Goal: Information Seeking & Learning: Check status

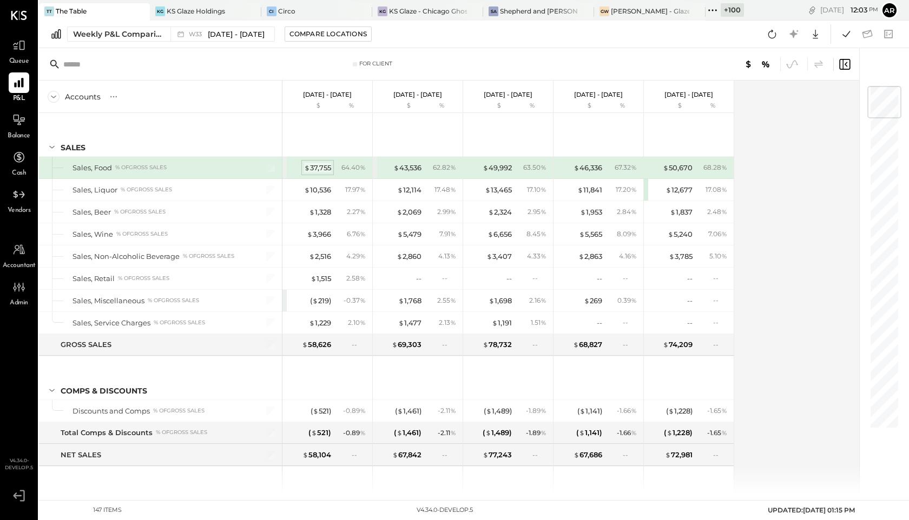
click at [326, 169] on div "$ 37,755" at bounding box center [317, 168] width 27 height 10
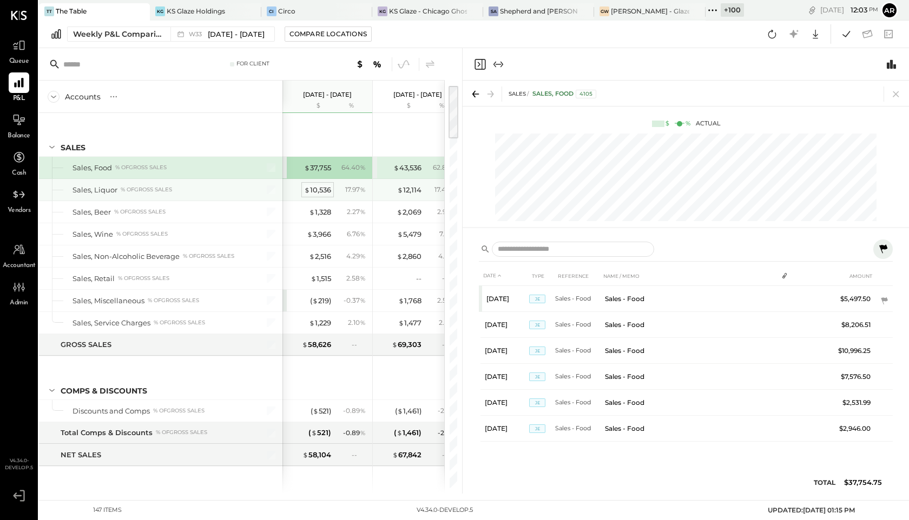
click at [325, 190] on div "$ 10,536" at bounding box center [317, 190] width 27 height 10
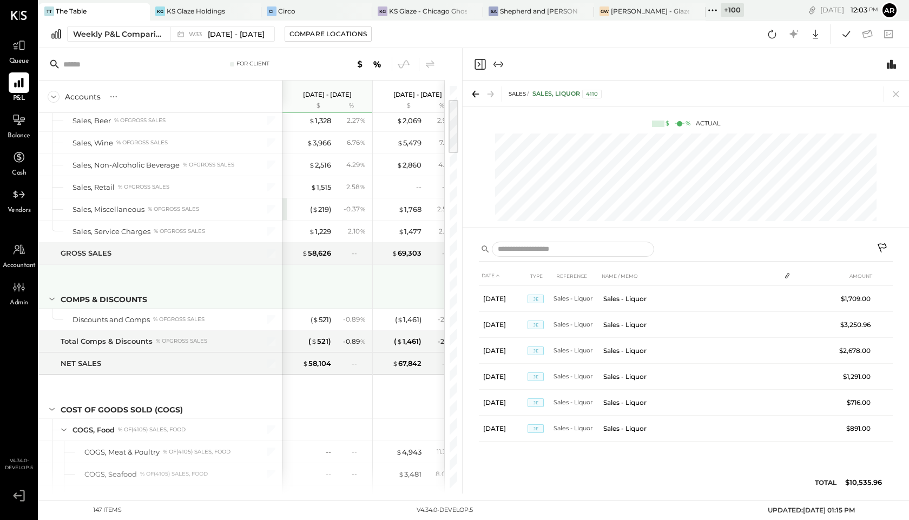
scroll to position [107, 0]
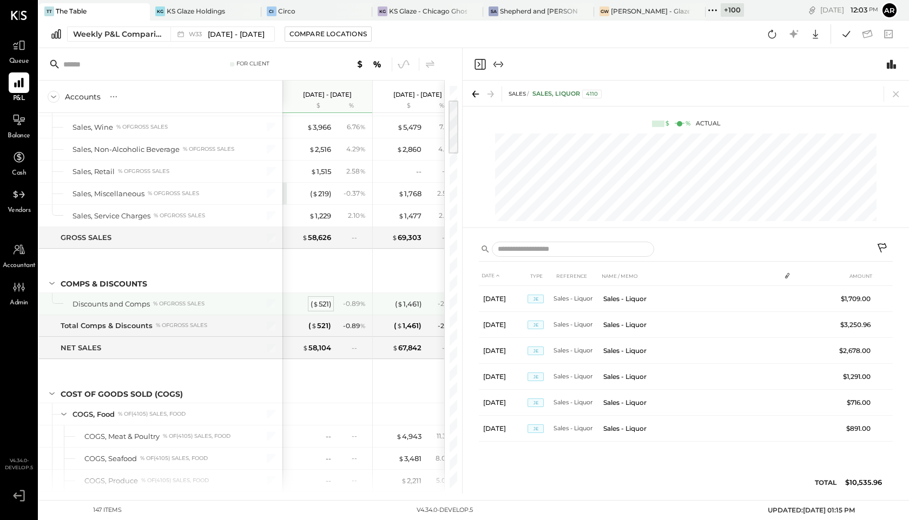
click at [316, 300] on span "$" at bounding box center [316, 304] width 6 height 9
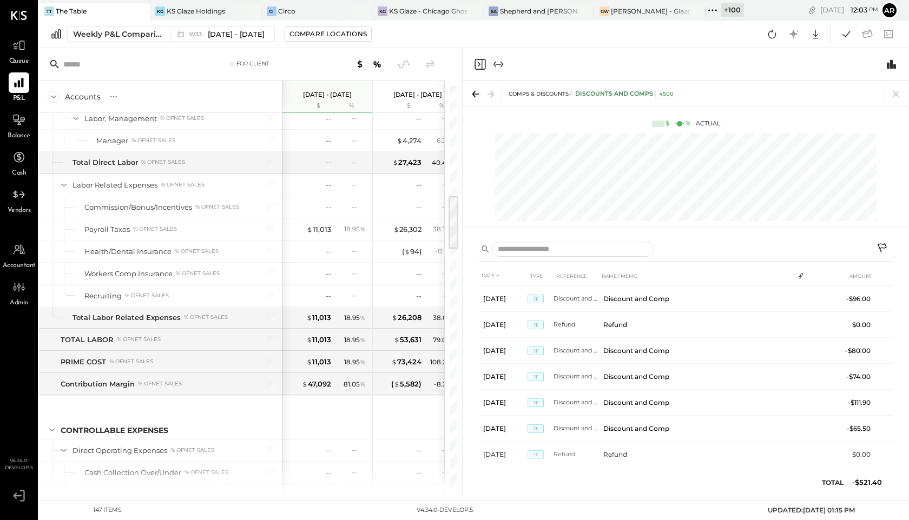
scroll to position [796, 0]
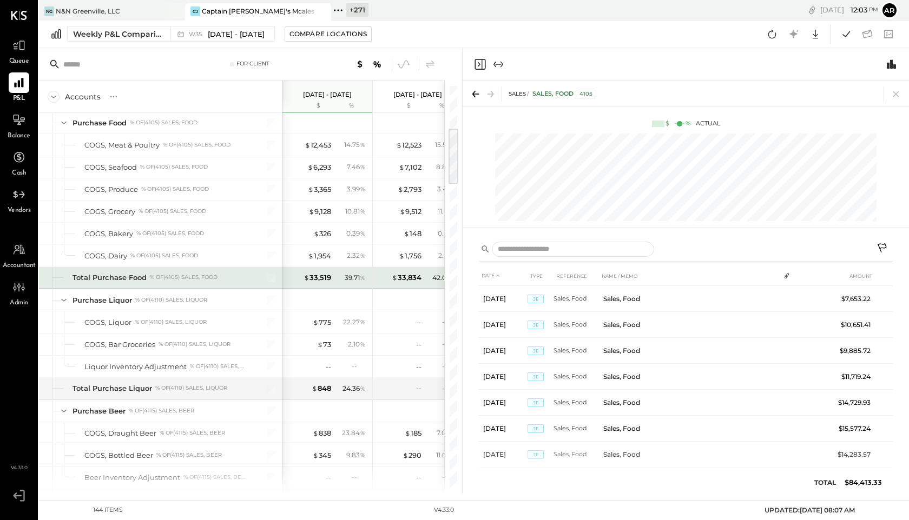
scroll to position [282, 0]
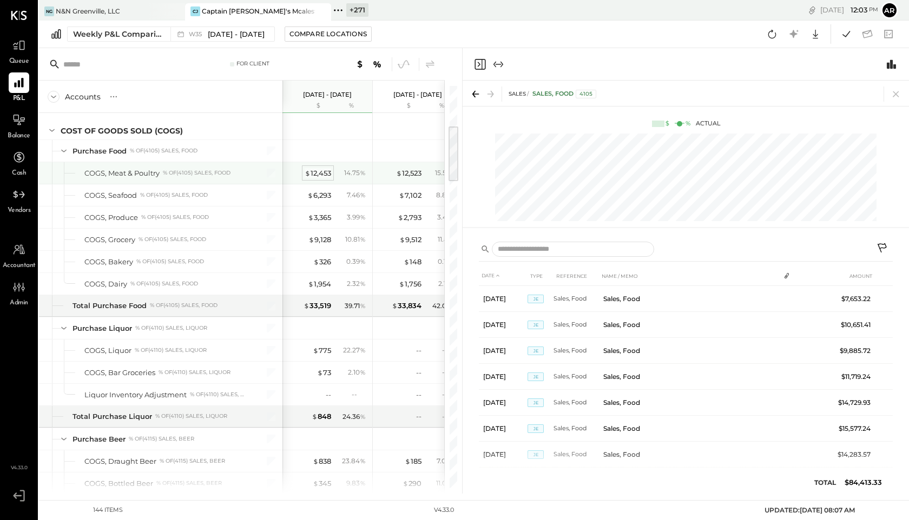
click at [314, 173] on div "$ 12,453" at bounding box center [318, 173] width 27 height 10
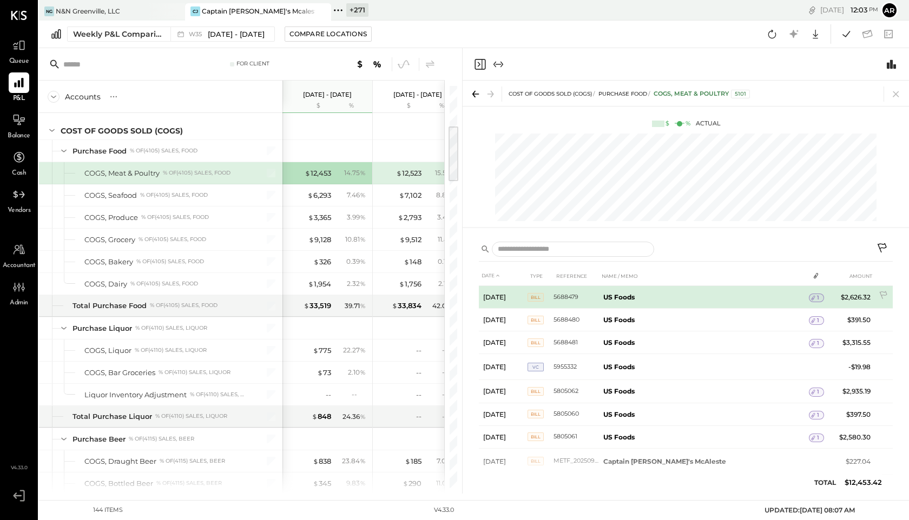
click at [809, 298] on icon at bounding box center [813, 298] width 8 height 8
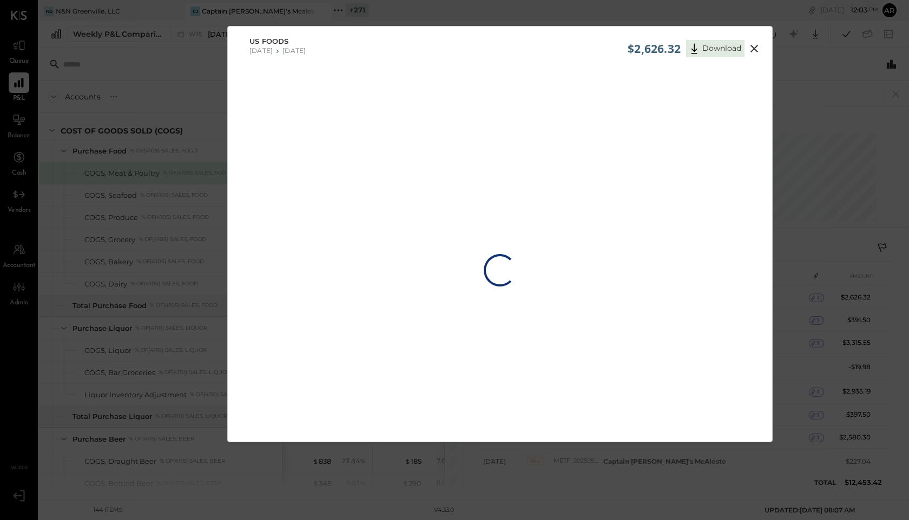
click at [497, 80] on div "Loading…" at bounding box center [500, 270] width 32 height 395
click at [834, 57] on div "$2,626.32 Download US Foods 07/21/2025 07/27/2025 Loading…" at bounding box center [454, 260] width 909 height 520
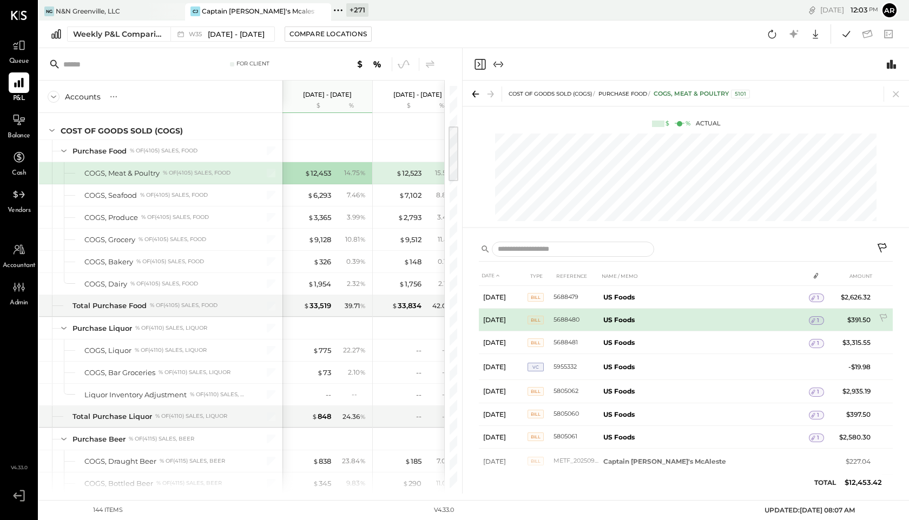
click at [809, 318] on icon at bounding box center [813, 321] width 8 height 8
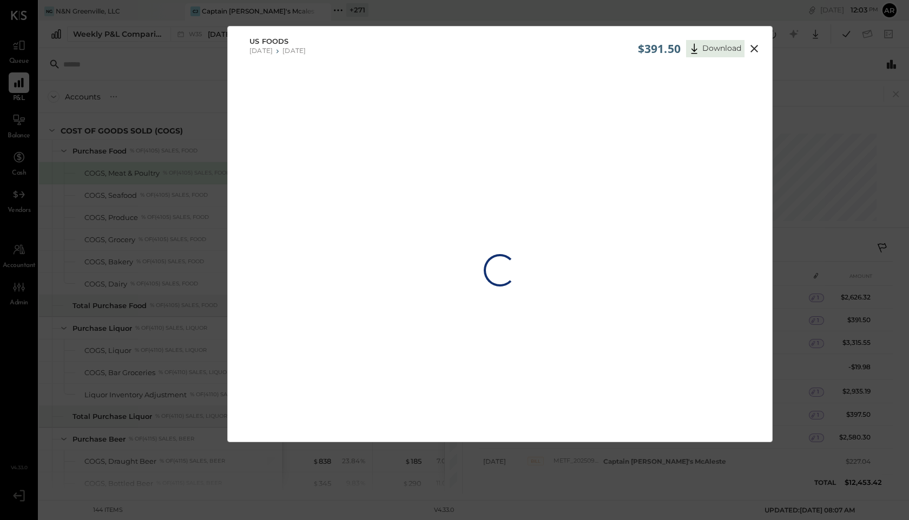
click at [838, 52] on div "$391.50 Download US Foods 07/21/2025 07/27/2025 Loading…" at bounding box center [454, 260] width 909 height 520
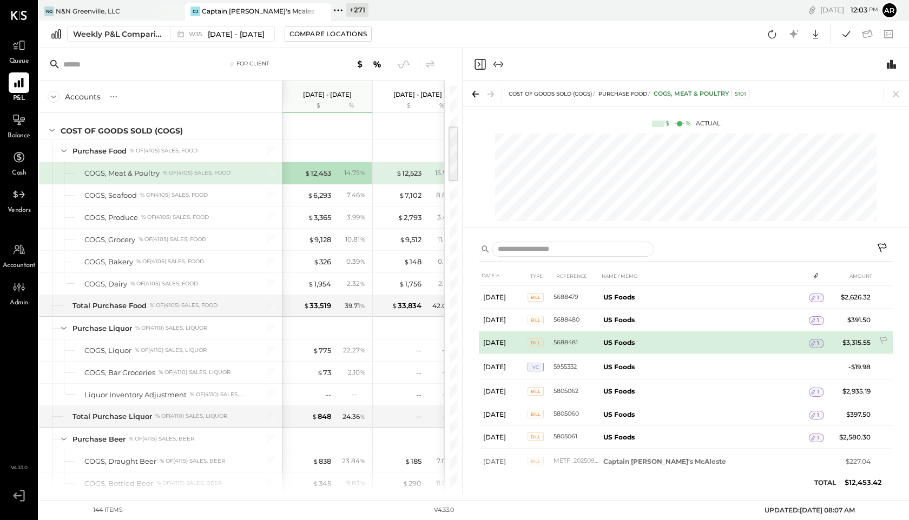
click at [809, 342] on icon at bounding box center [813, 344] width 8 height 8
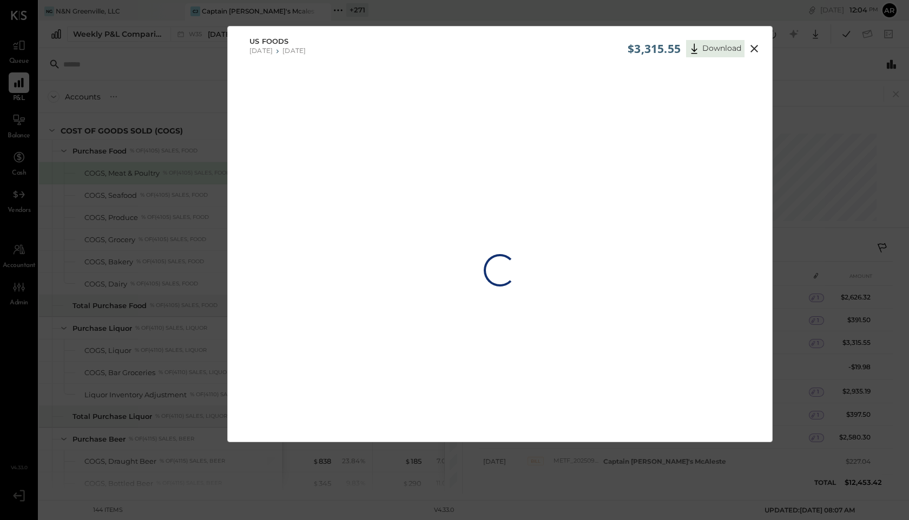
click at [581, 51] on div "US Foods 07/21/2025 07/27/2025" at bounding box center [500, 46] width 544 height 38
click at [593, 36] on div "US Foods 07/21/2025 07/27/2025" at bounding box center [500, 46] width 544 height 38
click at [818, 46] on div "$3,315.55 Download US Foods 07/21/2025 07/27/2025 Loading…" at bounding box center [454, 260] width 909 height 520
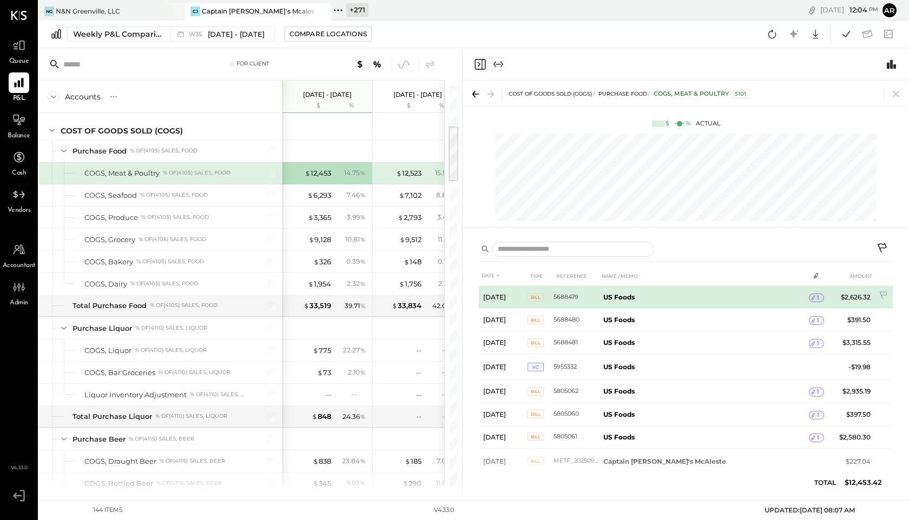
click at [811, 299] on div "1" at bounding box center [816, 298] width 15 height 9
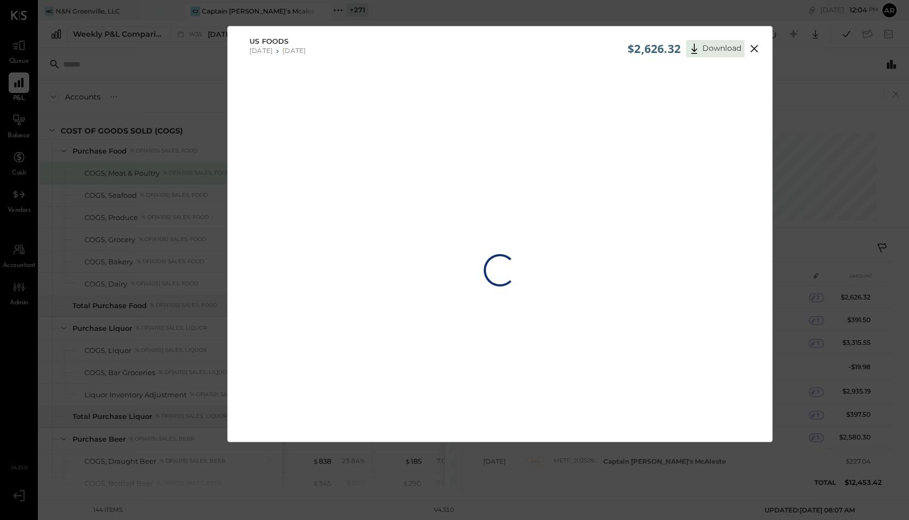
click at [749, 47] on icon at bounding box center [754, 48] width 13 height 13
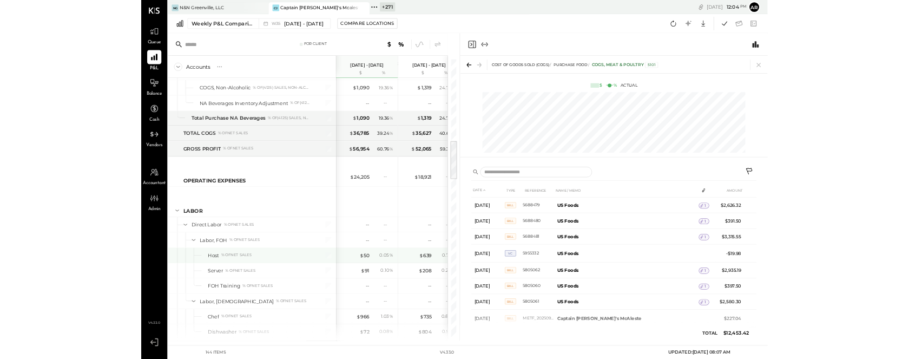
scroll to position [831, 0]
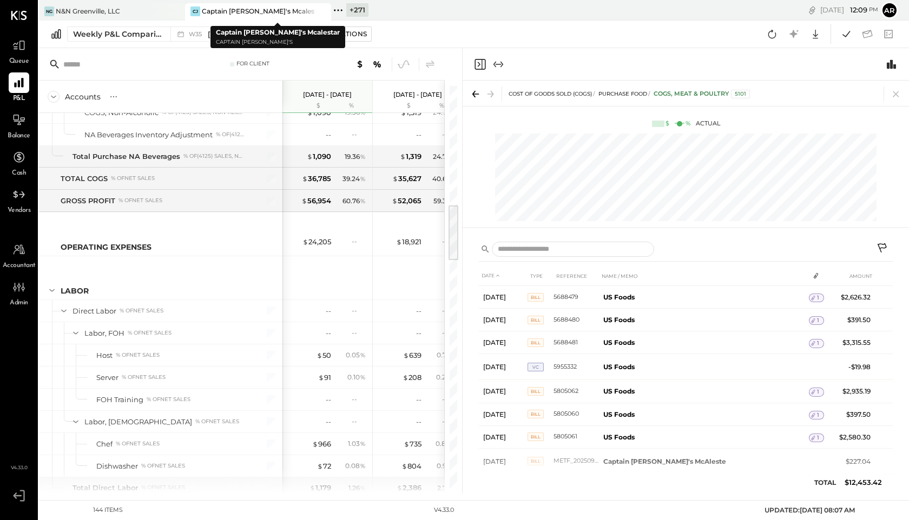
click at [351, 9] on div "+ 271" at bounding box center [357, 10] width 22 height 14
click at [341, 9] on icon at bounding box center [342, 10] width 2 height 2
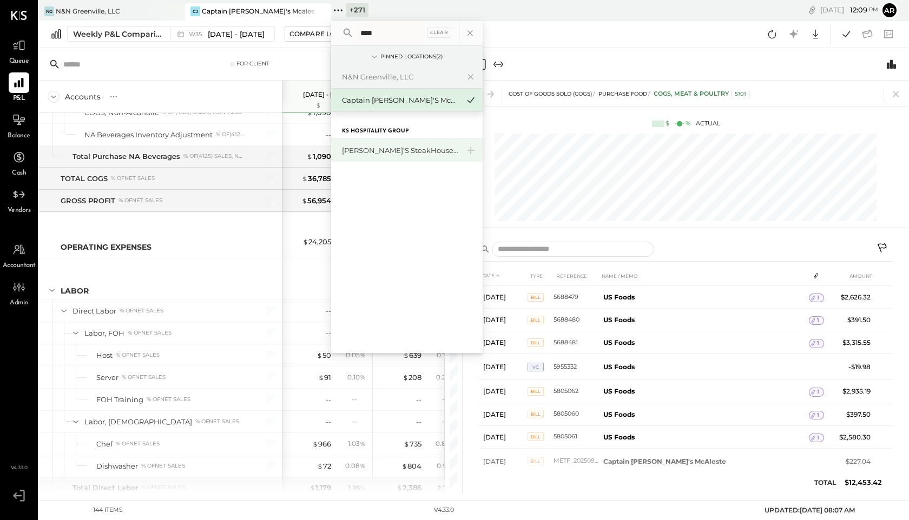
type input "****"
click at [368, 147] on div "[PERSON_NAME]’s SteakHouse - LA" at bounding box center [400, 151] width 117 height 10
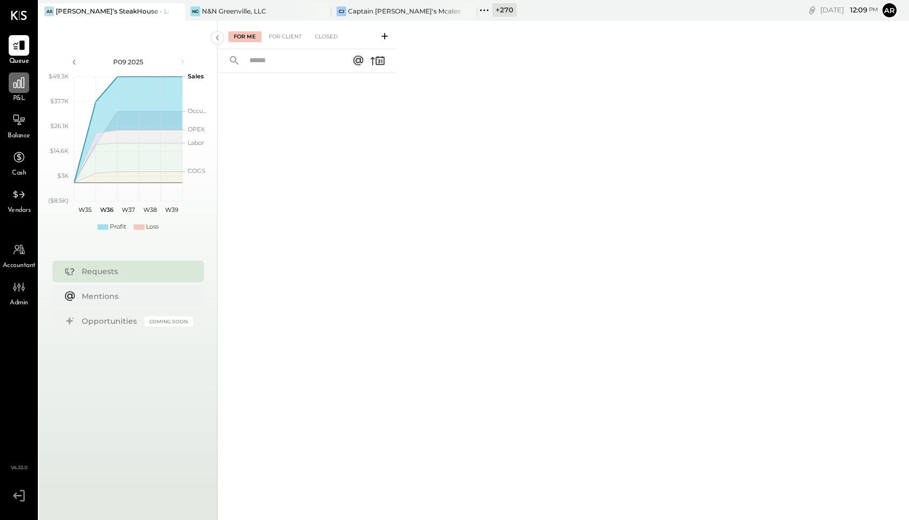
click at [12, 85] on icon at bounding box center [19, 83] width 14 height 14
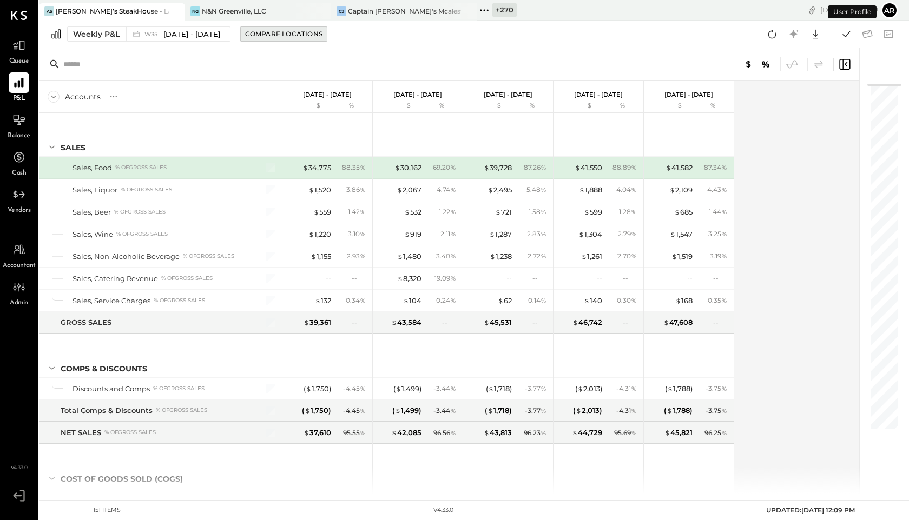
click at [280, 30] on div "Compare Locations" at bounding box center [283, 33] width 77 height 9
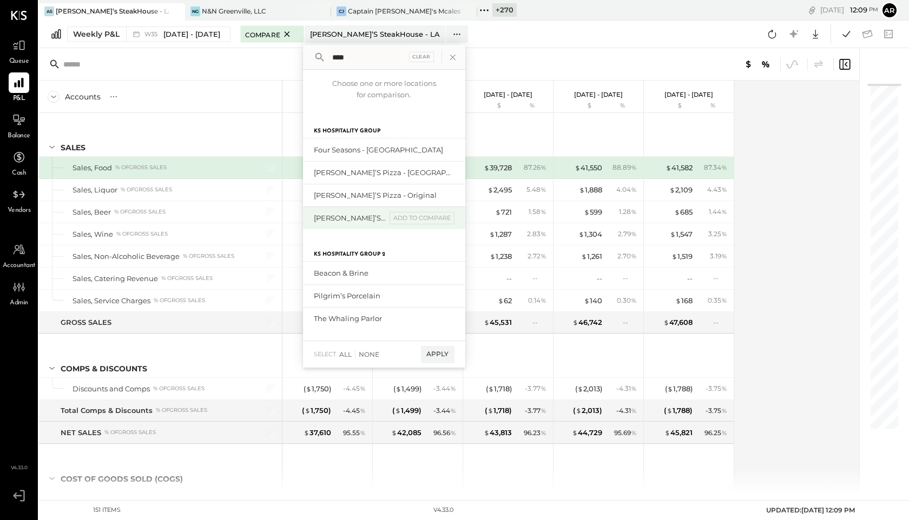
type input "****"
click at [420, 217] on div "add to compare" at bounding box center [421, 218] width 65 height 13
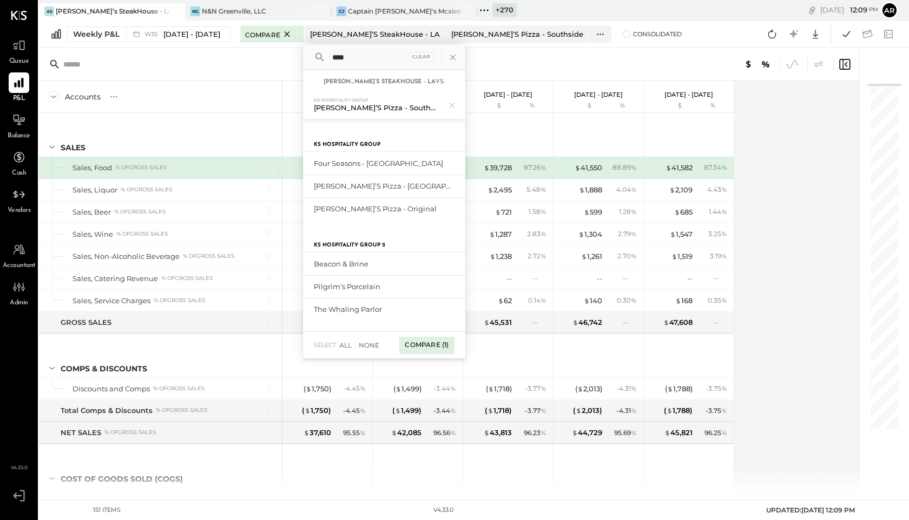
click at [433, 347] on div "Compare (1)" at bounding box center [426, 345] width 55 height 17
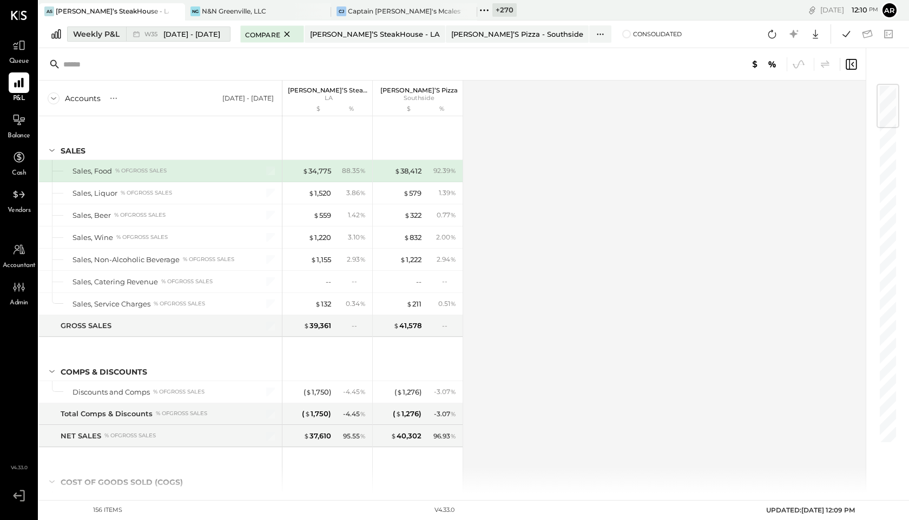
click at [146, 29] on div "W35 Aug 25 - 31, 2025" at bounding box center [182, 34] width 76 height 10
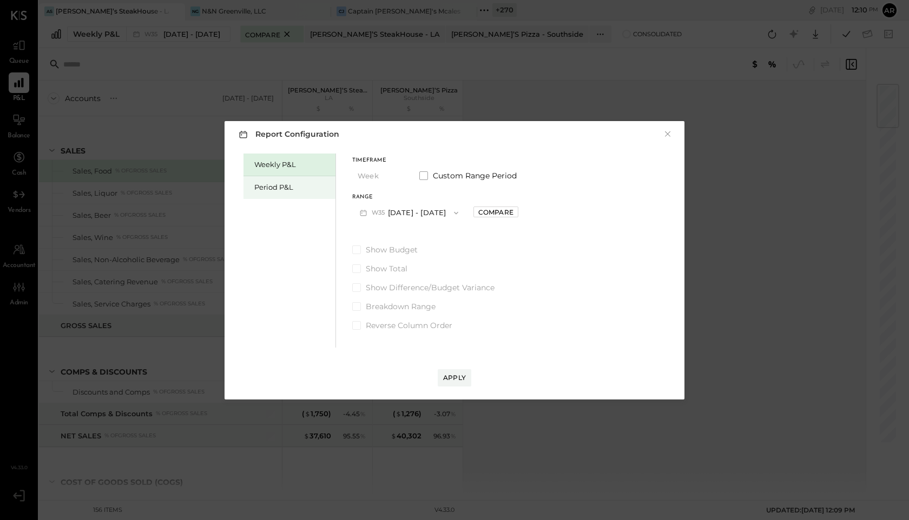
click at [274, 183] on div "Period P&L" at bounding box center [292, 187] width 76 height 10
click at [459, 382] on div "Apply" at bounding box center [454, 377] width 23 height 9
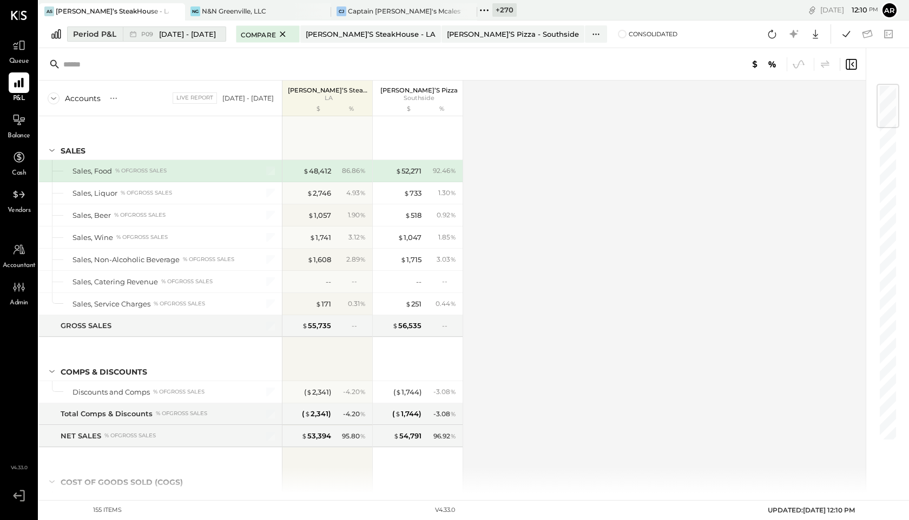
click at [149, 38] on div "P09 Aug 25 - Sep 28, 2025" at bounding box center [178, 34] width 75 height 10
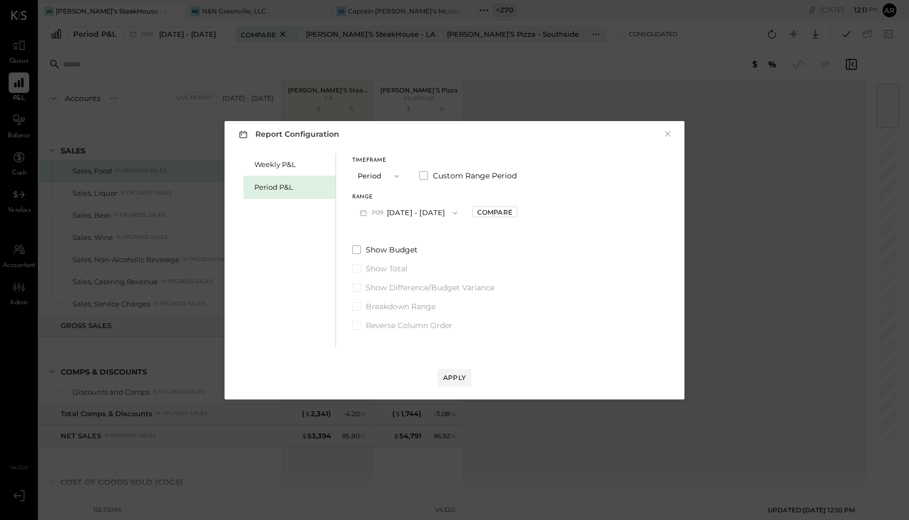
click at [376, 216] on span "P09" at bounding box center [379, 213] width 15 height 9
click at [382, 234] on span "Jul 28 - Aug 24, 2025" at bounding box center [403, 236] width 51 height 9
click at [447, 369] on button "Apply" at bounding box center [455, 377] width 34 height 17
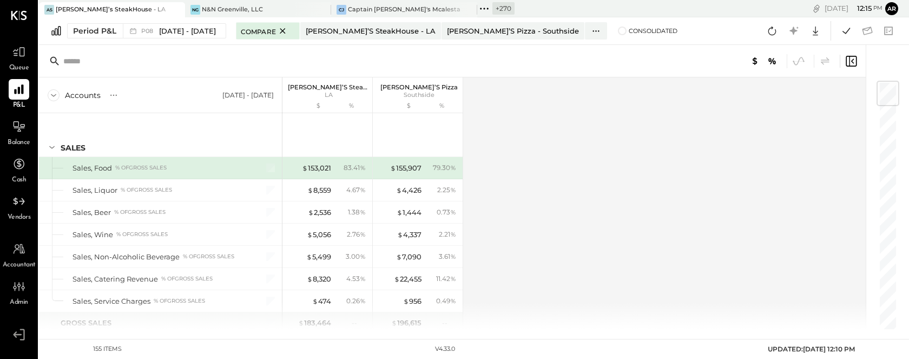
click at [483, 6] on icon at bounding box center [484, 9] width 14 height 14
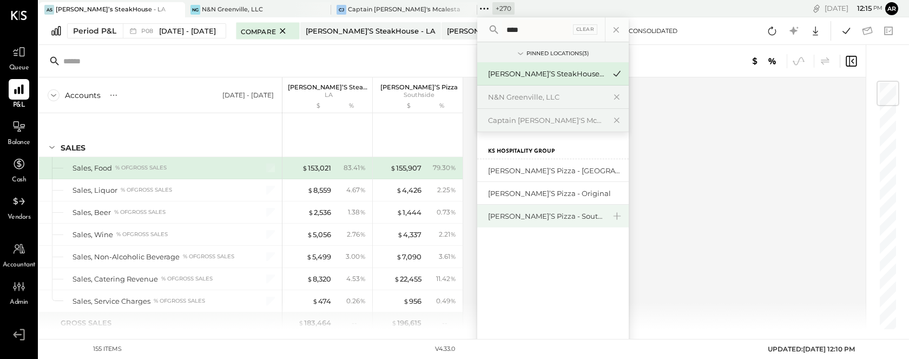
type input "****"
click at [533, 220] on div "[PERSON_NAME]’s Pizza - Southside" at bounding box center [546, 216] width 117 height 10
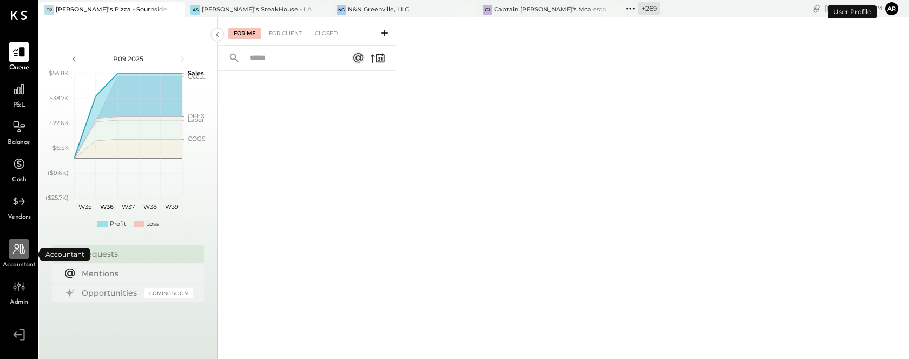
click at [16, 252] on icon at bounding box center [19, 249] width 14 height 14
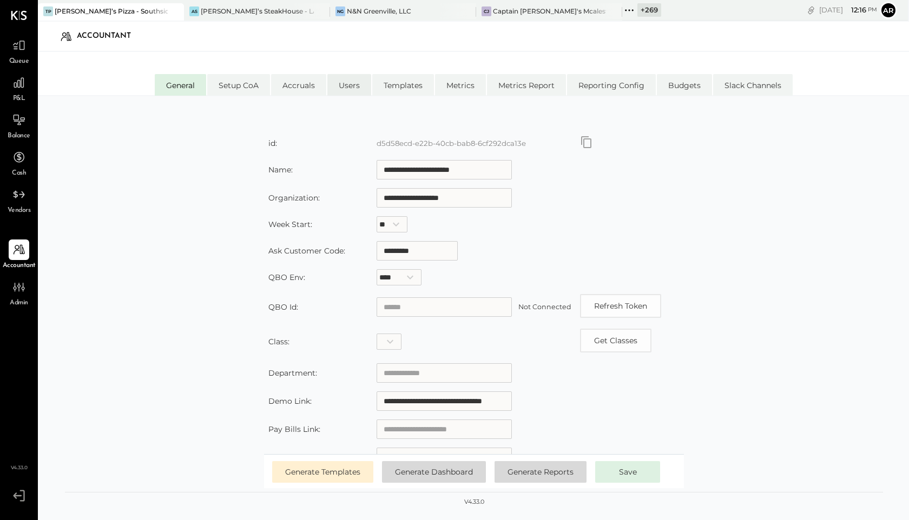
click at [358, 84] on li "Users" at bounding box center [349, 85] width 44 height 22
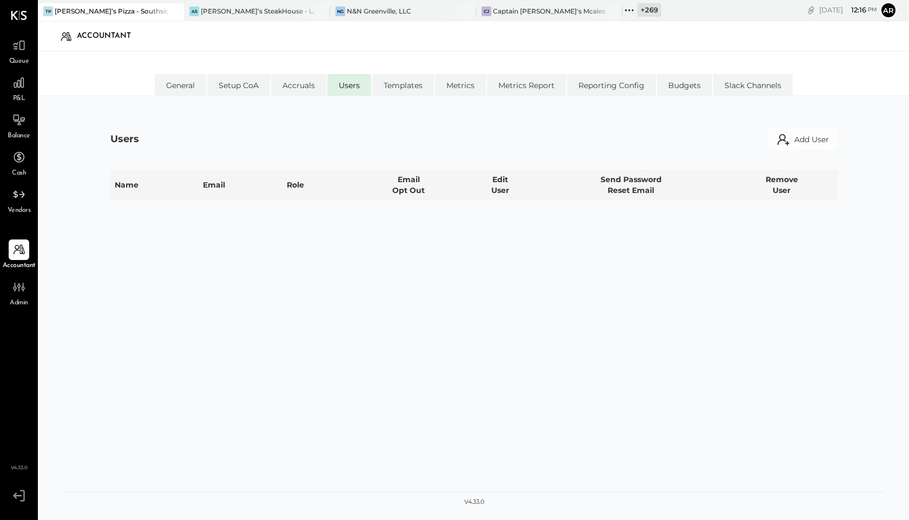
select select "*****"
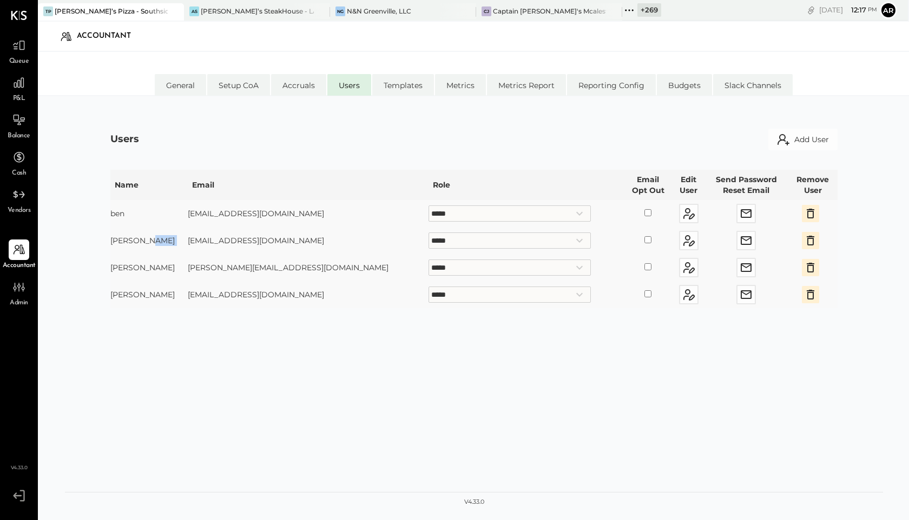
drag, startPoint x: 286, startPoint y: 235, endPoint x: 199, endPoint y: 242, distance: 88.0
click at [188, 245] on td "ben.faden@kitchensync.us" at bounding box center [308, 240] width 241 height 27
click at [201, 242] on td "ben.faden@kitchensync.us" at bounding box center [308, 240] width 241 height 27
drag, startPoint x: 293, startPoint y: 241, endPoint x: 173, endPoint y: 242, distance: 120.1
click at [188, 242] on td "ben.faden@kitchensync.us" at bounding box center [308, 240] width 241 height 27
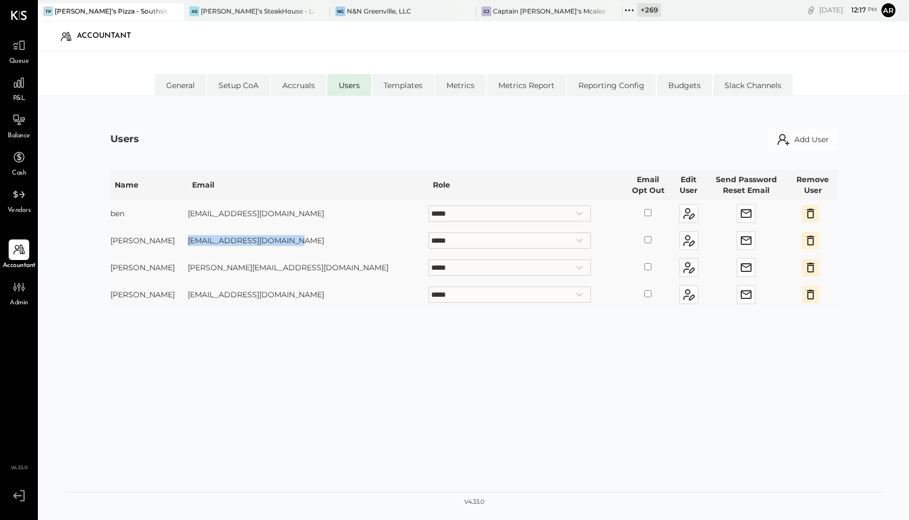
copy td "ben.faden@kitchensync.us"
click at [17, 292] on icon at bounding box center [19, 287] width 14 height 14
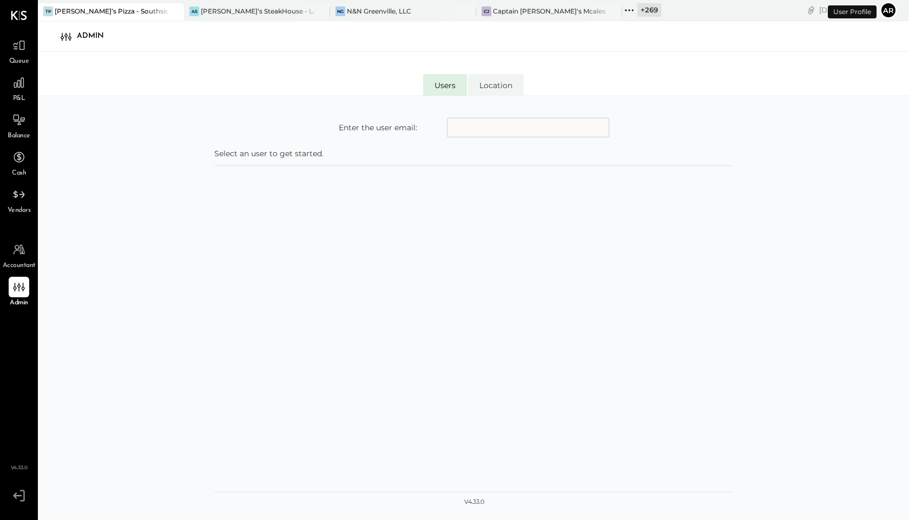
click at [516, 115] on div "Enter the user email: Select an user to get started." at bounding box center [473, 315] width 519 height 417
click at [514, 120] on input "text" at bounding box center [528, 127] width 162 height 19
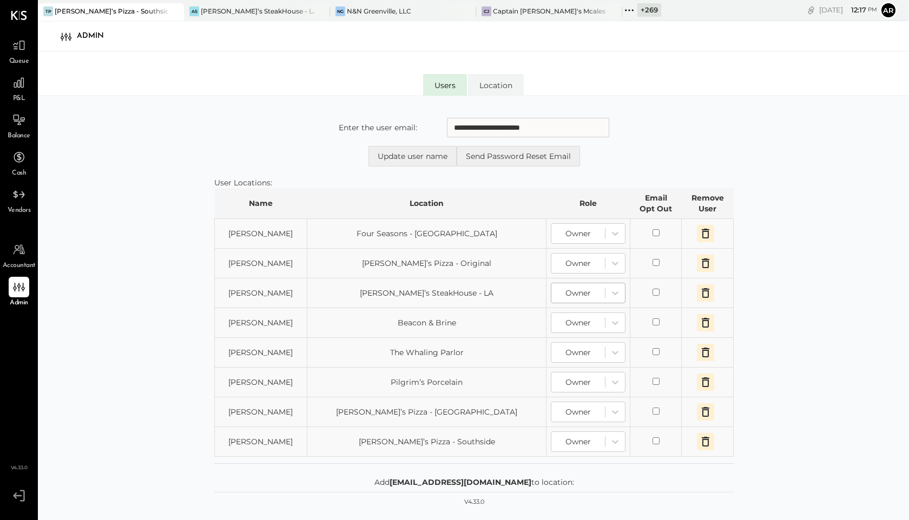
type input "**********"
drag, startPoint x: 574, startPoint y: 130, endPoint x: 411, endPoint y: 130, distance: 163.4
click at [411, 130] on div "**********" at bounding box center [474, 127] width 270 height 19
click at [563, 127] on input "**********" at bounding box center [528, 127] width 162 height 19
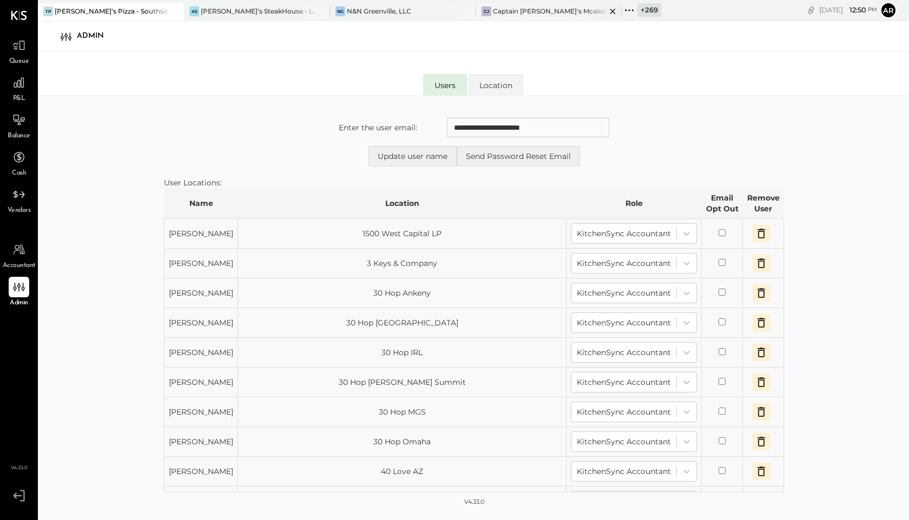
click at [610, 10] on icon at bounding box center [612, 11] width 5 height 5
click at [468, 10] on icon at bounding box center [467, 11] width 14 height 13
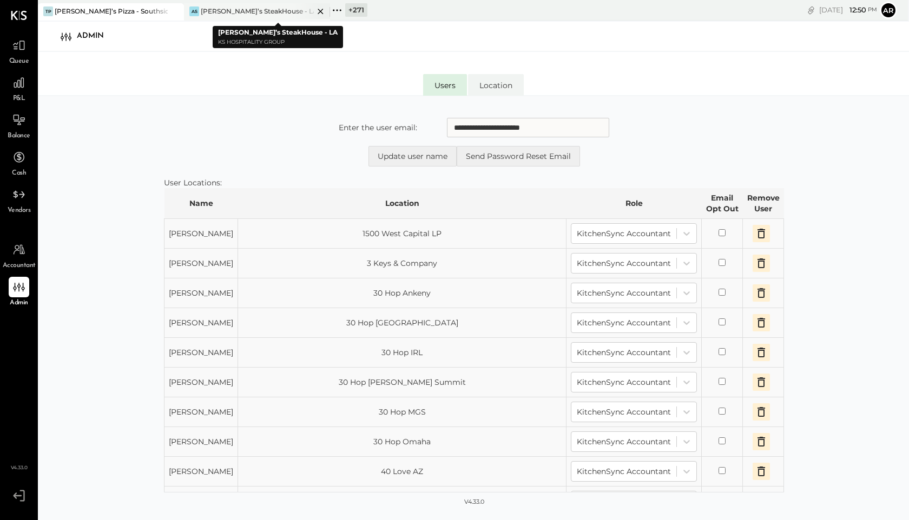
click at [319, 11] on icon at bounding box center [320, 11] width 5 height 5
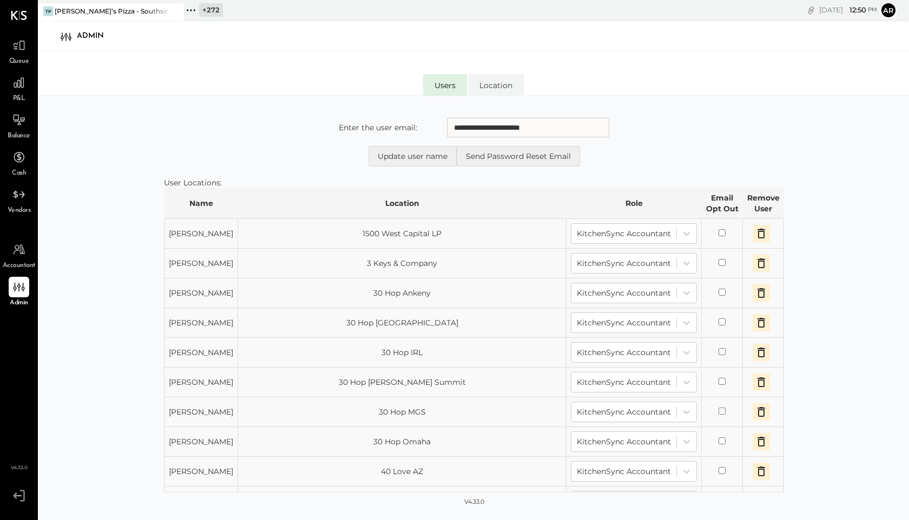
click at [191, 9] on icon at bounding box center [191, 10] width 2 height 2
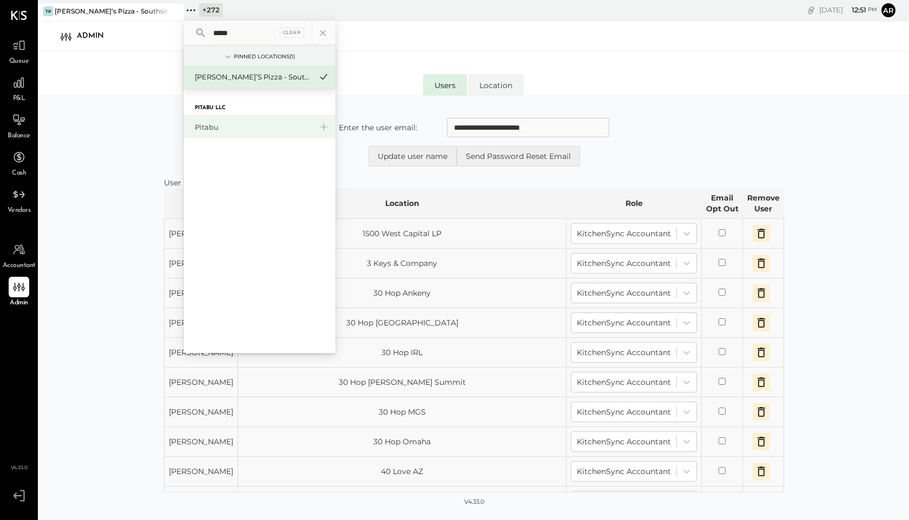
type input "*****"
click at [206, 128] on div "Pitabu" at bounding box center [253, 127] width 117 height 10
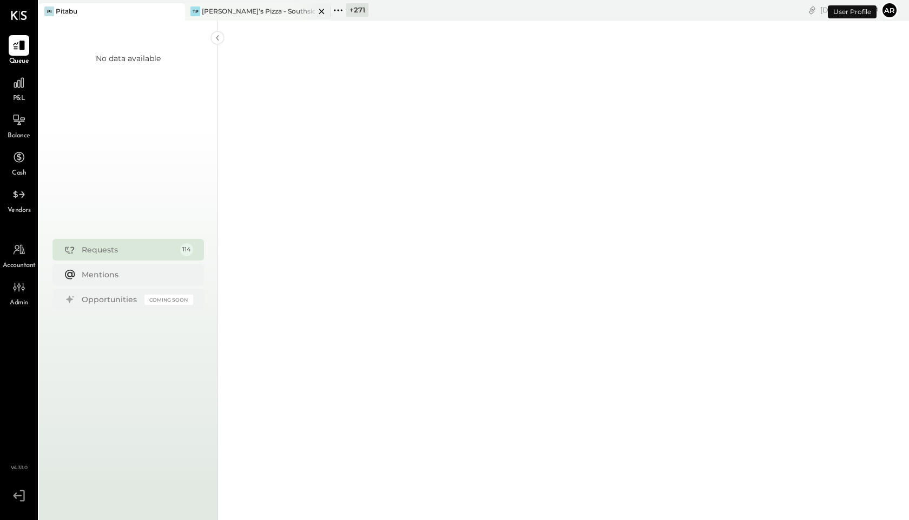
click at [322, 8] on icon at bounding box center [322, 11] width 14 height 13
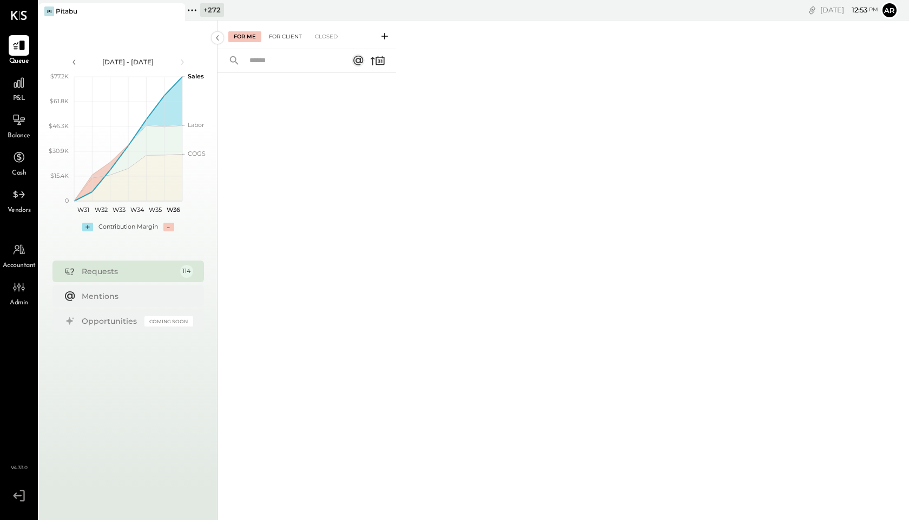
click at [284, 39] on div "For Client" at bounding box center [285, 36] width 44 height 11
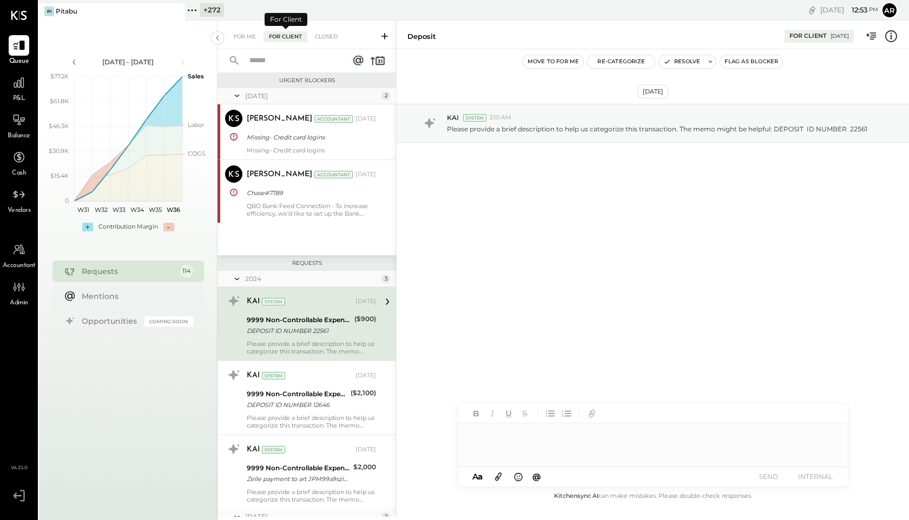
scroll to position [28, 0]
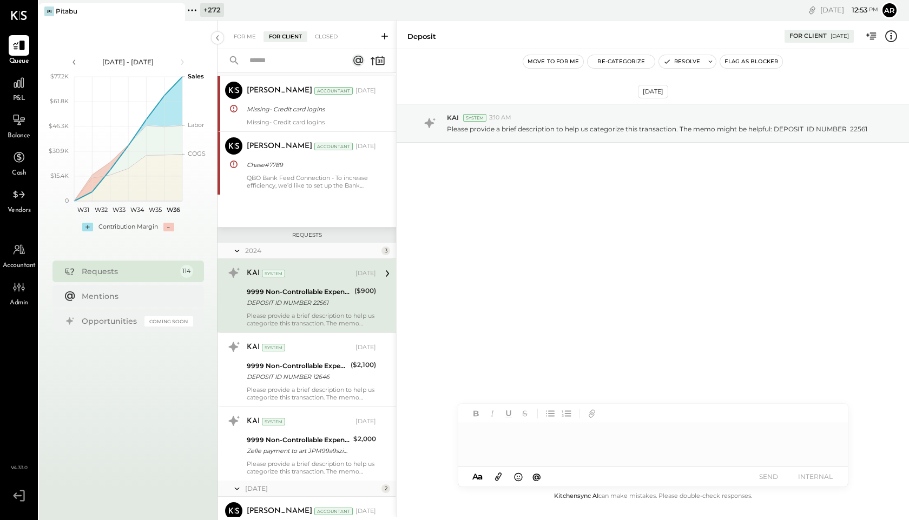
click at [378, 64] on icon at bounding box center [379, 61] width 9 height 8
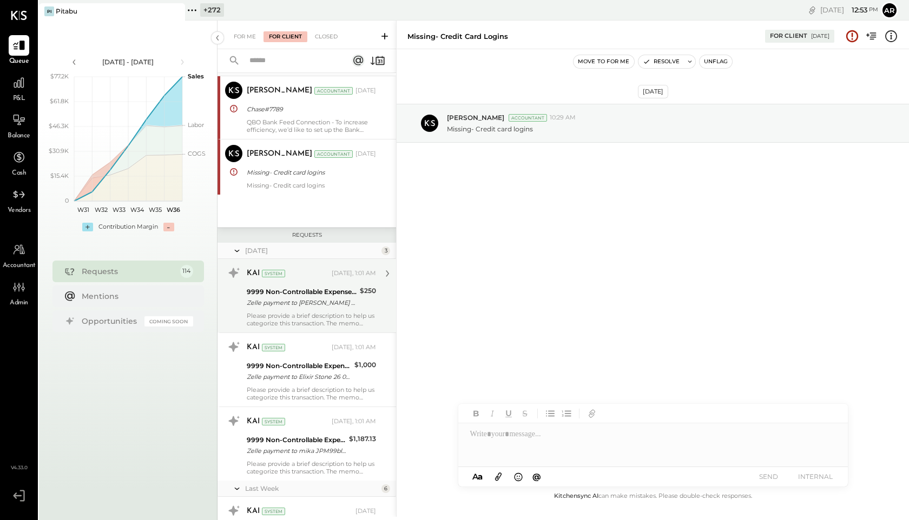
scroll to position [52, 0]
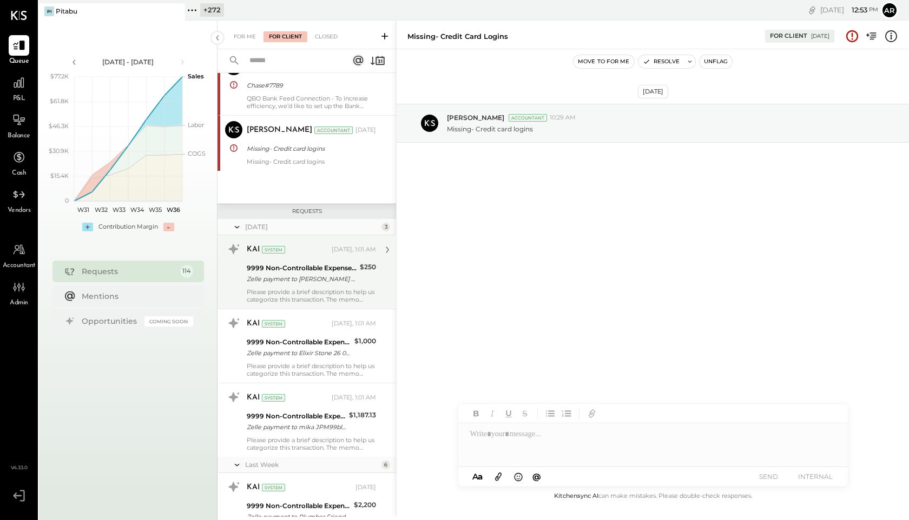
click at [281, 289] on div "Please provide a brief description to help us categorize this transaction. The …" at bounding box center [311, 295] width 129 height 15
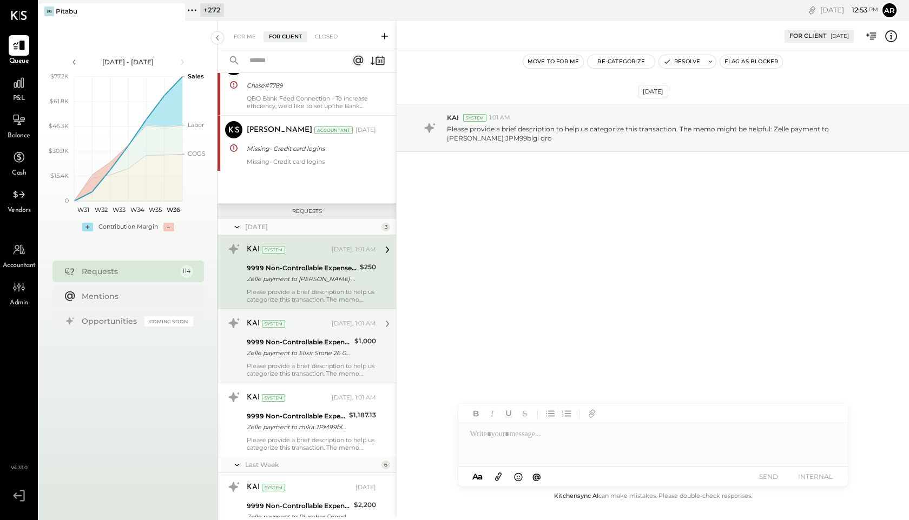
click at [280, 346] on div "9999 Non-Controllable Expenses:Other Income and Expenses:To Be Classified" at bounding box center [299, 342] width 104 height 11
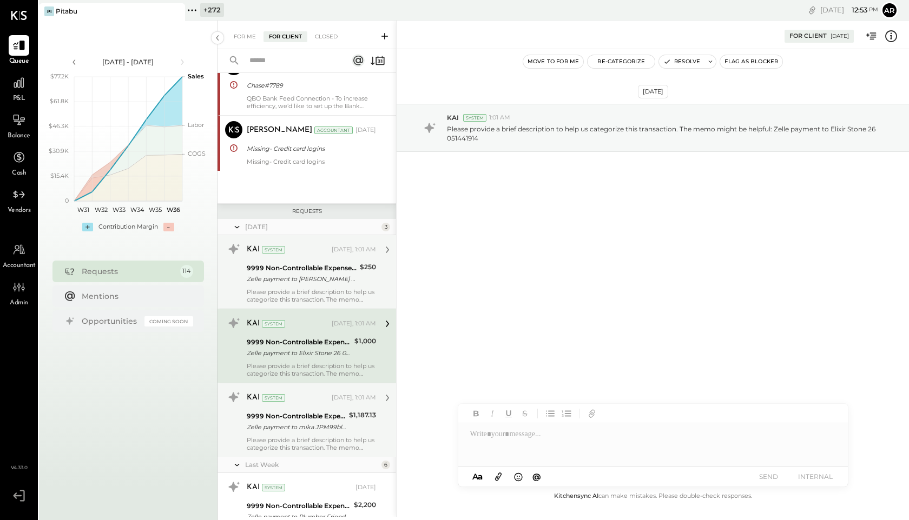
click at [277, 415] on div "9999 Non-Controllable Expenses:Other Income and Expenses:To Be Classified" at bounding box center [296, 416] width 99 height 11
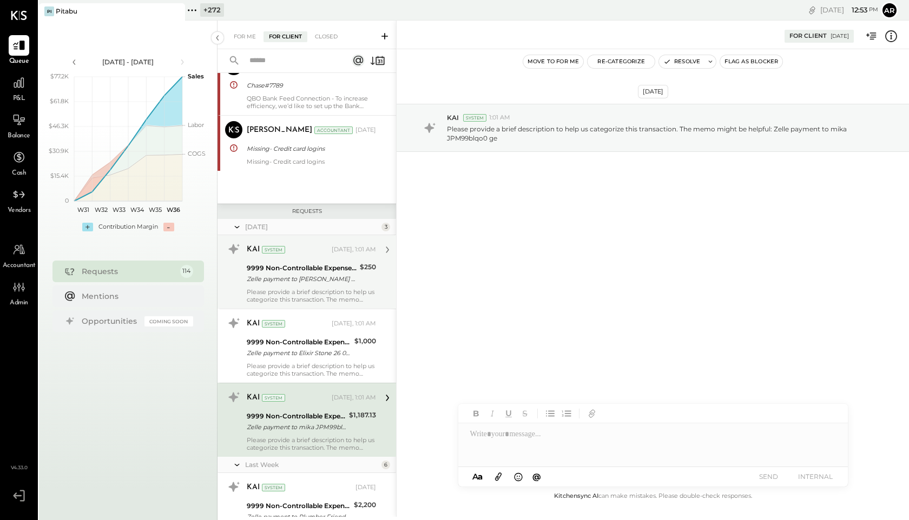
click at [235, 227] on icon at bounding box center [237, 227] width 11 height 27
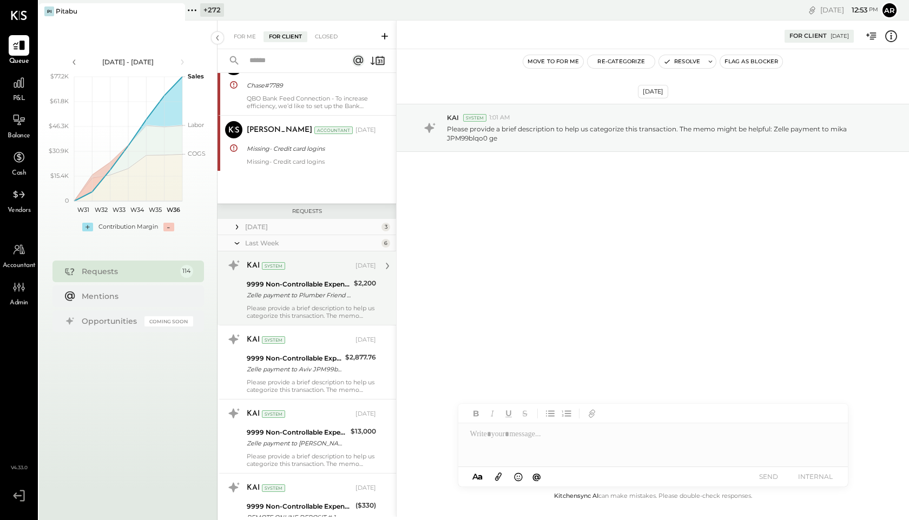
click at [273, 282] on div "9999 Non-Controllable Expenses:Other Income and Expenses:To Be Classified" at bounding box center [299, 284] width 104 height 11
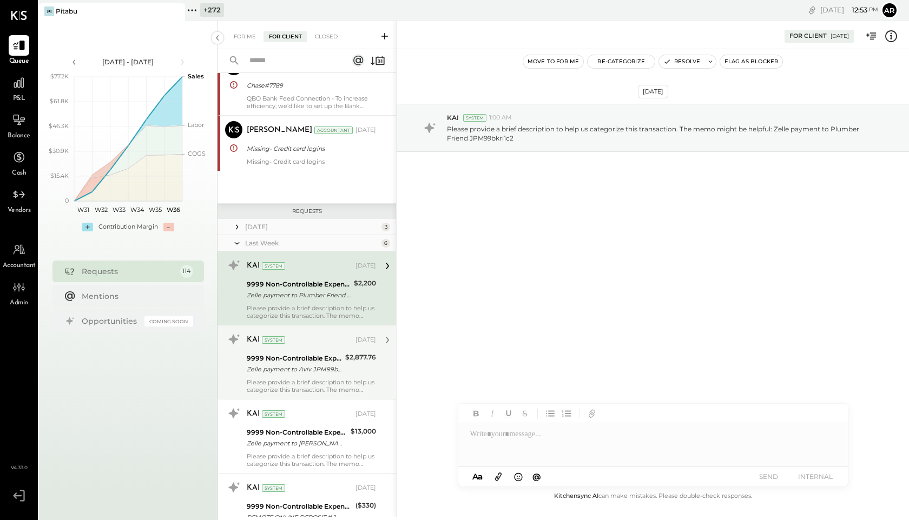
click at [288, 350] on div "KAI System Sep 03, 2025 9999 Non-Controllable Expenses:Other Income and Expense…" at bounding box center [311, 362] width 129 height 63
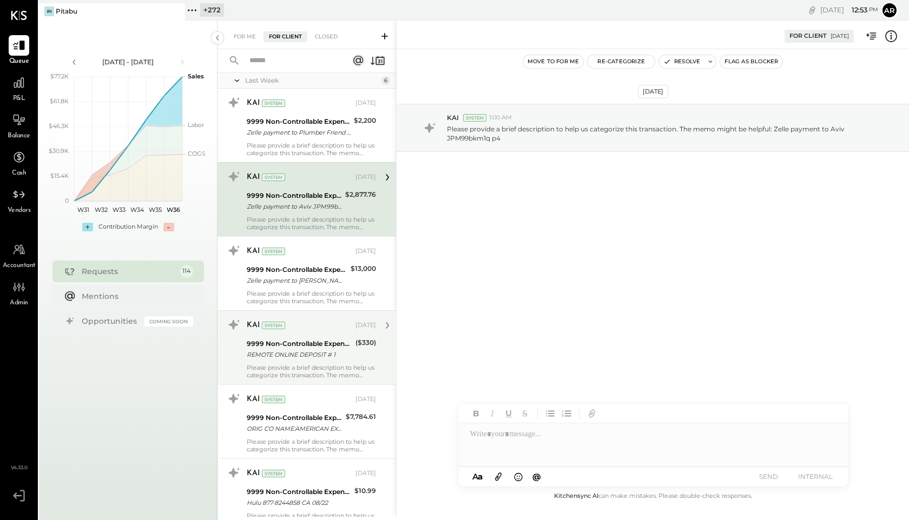
scroll to position [232, 0]
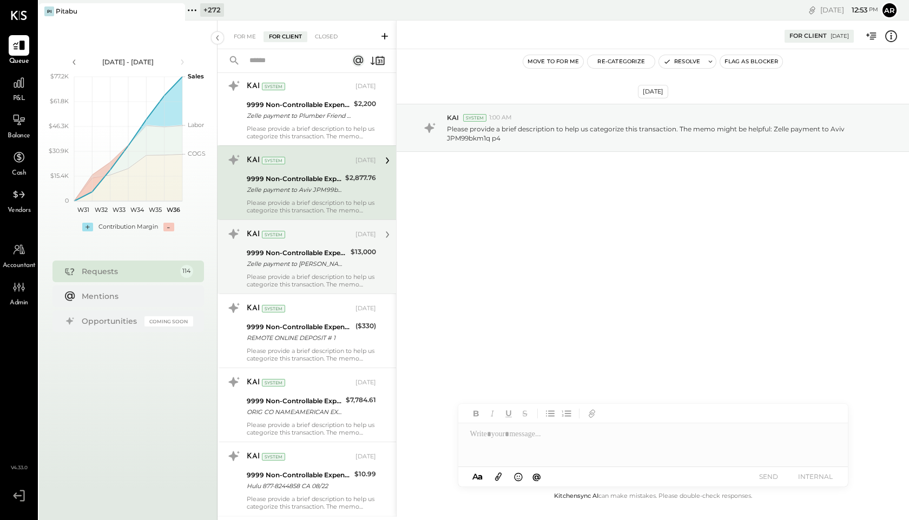
click at [289, 266] on div "Zelle payment to [PERSON_NAME] 25987264 036" at bounding box center [297, 264] width 101 height 11
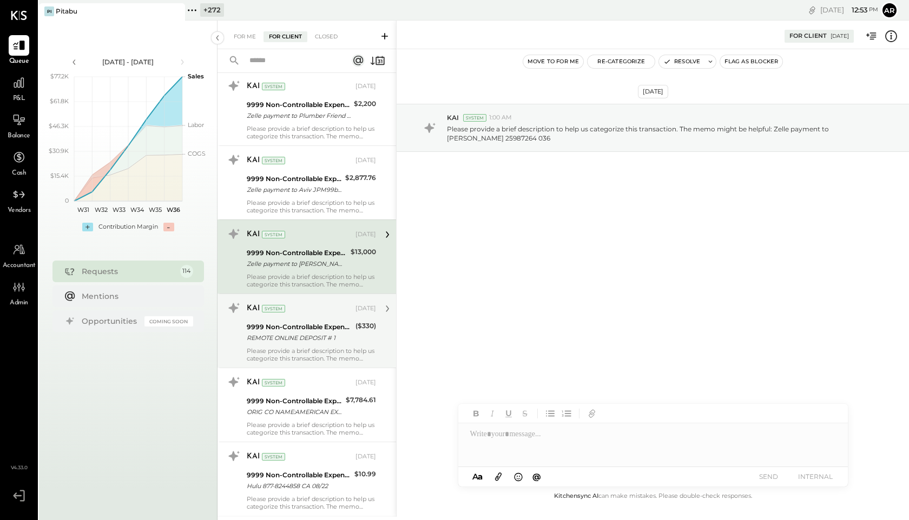
click at [292, 327] on div "9999 Non-Controllable Expenses:Other Income and Expenses:To Be Classified" at bounding box center [299, 327] width 105 height 11
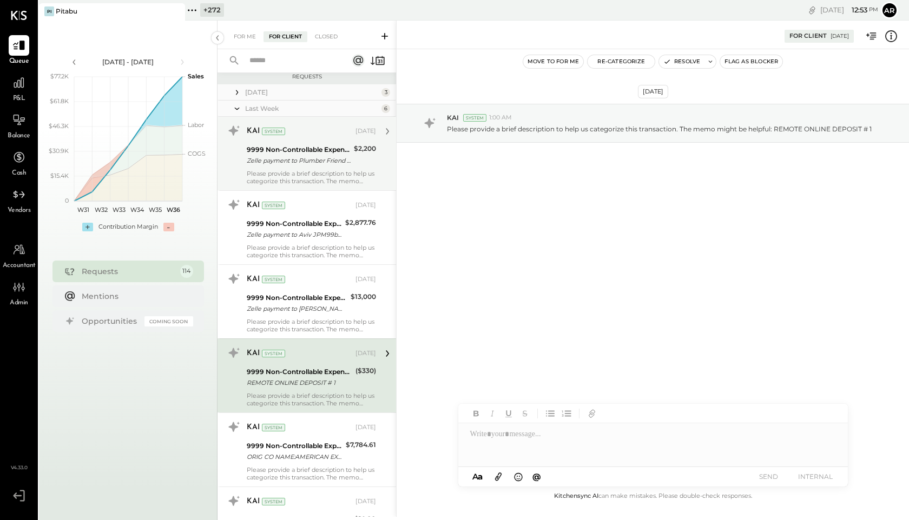
scroll to position [149, 0]
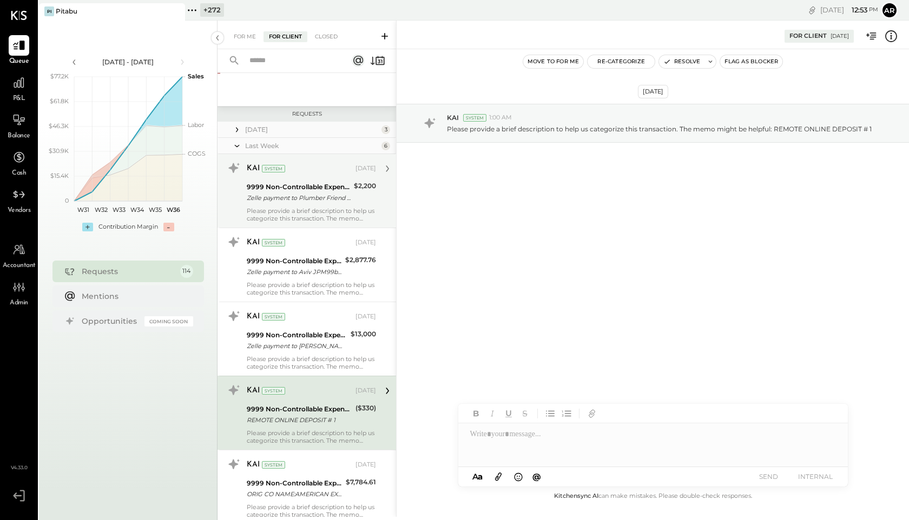
click at [240, 146] on icon at bounding box center [237, 146] width 11 height 27
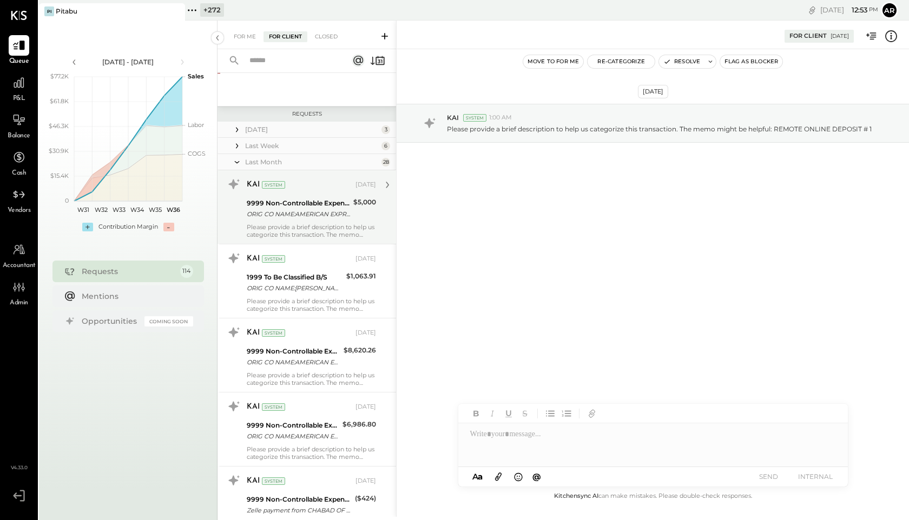
click at [278, 202] on div "9999 Non-Controllable Expenses:Other Income and Expenses:To Be Classified" at bounding box center [298, 203] width 103 height 11
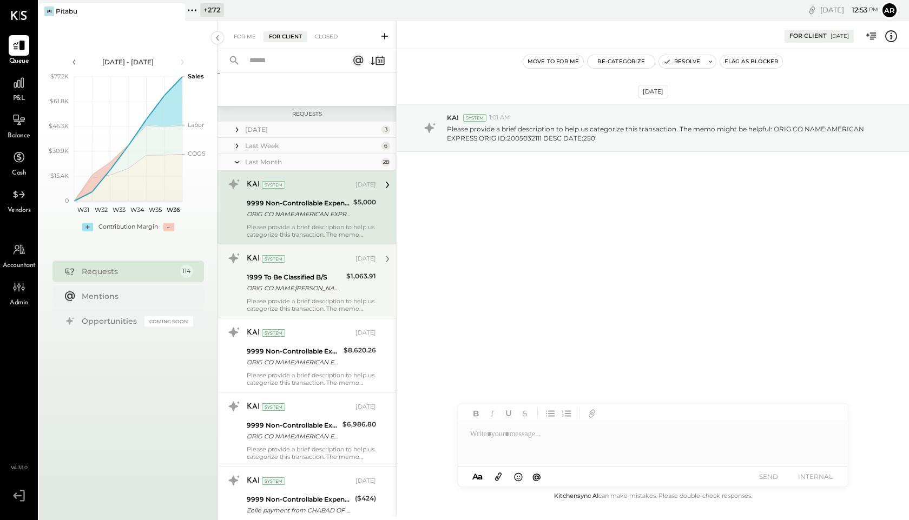
click at [289, 271] on div "1999 To Be Classified B/S ORIG CO NAME:WELLS FARGO AUTO ORIG ID:0122287170 DESC…" at bounding box center [295, 283] width 96 height 24
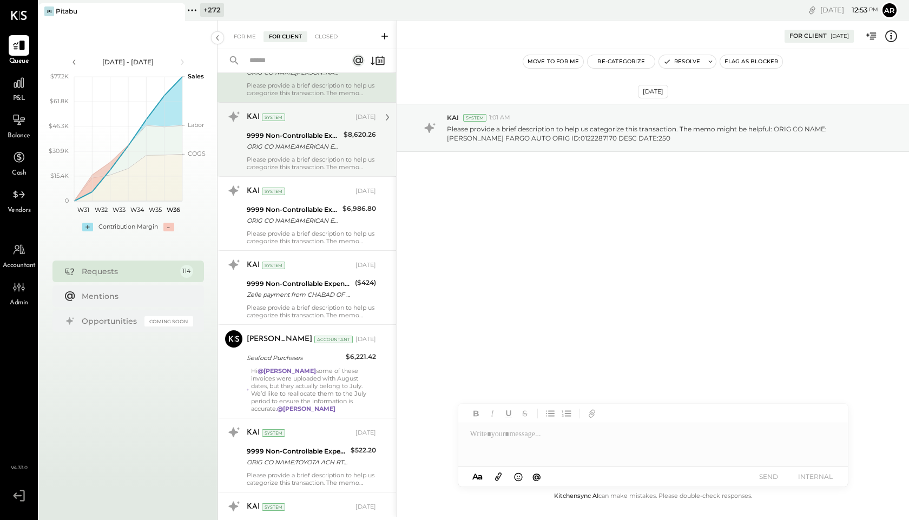
scroll to position [367, 0]
click at [320, 364] on div "Noemi Balmaceda Accountant Aug 25, 2025 Seafood Purchases $6,221.42 Hi @ronnie …" at bounding box center [311, 370] width 129 height 82
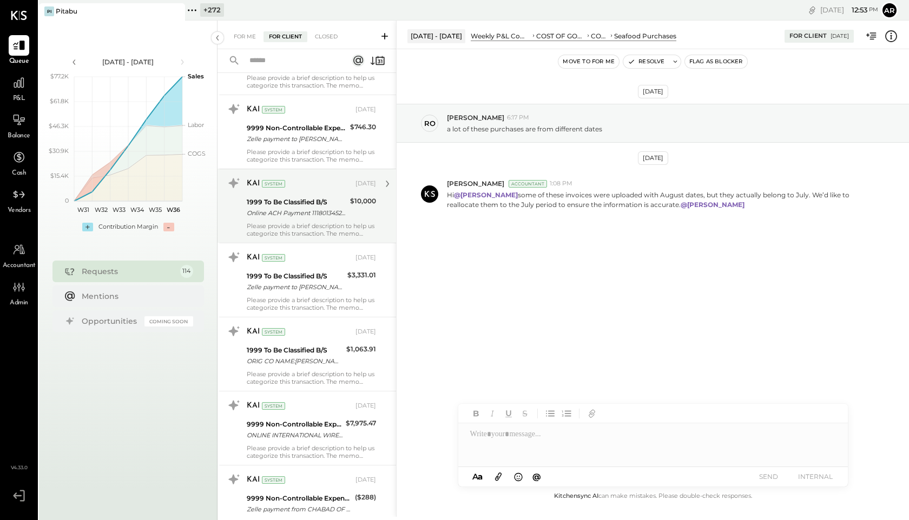
scroll to position [985, 0]
click at [331, 187] on div "KAI System" at bounding box center [300, 184] width 107 height 11
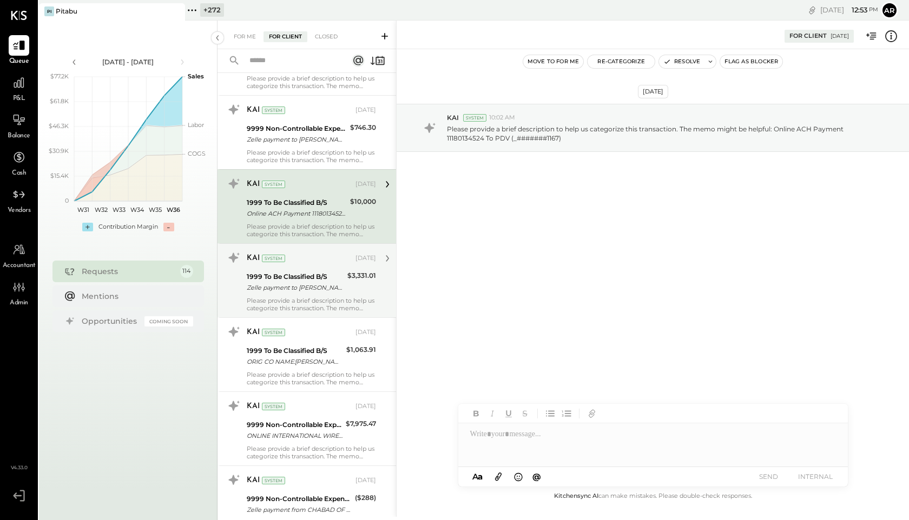
click at [316, 281] on div "1999 To Be Classified B/S" at bounding box center [295, 277] width 97 height 11
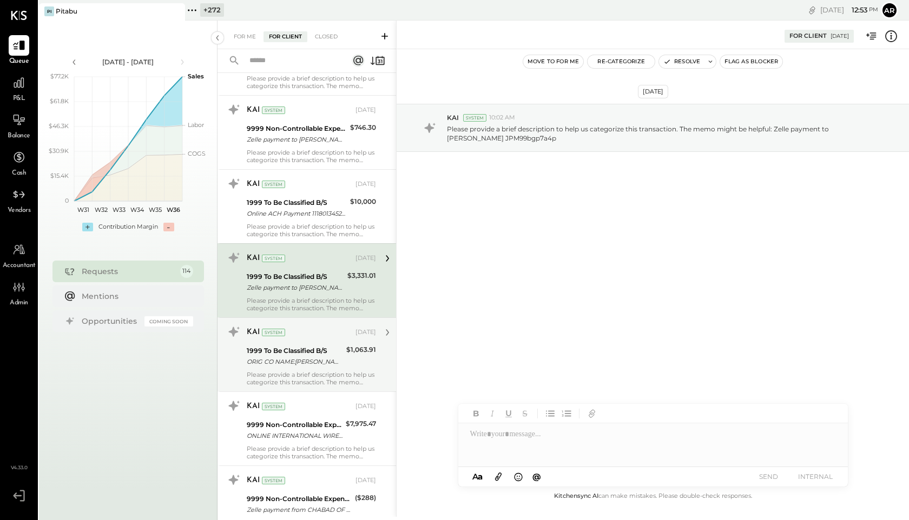
click at [308, 351] on div "1999 To Be Classified B/S" at bounding box center [295, 351] width 96 height 11
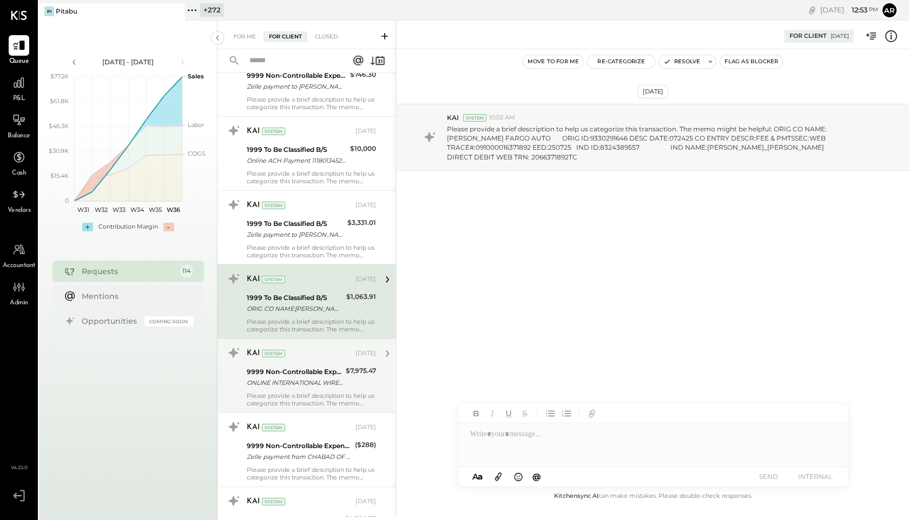
click at [312, 378] on div "ONLINE INTERNATIONAL WIRE TRANSFER A/C: FOREIGN CUR BUS ACCT BK 1 [GEOGRAPHIC_D…" at bounding box center [295, 383] width 96 height 11
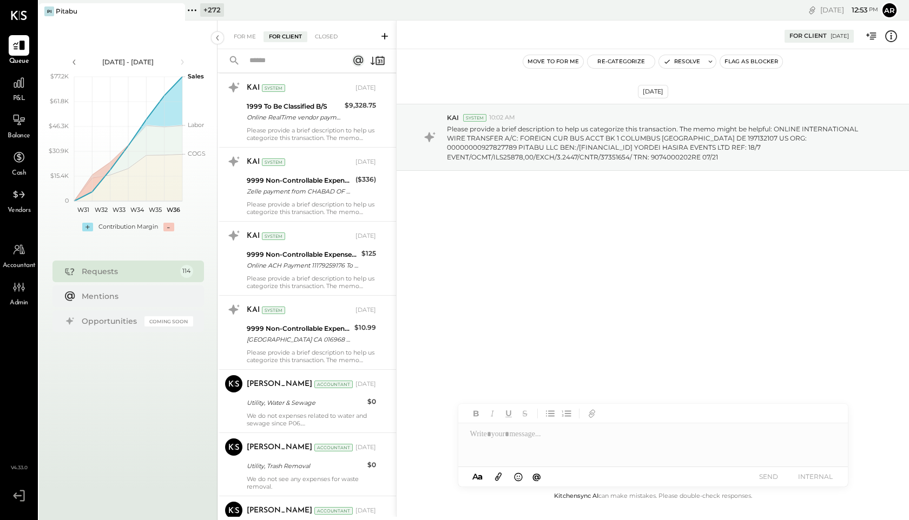
scroll to position [1455, 0]
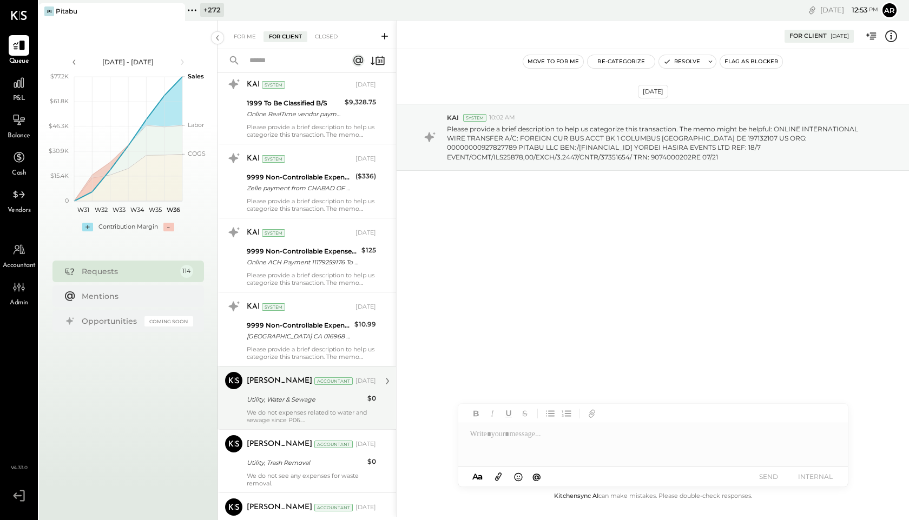
click at [307, 409] on div "We do not expenses related to water and sewage since P06." at bounding box center [311, 416] width 129 height 15
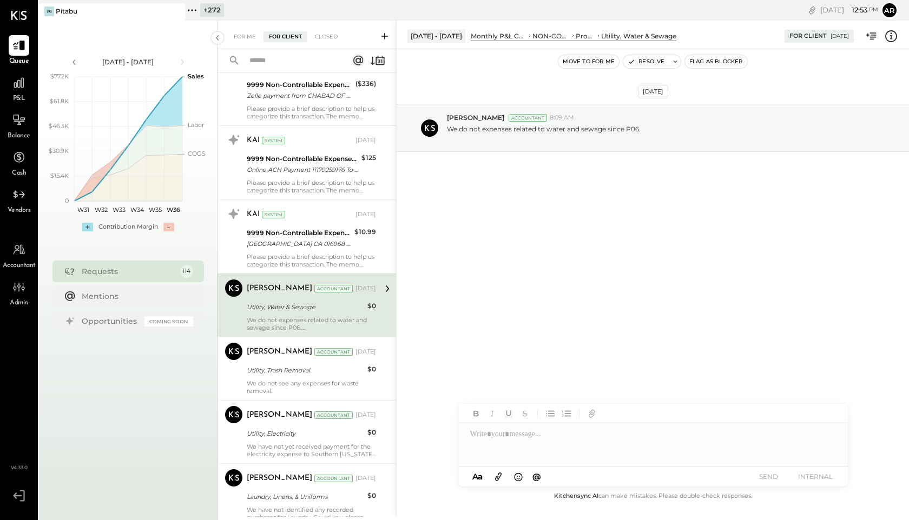
scroll to position [1597, 0]
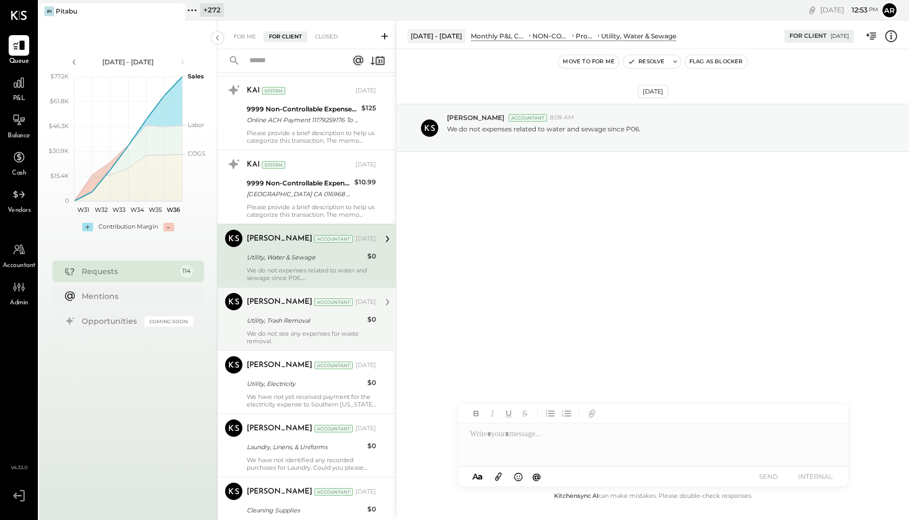
click at [304, 313] on div "Dhwani Solanki Accountant Aug 04, 2025 Utility, Trash Removal $0 We do not see …" at bounding box center [311, 319] width 129 height 52
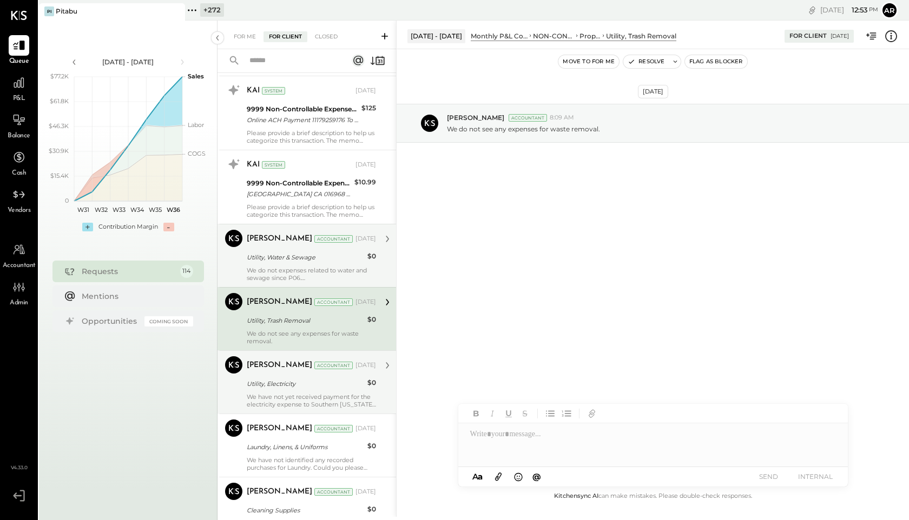
click at [276, 371] on div "Dhwani Solanki Accountant Aug 04, 2025" at bounding box center [311, 365] width 129 height 15
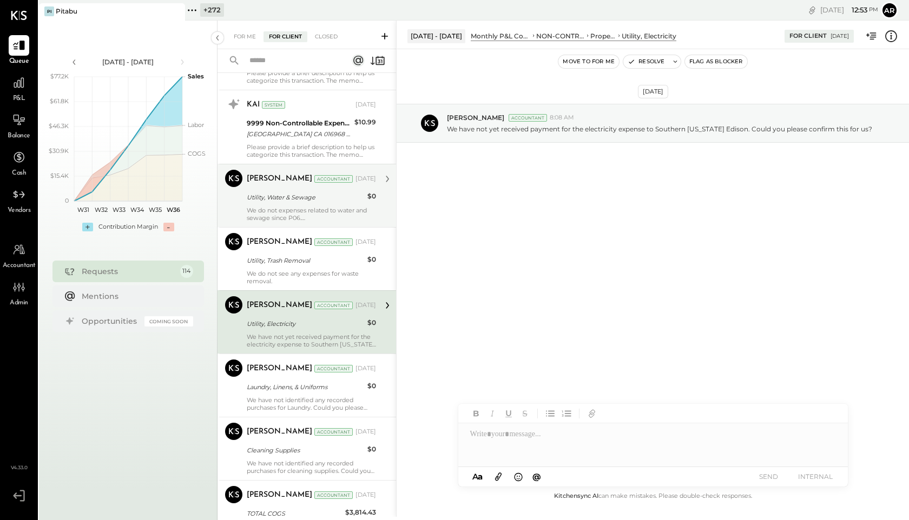
scroll to position [1699, 0]
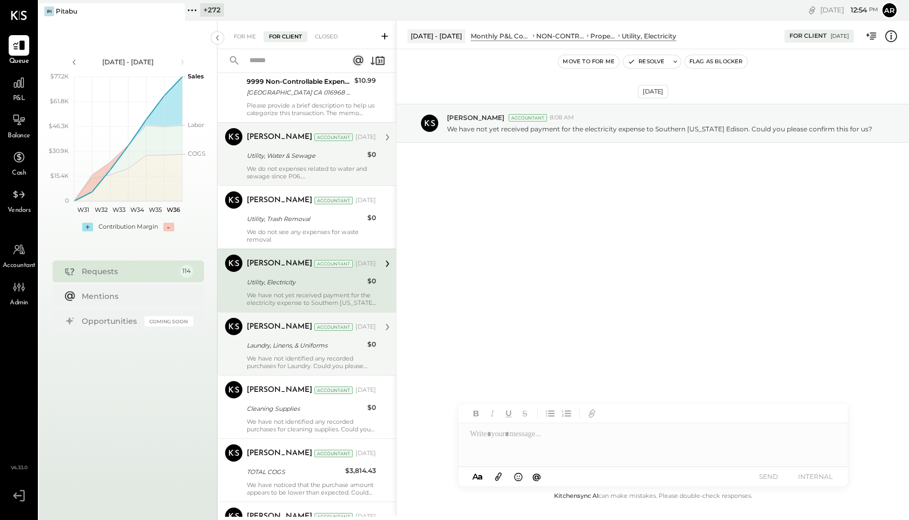
click at [281, 334] on div "Dhwani Solanki Accountant Aug 04, 2025" at bounding box center [311, 327] width 129 height 18
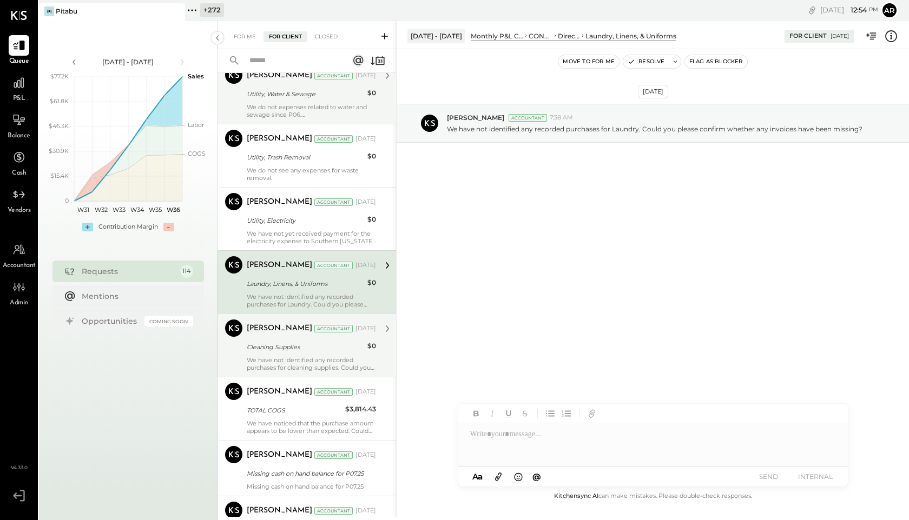
click at [281, 339] on div "Dhwani Solanki Accountant Aug 04, 2025 Cleaning Supplies $0 We have not identif…" at bounding box center [311, 346] width 129 height 52
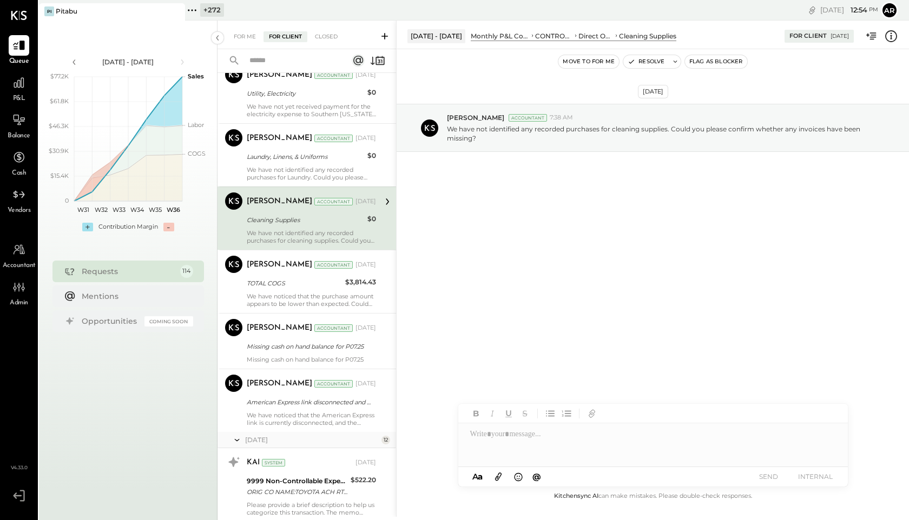
scroll to position [1898, 0]
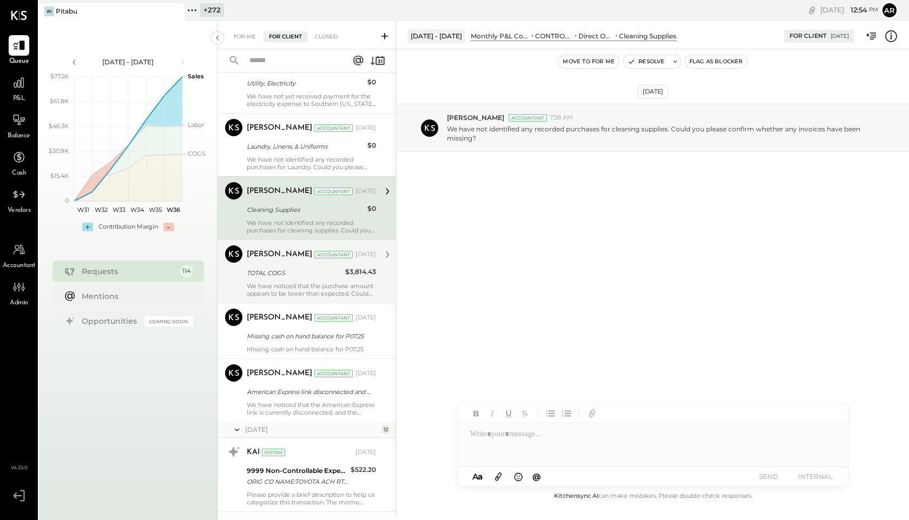
click at [278, 294] on div "We have noticed that the purchase amount appears to be lower than expected. Cou…" at bounding box center [311, 289] width 129 height 15
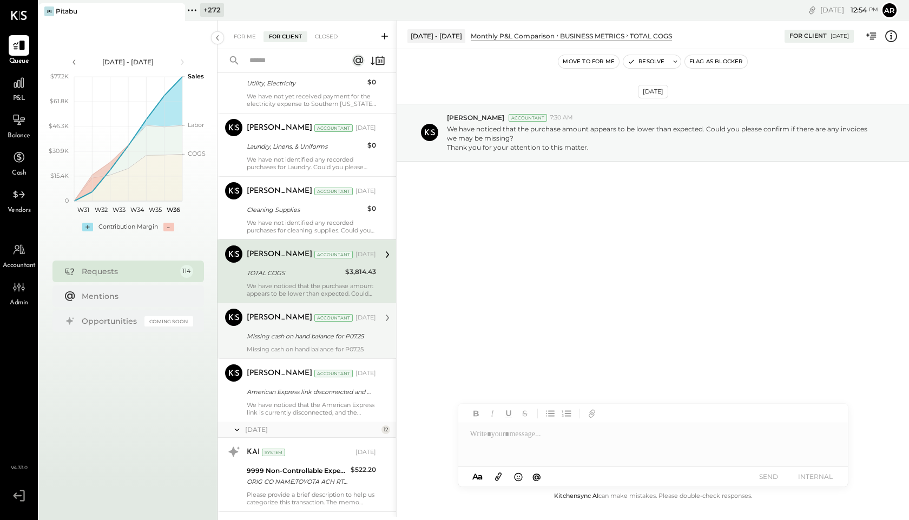
click at [272, 319] on div "[PERSON_NAME]" at bounding box center [279, 318] width 65 height 11
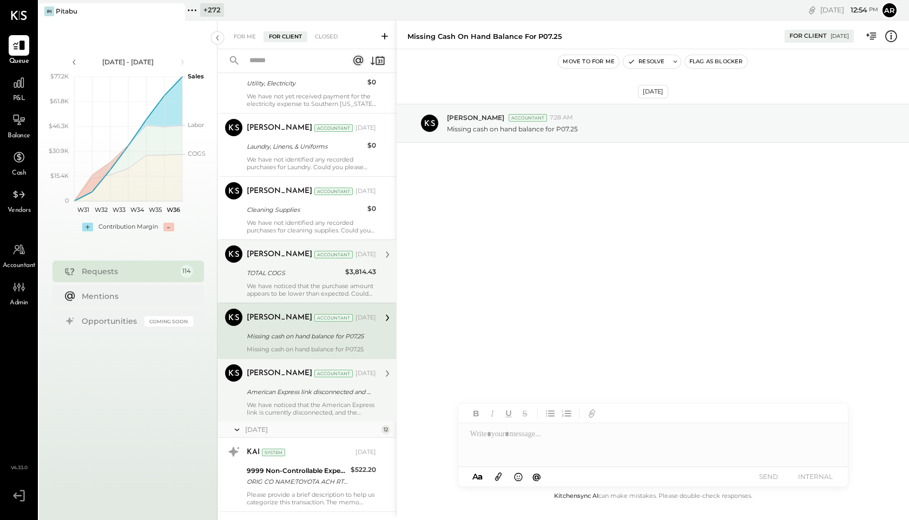
click at [272, 369] on div "[PERSON_NAME]" at bounding box center [279, 373] width 65 height 11
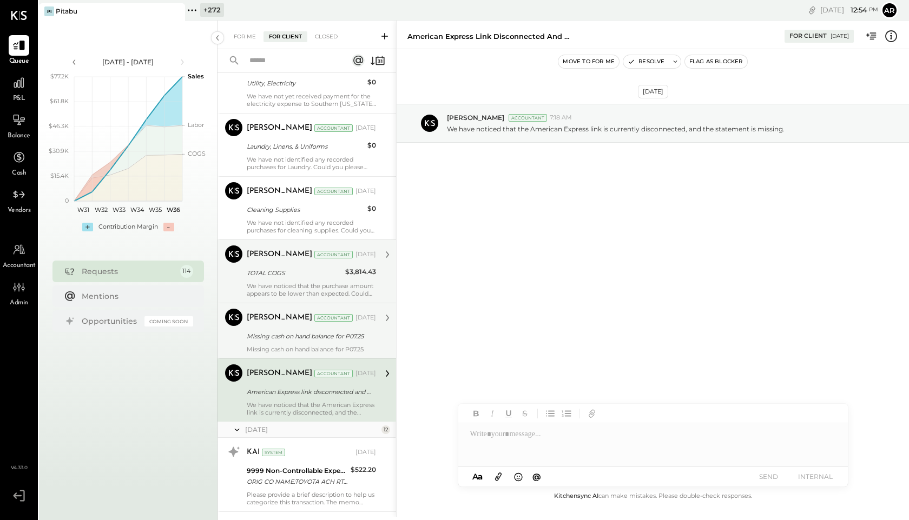
click at [275, 326] on div "Dhwani Solanki Accountant Aug 04, 2025" at bounding box center [311, 318] width 129 height 18
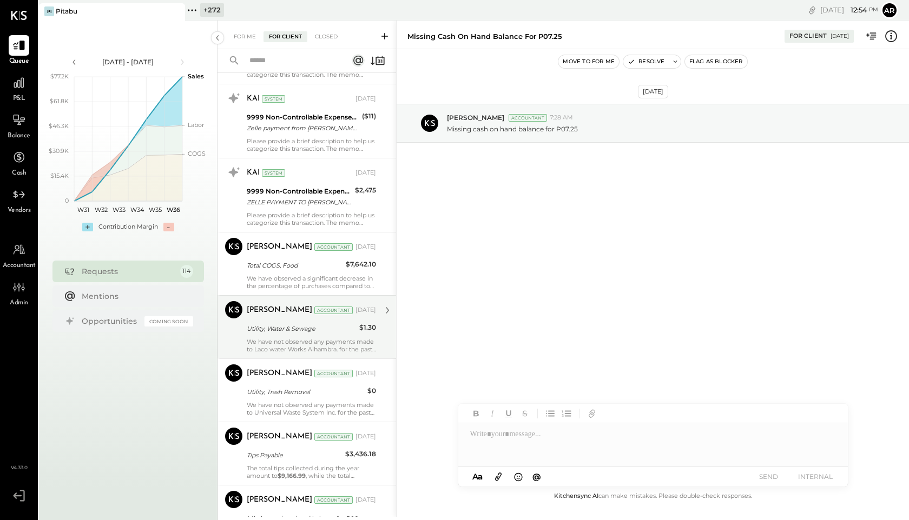
scroll to position [2553, 0]
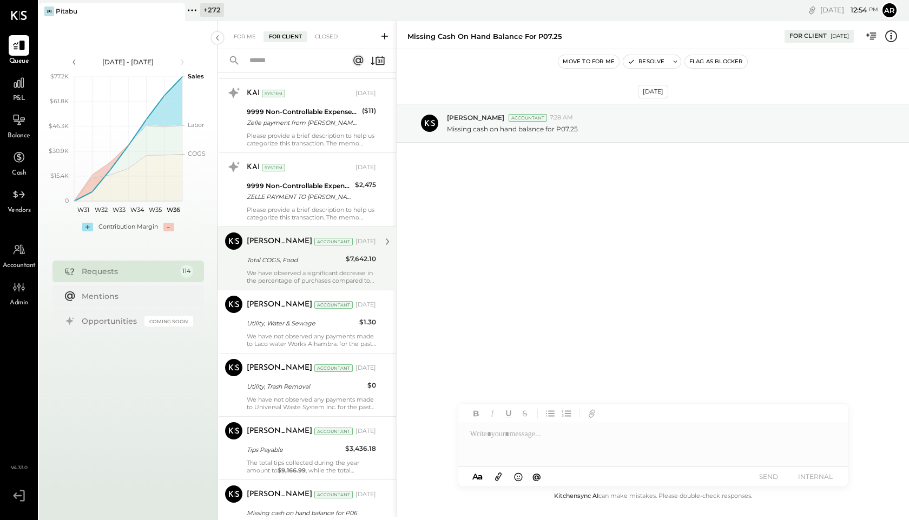
click at [296, 260] on div "Total COGS, Food" at bounding box center [295, 260] width 96 height 11
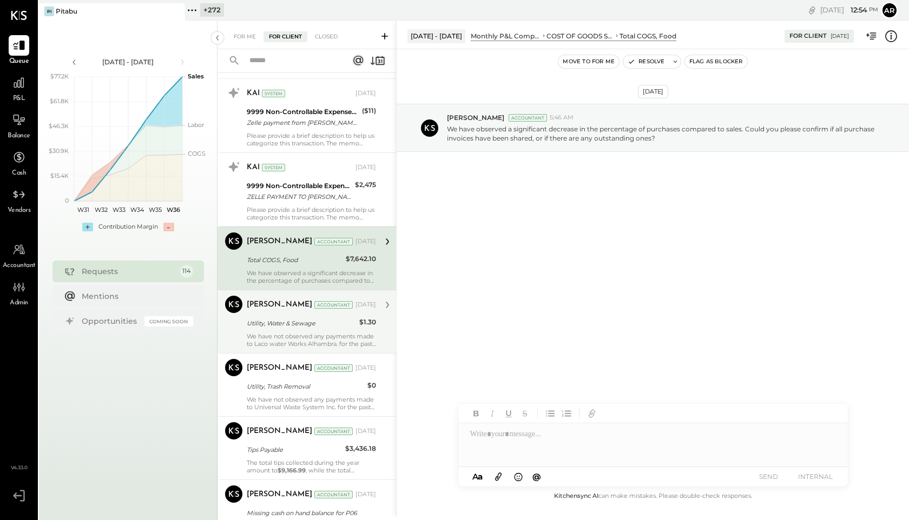
click at [287, 336] on div "We have not observed any payments made to Laco water Works Alhambra. for the pa…" at bounding box center [311, 340] width 129 height 15
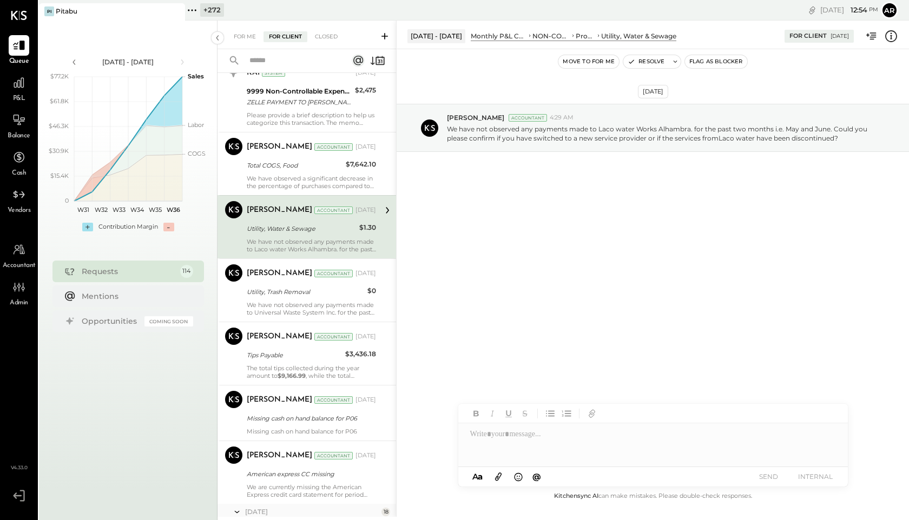
scroll to position [2655, 0]
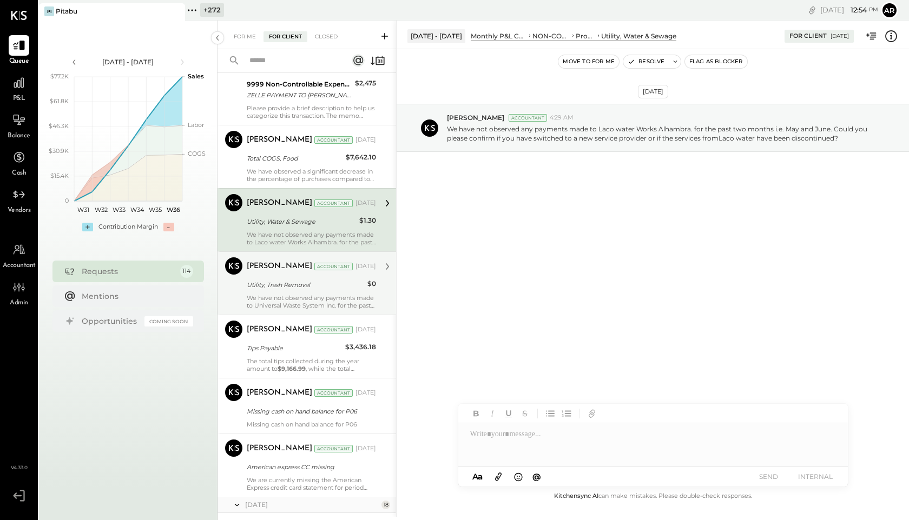
click at [281, 286] on div "Utility, Trash Removal" at bounding box center [305, 285] width 117 height 11
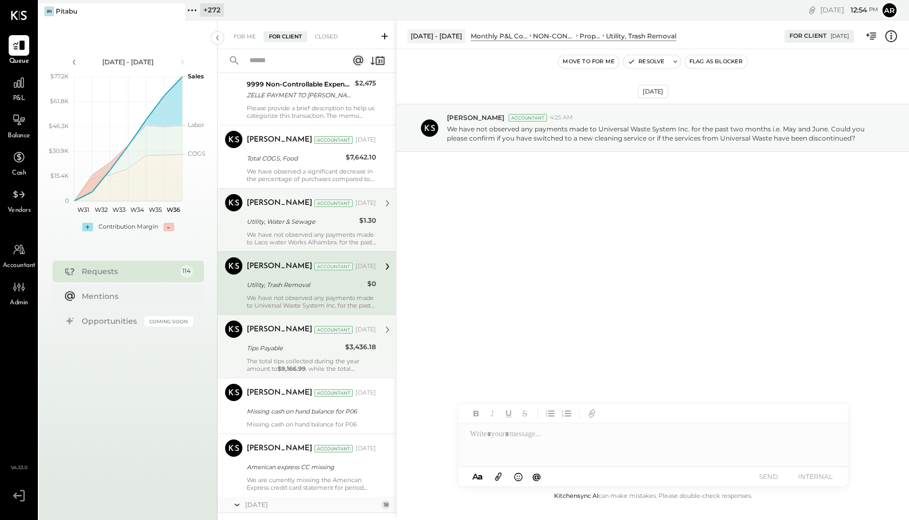
click at [279, 339] on div "Dhwani Solanki Accountant Jul 04, 2025 Tips Payable $3,436.18 The total tips co…" at bounding box center [311, 347] width 129 height 52
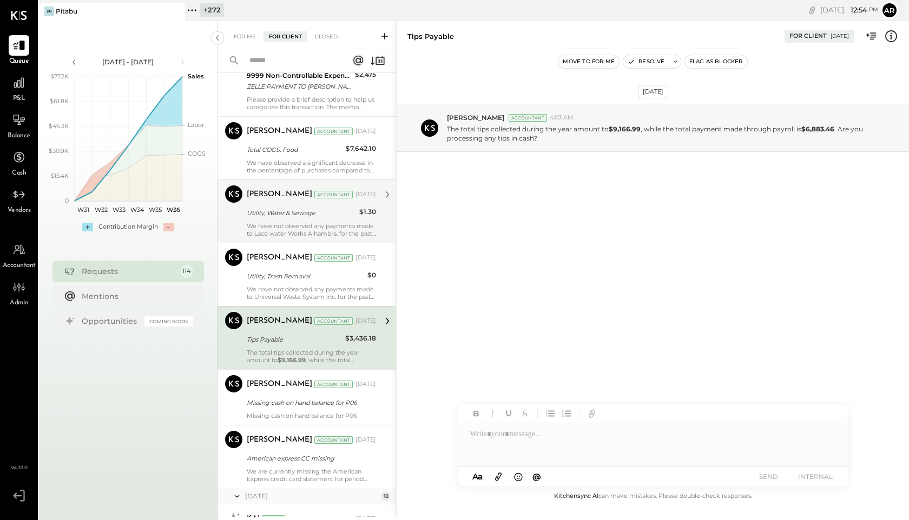
scroll to position [2666, 0]
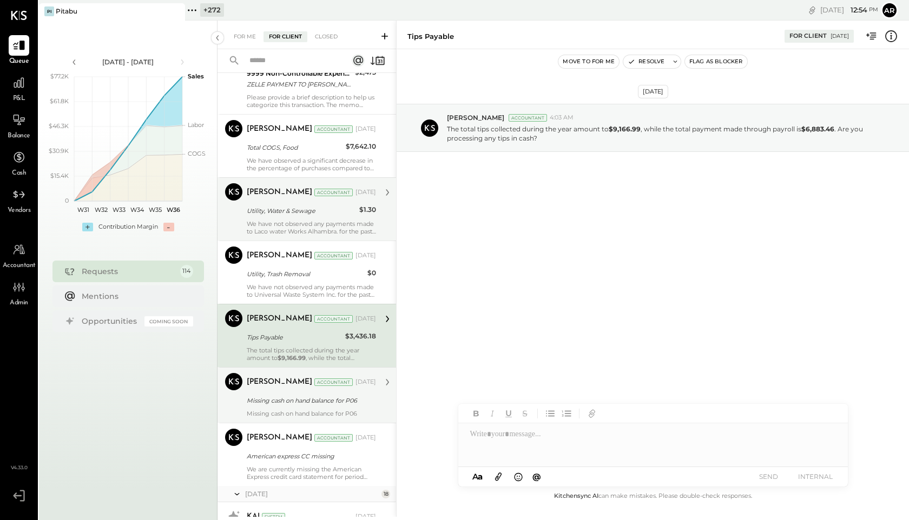
click at [278, 391] on div "Dhwani Solanki Accountant Jul 04, 2025" at bounding box center [311, 382] width 129 height 18
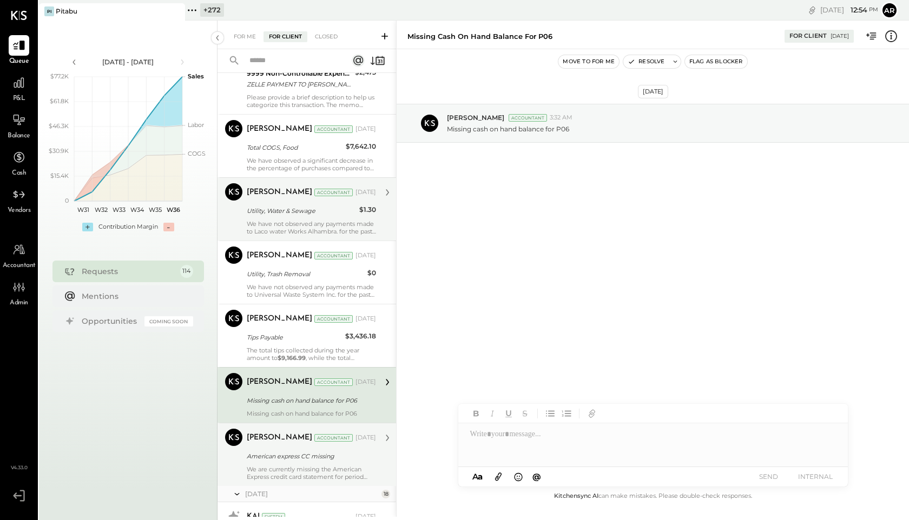
click at [275, 449] on div "Dhwani Solanki Accountant Jul 04, 2025 American express CC missing We are curre…" at bounding box center [311, 455] width 129 height 52
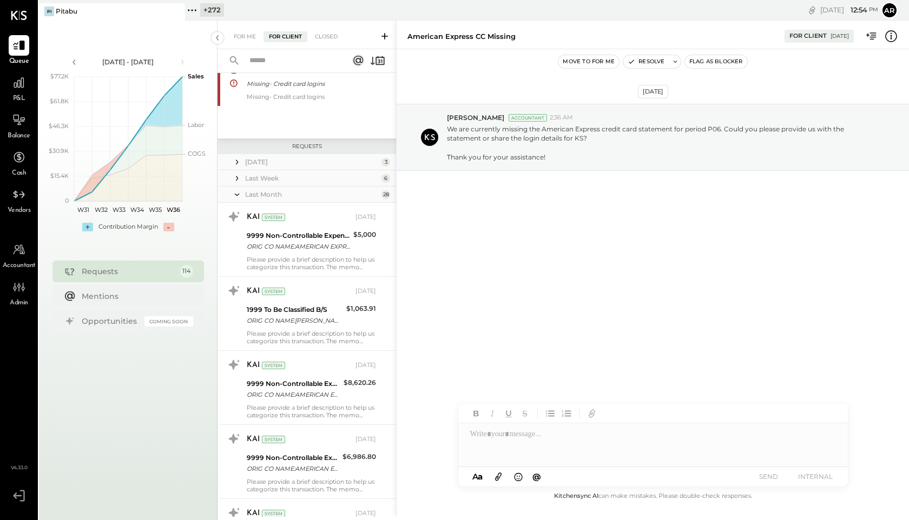
scroll to position [101, 0]
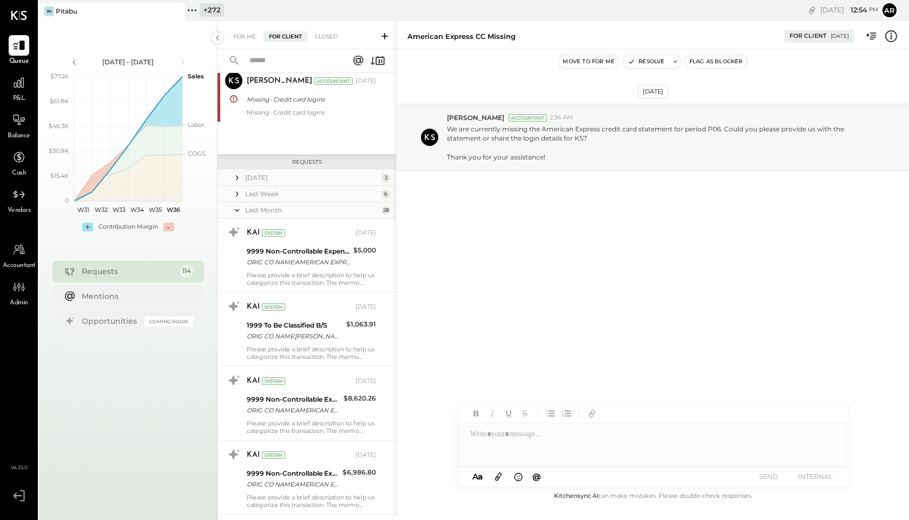
click at [236, 208] on icon at bounding box center [237, 210] width 11 height 27
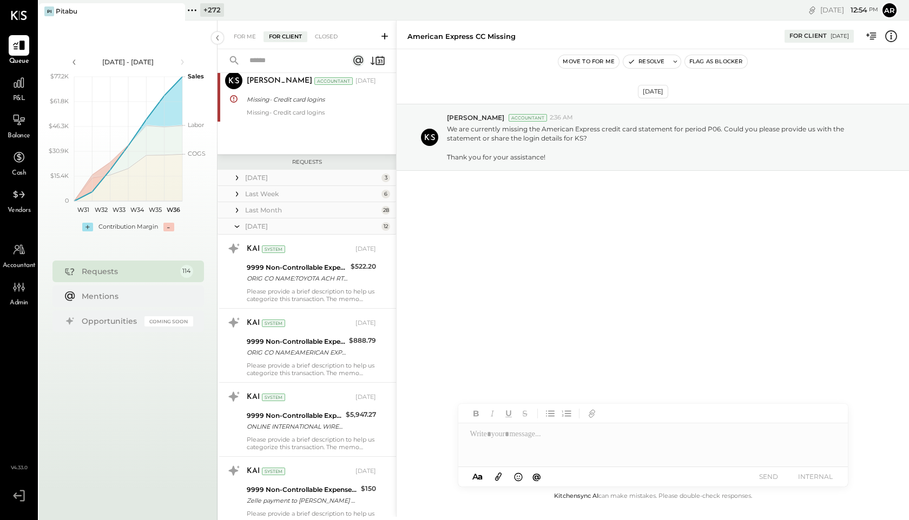
click at [238, 227] on icon at bounding box center [237, 226] width 11 height 27
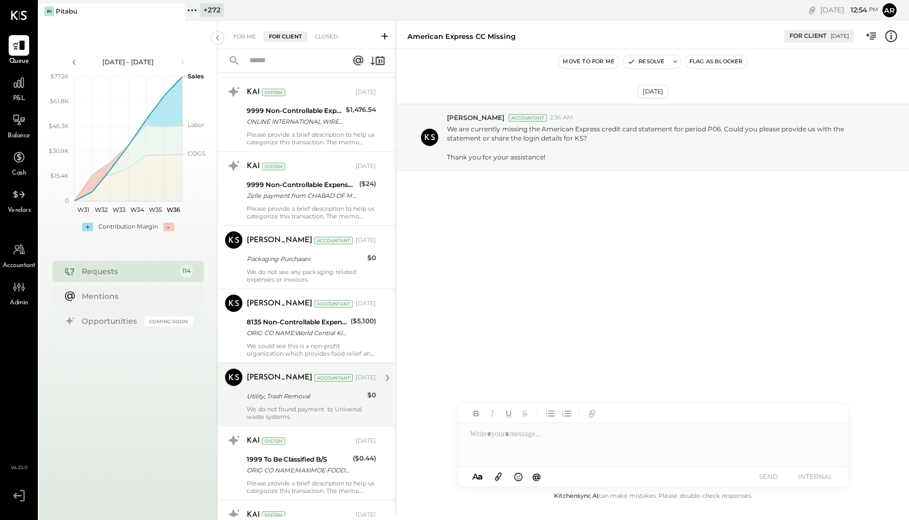
scroll to position [704, 0]
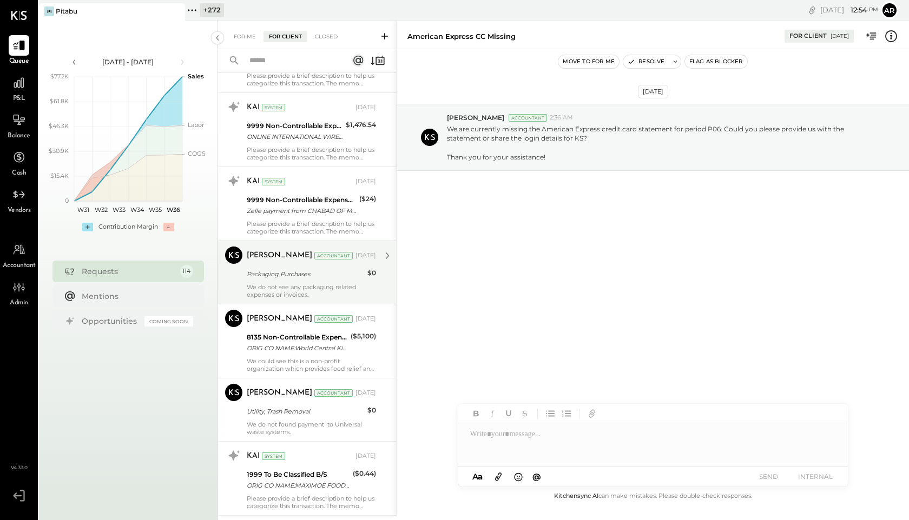
click at [280, 286] on div "We do not see any packaging related expenses or invoices." at bounding box center [311, 290] width 129 height 15
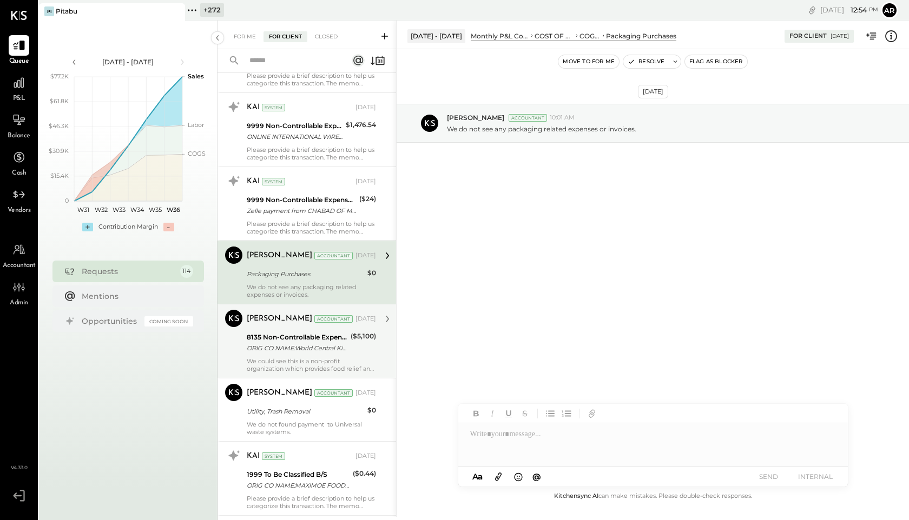
click at [282, 335] on div "8135 Non-Controllable Expenses:Other Income and Expenses:Disaster Relief" at bounding box center [297, 337] width 101 height 11
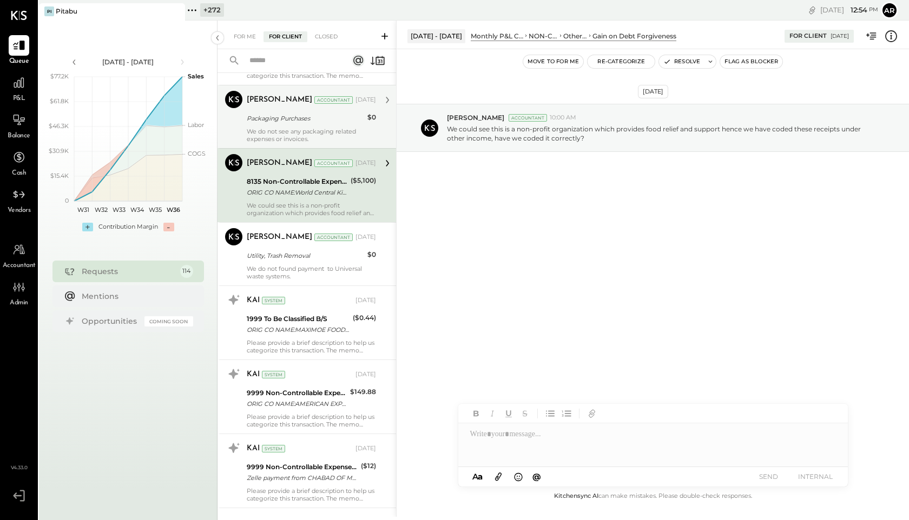
scroll to position [871, 0]
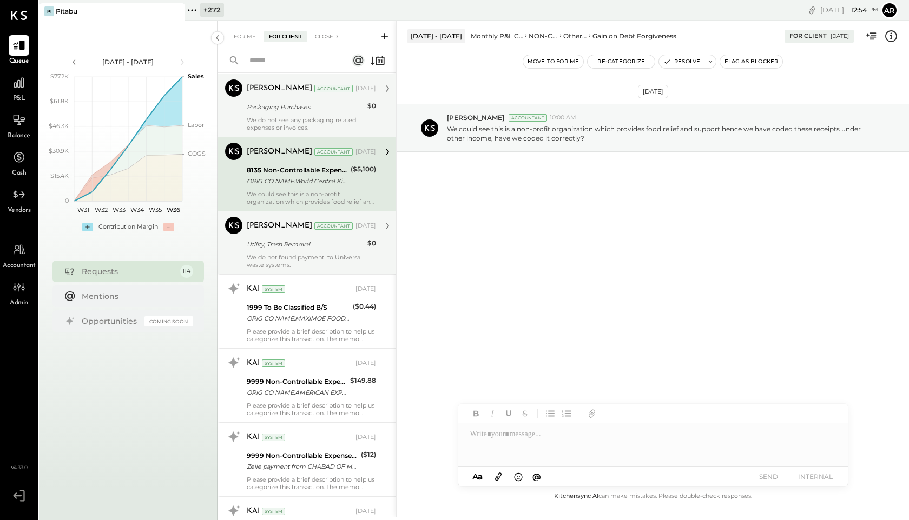
click at [278, 241] on div "Utility, Trash Removal" at bounding box center [305, 244] width 117 height 11
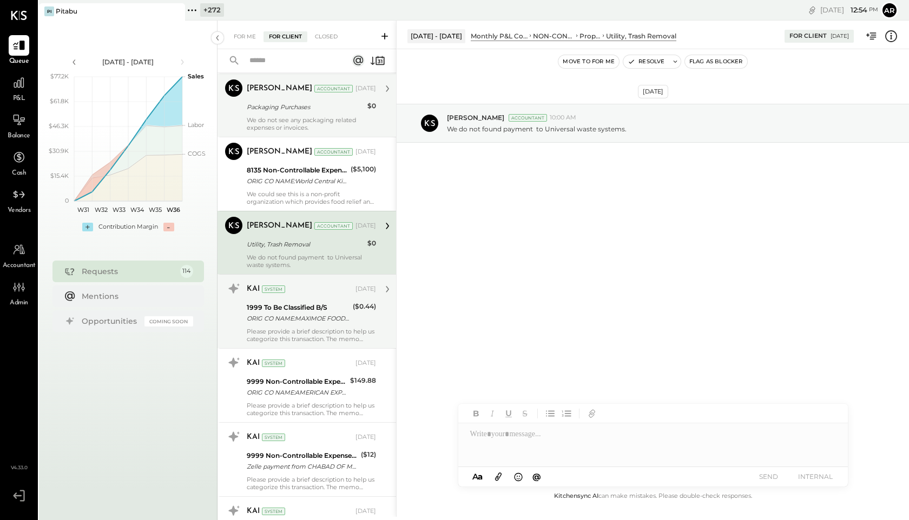
click at [292, 312] on div "1999 To Be Classified B/S" at bounding box center [298, 307] width 103 height 11
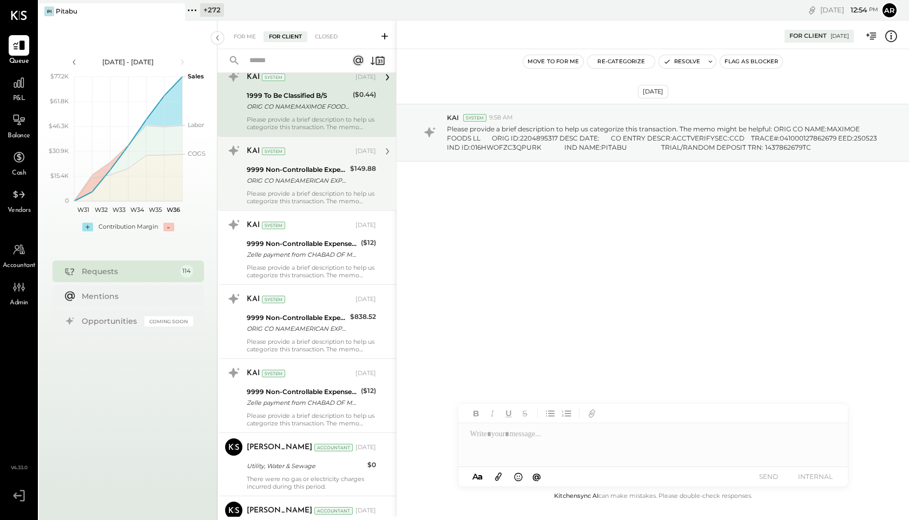
scroll to position [1084, 0]
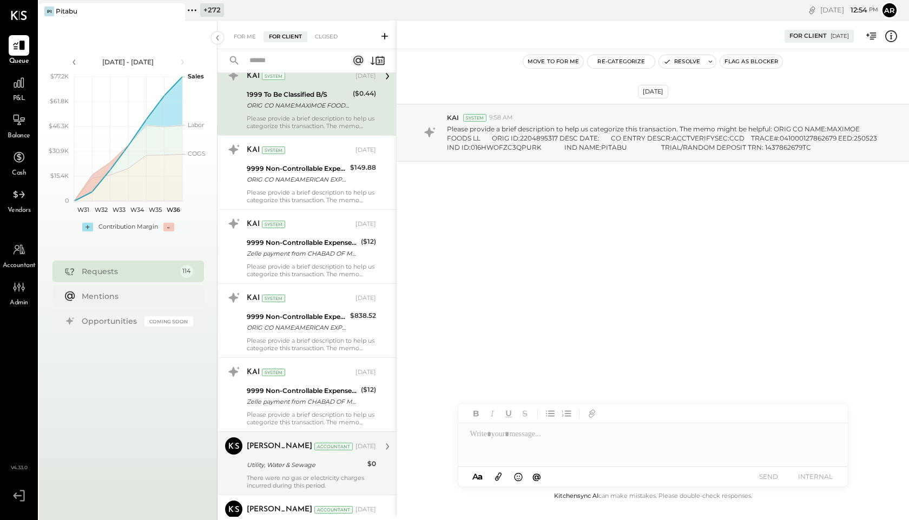
click at [284, 450] on div "[PERSON_NAME]" at bounding box center [279, 446] width 65 height 11
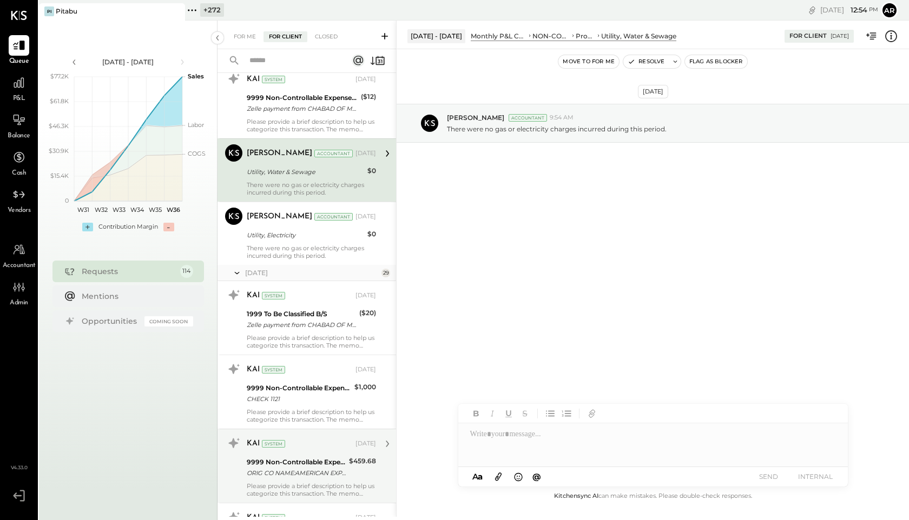
scroll to position [1371, 0]
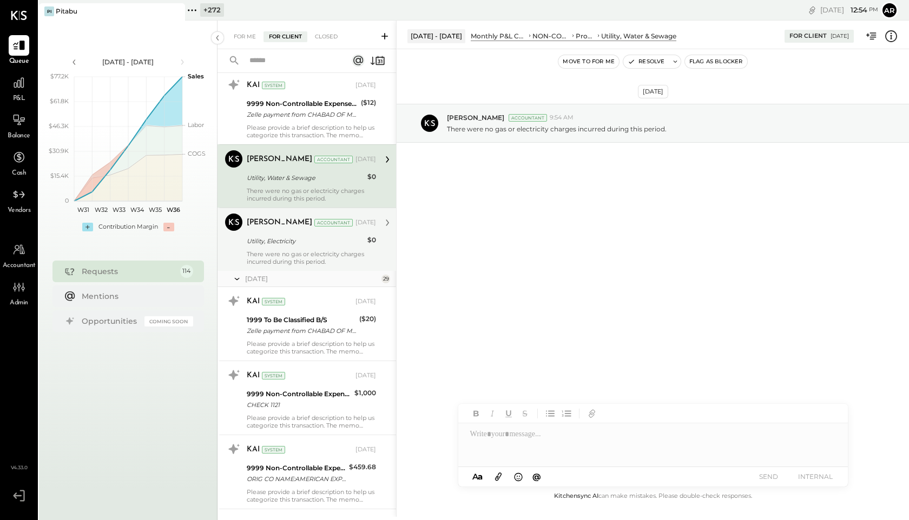
click at [287, 237] on div "Utility, Electricity" at bounding box center [305, 241] width 117 height 11
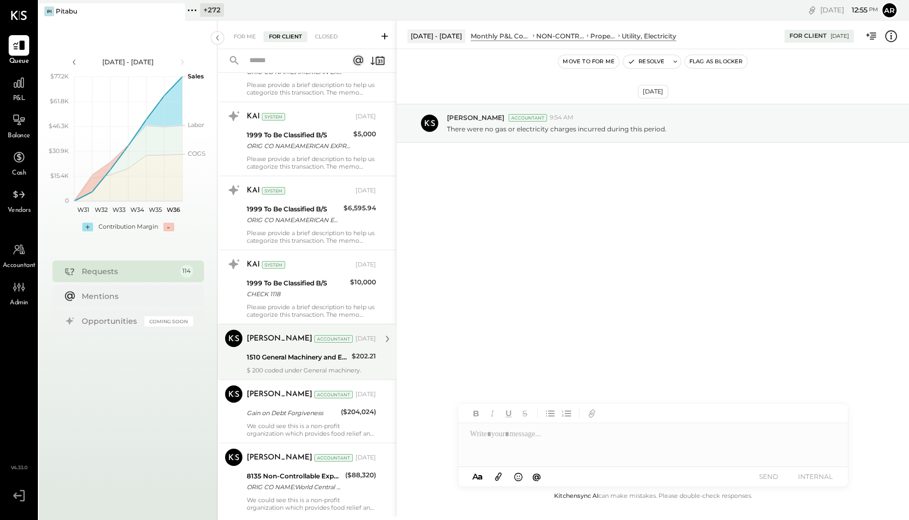
click at [266, 343] on div "[PERSON_NAME]" at bounding box center [279, 339] width 65 height 11
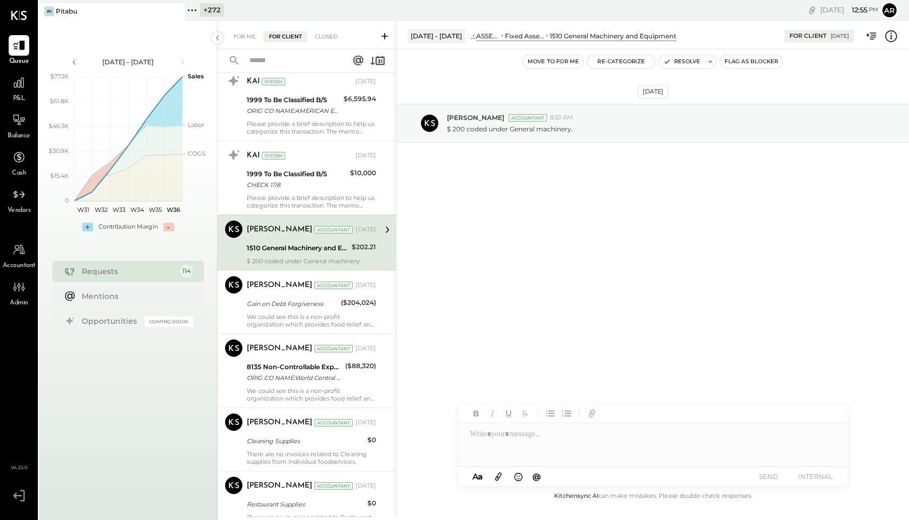
scroll to position [2753, 0]
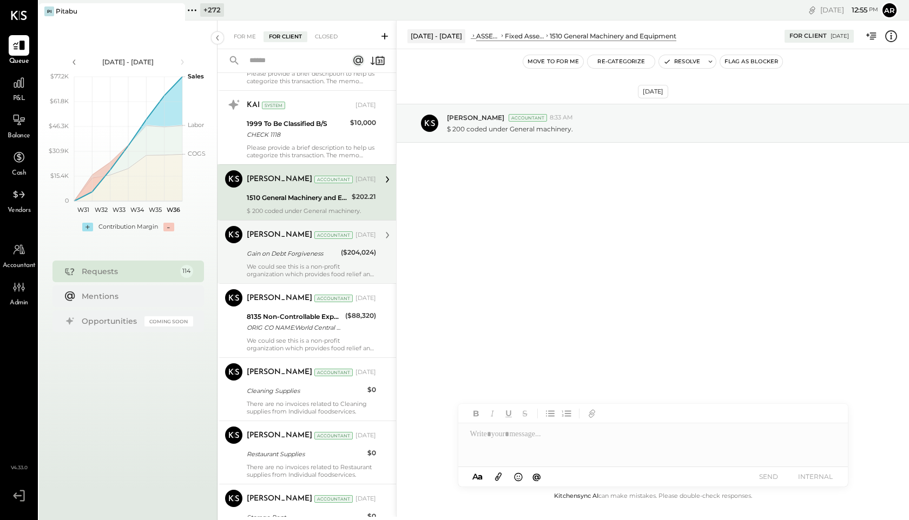
click at [268, 252] on div "Gain on Debt Forgiveness" at bounding box center [292, 253] width 91 height 11
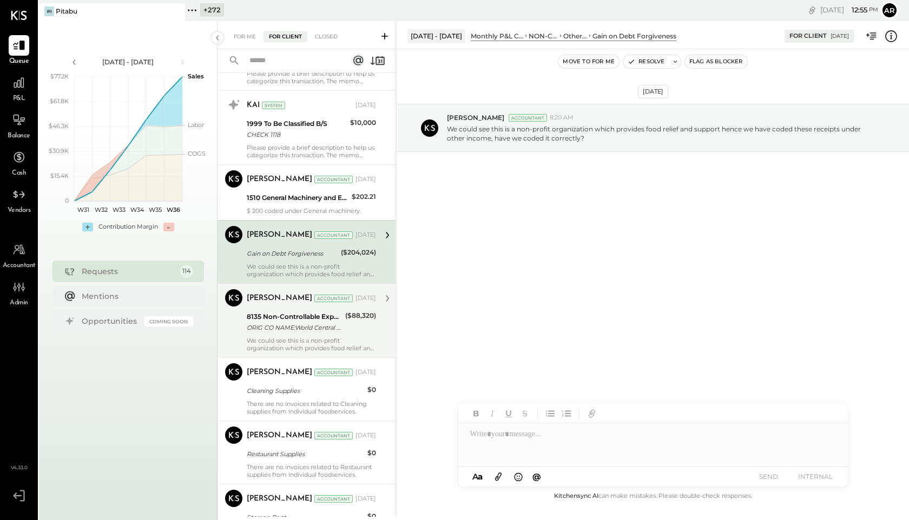
click at [268, 319] on div "8135 Non-Controllable Expenses:Other Income and Expenses:Disaster Relief" at bounding box center [294, 317] width 95 height 11
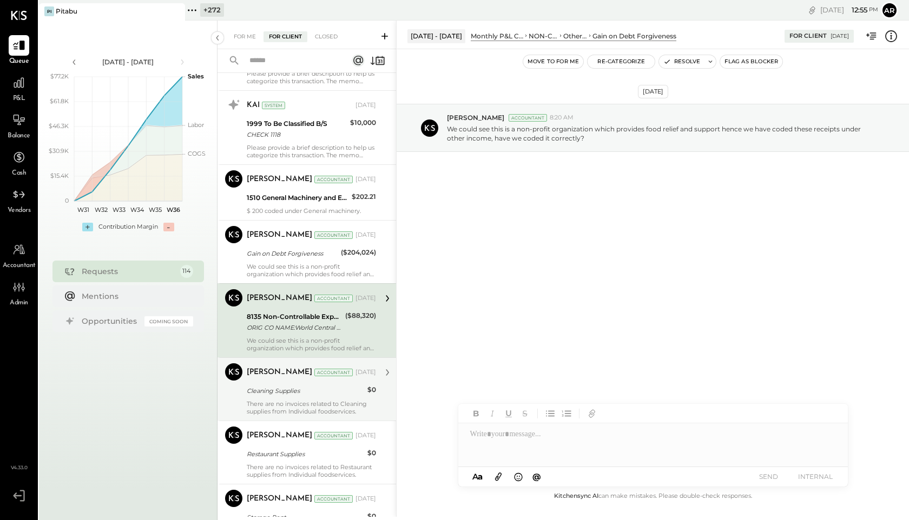
click at [273, 375] on div "[PERSON_NAME]" at bounding box center [279, 372] width 65 height 11
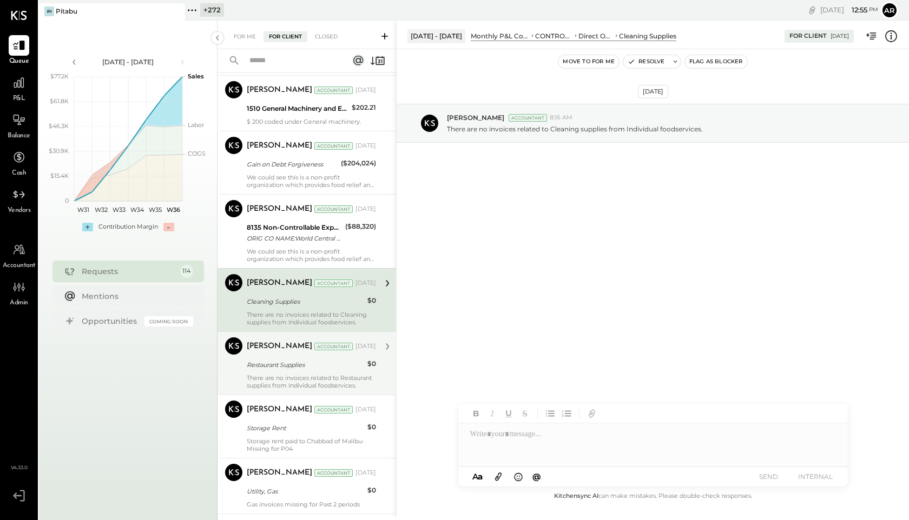
click at [277, 349] on div "[PERSON_NAME]" at bounding box center [279, 346] width 65 height 11
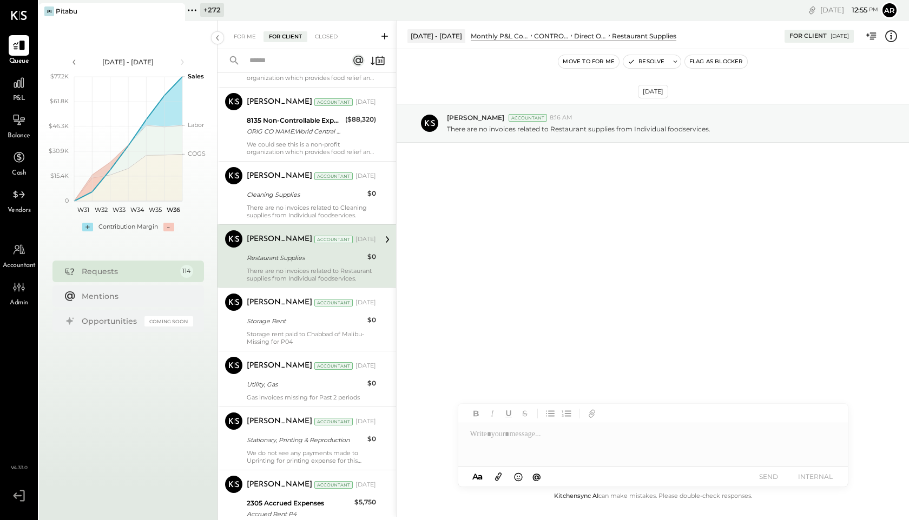
scroll to position [2958, 0]
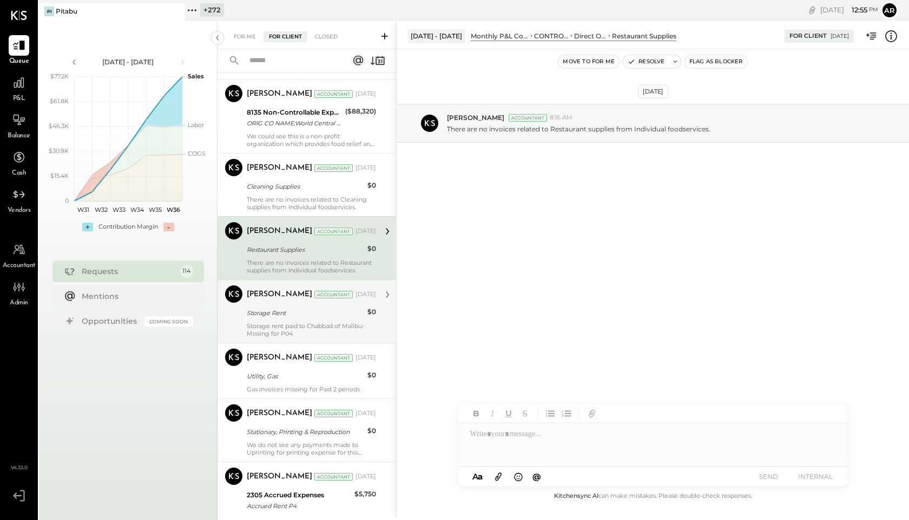
click at [275, 316] on div "Storage Rent" at bounding box center [305, 313] width 117 height 11
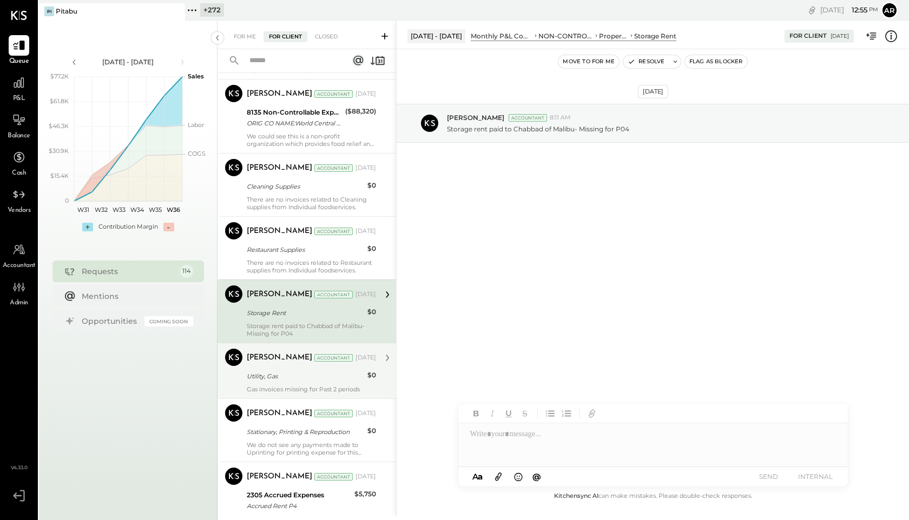
click at [278, 377] on div "Utility, Gas" at bounding box center [305, 376] width 117 height 11
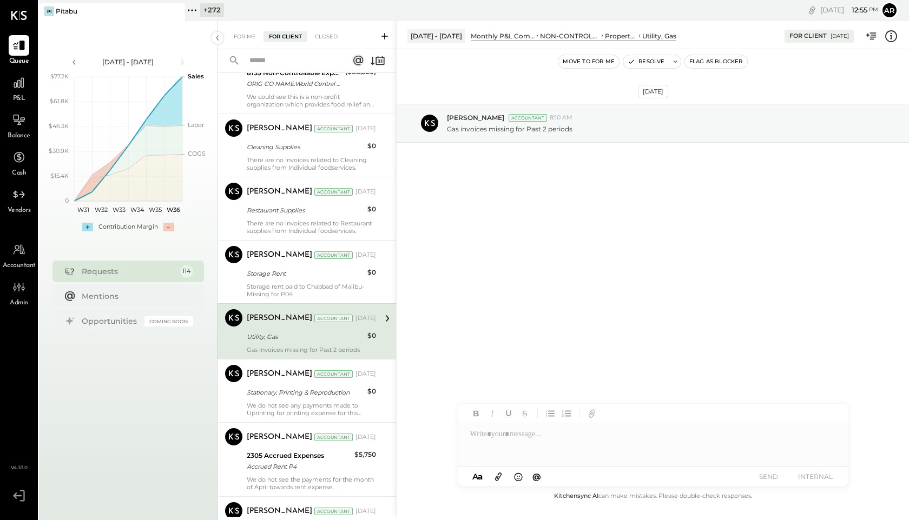
scroll to position [3000, 0]
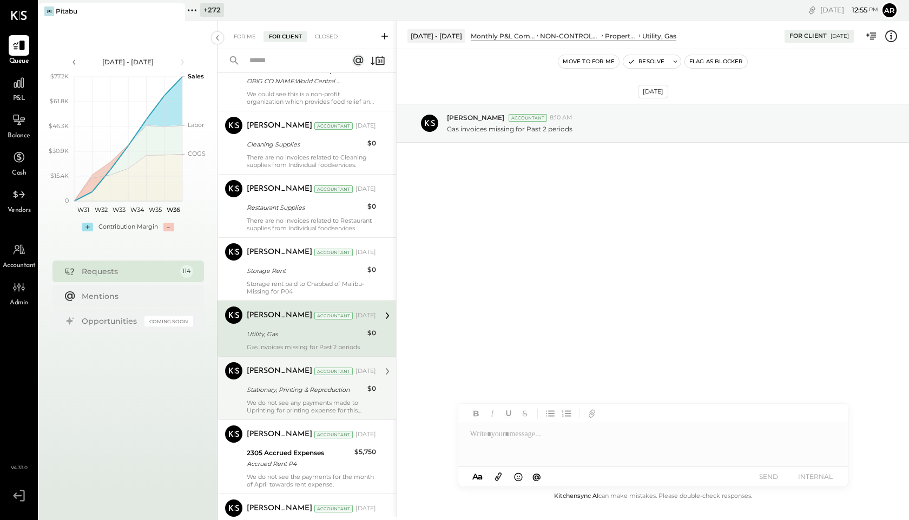
click at [278, 384] on div "Stationary, Printing & Reproduction" at bounding box center [305, 390] width 117 height 13
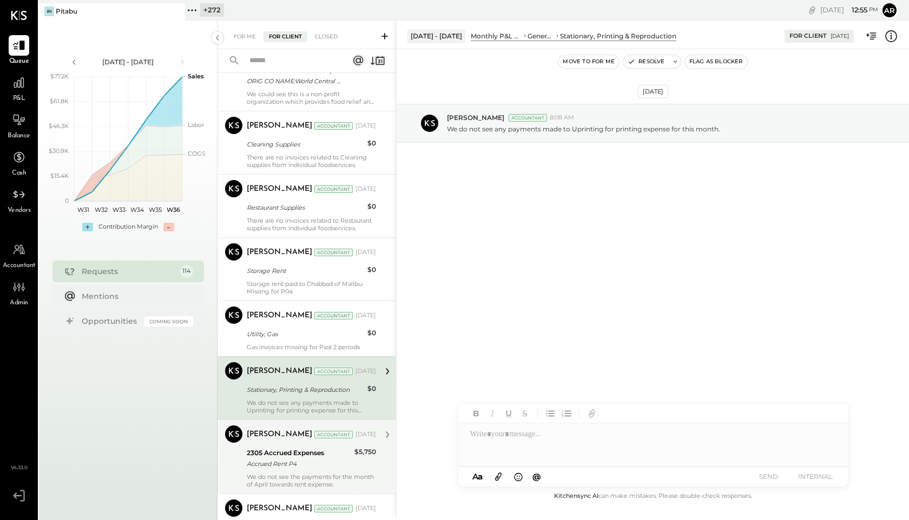
click at [272, 459] on div "Accrued Rent P4" at bounding box center [299, 464] width 104 height 11
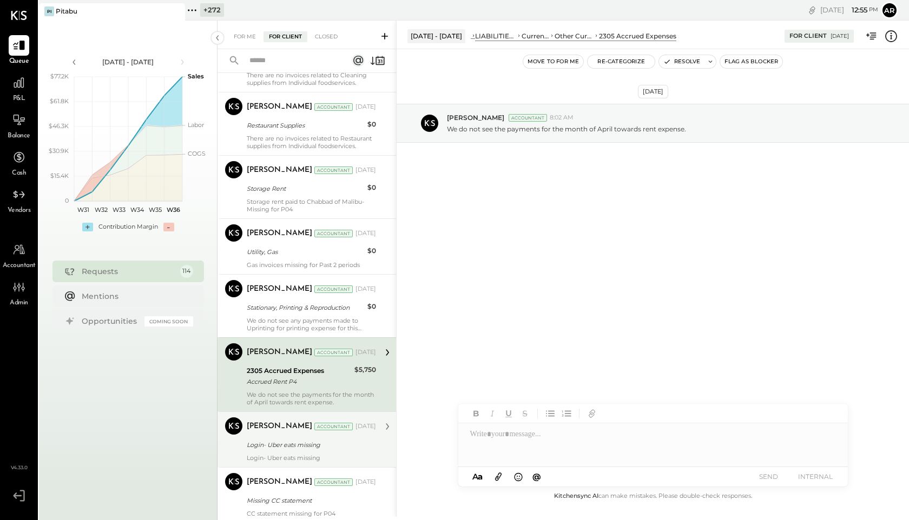
scroll to position [3083, 0]
click at [272, 434] on div "[PERSON_NAME] Accountant [DATE]" at bounding box center [311, 426] width 129 height 18
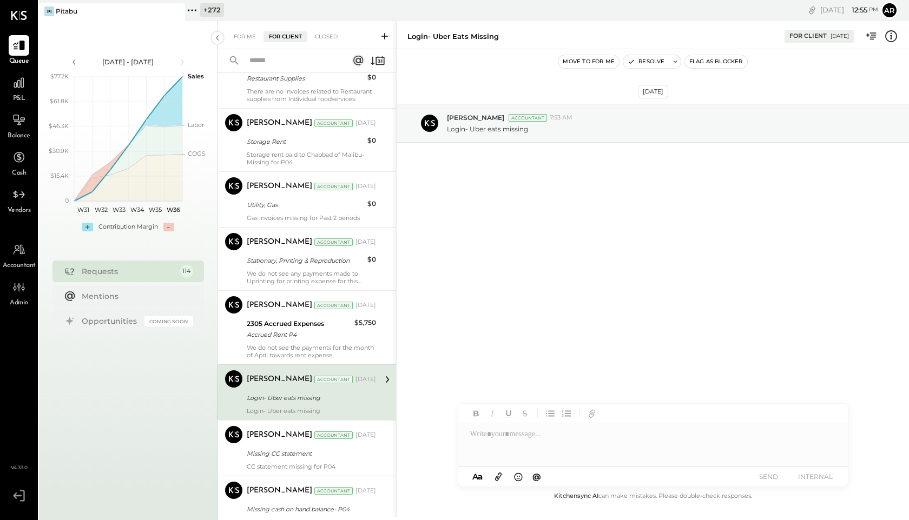
scroll to position [3162, 0]
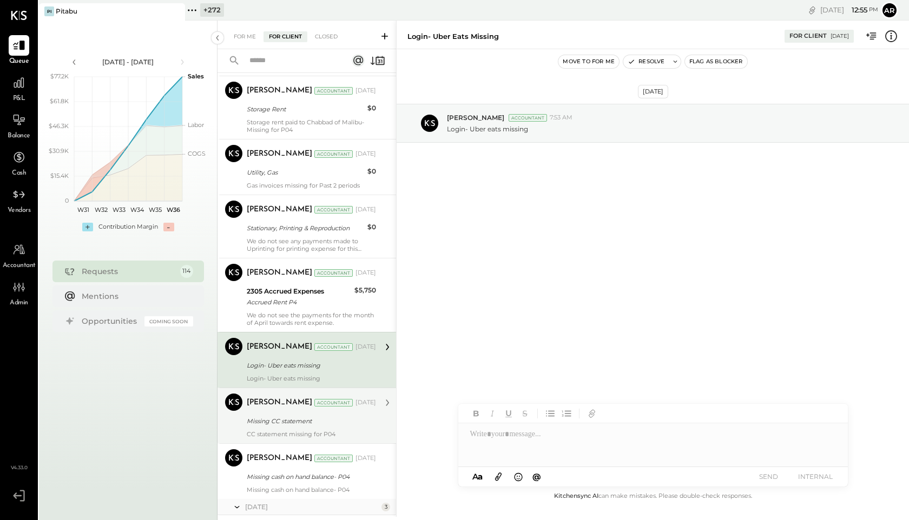
click at [270, 408] on div "[PERSON_NAME] Accountant [DATE]" at bounding box center [311, 402] width 129 height 15
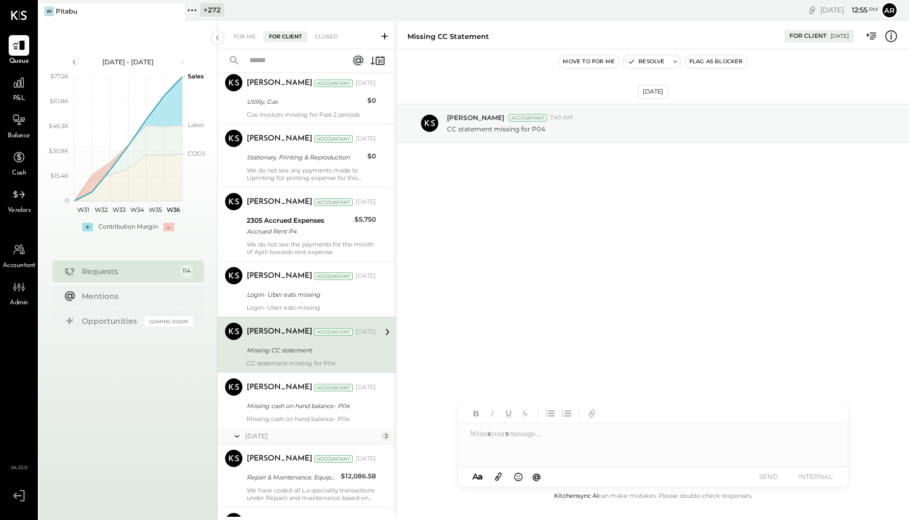
scroll to position [3271, 0]
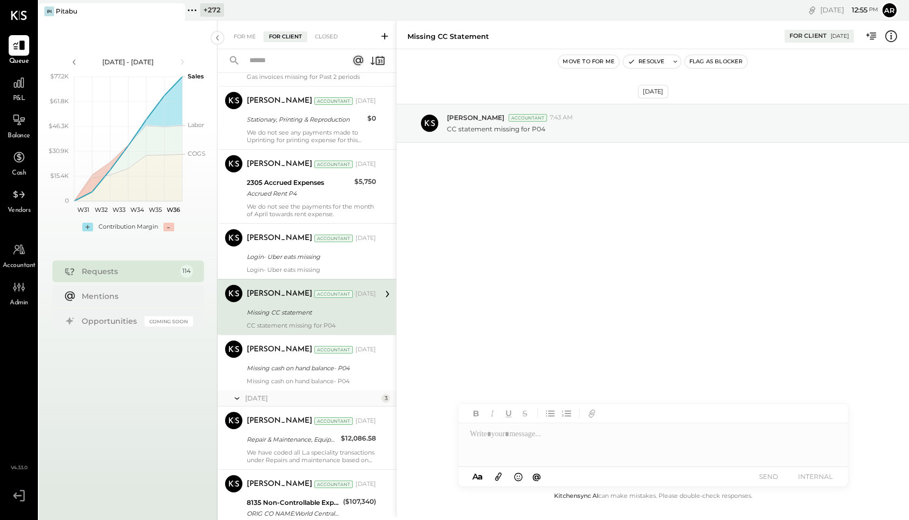
click at [270, 408] on div "Dhwani Solanki Accountant Dhwani Solanki Accountant Apr 07, 2025 Repair & Maint…" at bounding box center [306, 438] width 179 height 63
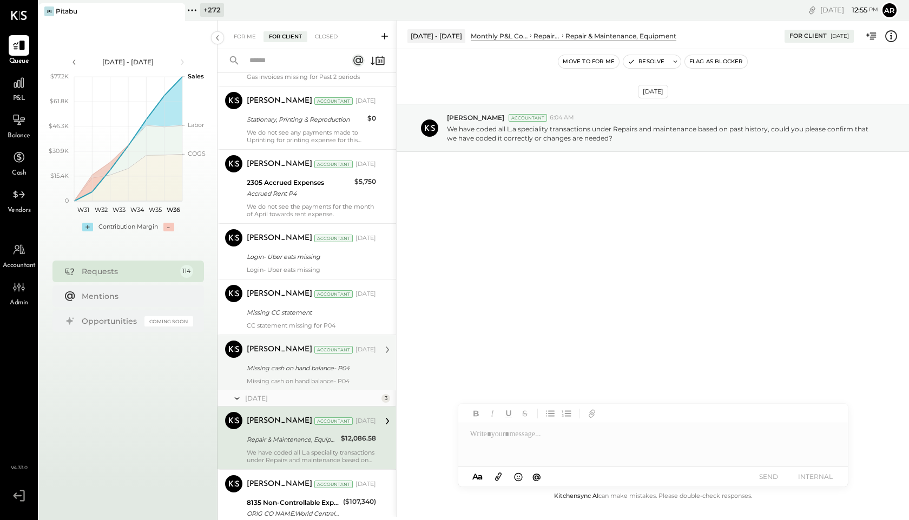
click at [270, 371] on div "Missing cash on hand balance- P04" at bounding box center [310, 368] width 126 height 11
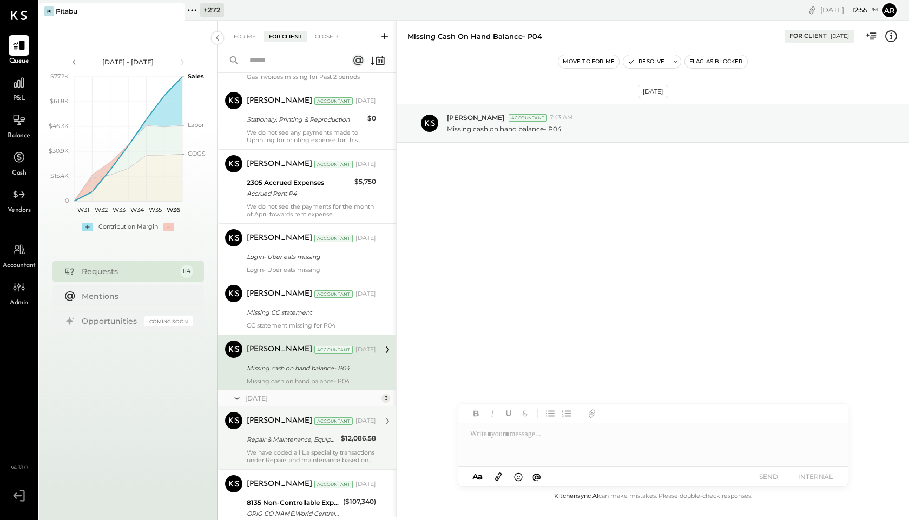
click at [276, 431] on div "Dhwani Solanki Accountant Apr 07, 2025 Repair & Maintenance, Equipment $12,086.…" at bounding box center [311, 438] width 129 height 52
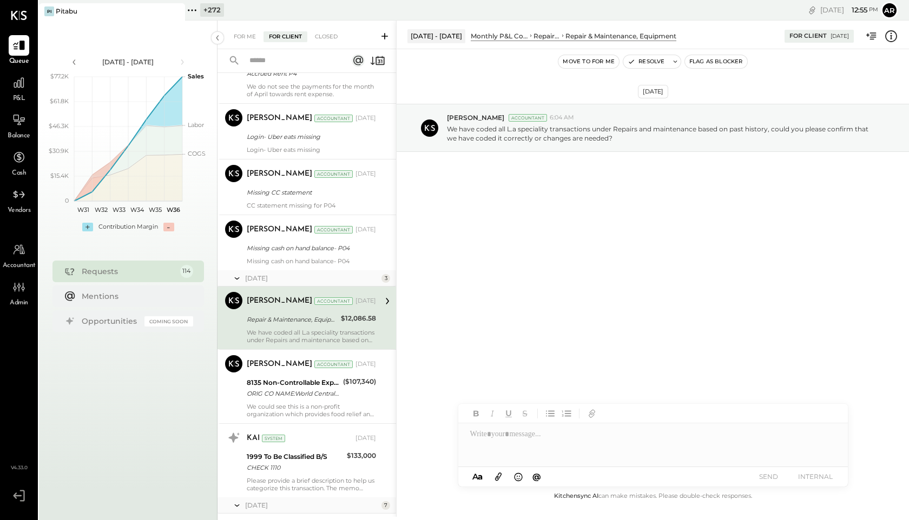
scroll to position [3442, 0]
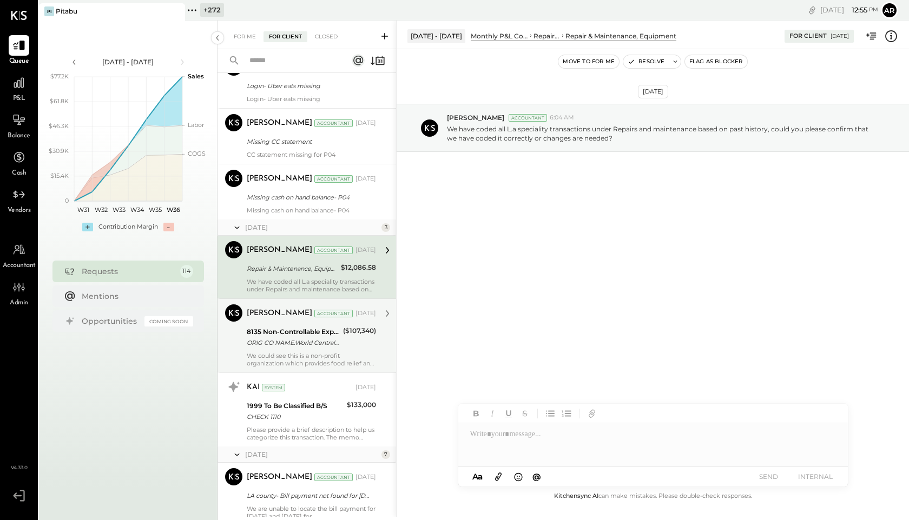
click at [278, 341] on div "ORIG CO NAME:World Central Ki ORIG ID:1273251132 DESC DATE: CO ENTRY DESCR:Paym…" at bounding box center [293, 343] width 93 height 11
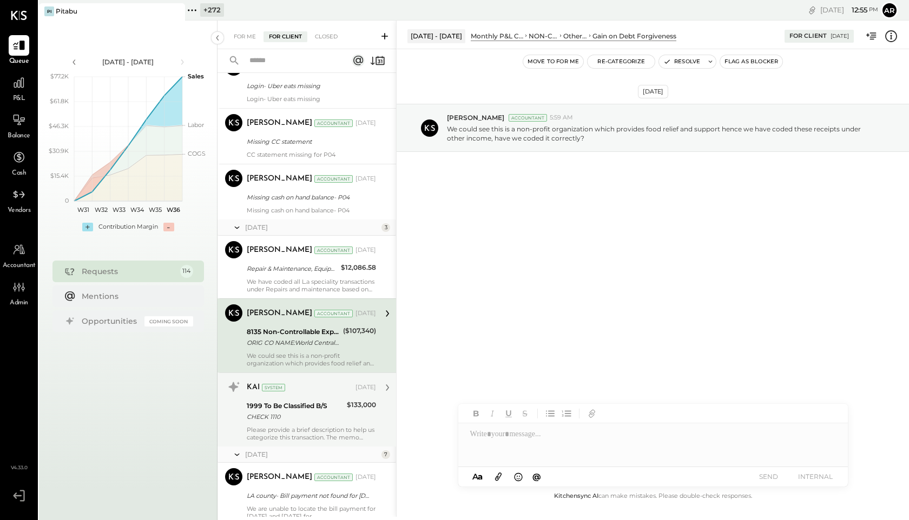
click at [281, 412] on div "CHECK 1110" at bounding box center [295, 417] width 97 height 11
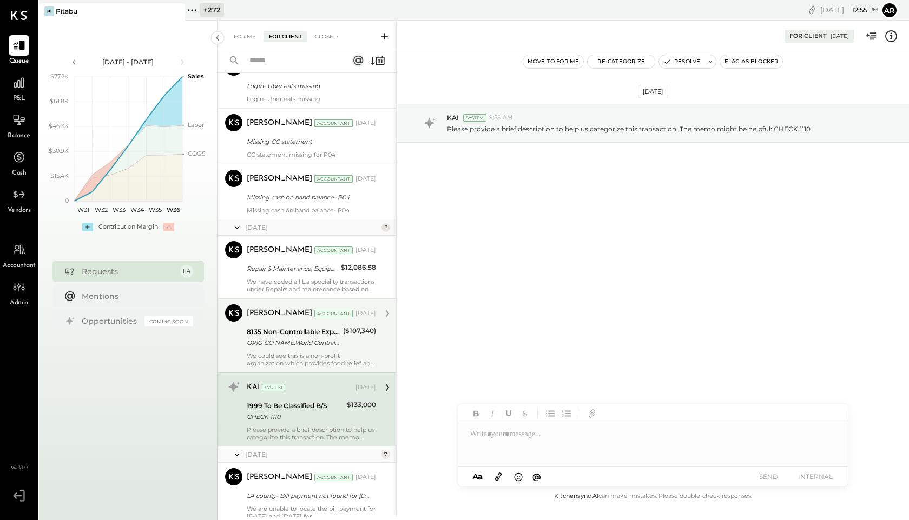
click at [281, 347] on div "ORIG CO NAME:World Central Ki ORIG ID:1273251132 DESC DATE: CO ENTRY DESCR:Paym…" at bounding box center [293, 343] width 93 height 11
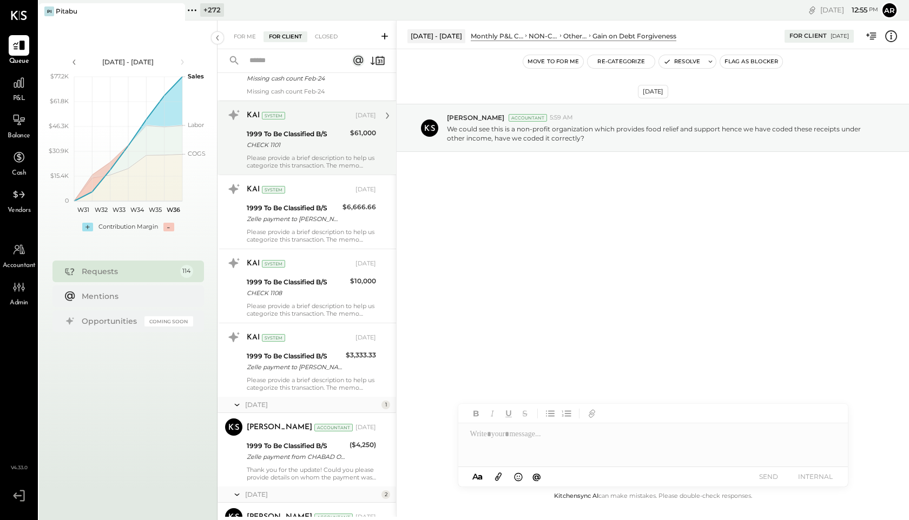
scroll to position [3988, 0]
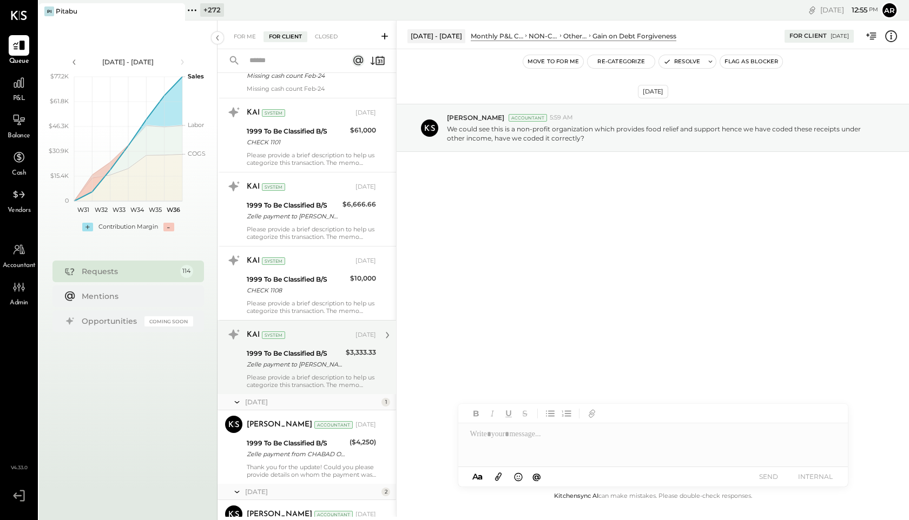
click at [311, 361] on div "Zelle payment to [PERSON_NAME] JPM99b00ne5o" at bounding box center [295, 364] width 96 height 11
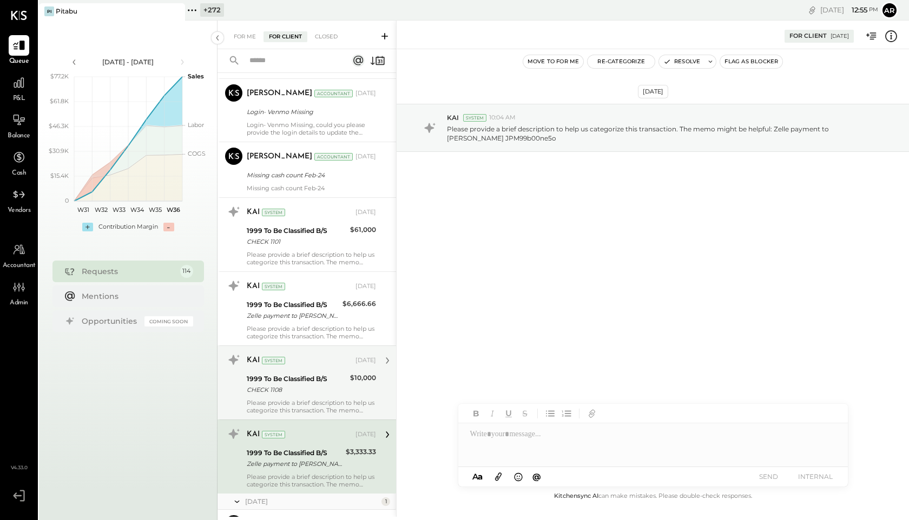
scroll to position [3888, 0]
click at [307, 387] on div "CHECK 1108" at bounding box center [297, 390] width 100 height 11
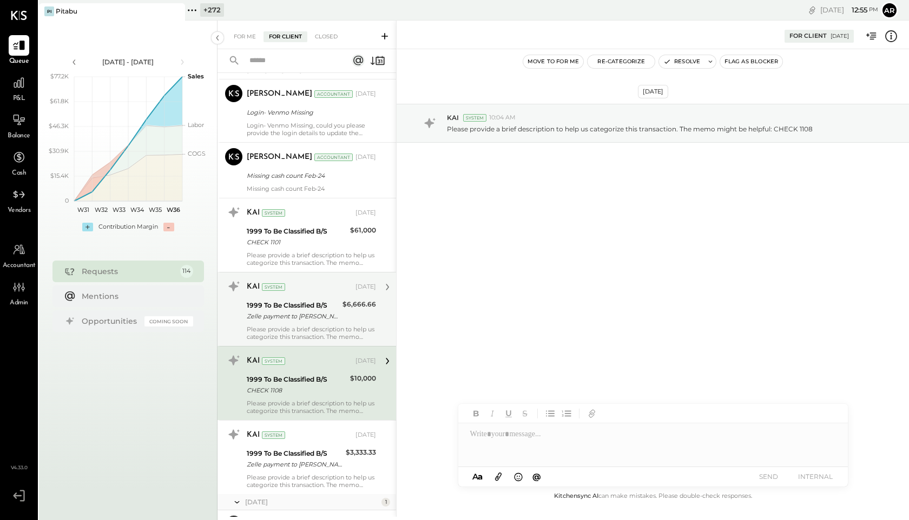
click at [306, 317] on div "Zelle payment to [PERSON_NAME] JPM99b0l1bb4" at bounding box center [293, 316] width 93 height 11
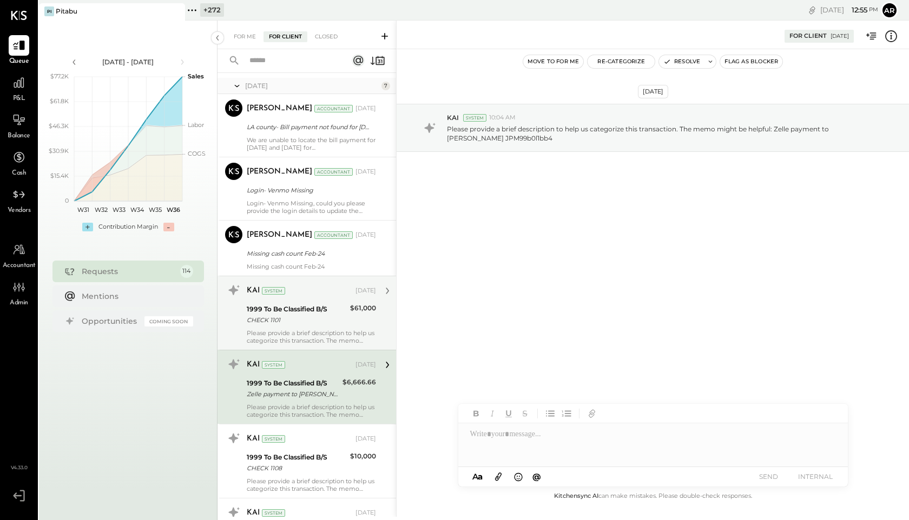
scroll to position [3809, 0]
click at [311, 301] on div "KAI System [DATE]" at bounding box center [311, 292] width 129 height 18
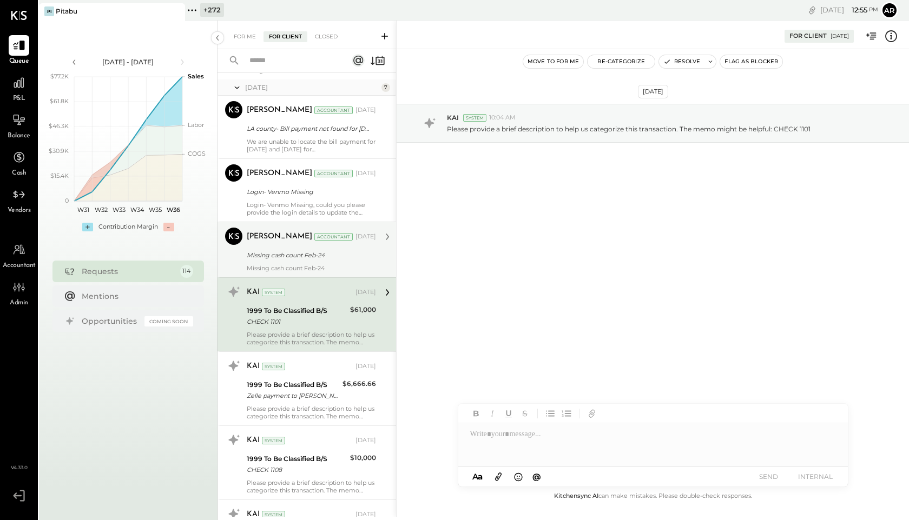
click at [311, 257] on div "Missing cash count Feb-24" at bounding box center [310, 255] width 126 height 11
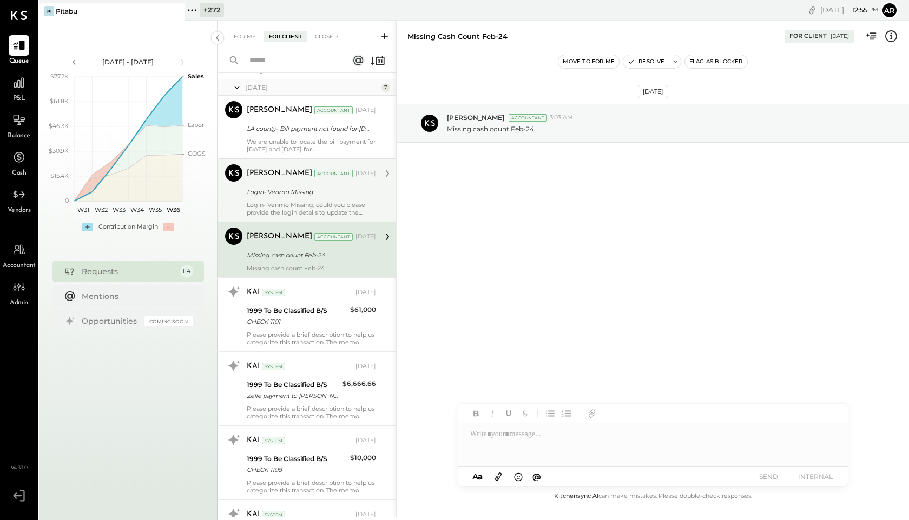
click at [300, 213] on div "Login- Venmo Missing, could you please provide the login details to update the …" at bounding box center [311, 208] width 129 height 15
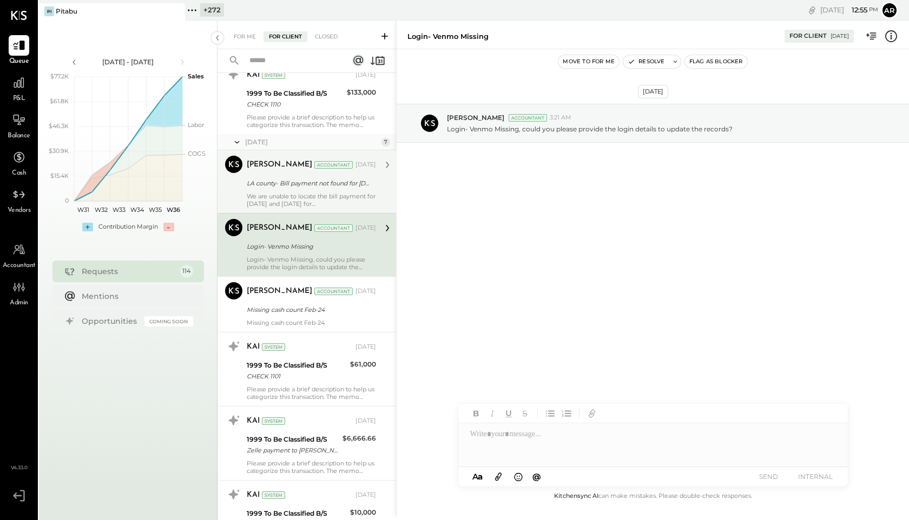
scroll to position [3732, 0]
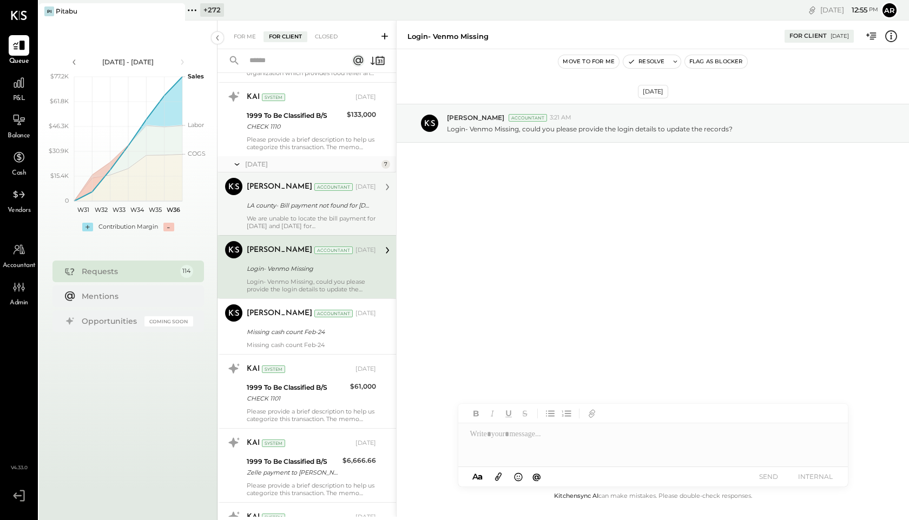
click at [294, 196] on div "[PERSON_NAME] Accountant [DATE] LA county- Bill payment not found for [DATE] an…" at bounding box center [311, 204] width 129 height 52
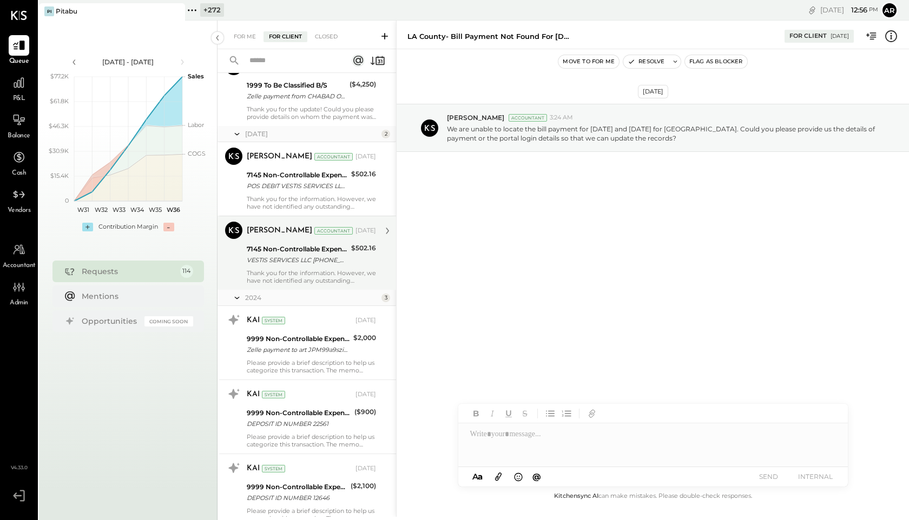
scroll to position [4340, 0]
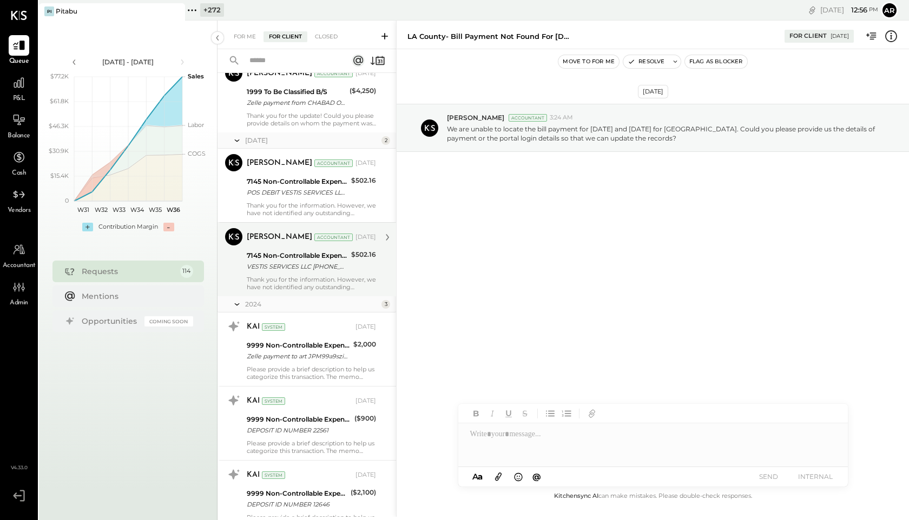
click at [267, 273] on div "[PERSON_NAME] Accountant [DATE] 7145 Non-Controllable Expenses:Property Expense…" at bounding box center [311, 259] width 129 height 63
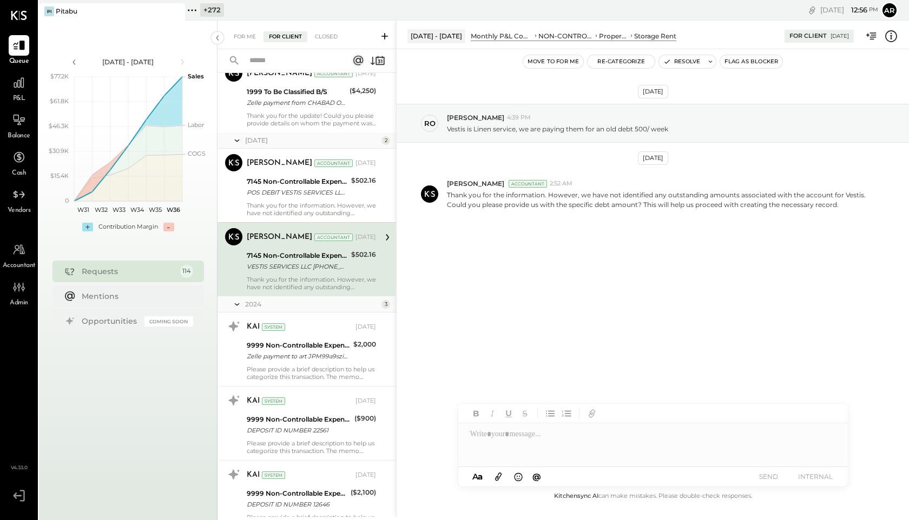
scroll to position [4334, 0]
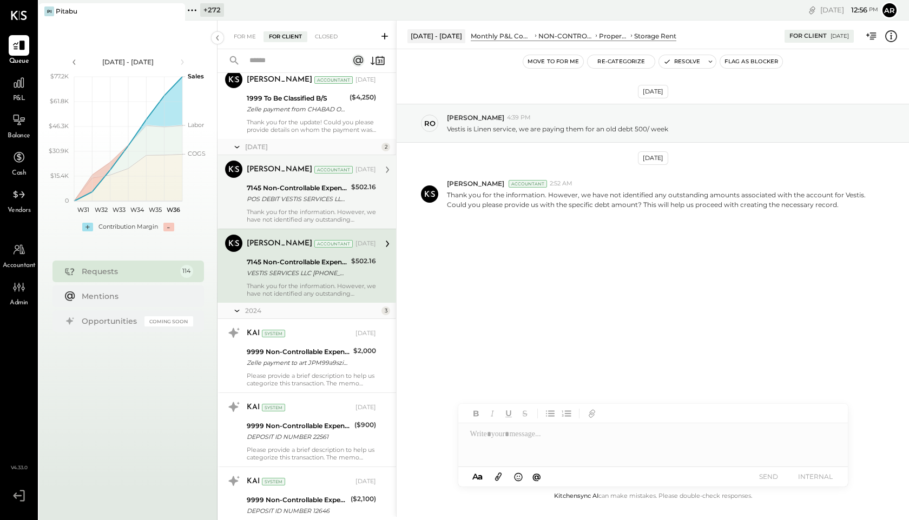
click at [275, 217] on div "Thank you for the information. However, we have not identified any outstanding …" at bounding box center [311, 215] width 129 height 15
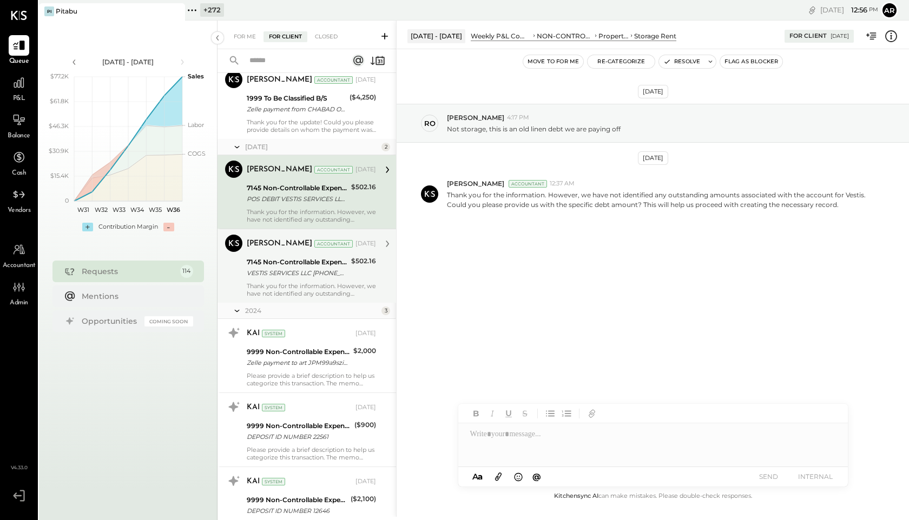
click at [280, 273] on div "VESTIS SERVICES LLC [PHONE_NUMBER] [GEOGRAPHIC_DATA] 12/03" at bounding box center [297, 273] width 101 height 11
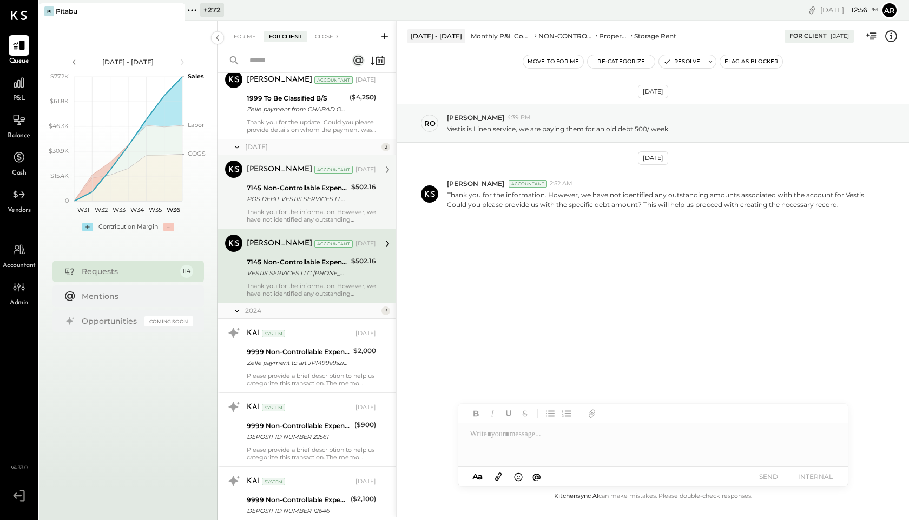
click at [280, 199] on div "POS DEBIT VESTIS SERVICES LLC [PHONE_NUMBER] [GEOGRAPHIC_DATA]" at bounding box center [297, 199] width 101 height 11
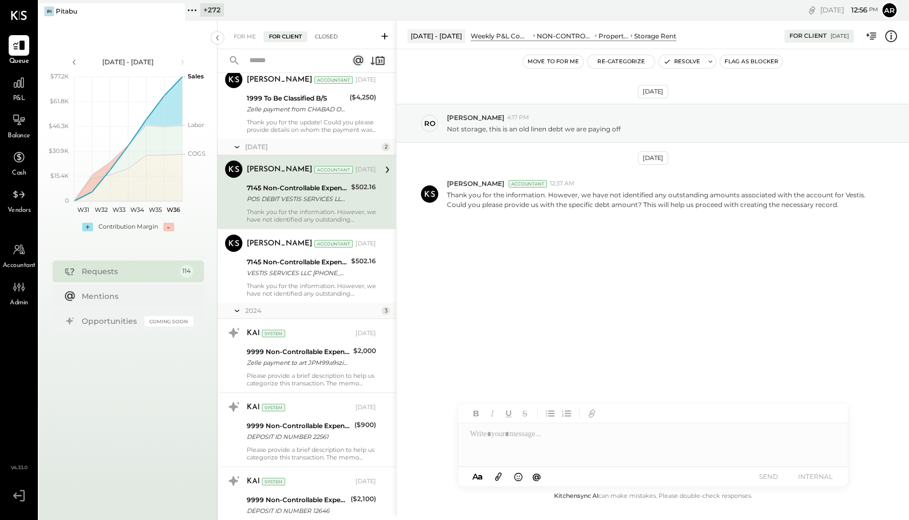
click at [320, 33] on div "Closed" at bounding box center [326, 36] width 34 height 11
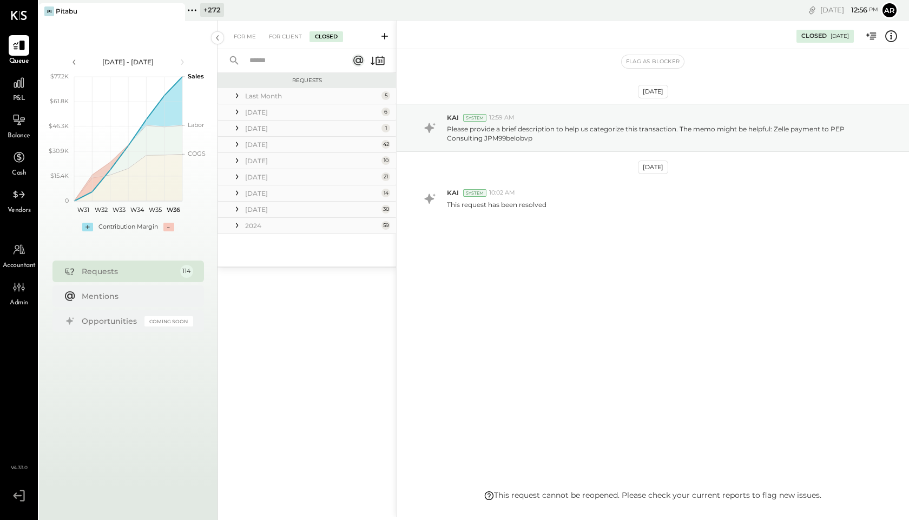
click at [237, 176] on icon at bounding box center [237, 177] width 2 height 5
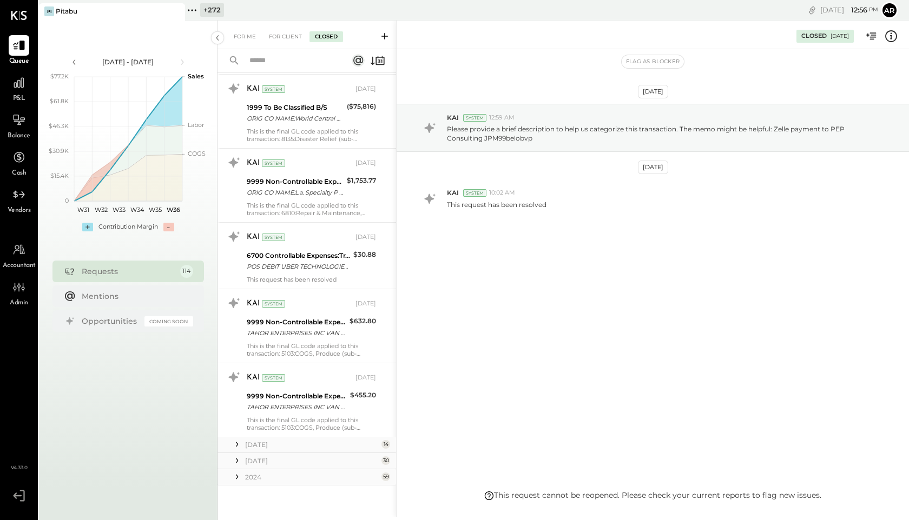
scroll to position [1259, 0]
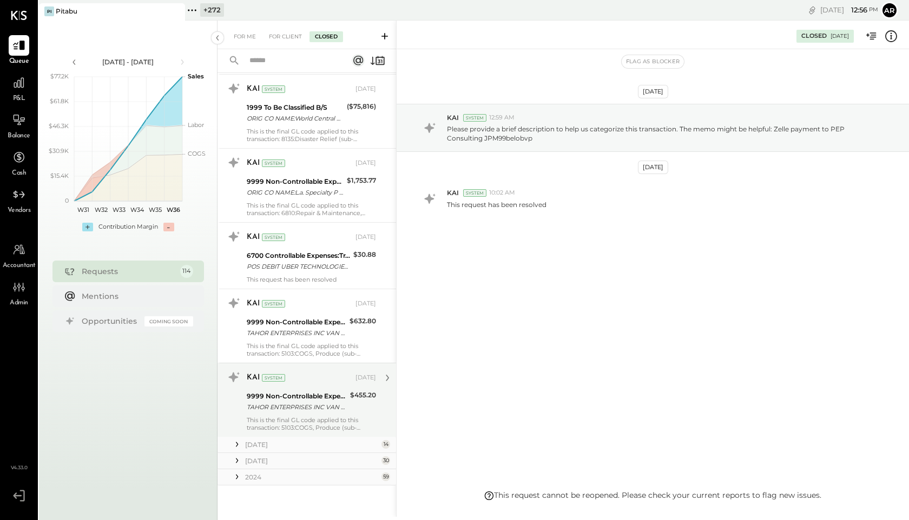
click at [285, 387] on div "KAI System Mar 11, 2025 9999 Non-Controllable Expenses:Other Income and Expense…" at bounding box center [311, 400] width 129 height 63
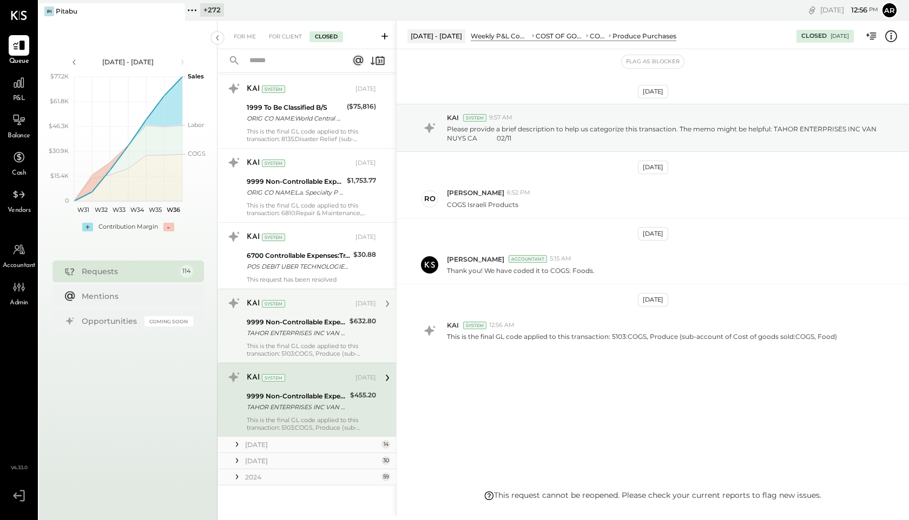
click at [277, 342] on div "This is the final GL code applied to this transaction: 5103:COGS, Produce (sub-…" at bounding box center [311, 349] width 129 height 15
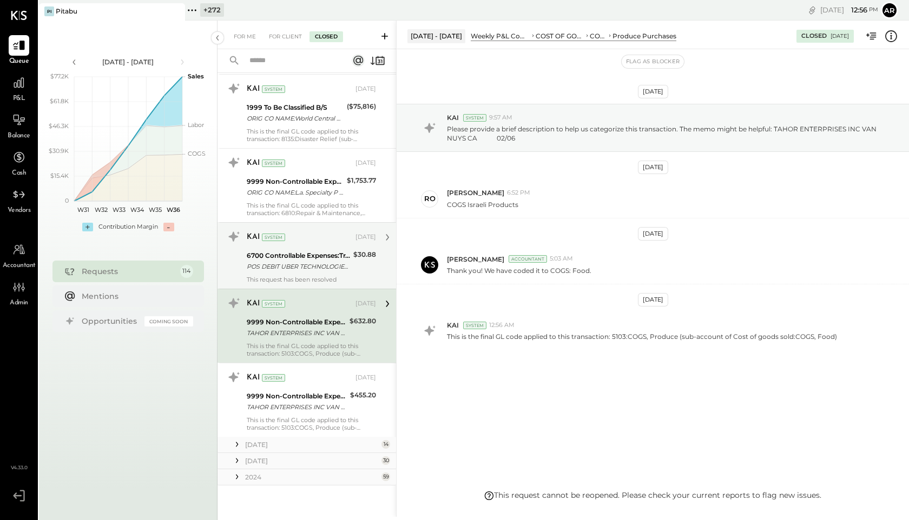
click at [297, 274] on div "KAI System Mar 11, 2025 6700 Controllable Expenses:Travel, Meals, & Entertainme…" at bounding box center [311, 255] width 129 height 55
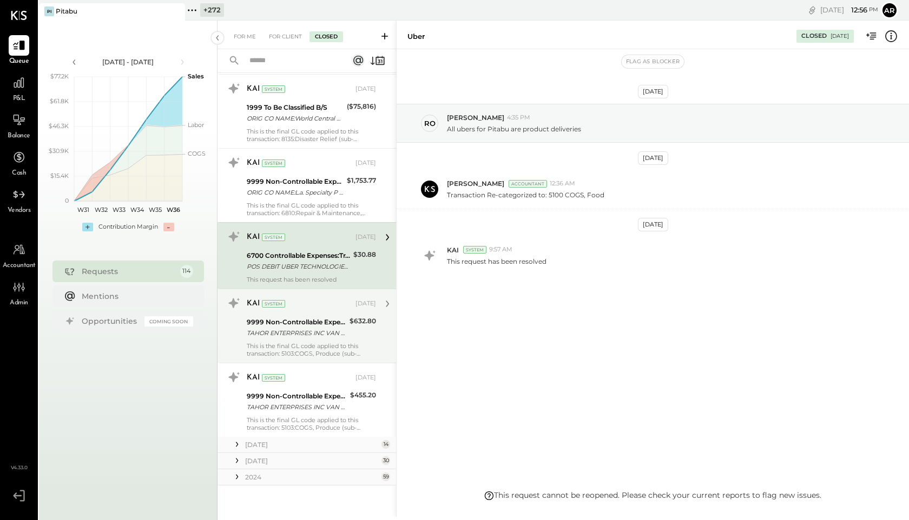
click at [237, 458] on icon at bounding box center [237, 460] width 11 height 11
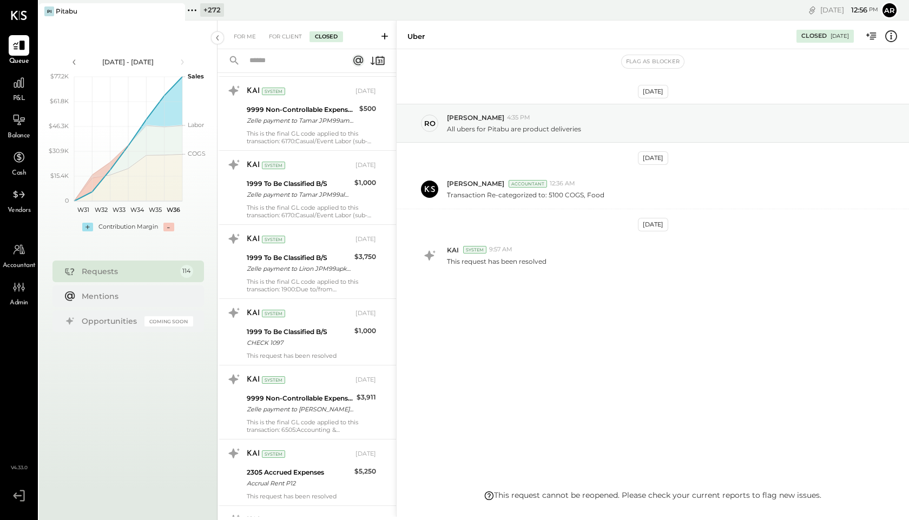
scroll to position [2938, 0]
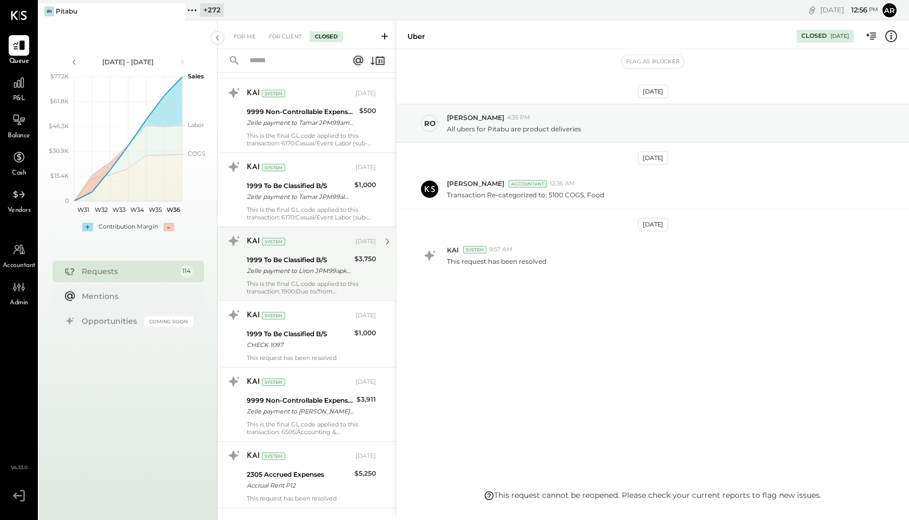
click at [304, 280] on div "This is the final GL code applied to this transaction: 1900:Due to/from [GEOGRA…" at bounding box center [311, 287] width 129 height 15
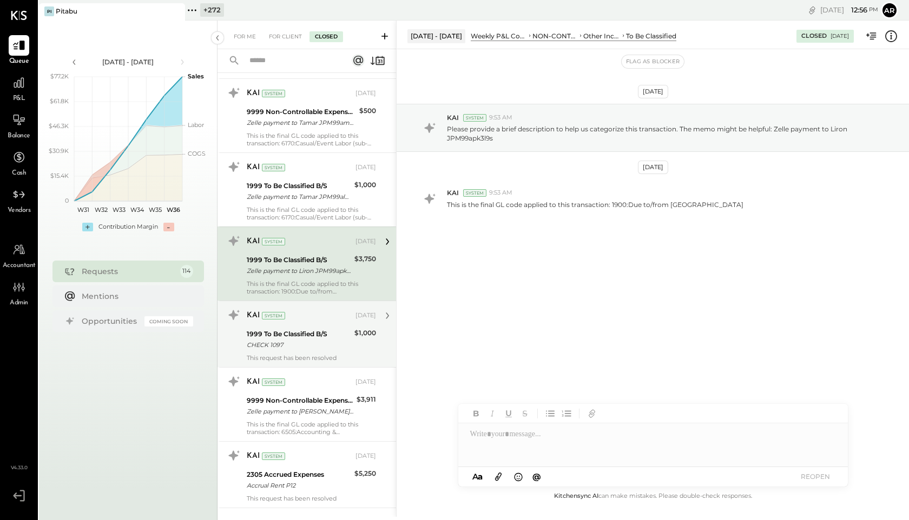
click at [313, 336] on div "1999 To Be Classified B/S" at bounding box center [299, 334] width 104 height 11
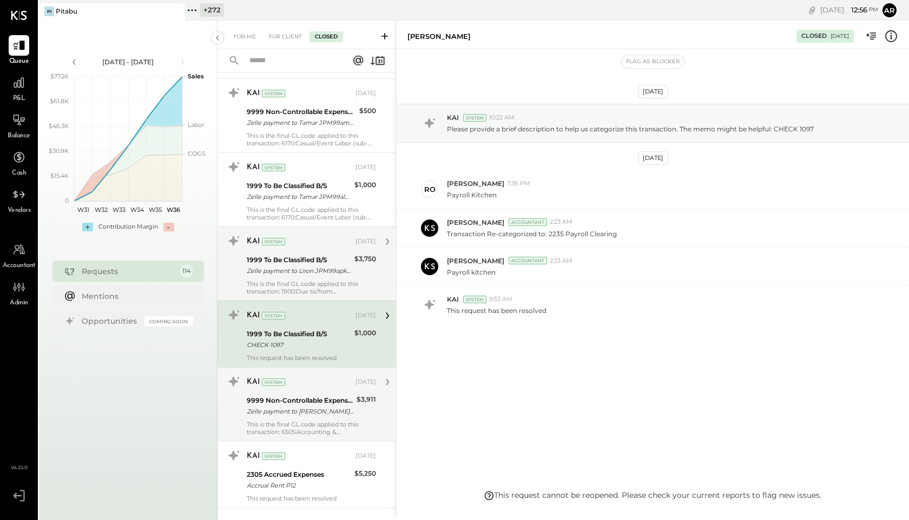
click at [317, 400] on div "9999 Non-Controllable Expenses:Other Income and Expenses:To Be Classified" at bounding box center [300, 400] width 107 height 11
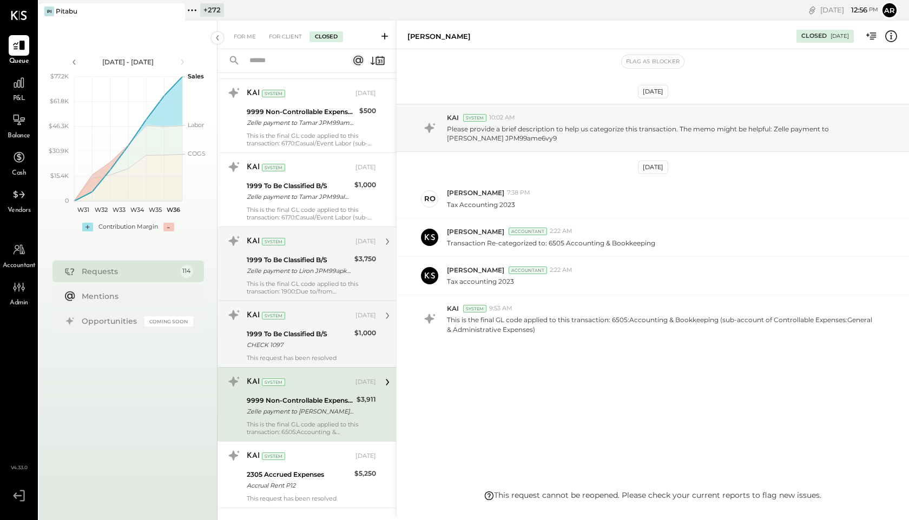
click at [313, 331] on div "1999 To Be Classified B/S" at bounding box center [299, 334] width 104 height 11
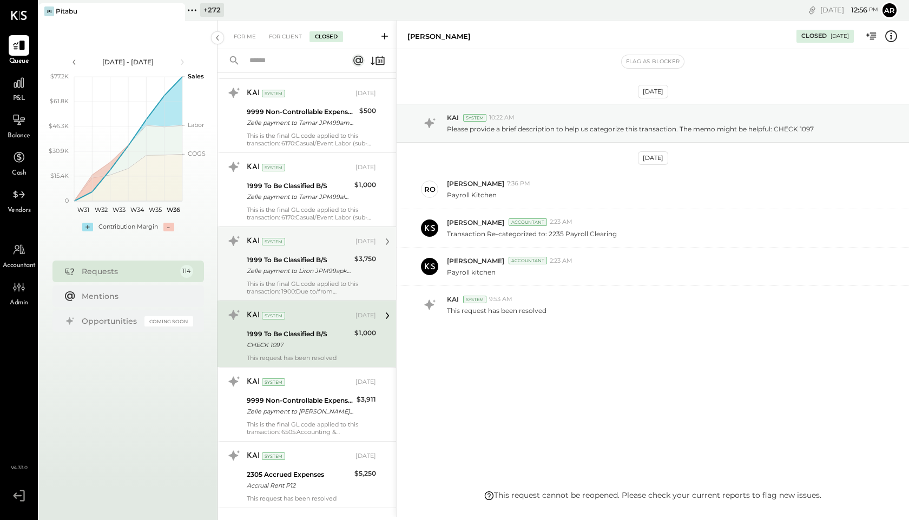
click at [311, 266] on div "Zelle payment to Liron JPM99apk3l9s" at bounding box center [299, 271] width 104 height 11
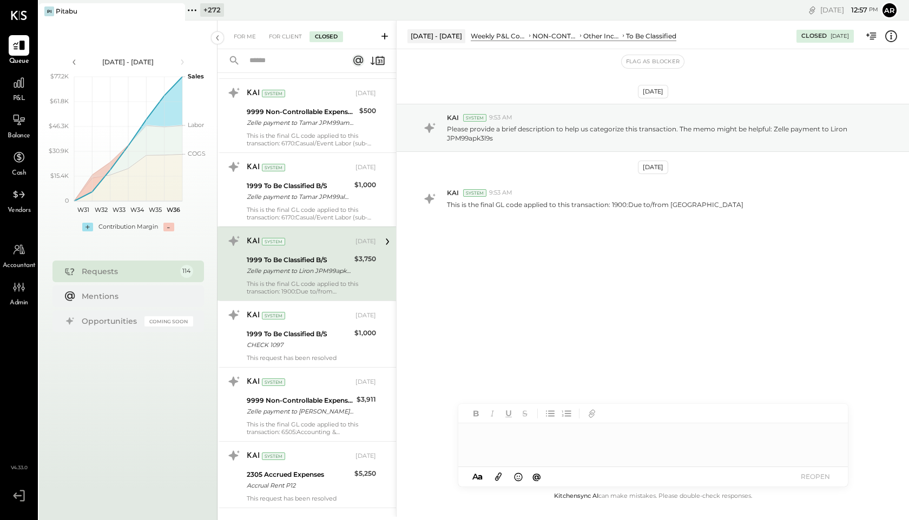
click at [197, 10] on icon at bounding box center [192, 10] width 14 height 14
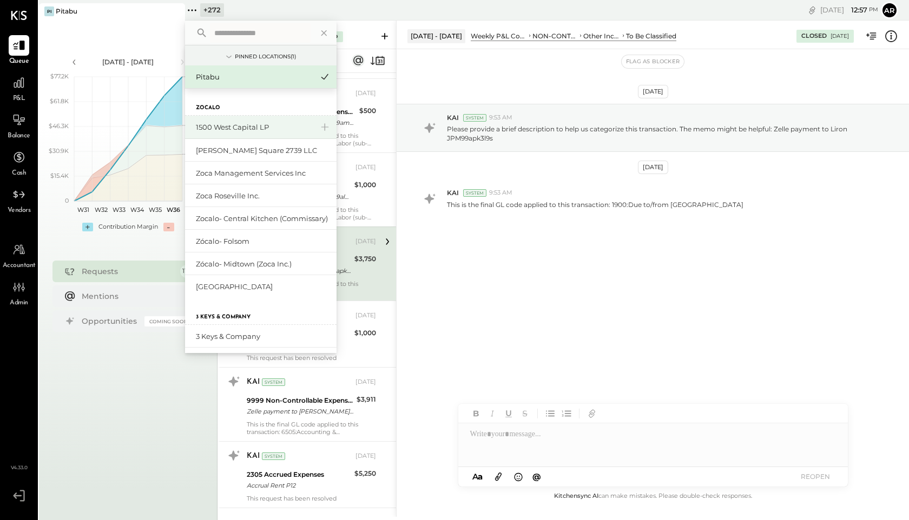
click at [228, 125] on div "1500 West Capital LP" at bounding box center [254, 127] width 117 height 10
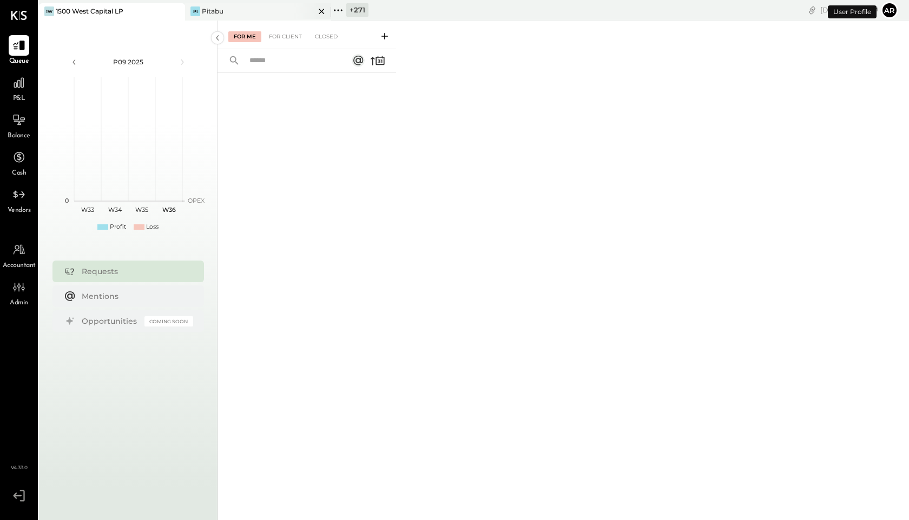
click at [224, 12] on div "Pi Pitabu" at bounding box center [250, 11] width 130 height 10
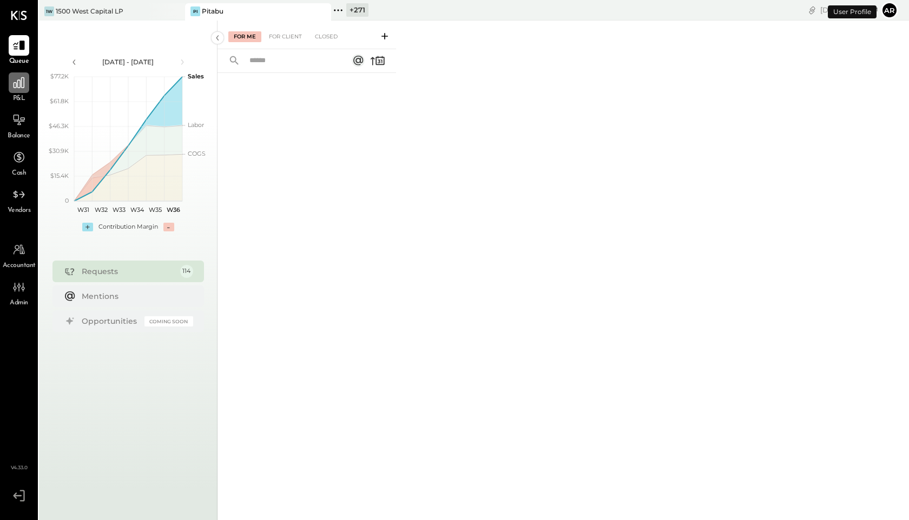
click at [15, 86] on icon at bounding box center [19, 83] width 14 height 14
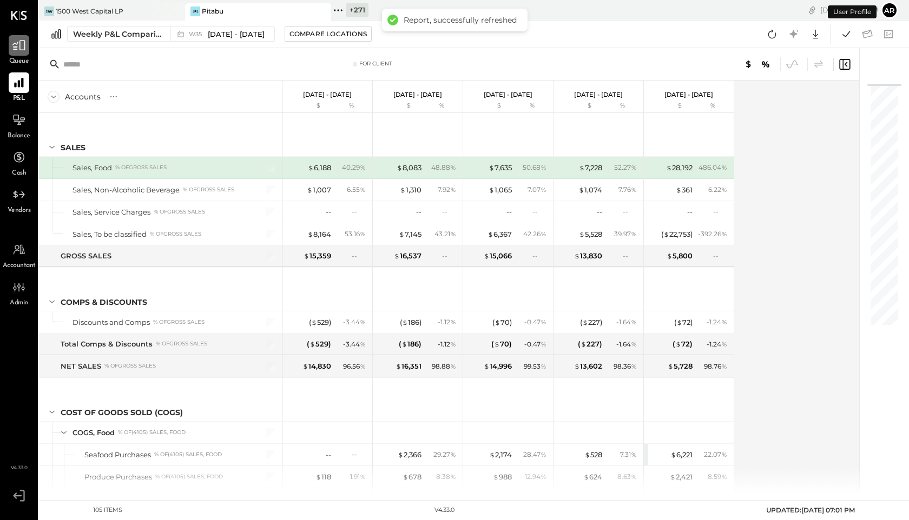
click at [22, 54] on div at bounding box center [19, 45] width 21 height 21
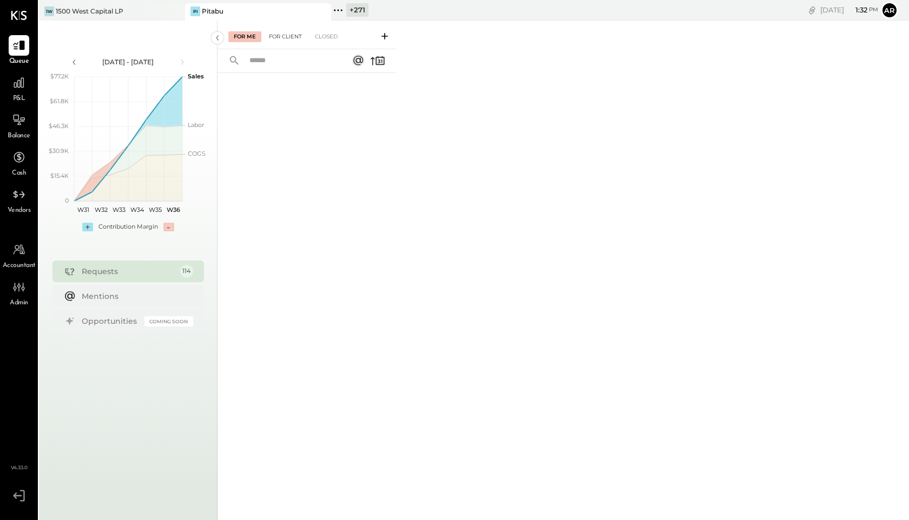
click at [278, 35] on div "For Client" at bounding box center [285, 36] width 44 height 11
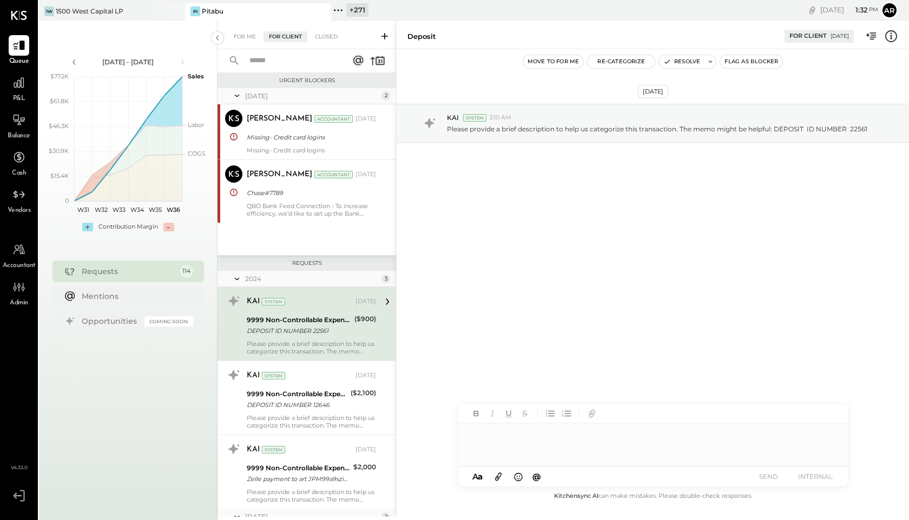
scroll to position [28, 0]
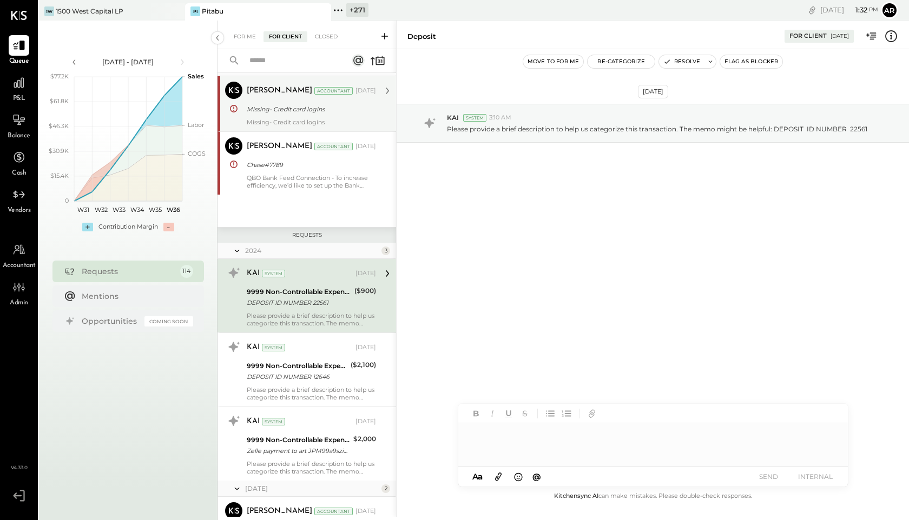
click at [265, 109] on div "Missing- Credit card logins" at bounding box center [310, 109] width 126 height 11
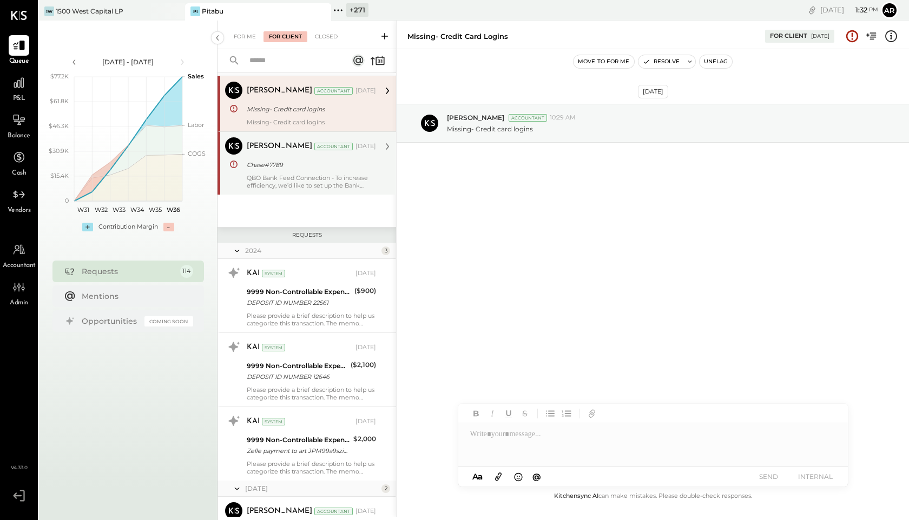
click at [276, 175] on div "QBO Bank Feed Connection - To increase efficiency, we’d like to set up the Bank…" at bounding box center [311, 181] width 129 height 15
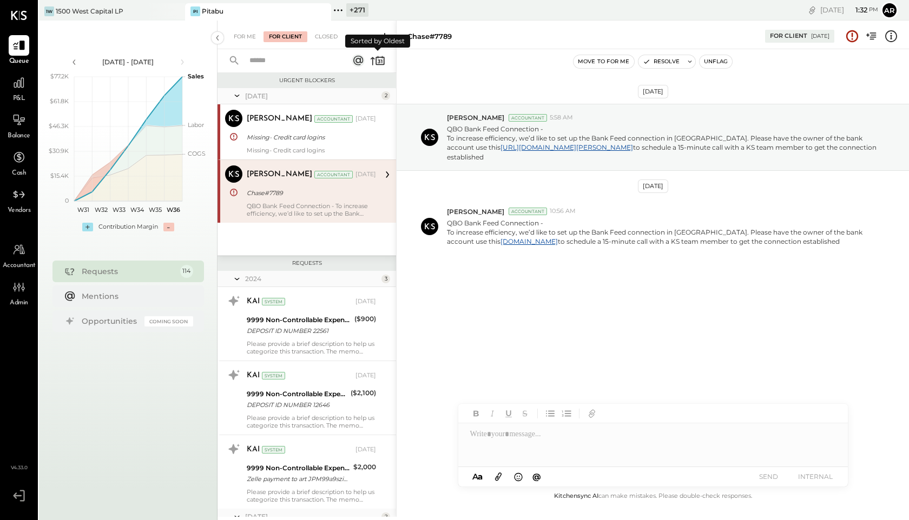
click at [379, 58] on icon at bounding box center [377, 60] width 15 height 15
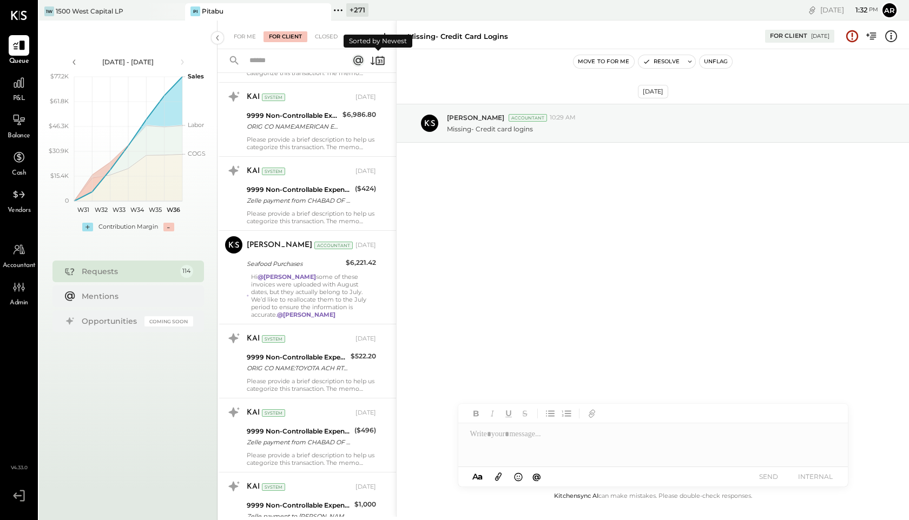
scroll to position [1130, 0]
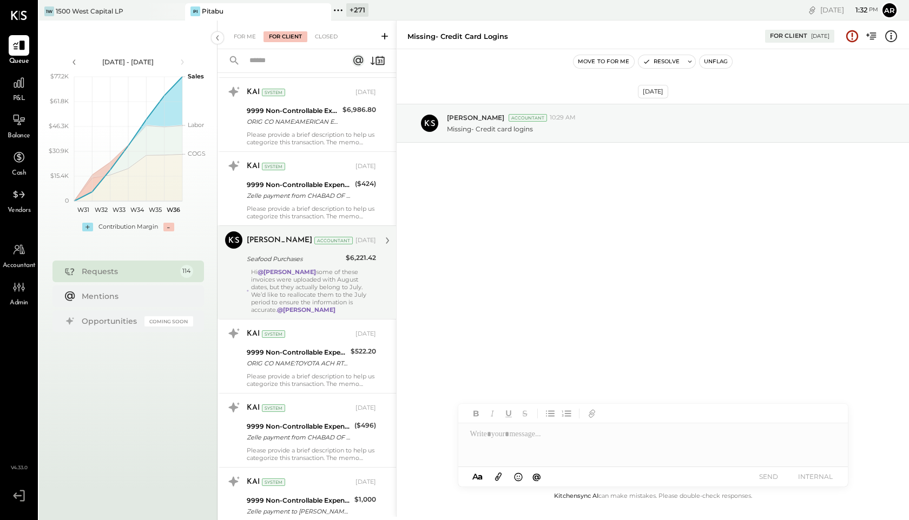
click at [324, 294] on div "Hi @[PERSON_NAME] some of these invoices were uploaded with August dates, but t…" at bounding box center [313, 290] width 125 height 45
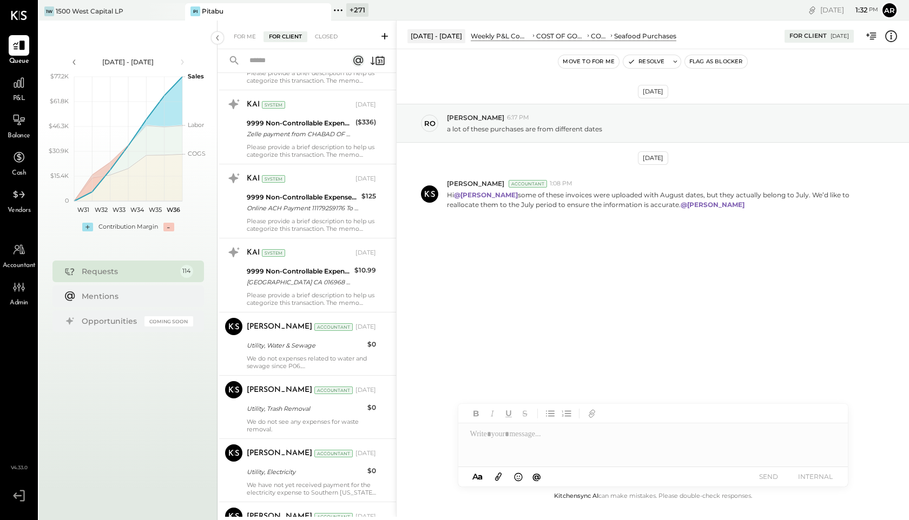
scroll to position [2293, 0]
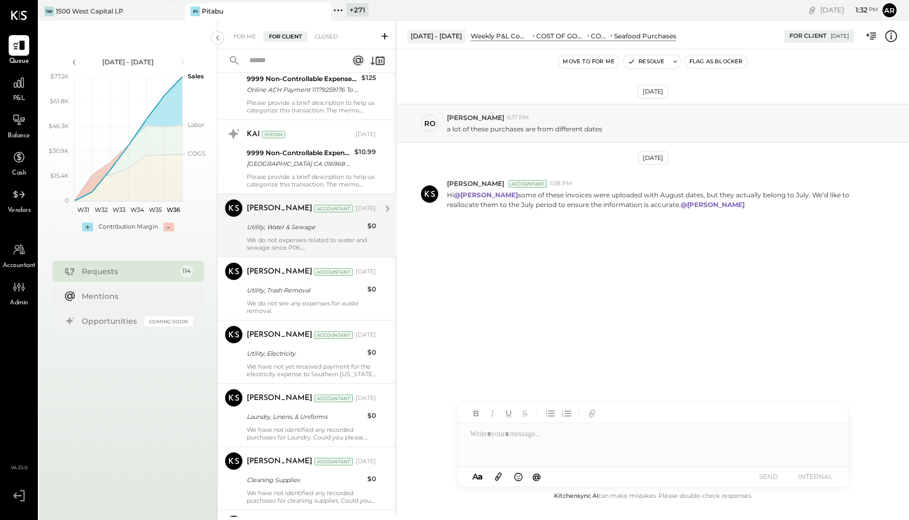
click at [310, 236] on div "We do not expenses related to water and sewage since P06." at bounding box center [311, 243] width 129 height 15
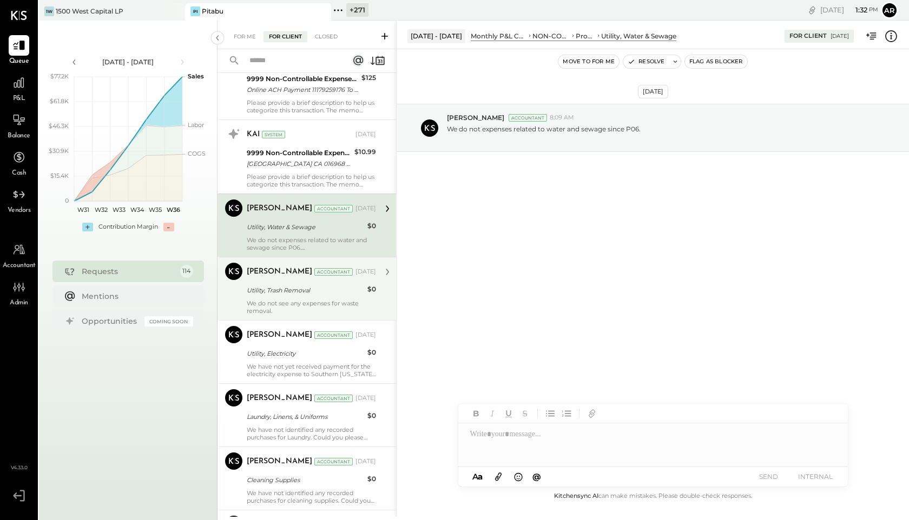
click at [278, 292] on div "Utility, Trash Removal" at bounding box center [305, 290] width 117 height 11
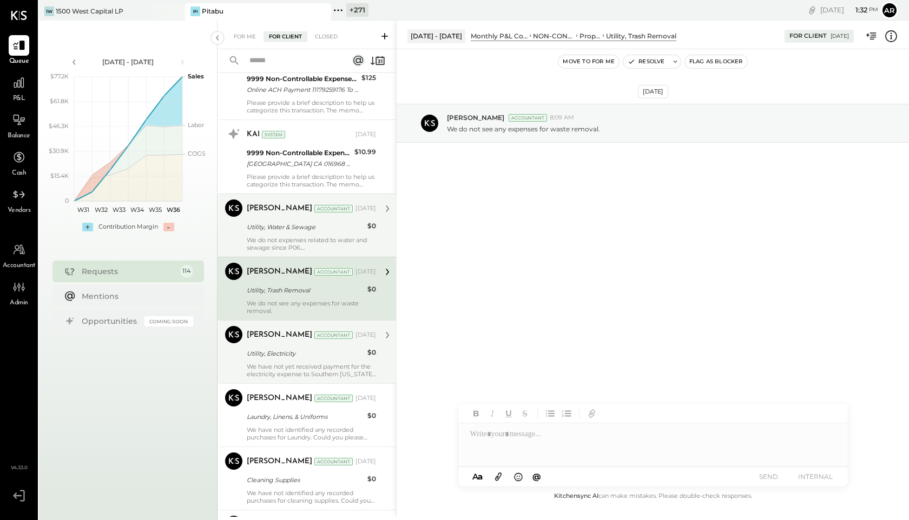
click at [293, 354] on div "Utility, Electricity" at bounding box center [305, 353] width 117 height 11
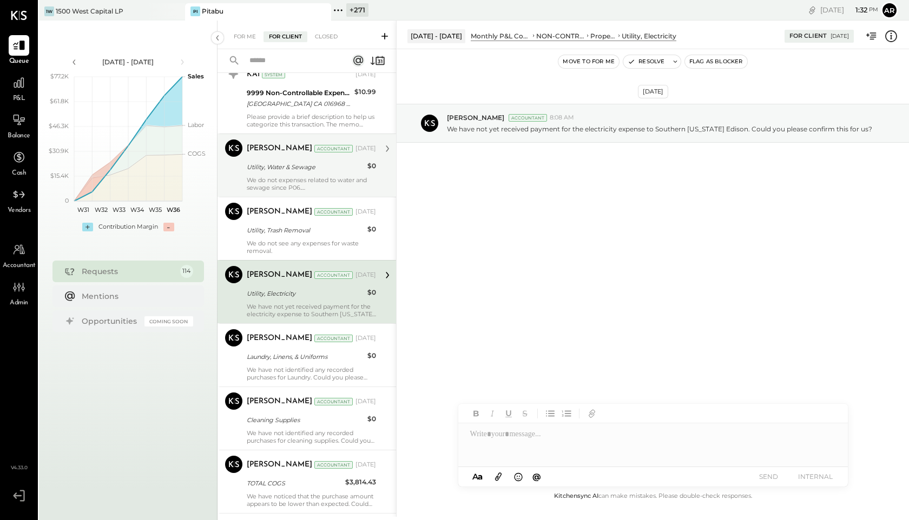
scroll to position [2394, 0]
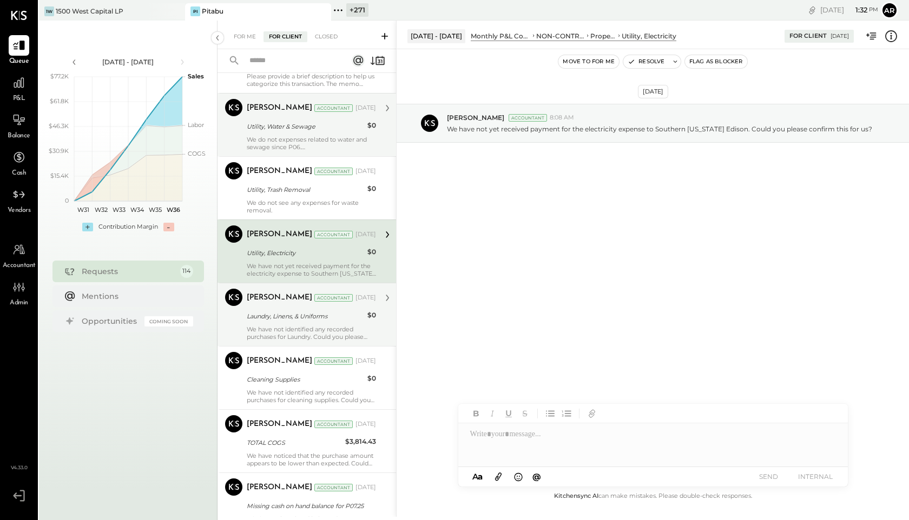
click at [287, 310] on div "Laundry, Linens, & Uniforms" at bounding box center [305, 316] width 117 height 13
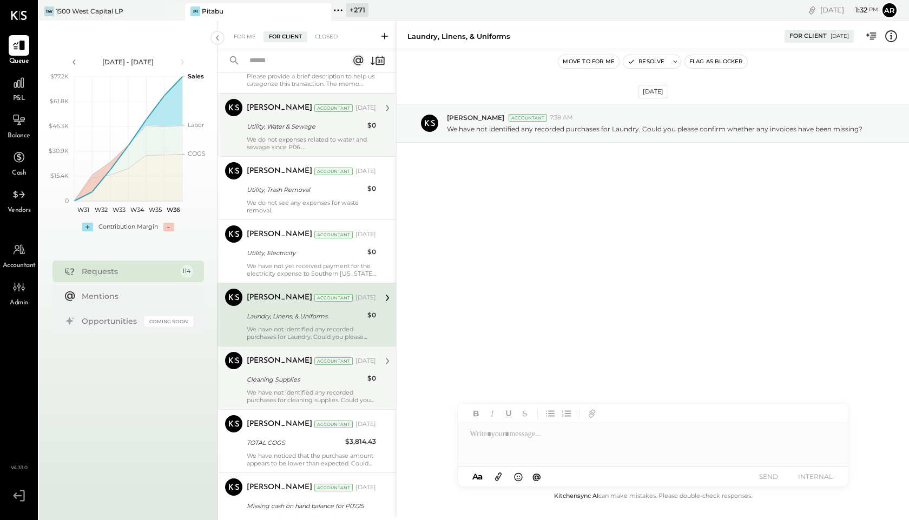
click at [293, 393] on div "We have not identified any recorded purchases for cleaning supplies. Could you …" at bounding box center [311, 396] width 129 height 15
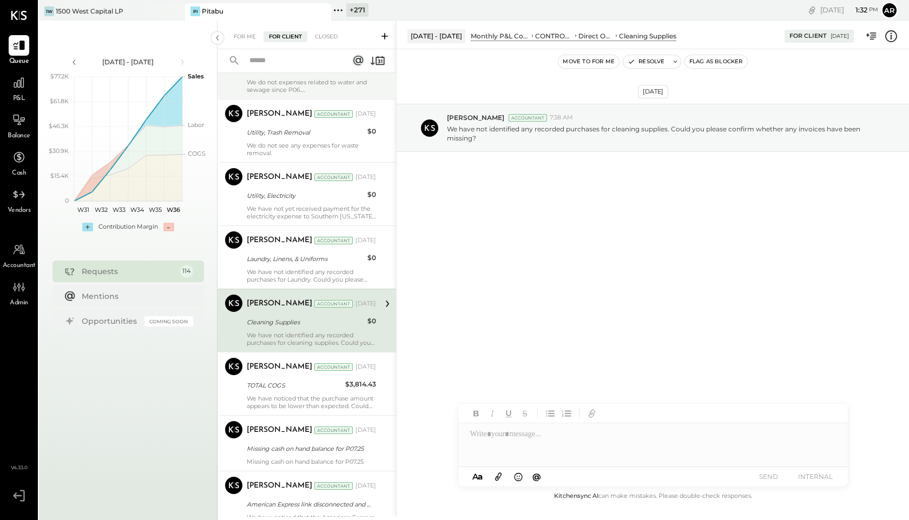
scroll to position [2453, 0]
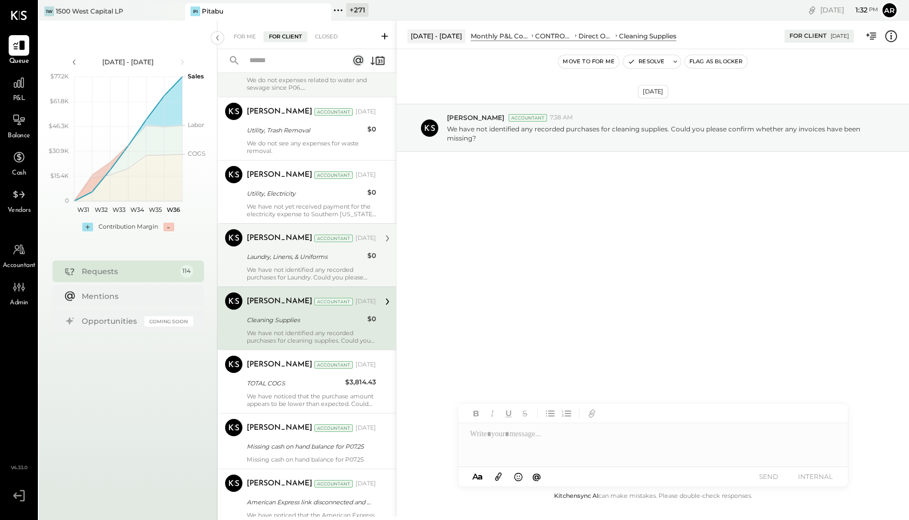
click at [274, 267] on div "We have not identified any recorded purchases for Laundry. Could you please con…" at bounding box center [311, 273] width 129 height 15
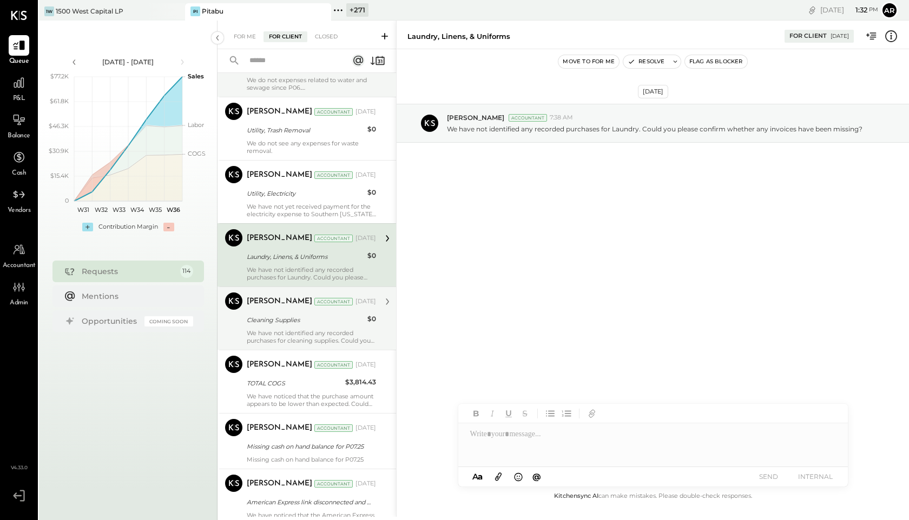
click at [276, 335] on div "We have not identified any recorded purchases for cleaning supplies. Could you …" at bounding box center [311, 336] width 129 height 15
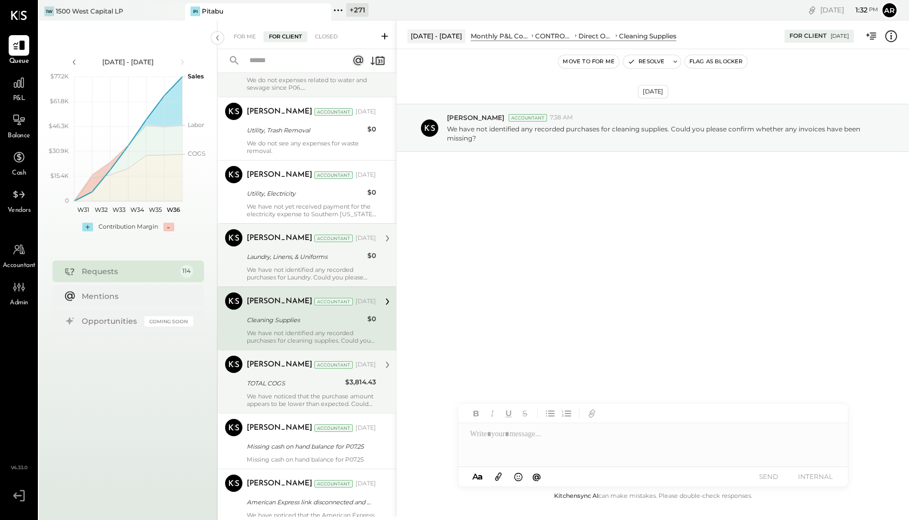
click at [288, 382] on div "TOTAL COGS" at bounding box center [294, 383] width 95 height 11
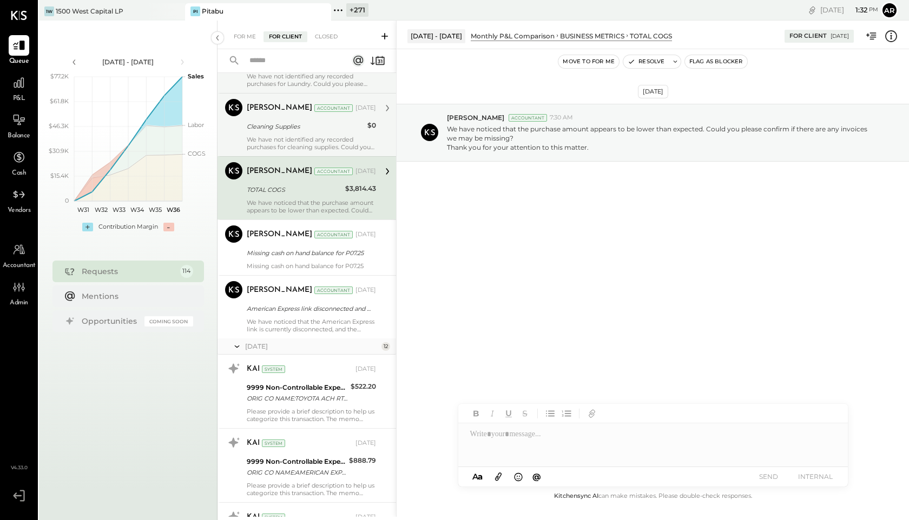
scroll to position [2672, 0]
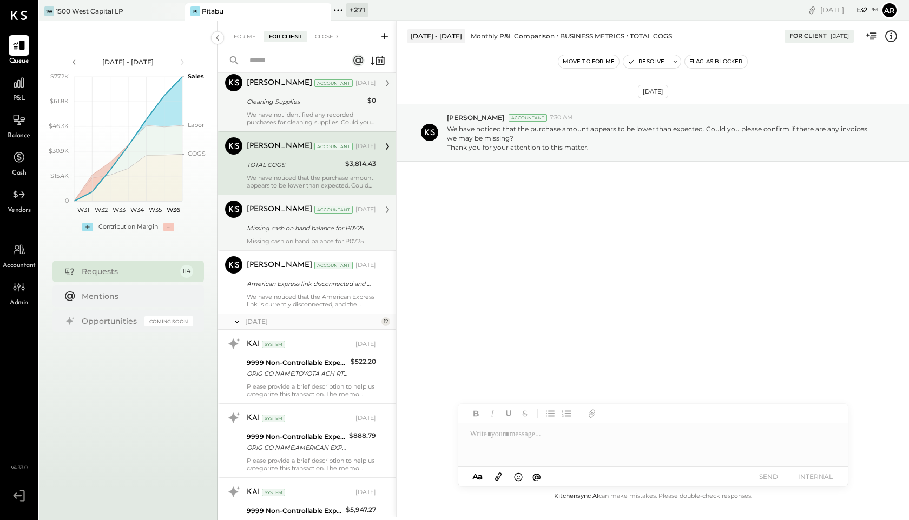
click at [270, 228] on div "Missing cash on hand balance for P07.25" at bounding box center [310, 228] width 126 height 11
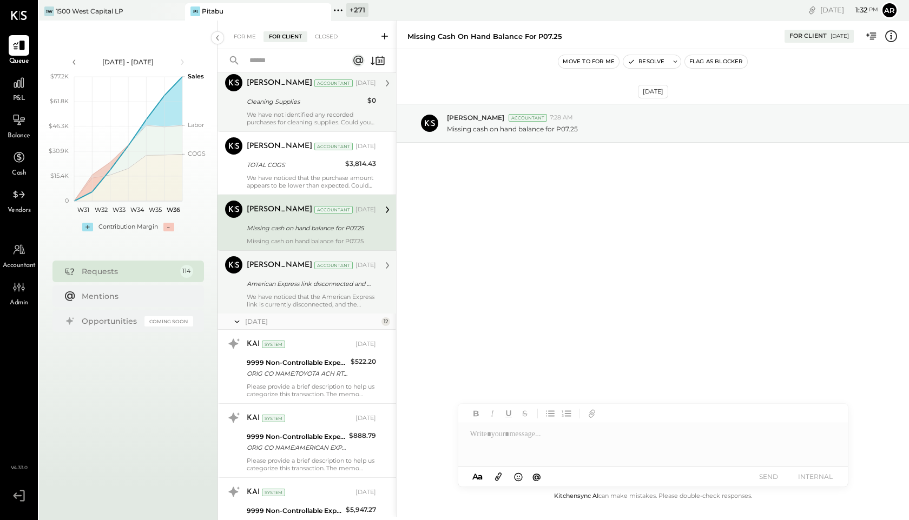
click at [281, 288] on div "American Express link disconnected and missing statement." at bounding box center [310, 284] width 126 height 11
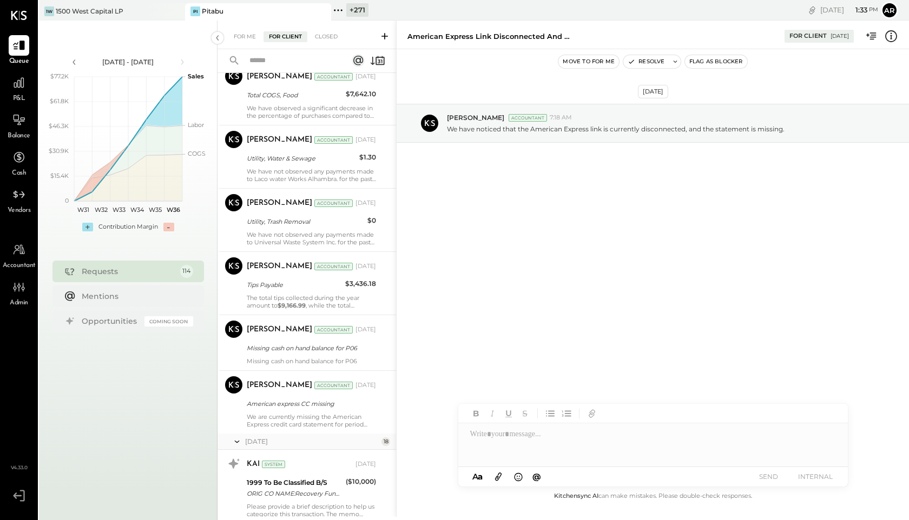
scroll to position [3330, 0]
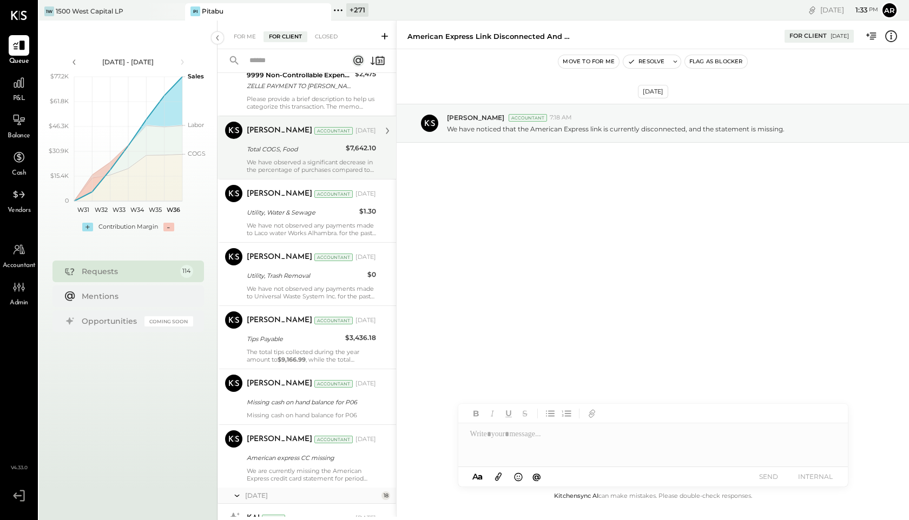
click at [276, 144] on div "Total COGS, Food" at bounding box center [295, 149] width 96 height 11
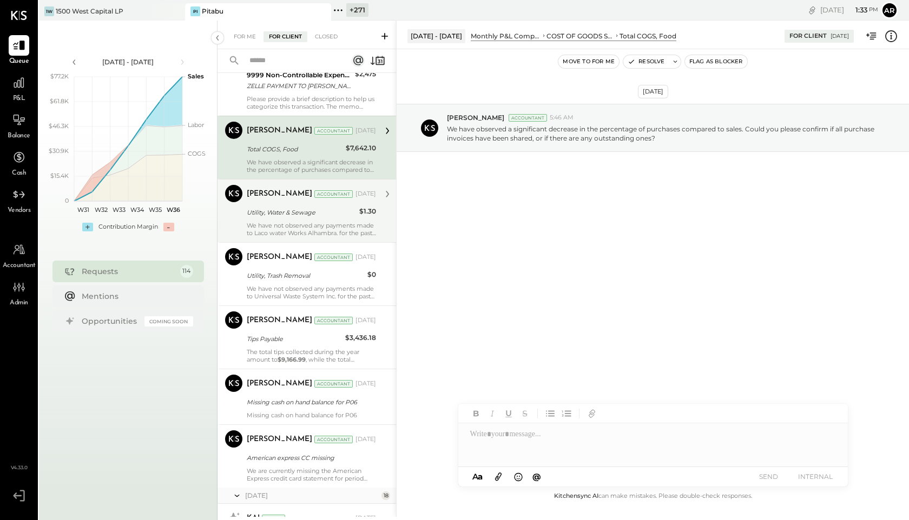
click at [274, 214] on div "Utility, Water & Sewage" at bounding box center [301, 212] width 109 height 11
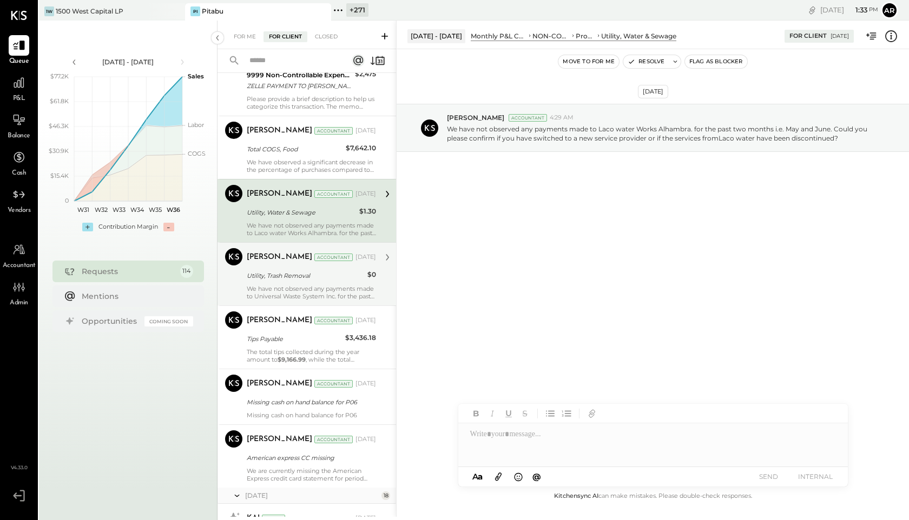
click at [283, 270] on div "Utility, Trash Removal" at bounding box center [305, 275] width 117 height 11
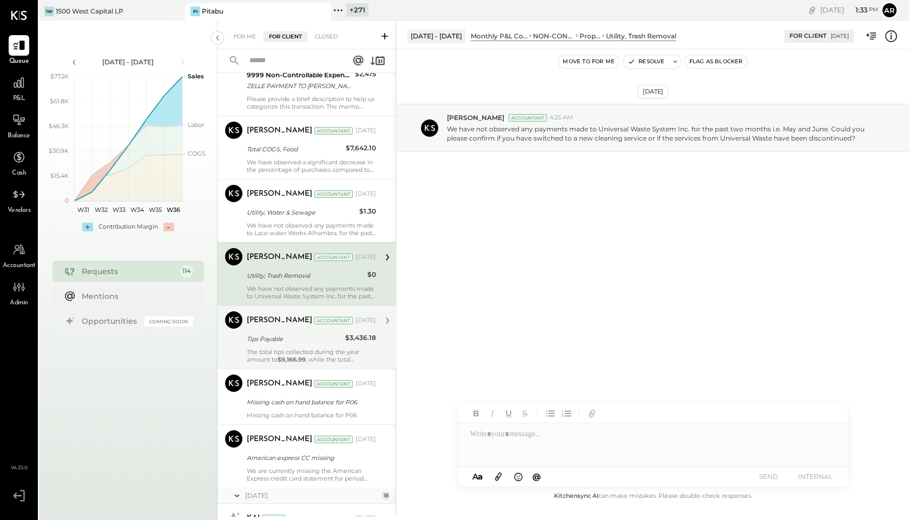
click at [287, 319] on div "[PERSON_NAME]" at bounding box center [279, 320] width 65 height 11
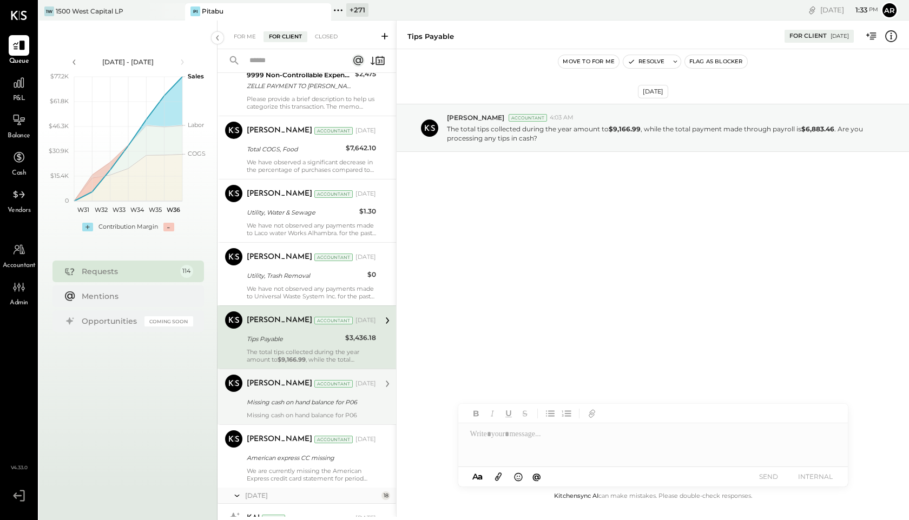
click at [271, 406] on div "Missing cash on hand balance for P06" at bounding box center [310, 402] width 126 height 11
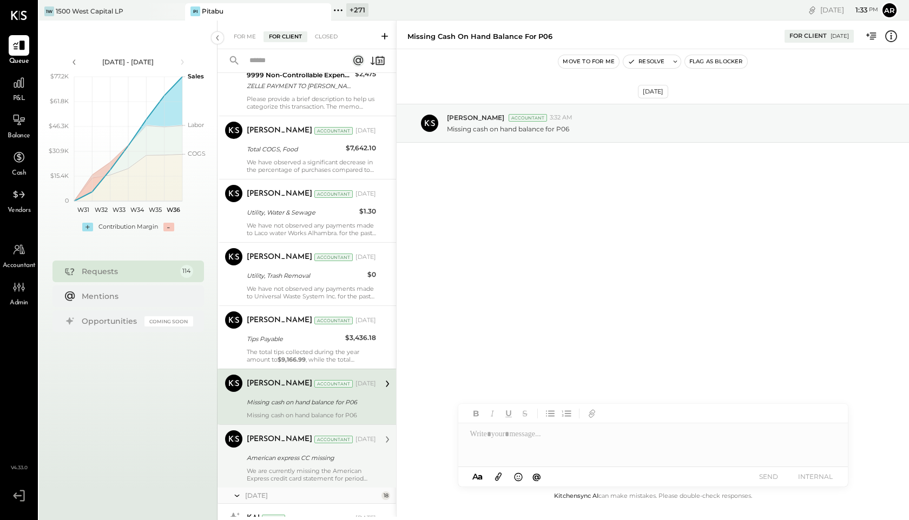
click at [269, 436] on div "[PERSON_NAME]" at bounding box center [279, 439] width 65 height 11
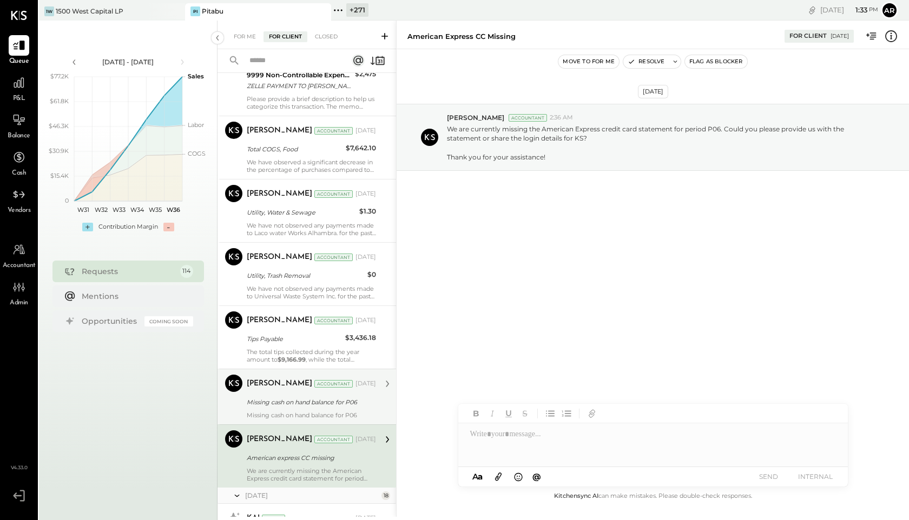
click at [275, 399] on div "Missing cash on hand balance for P06" at bounding box center [310, 402] width 126 height 11
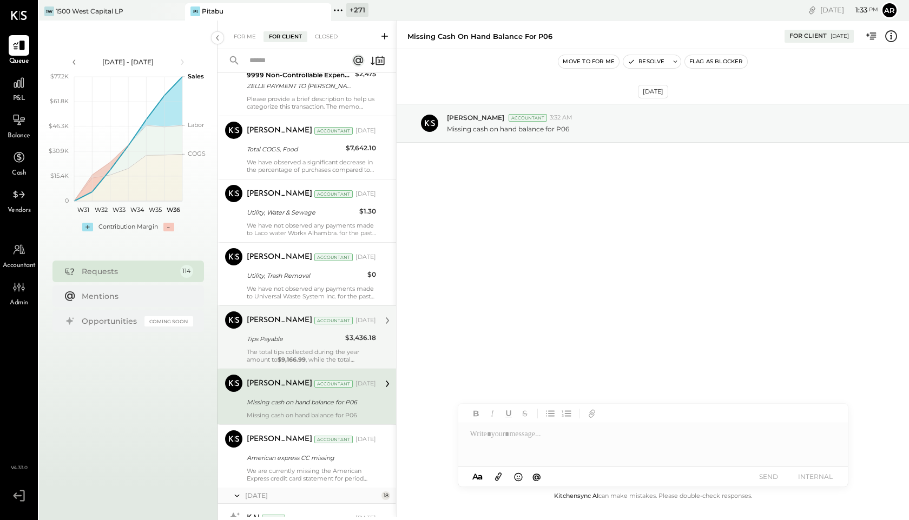
click at [272, 358] on div "The total tips collected during the year amount to $9,166.99 , while the total …" at bounding box center [311, 355] width 129 height 15
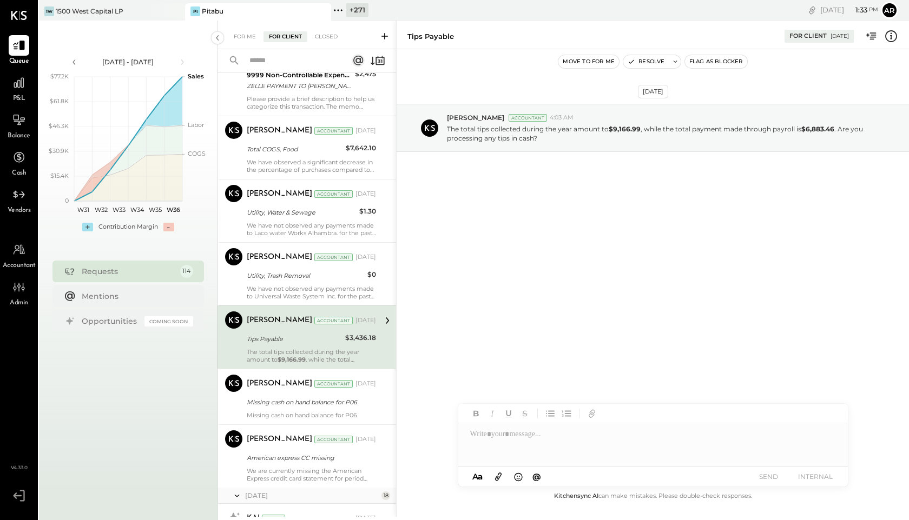
click at [889, 32] on icon at bounding box center [891, 36] width 14 height 14
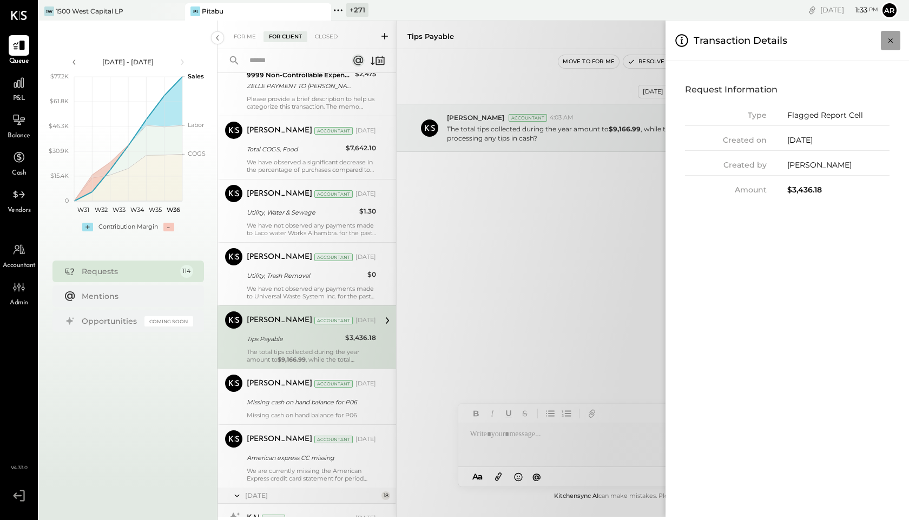
click at [889, 32] on button "Close panel" at bounding box center [890, 40] width 19 height 19
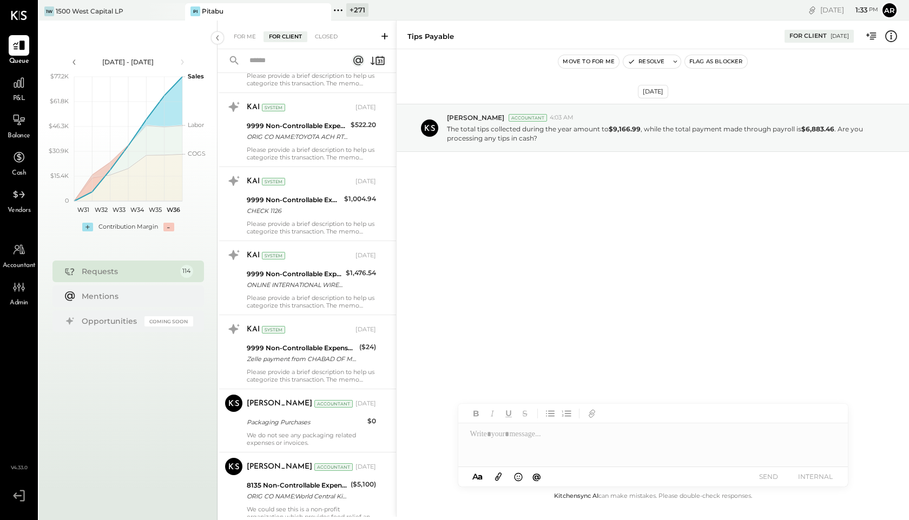
scroll to position [4070, 0]
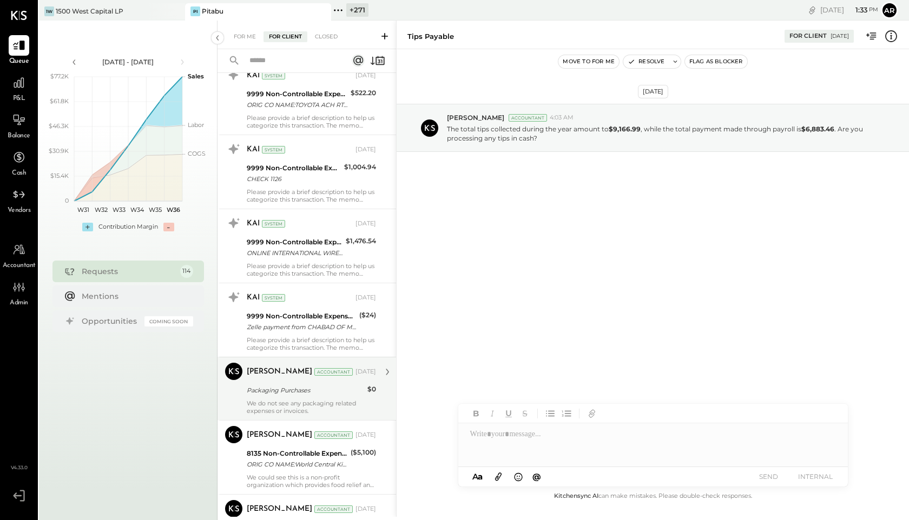
click at [299, 395] on div "Packaging Purchases" at bounding box center [305, 390] width 117 height 11
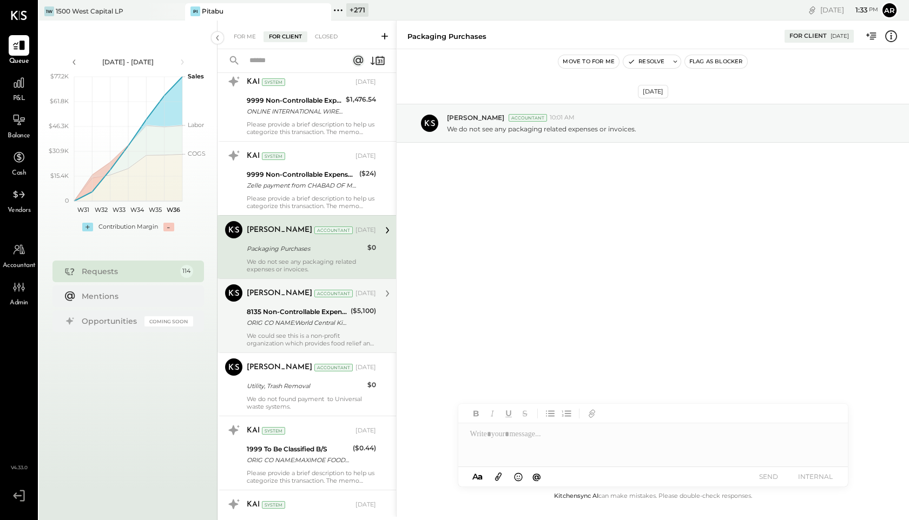
scroll to position [4218, 0]
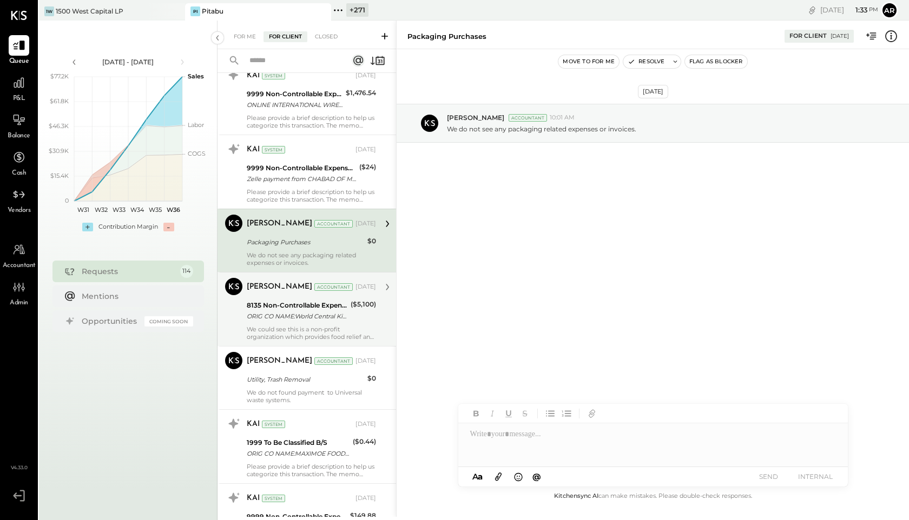
click at [285, 316] on div "ORIG CO NAME:World Central Ki ORIG ID:1273251132 DESC DATE: CO ENTRY DESCR:CCDP…" at bounding box center [297, 316] width 101 height 11
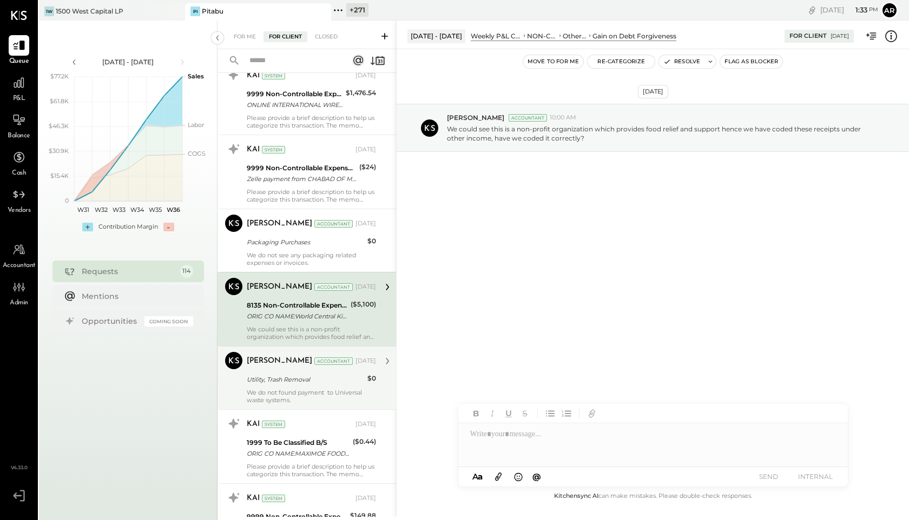
click at [297, 379] on div "Utility, Trash Removal" at bounding box center [305, 379] width 117 height 11
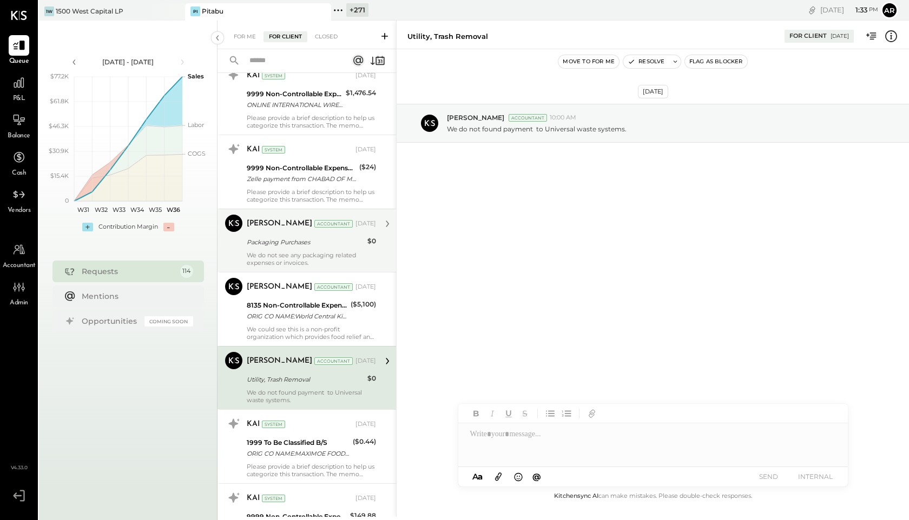
click at [270, 245] on div "Packaging Purchases" at bounding box center [305, 242] width 117 height 11
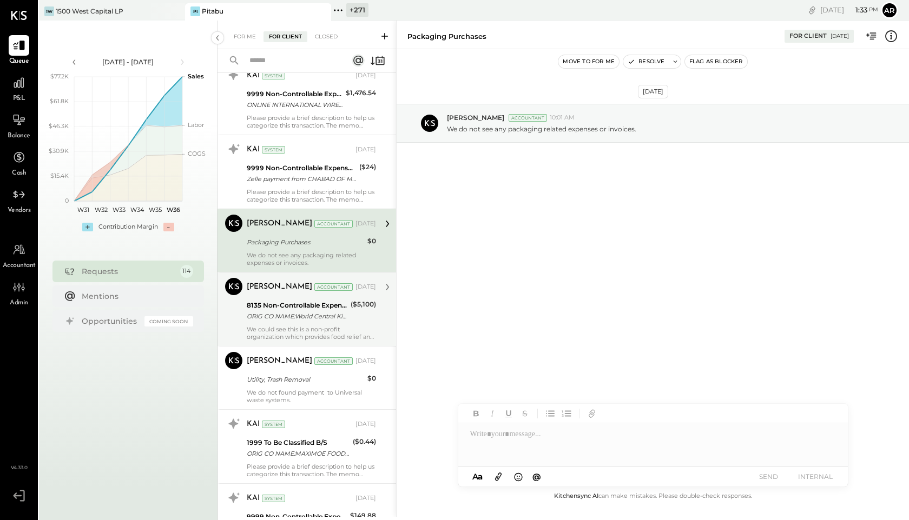
click at [281, 327] on div "We could see this is a non-profit organization which provides food relief and s…" at bounding box center [311, 333] width 129 height 15
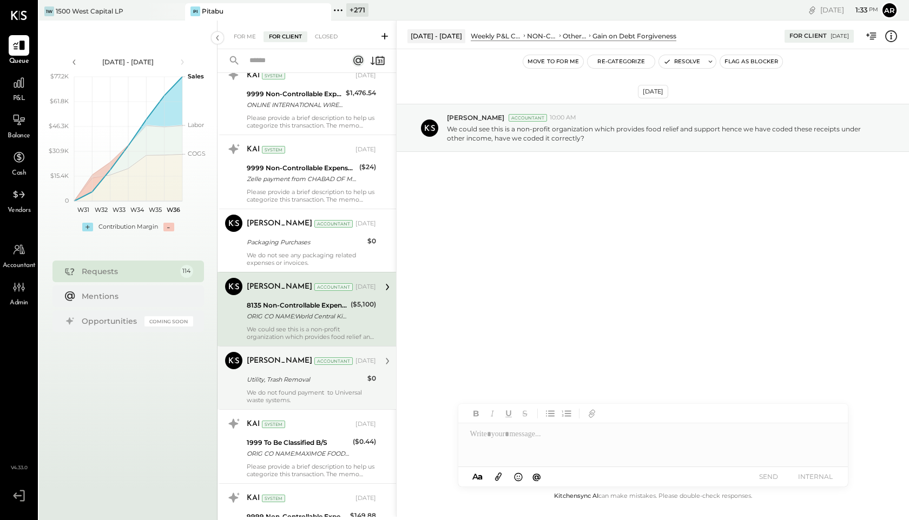
click at [293, 394] on div "We do not found payment to Universal waste systems." at bounding box center [311, 396] width 129 height 15
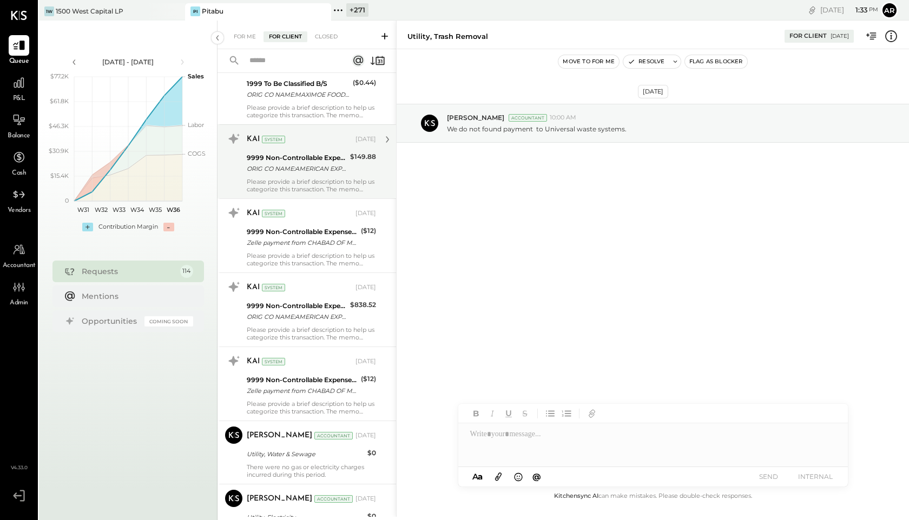
scroll to position [4582, 0]
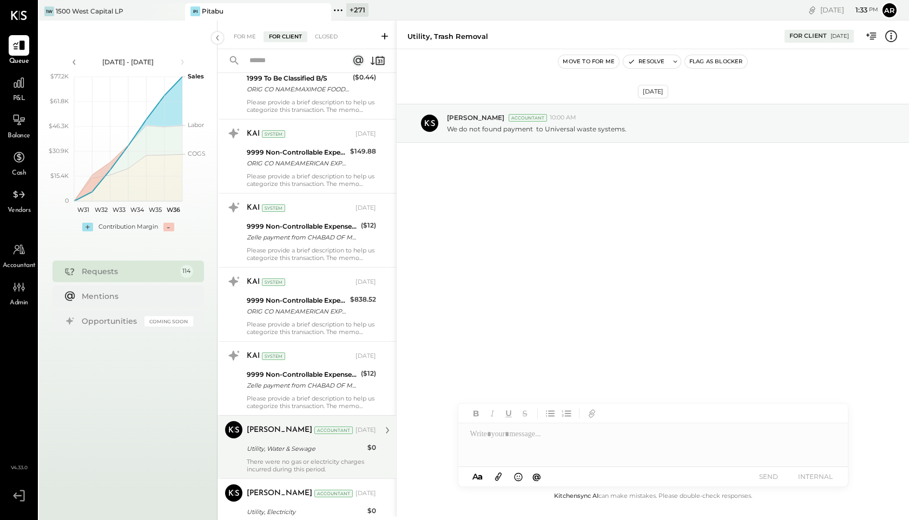
click at [306, 424] on div "[PERSON_NAME] Accountant [DATE]" at bounding box center [311, 430] width 129 height 15
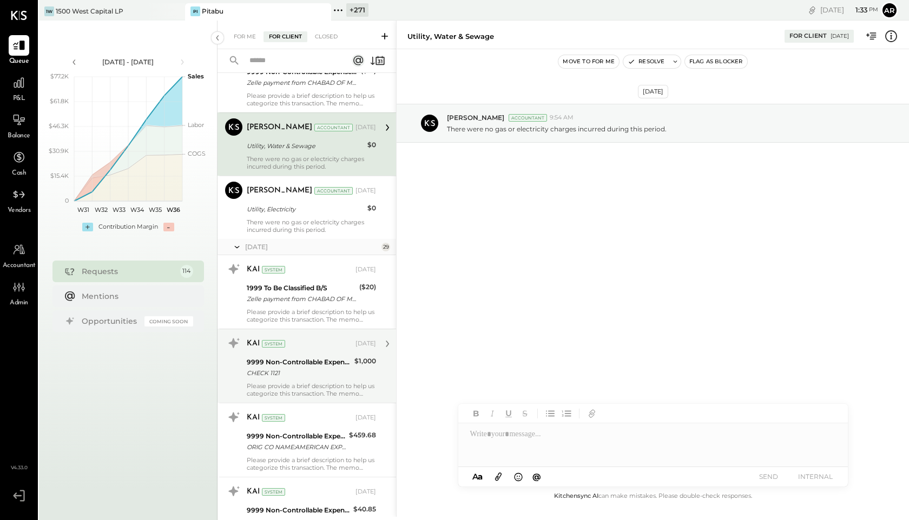
scroll to position [4891, 0]
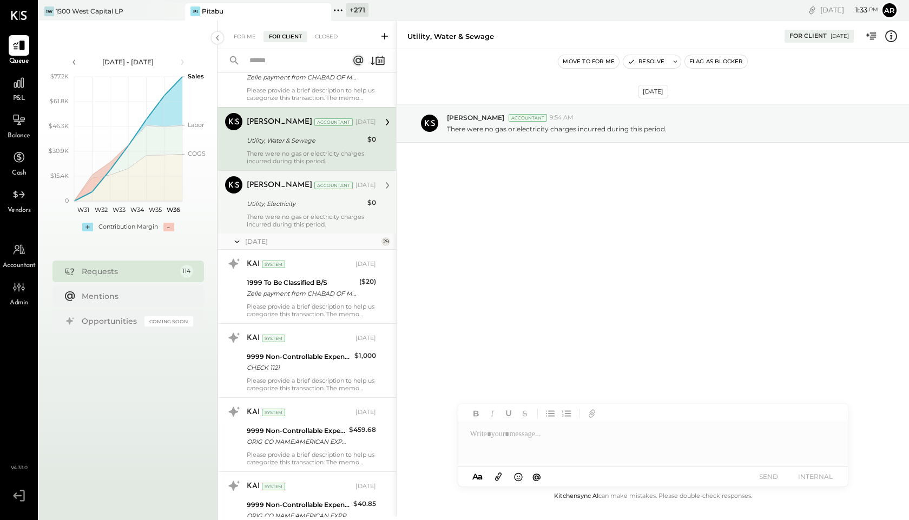
click at [272, 210] on div "Utility, Electricity" at bounding box center [305, 203] width 117 height 13
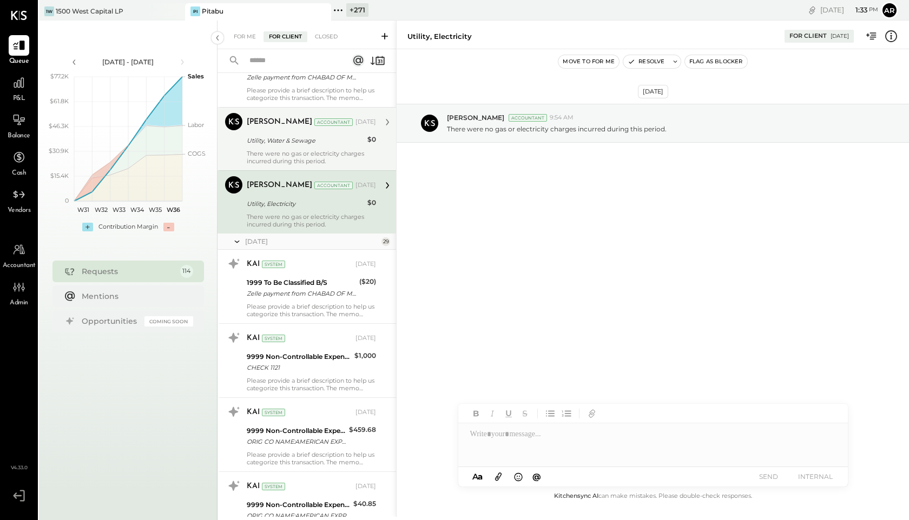
click at [278, 145] on div "Utility, Water & Sewage" at bounding box center [305, 140] width 117 height 11
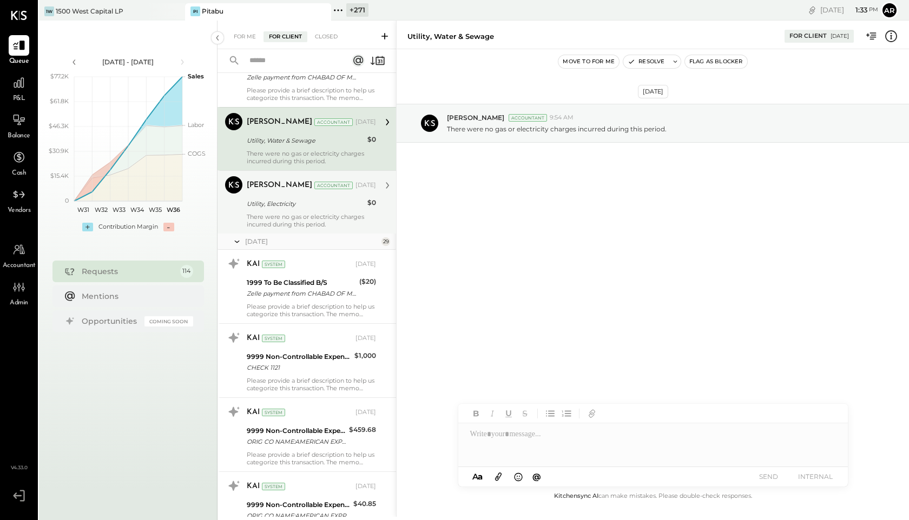
click at [289, 204] on div "Utility, Electricity" at bounding box center [305, 204] width 117 height 11
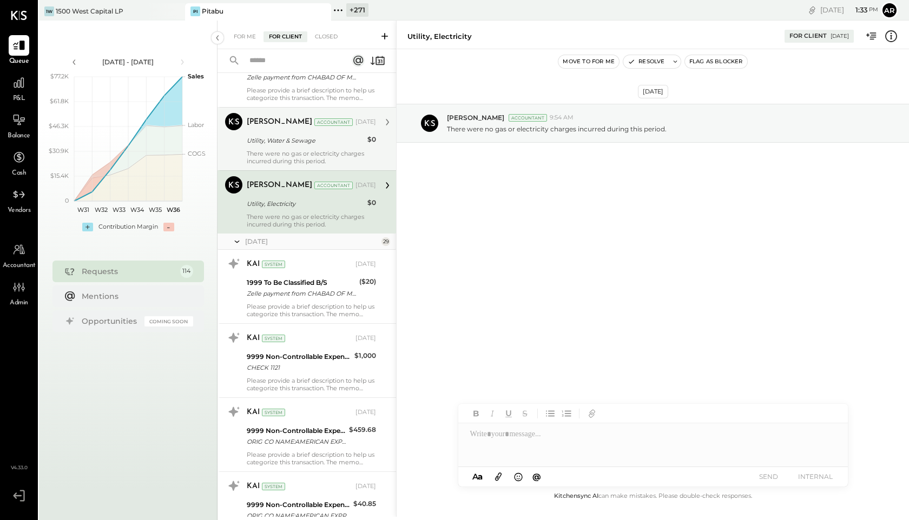
click at [279, 136] on div "Utility, Water & Sewage" at bounding box center [305, 140] width 117 height 11
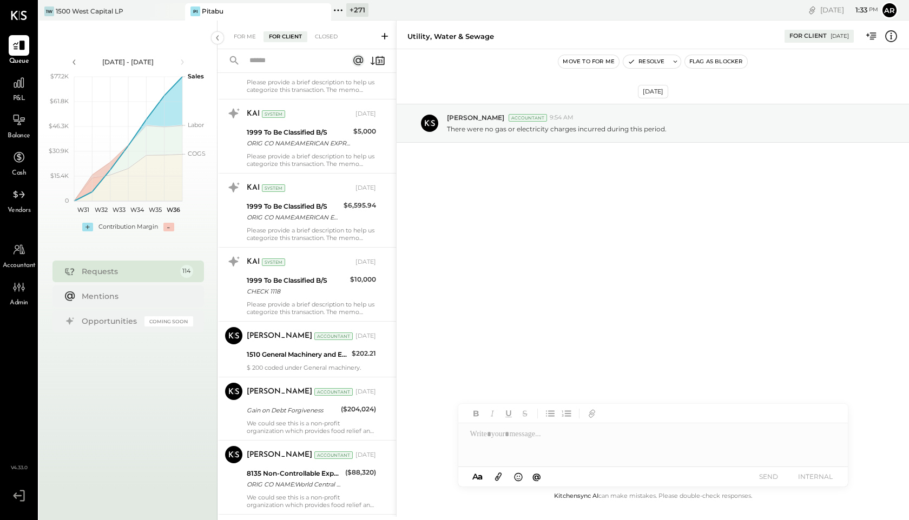
scroll to position [6082, 0]
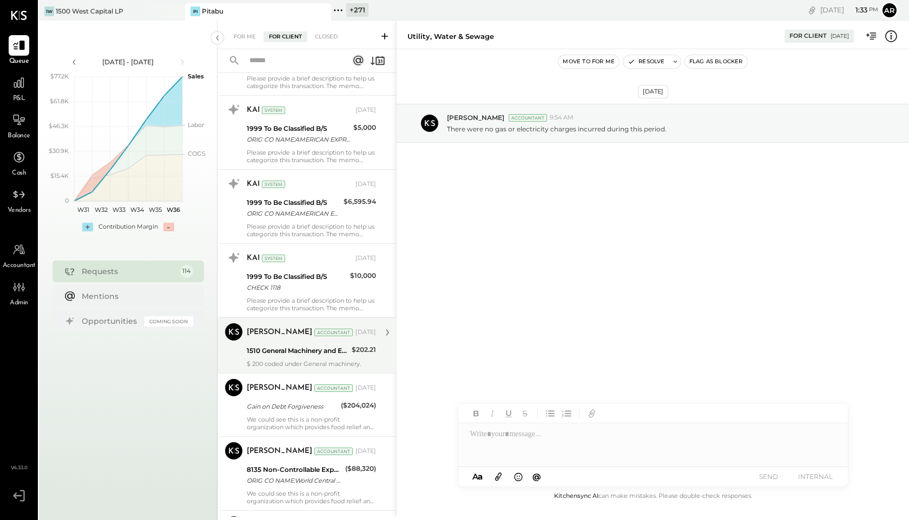
click at [295, 340] on div "[PERSON_NAME] Accountant [DATE]" at bounding box center [311, 332] width 129 height 15
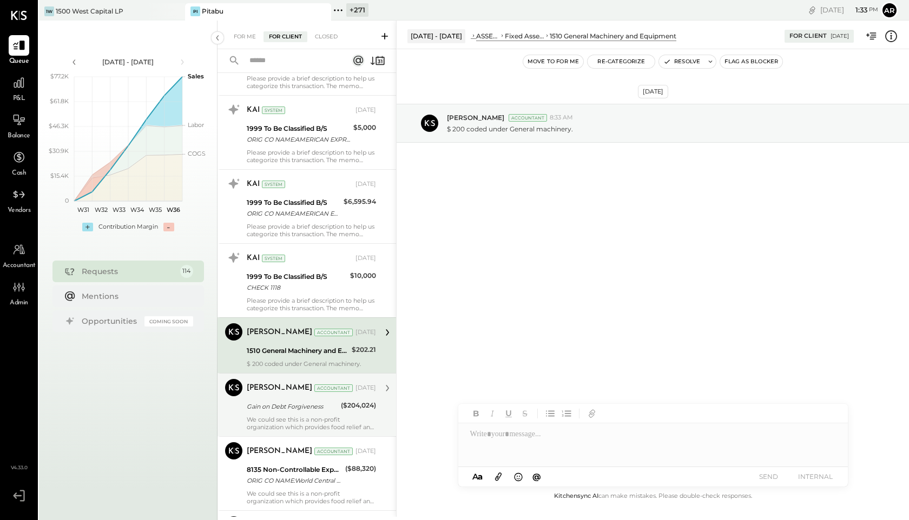
click at [287, 393] on div "[PERSON_NAME]" at bounding box center [279, 388] width 65 height 11
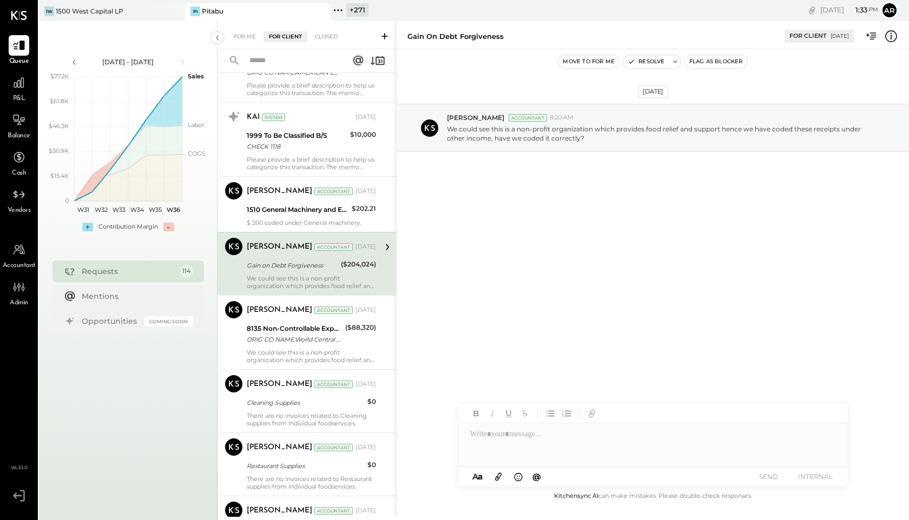
scroll to position [6253, 0]
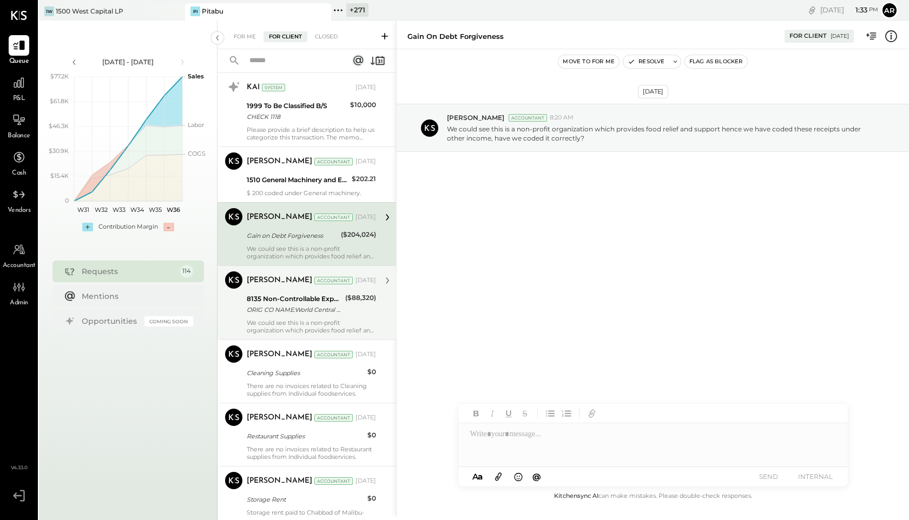
click at [275, 288] on div "[PERSON_NAME] Accountant [DATE]" at bounding box center [311, 280] width 129 height 15
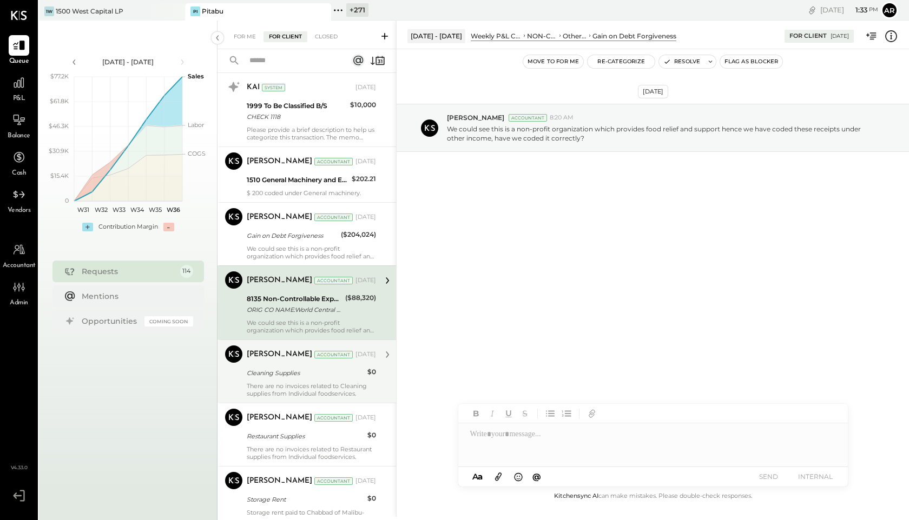
click at [283, 373] on div "Cleaning Supplies" at bounding box center [305, 373] width 117 height 11
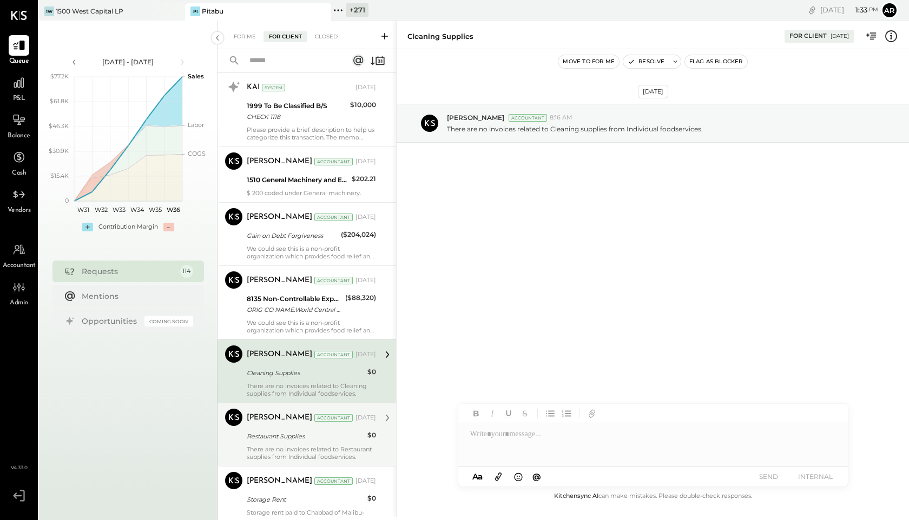
click at [281, 435] on div "Restaurant Supplies" at bounding box center [305, 436] width 117 height 11
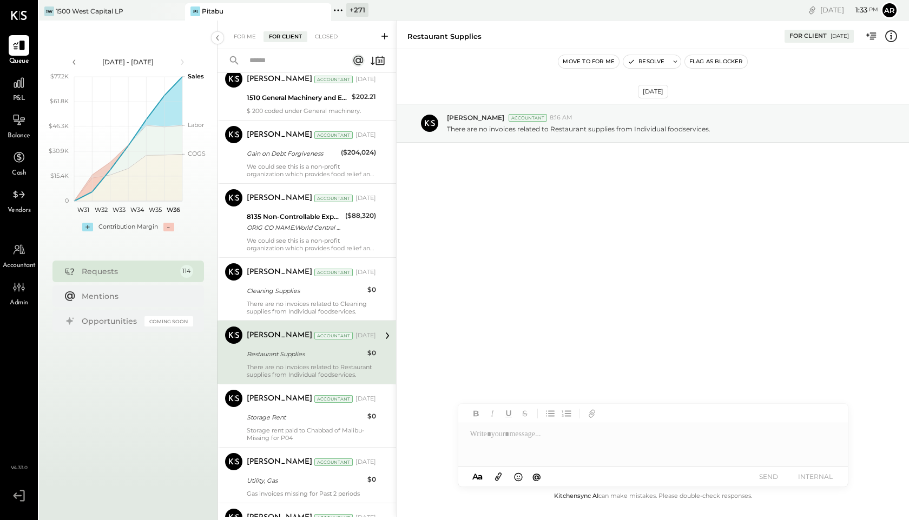
scroll to position [6362, 0]
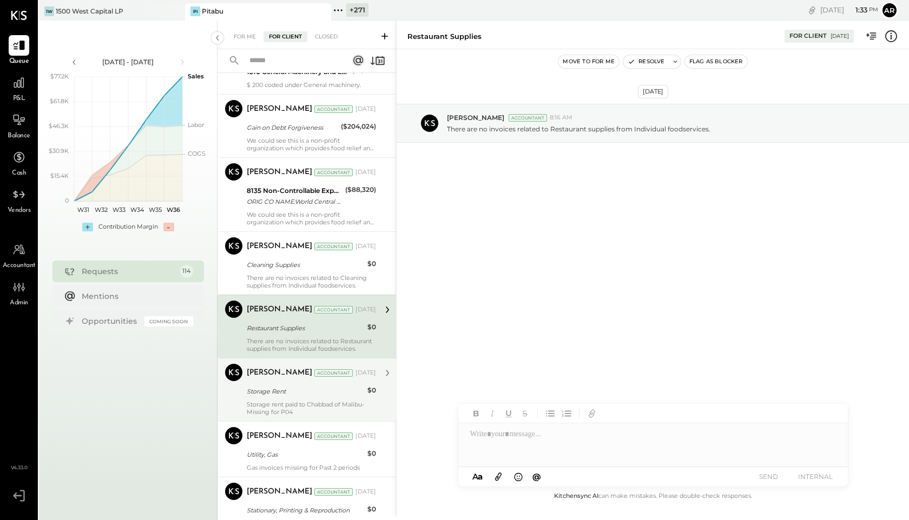
click at [275, 394] on div "Storage Rent" at bounding box center [305, 391] width 117 height 11
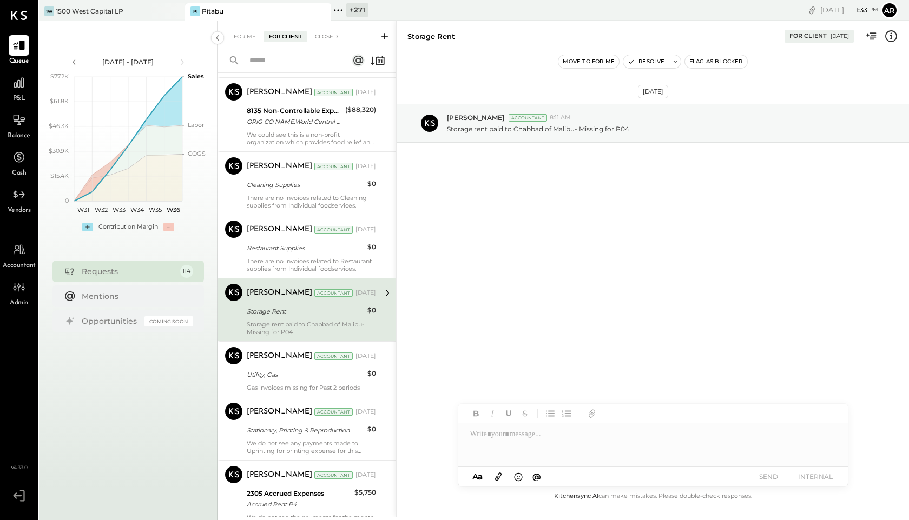
scroll to position [6481, 0]
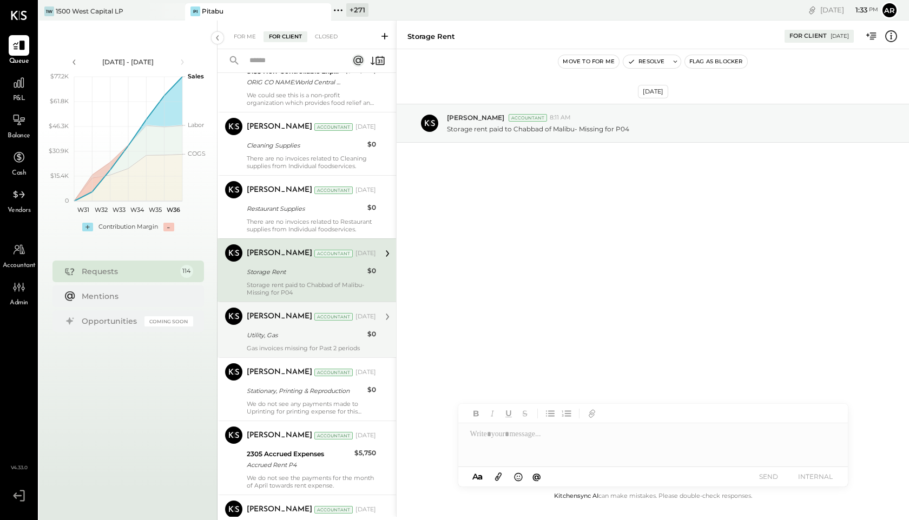
click at [273, 328] on div "[PERSON_NAME] Accountant [DATE] Utility, Gas $0 Gas invoices missing for Past 2…" at bounding box center [311, 330] width 129 height 44
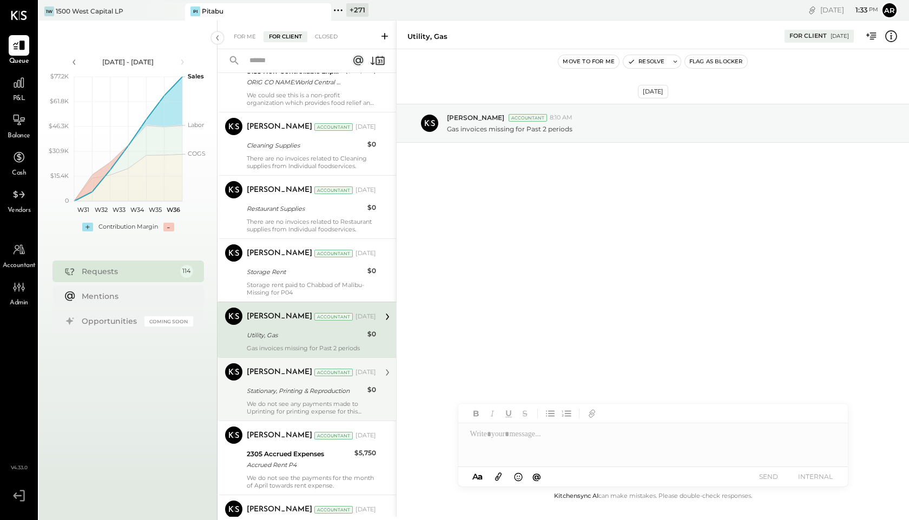
click at [285, 391] on div "Stationary, Printing & Reproduction" at bounding box center [305, 391] width 117 height 11
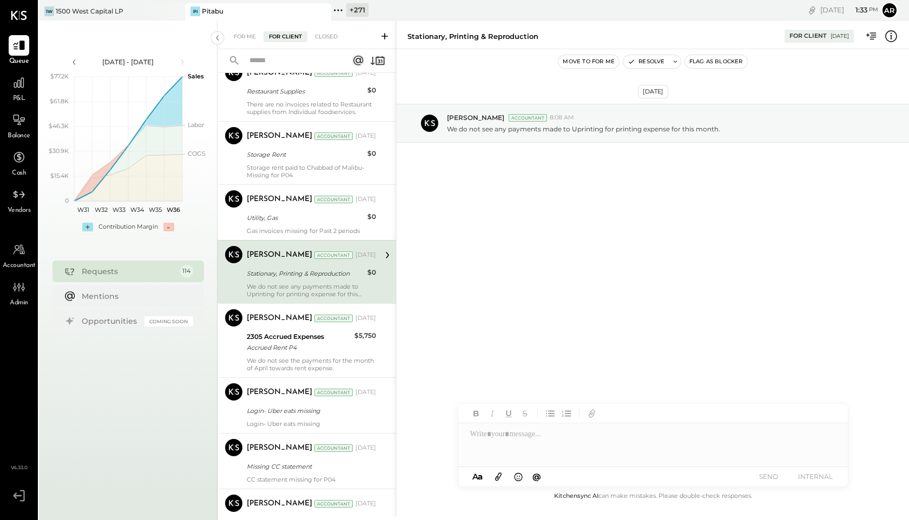
scroll to position [6669, 0]
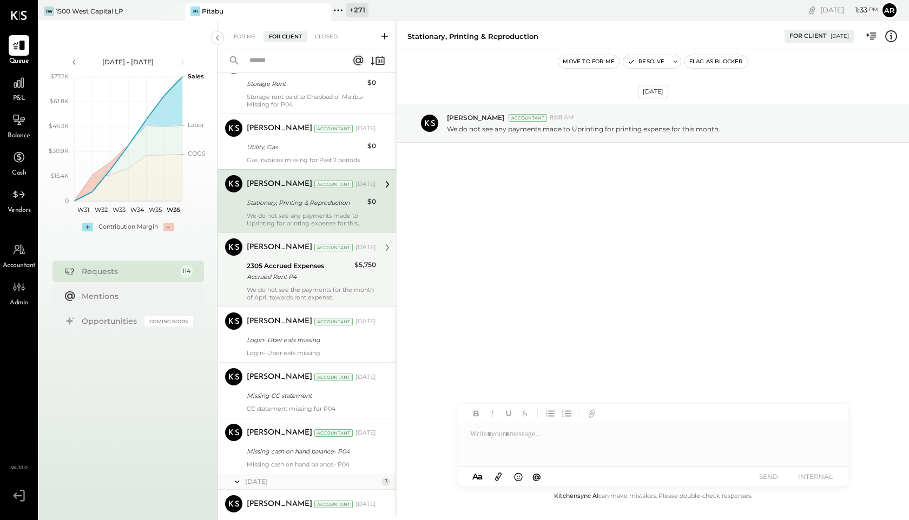
click at [279, 261] on div "2305 Accrued Expenses" at bounding box center [299, 266] width 104 height 11
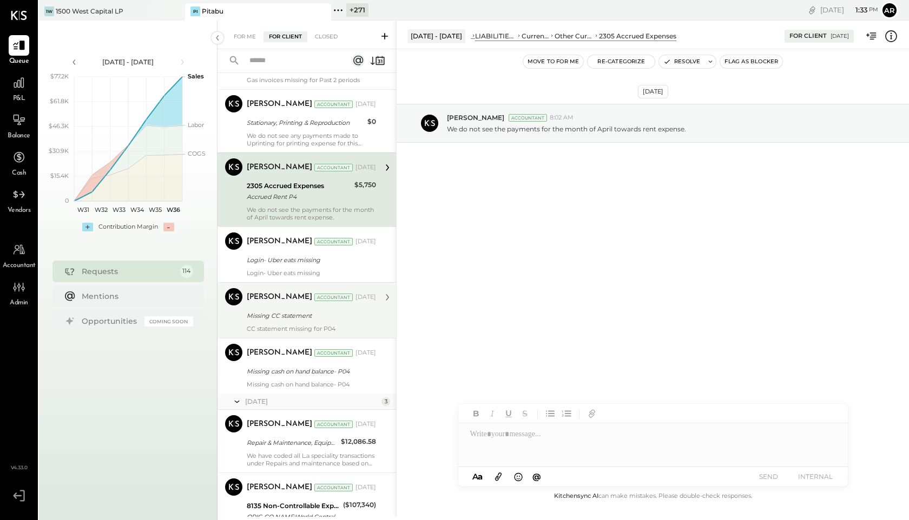
scroll to position [6751, 0]
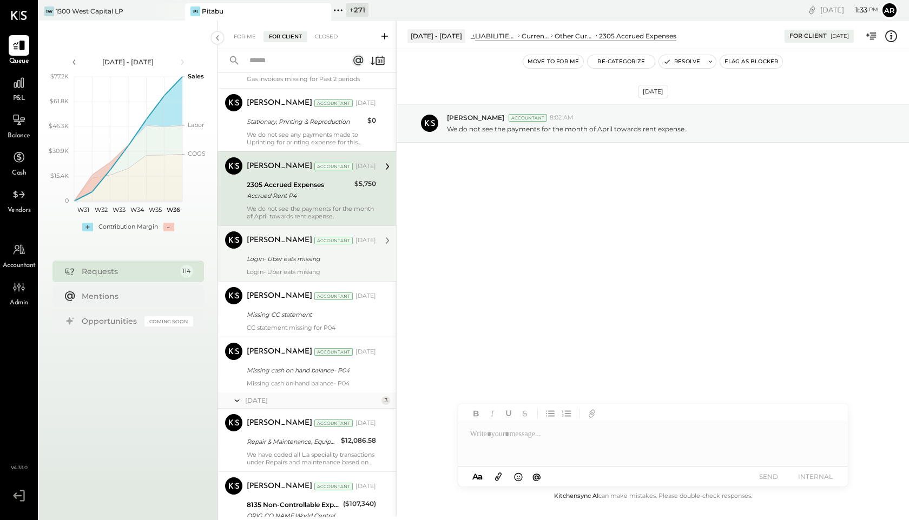
click at [299, 256] on div "Login- Uber eats missing" at bounding box center [310, 259] width 126 height 11
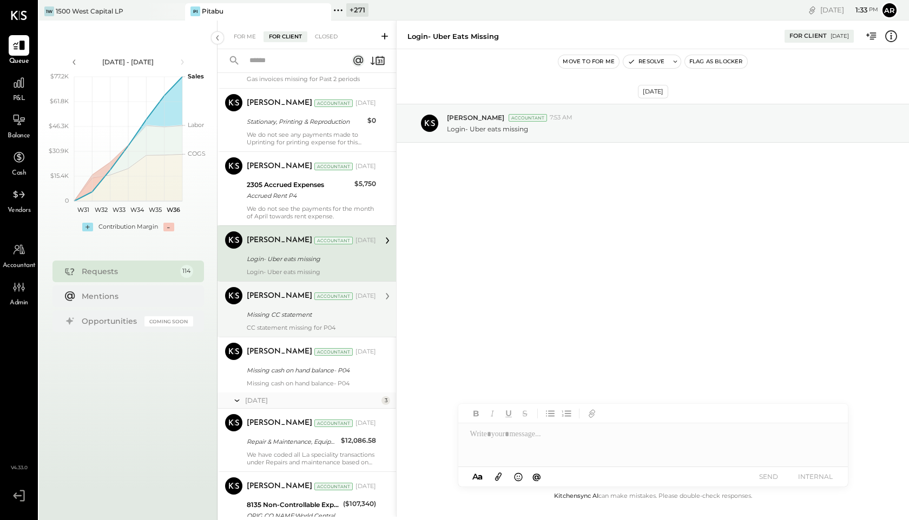
click at [298, 319] on div "Missing CC statement" at bounding box center [310, 314] width 126 height 11
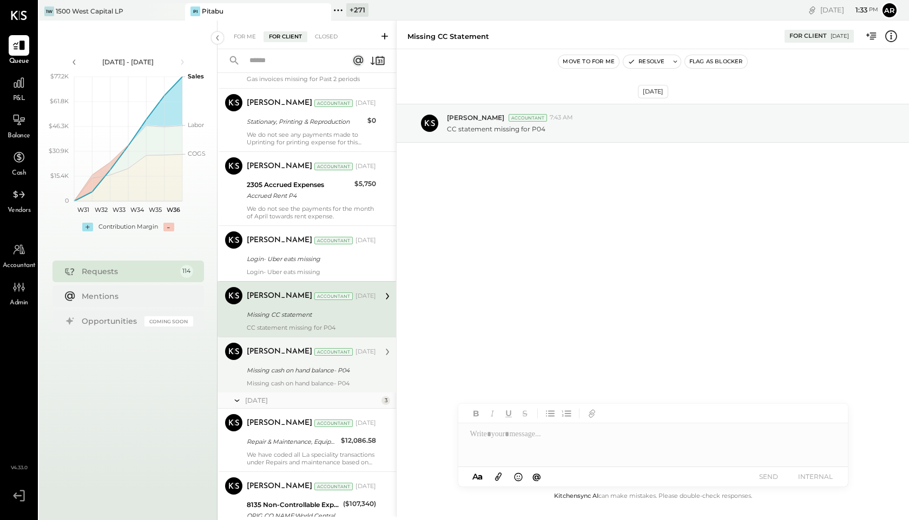
click at [297, 368] on div "Missing cash on hand balance- P04" at bounding box center [310, 370] width 126 height 11
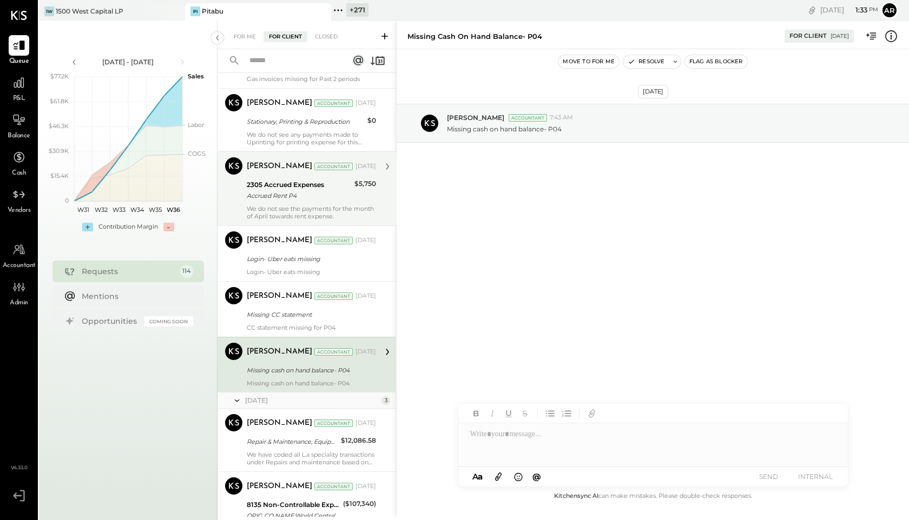
click at [286, 187] on div "2305 Accrued Expenses" at bounding box center [299, 185] width 104 height 11
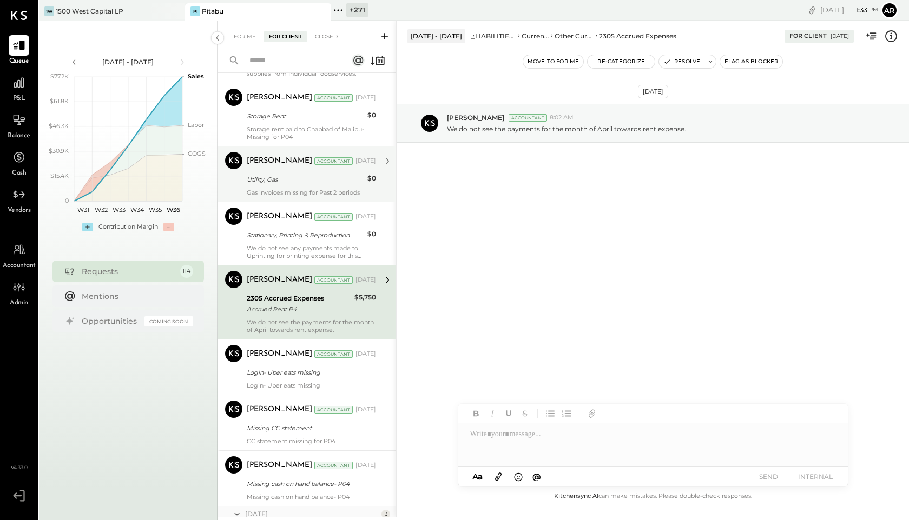
scroll to position [6636, 0]
click at [283, 172] on div "[PERSON_NAME] Accountant [DATE] Utility, Gas $0 Gas invoices missing for Past 2…" at bounding box center [311, 175] width 129 height 44
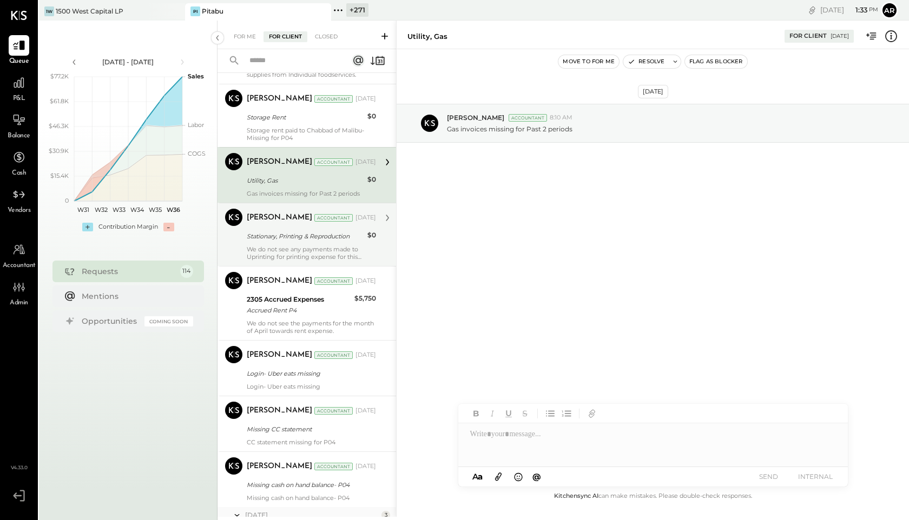
click at [282, 227] on div "[PERSON_NAME] Accountant [DATE] Stationary, Printing & Reproduction $0 We do no…" at bounding box center [311, 235] width 129 height 52
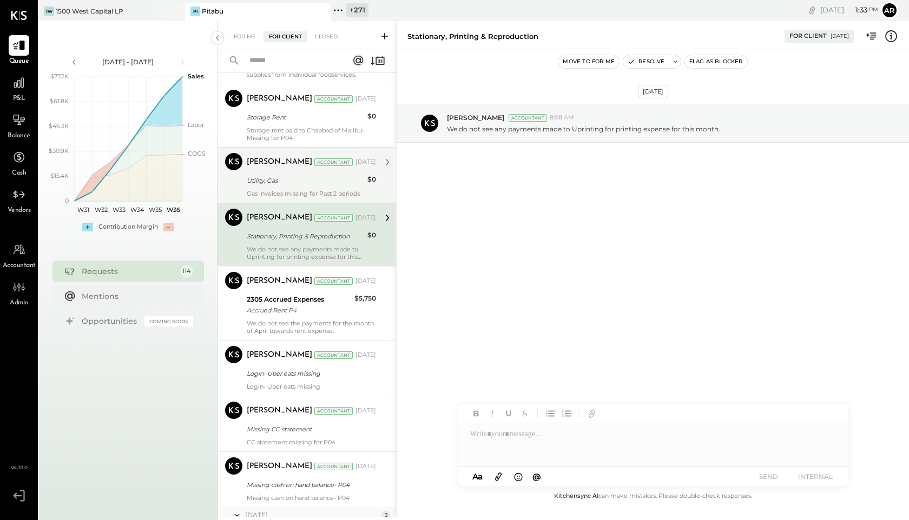
click at [283, 174] on div "[PERSON_NAME] Accountant [DATE] Utility, Gas $0 Gas invoices missing for Past 2…" at bounding box center [311, 175] width 129 height 44
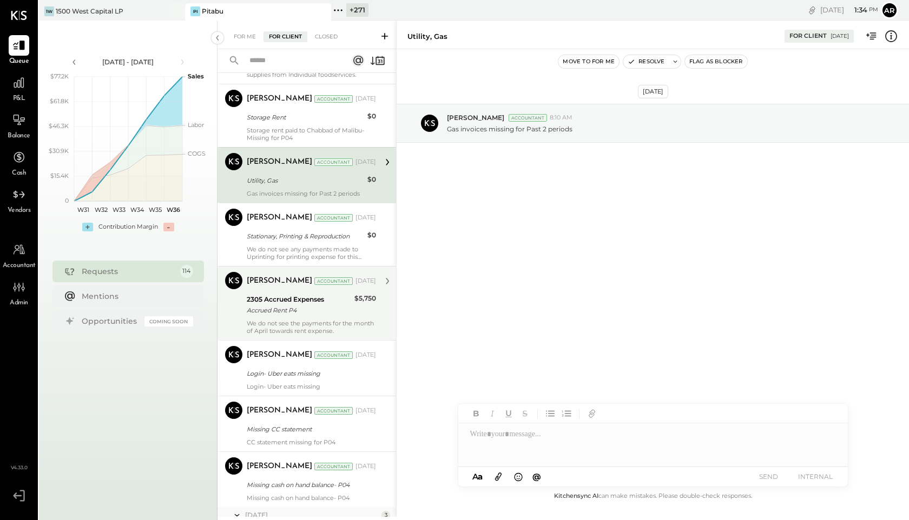
click at [282, 298] on div "2305 Accrued Expenses" at bounding box center [299, 299] width 104 height 11
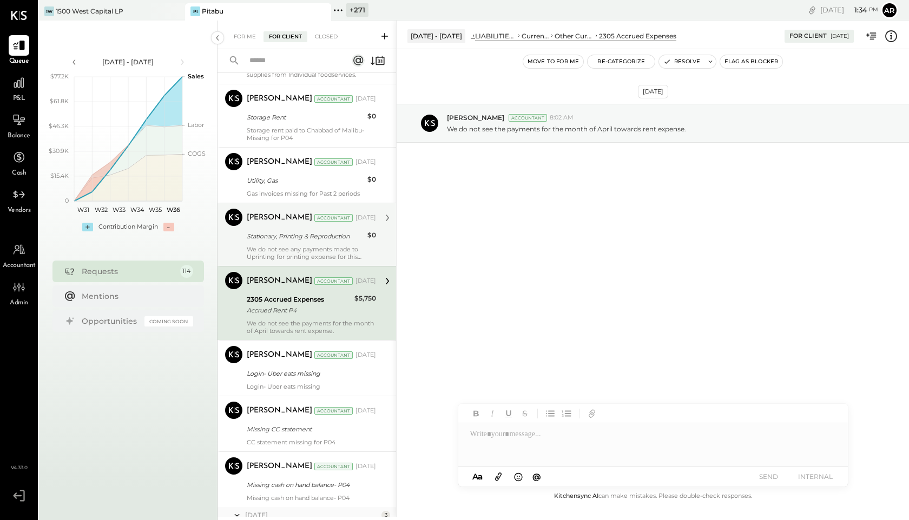
click at [283, 243] on div "[PERSON_NAME] Accountant [DATE] Stationary, Printing & Reproduction $0 We do no…" at bounding box center [311, 235] width 129 height 52
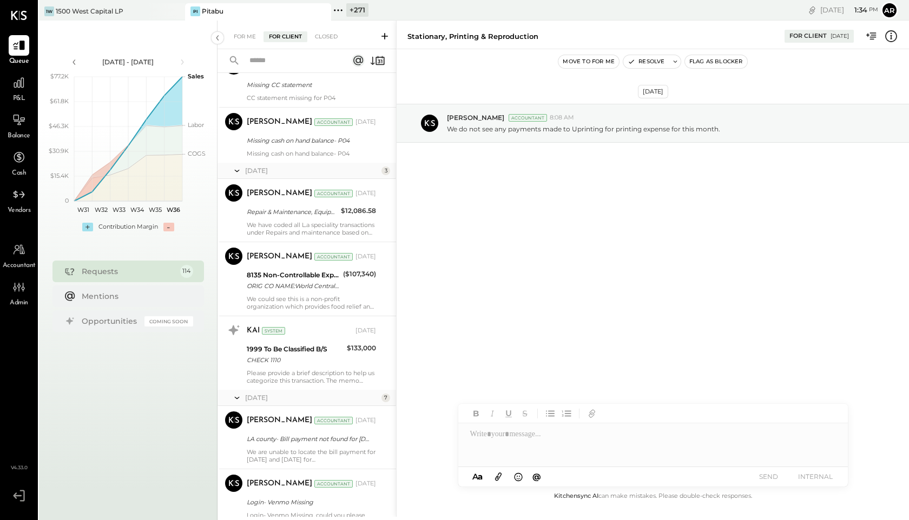
scroll to position [6937, 0]
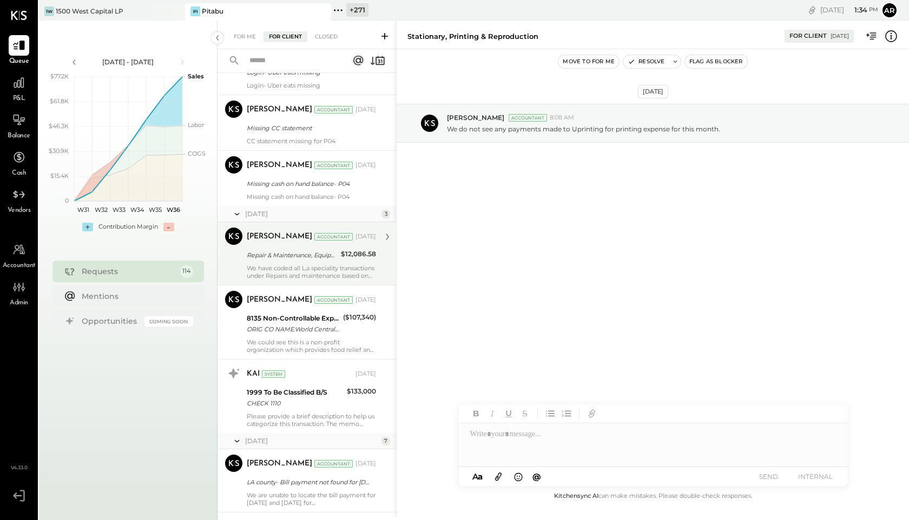
click at [277, 244] on div "[PERSON_NAME] Accountant [DATE]" at bounding box center [311, 236] width 129 height 15
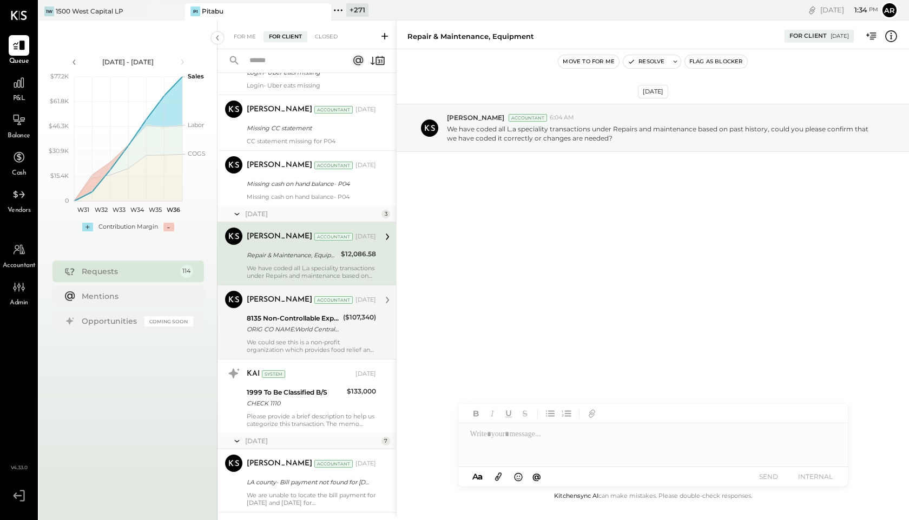
click at [274, 317] on div "8135 Non-Controllable Expenses:Other Income and Expenses:Disaster Relief" at bounding box center [293, 318] width 93 height 11
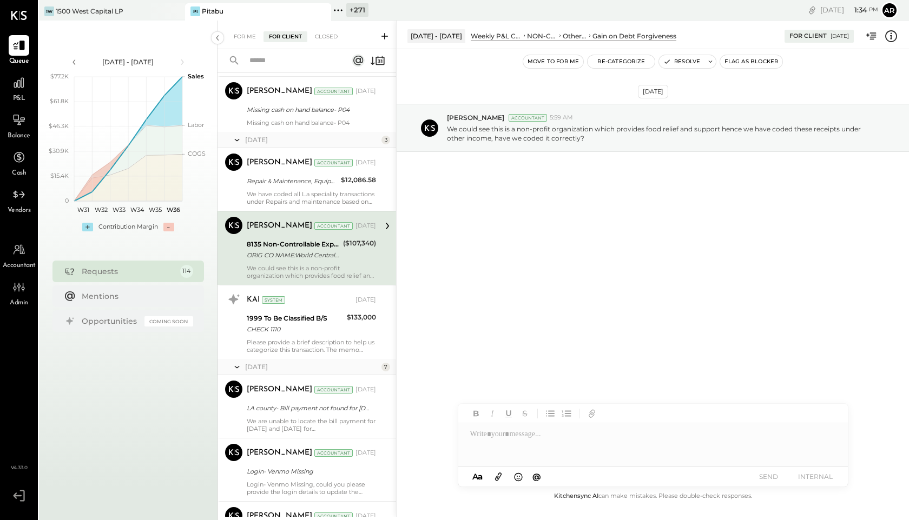
scroll to position [7104, 0]
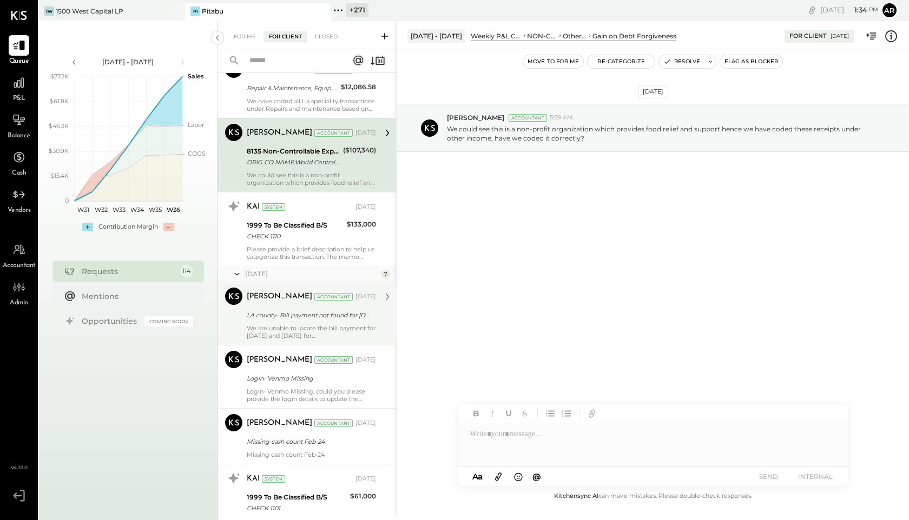
click at [274, 308] on div "[PERSON_NAME] Accountant [DATE] LA county- Bill payment not found for [DATE] an…" at bounding box center [311, 314] width 129 height 52
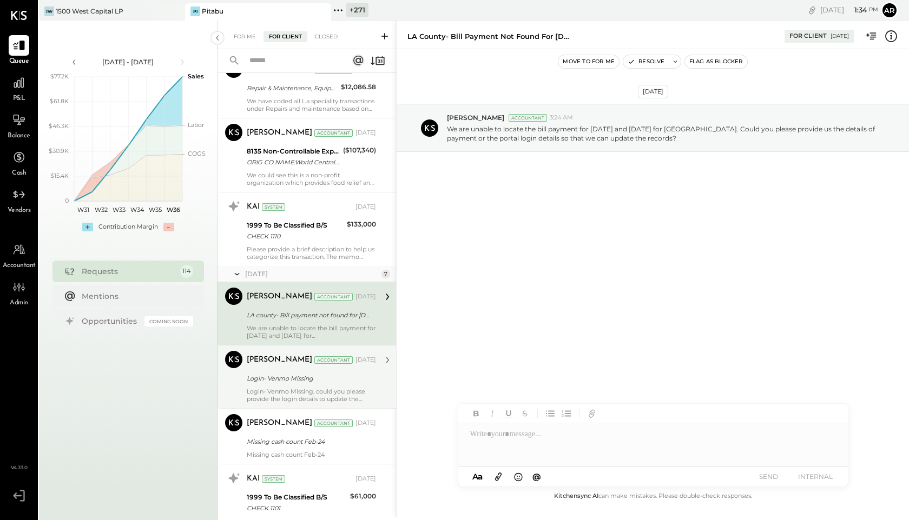
click at [276, 376] on div "Login- Venmo Missing" at bounding box center [310, 378] width 126 height 11
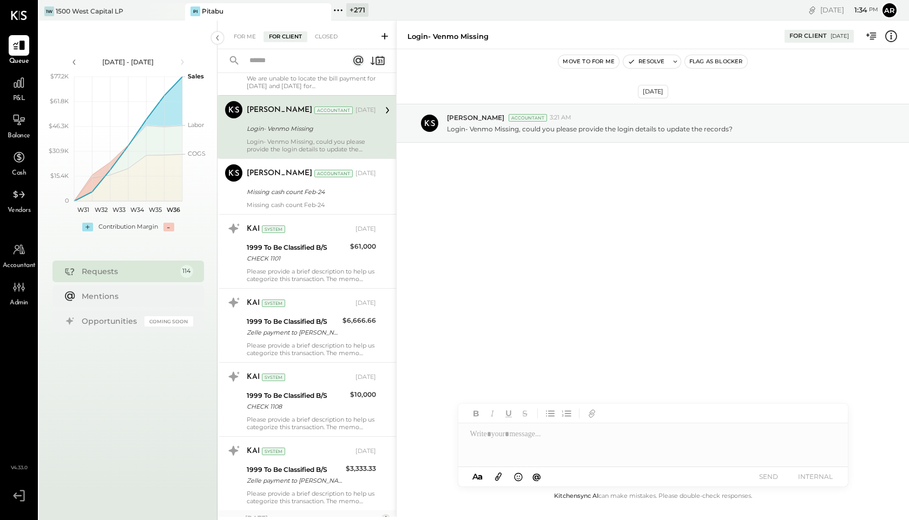
scroll to position [7363, 0]
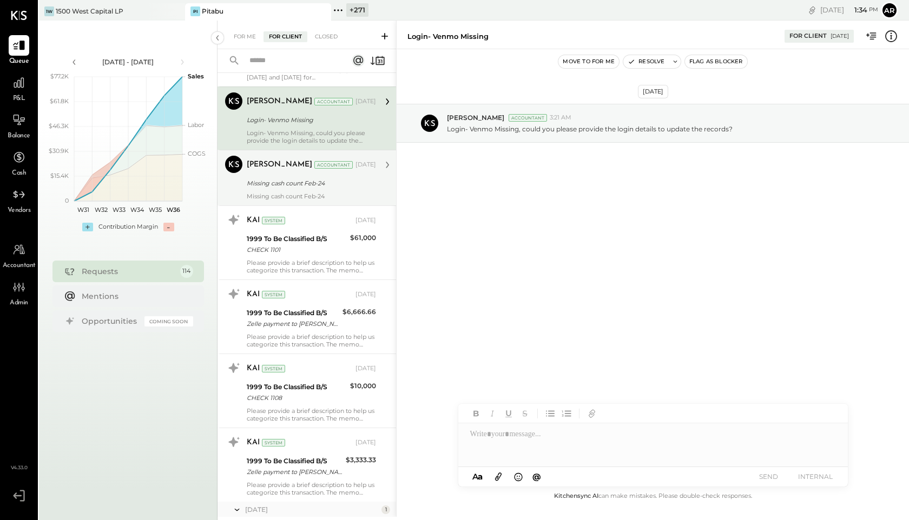
click at [252, 172] on div "[PERSON_NAME] Accountant [DATE]" at bounding box center [311, 164] width 129 height 15
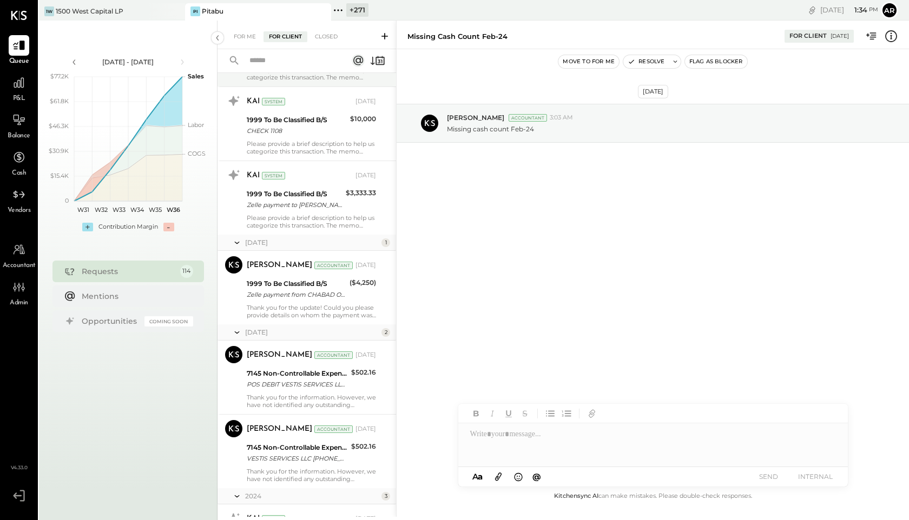
scroll to position [7656, 0]
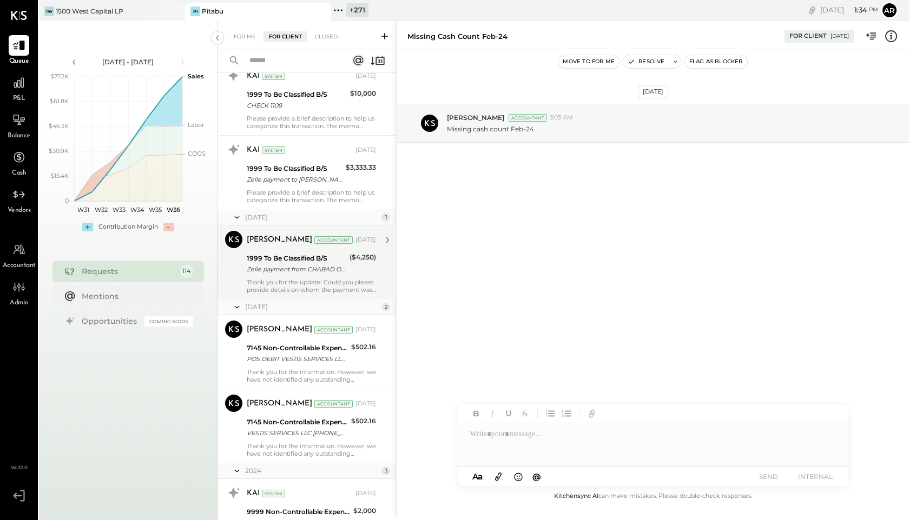
click at [281, 252] on div "1999 To Be Classified B/S Zelle payment from CHABAD OF MALIBU, INC. WFCT0YGWFWGC" at bounding box center [297, 264] width 100 height 24
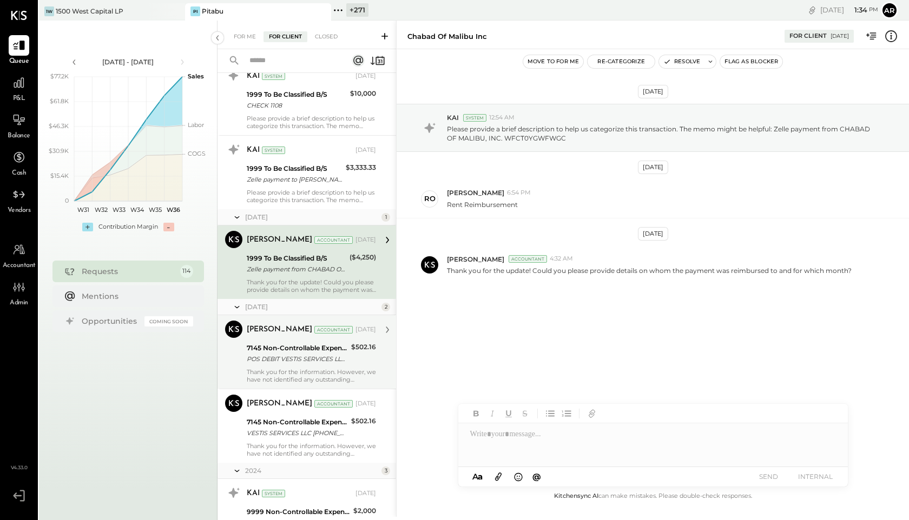
click at [290, 349] on div "7145 Non-Controllable Expenses:Property Expenses:Storage Rent" at bounding box center [297, 348] width 101 height 11
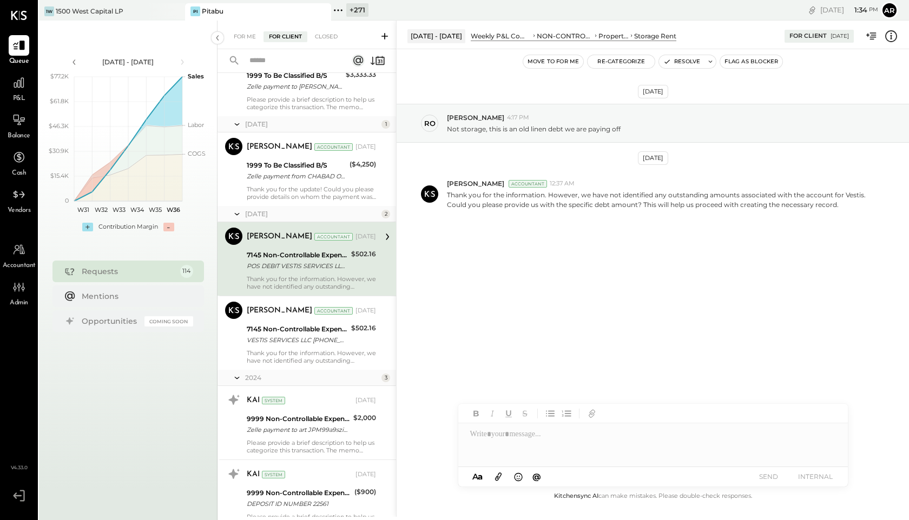
scroll to position [7773, 0]
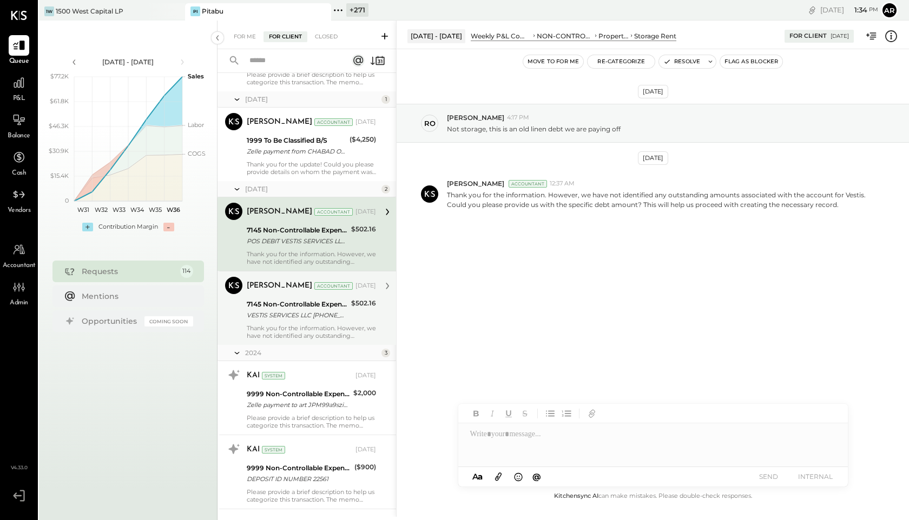
click at [291, 323] on div "[PERSON_NAME] Accountant [DATE] 7145 Non-Controllable Expenses:Property Expense…" at bounding box center [311, 308] width 129 height 63
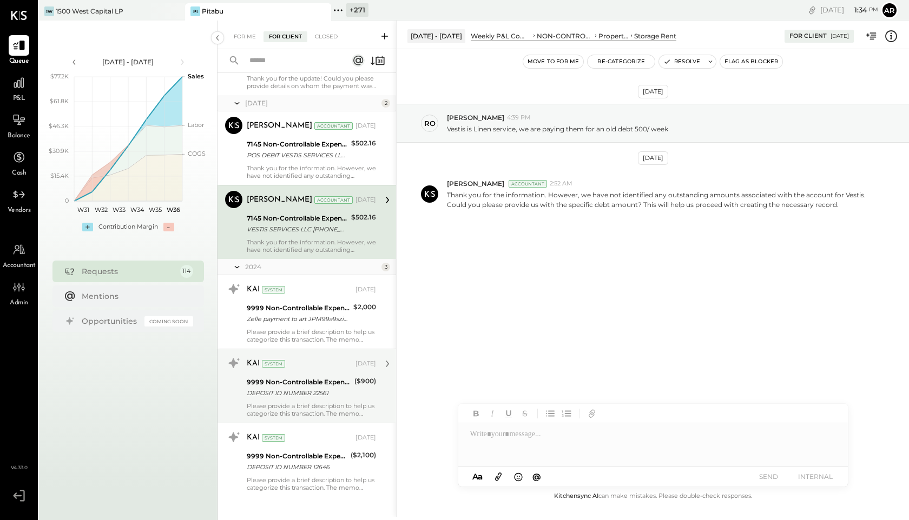
scroll to position [7870, 0]
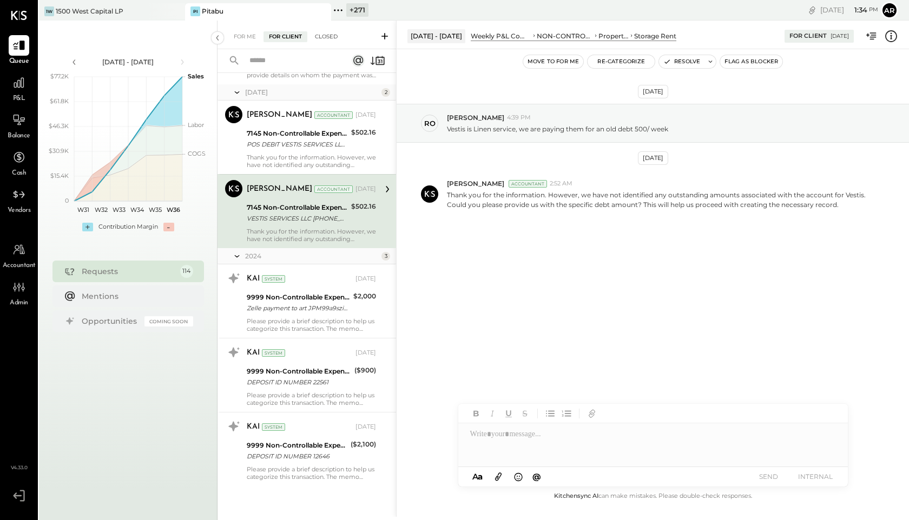
click at [321, 37] on div "Closed" at bounding box center [326, 36] width 34 height 11
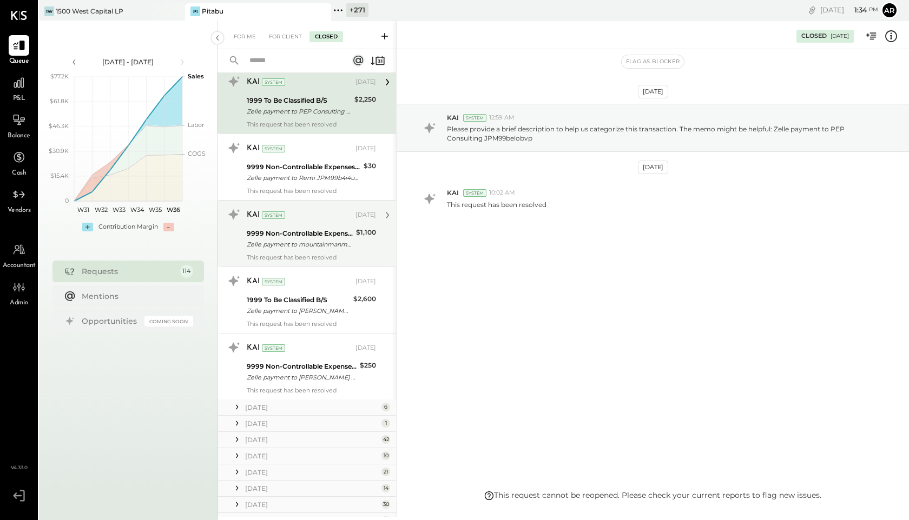
scroll to position [81, 0]
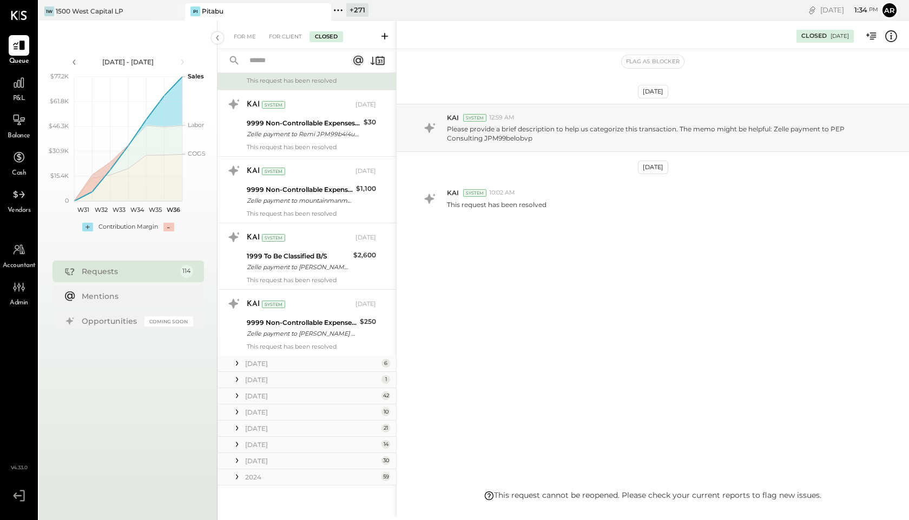
click at [237, 427] on icon at bounding box center [237, 428] width 11 height 11
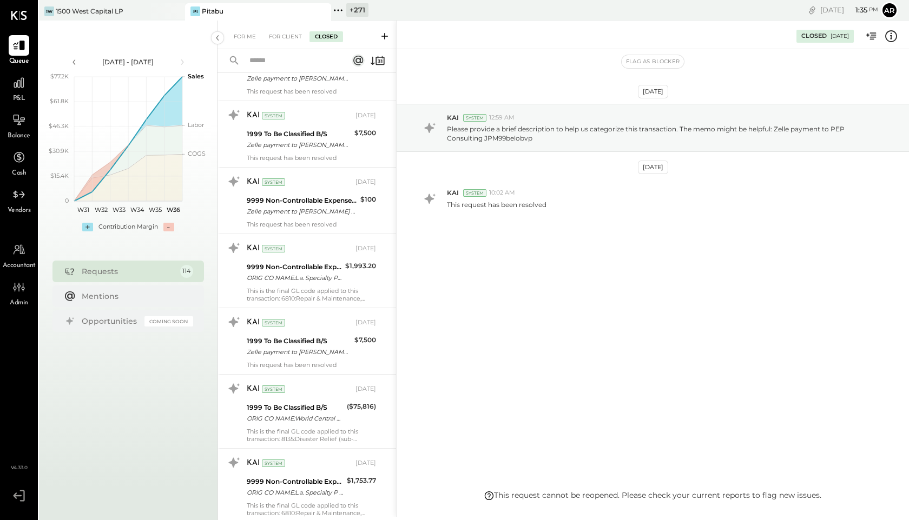
scroll to position [1591, 0]
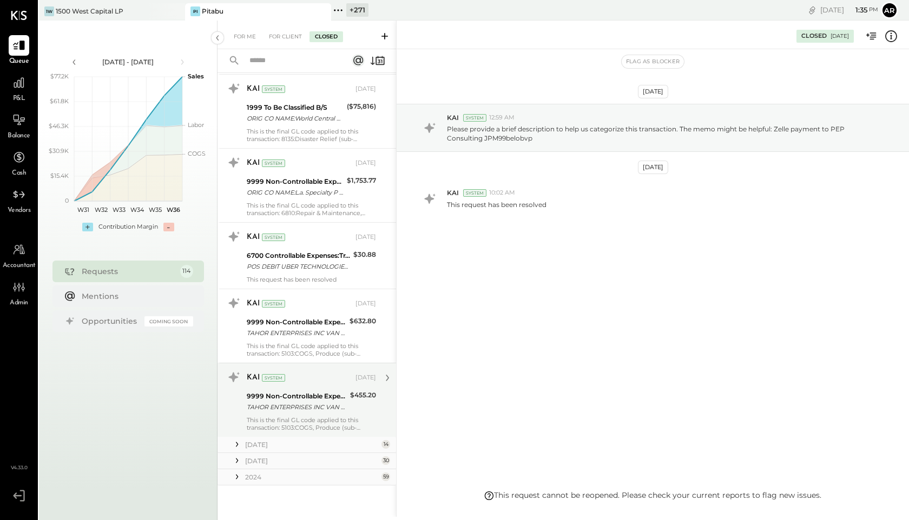
click at [254, 402] on div "TAHOR ENTERPRISES INC VAN NUYS CA 02/11" at bounding box center [297, 407] width 100 height 11
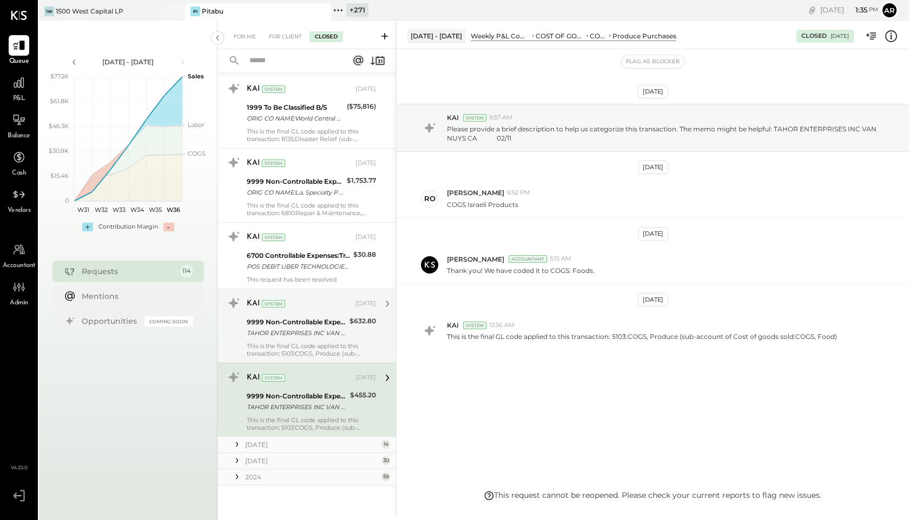
click at [278, 330] on div "TAHOR ENTERPRISES INC VAN NUYS CA 02/06" at bounding box center [297, 333] width 100 height 11
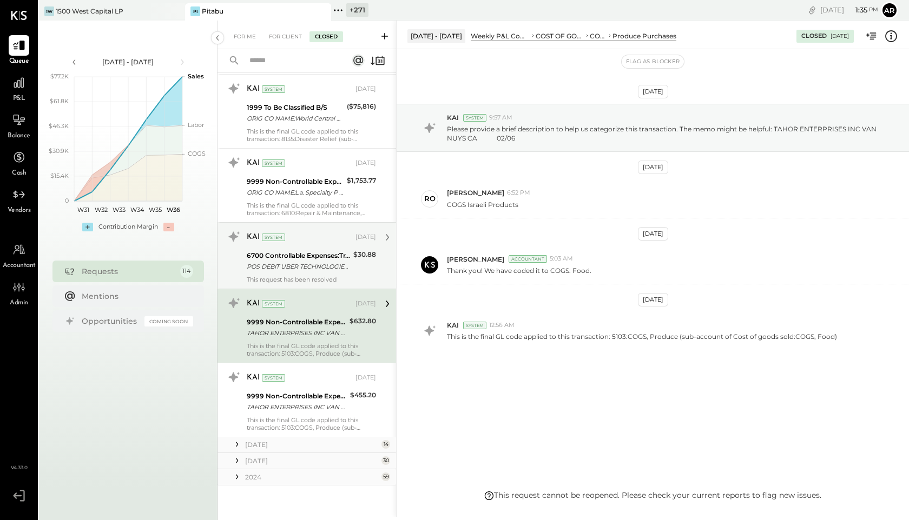
click at [280, 266] on div "POS DEBIT UBER TECHNOLOGIES, INC [GEOGRAPHIC_DATA][PERSON_NAME] CA" at bounding box center [298, 266] width 103 height 11
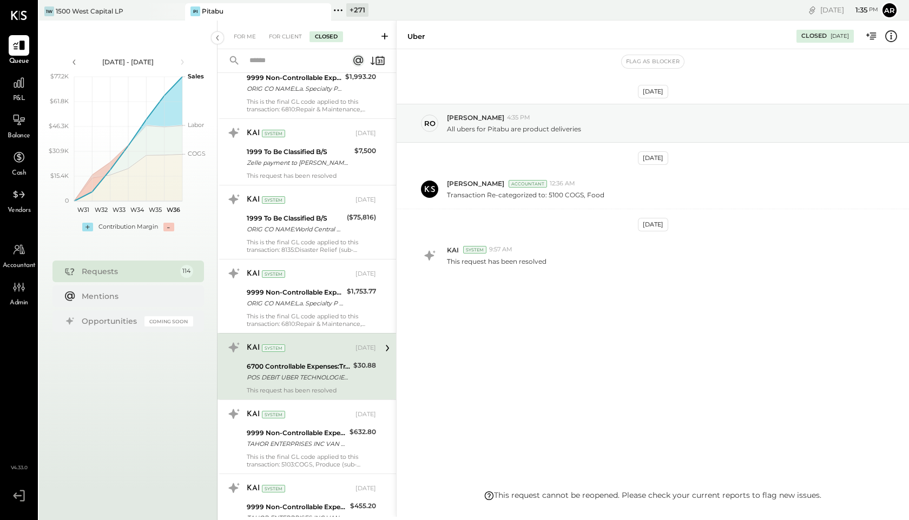
scroll to position [1461, 0]
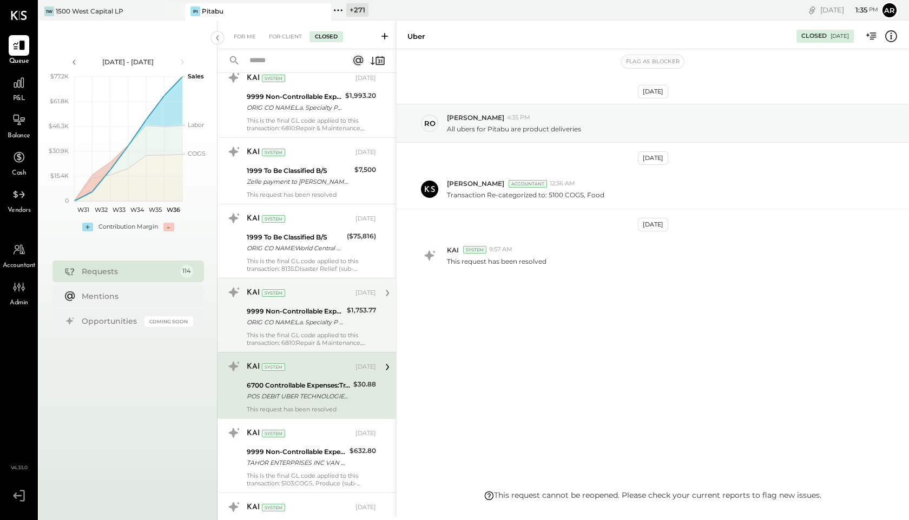
click at [282, 329] on div "KAI System [DATE] 9999 Non-Controllable Expenses:Other Income and Expenses:To B…" at bounding box center [311, 315] width 129 height 63
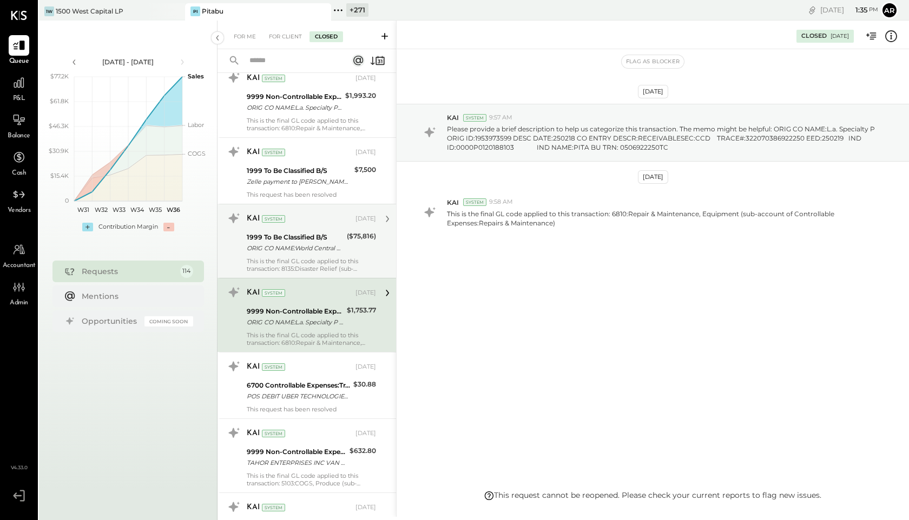
click at [281, 249] on div "ORIG CO NAME:World Central Ki ORIG ID:1273251132 DESC DATE: CO ENTRY DESCR:Paym…" at bounding box center [295, 248] width 97 height 11
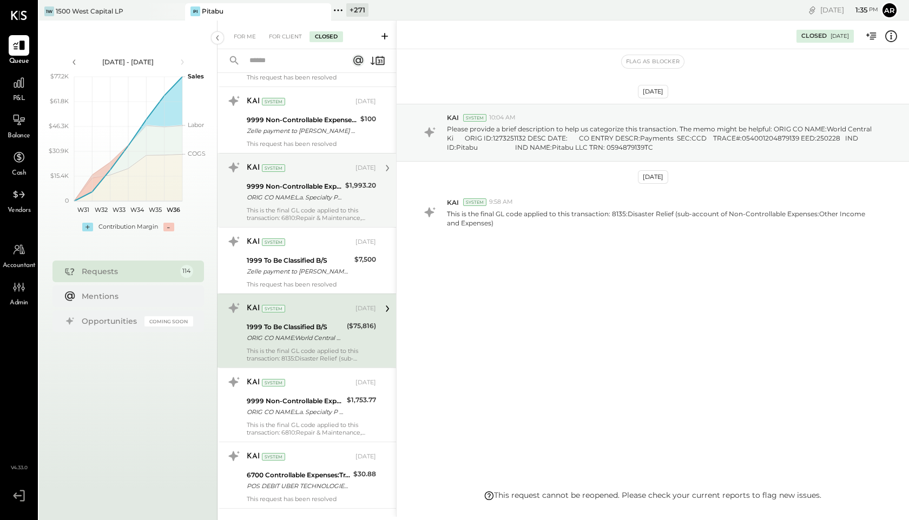
scroll to position [1349, 0]
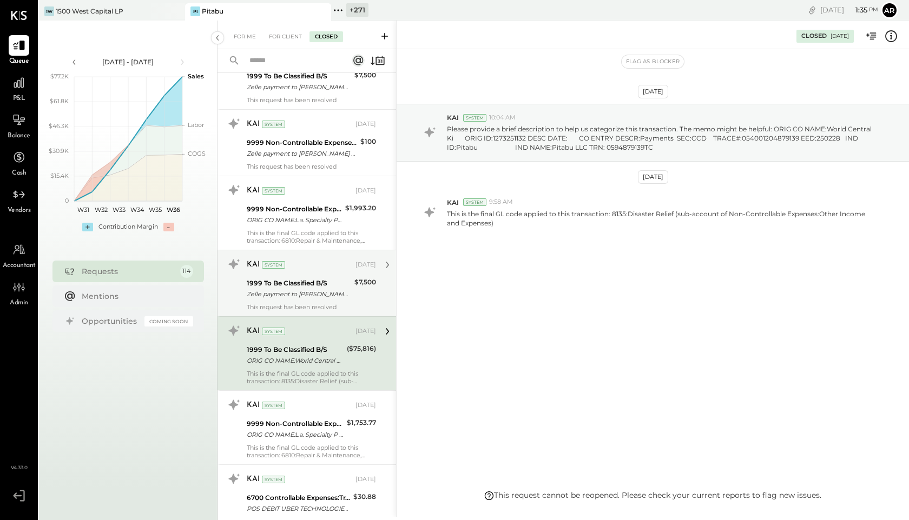
drag, startPoint x: 278, startPoint y: 279, endPoint x: 278, endPoint y: 269, distance: 9.7
click at [278, 279] on div "1999 To Be Classified B/S" at bounding box center [299, 283] width 104 height 11
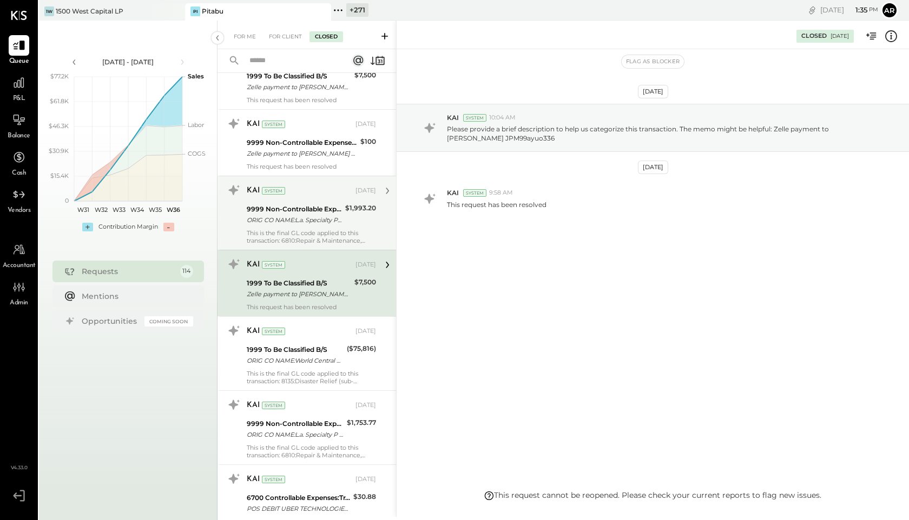
click at [279, 219] on div "ORIG CO NAME:L.a. Specialty P ORIG ID:1953973599 DESC DATE:250211 CO ENTRY DESC…" at bounding box center [294, 220] width 95 height 11
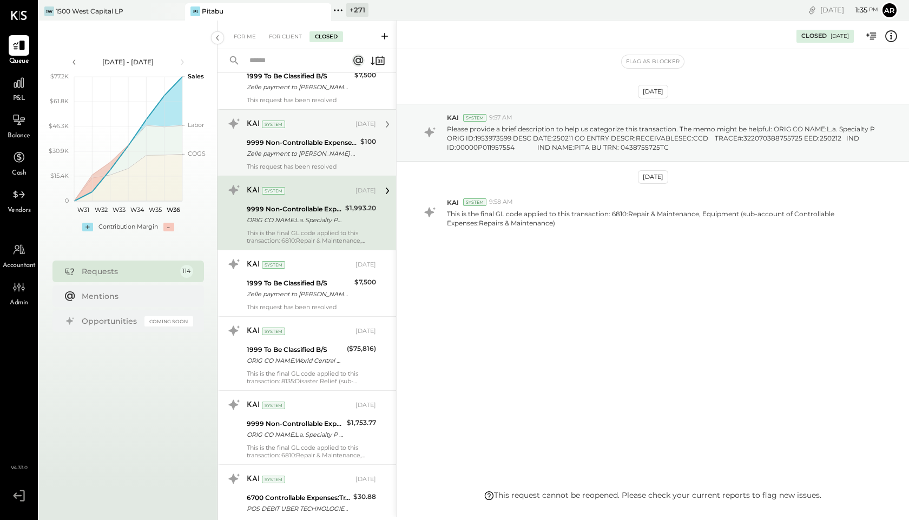
click at [285, 154] on div "Zelle payment to [PERSON_NAME] JPM99azfp0ox" at bounding box center [302, 153] width 110 height 11
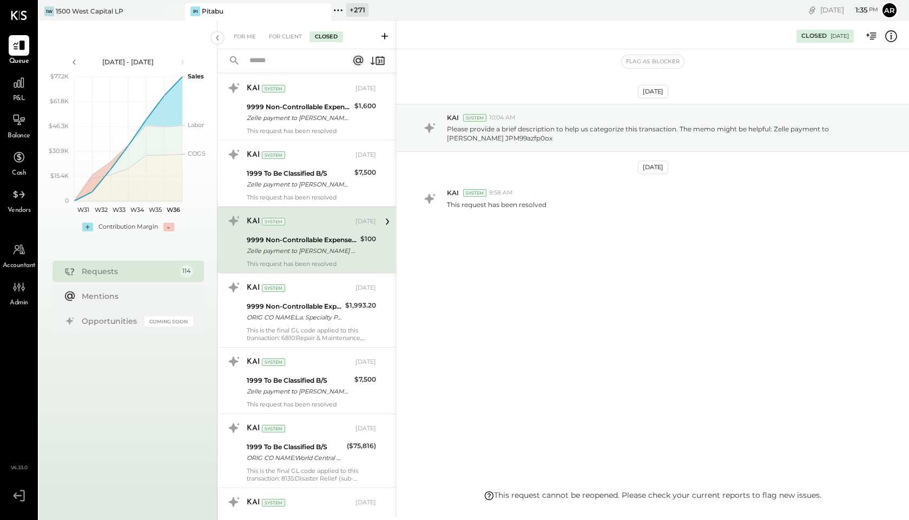
scroll to position [1237, 0]
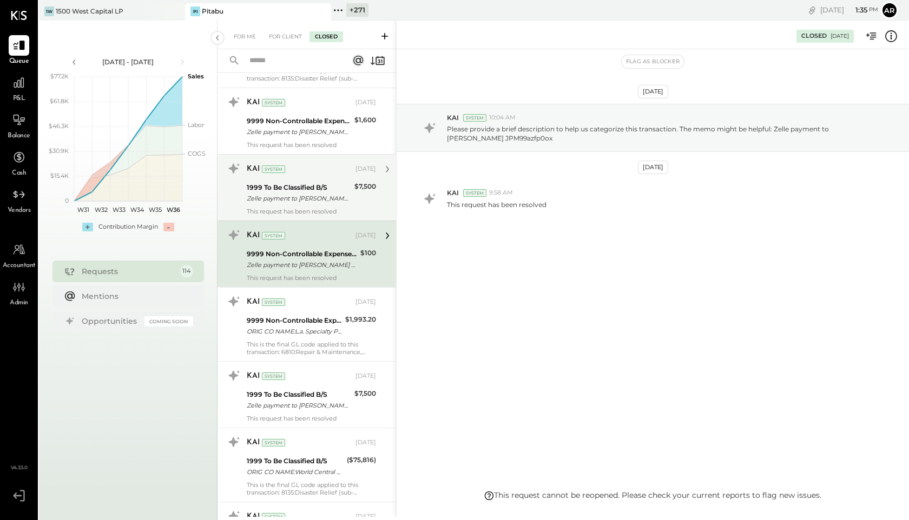
click at [283, 189] on div "1999 To Be Classified B/S" at bounding box center [299, 187] width 104 height 11
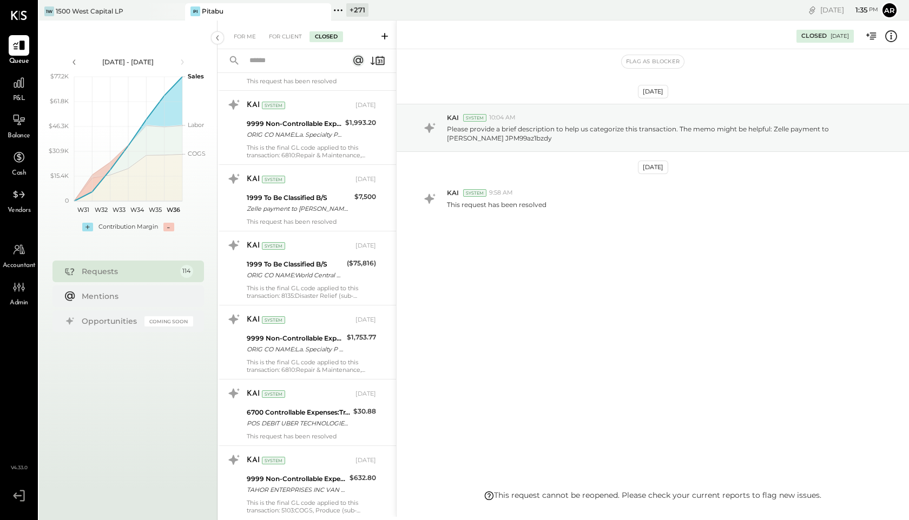
scroll to position [1591, 0]
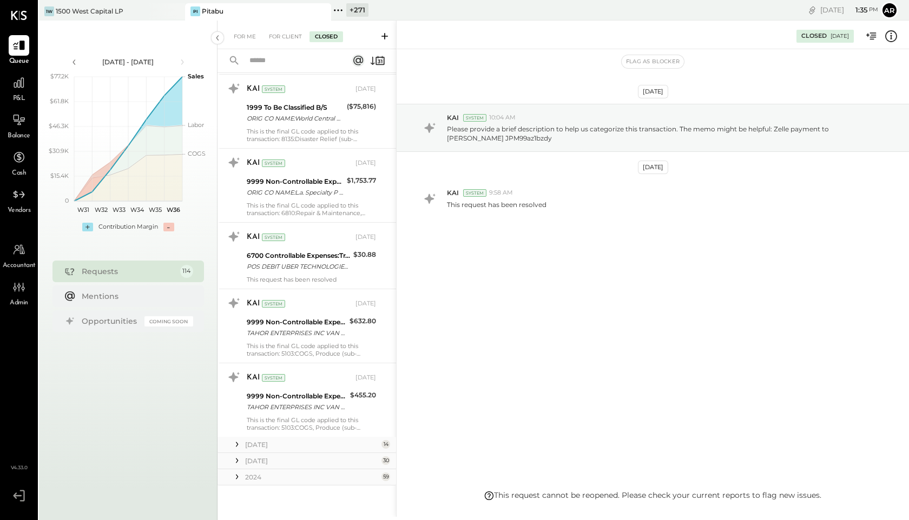
click at [236, 461] on icon at bounding box center [237, 461] width 2 height 5
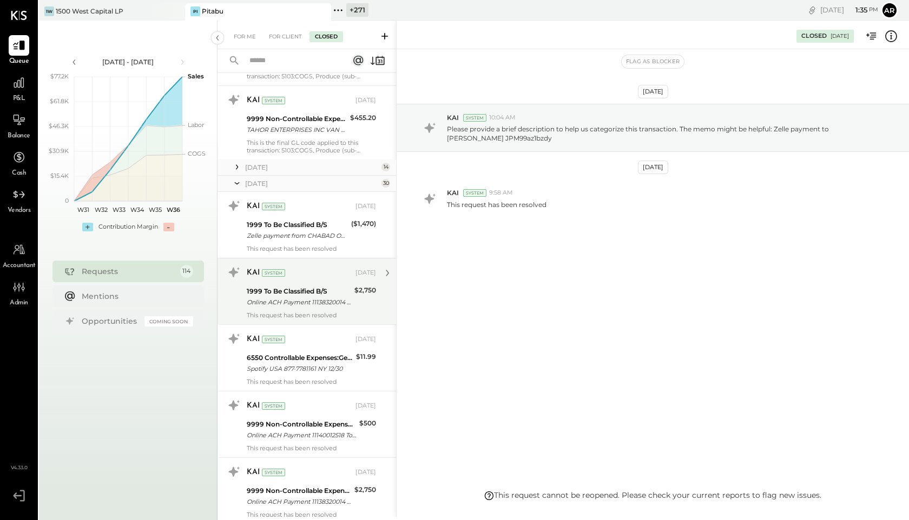
scroll to position [1880, 0]
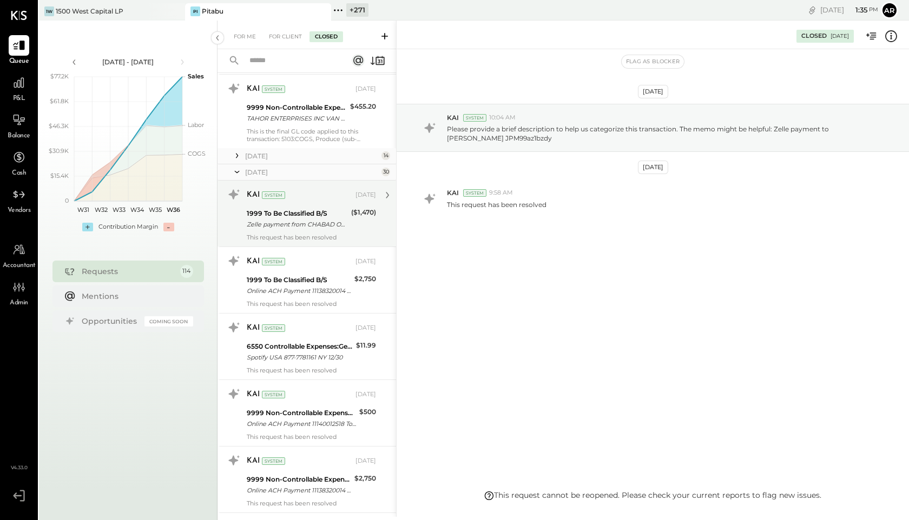
click at [289, 239] on div "This request has been resolved" at bounding box center [311, 238] width 129 height 8
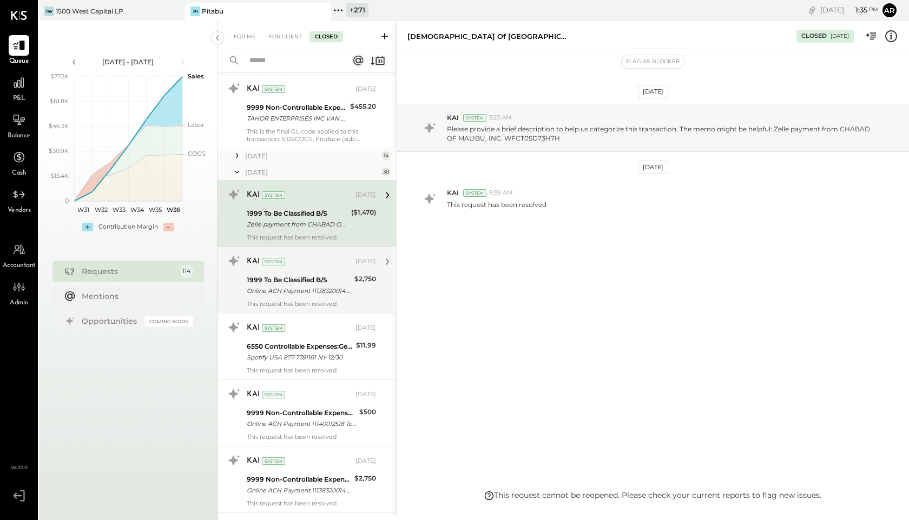
click at [291, 291] on div "Online ACH Payment 11138320014 To Chabad (_######0036)" at bounding box center [299, 291] width 104 height 11
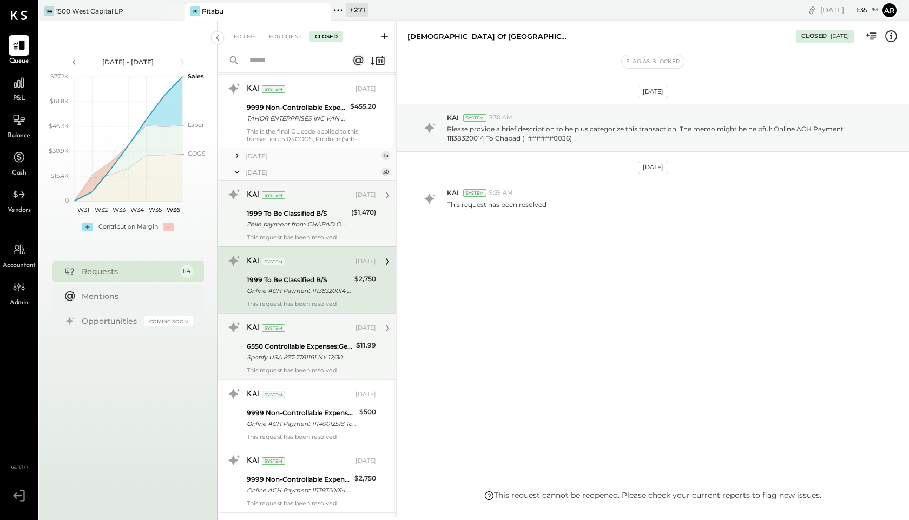
click at [292, 340] on div "6550 Controllable Expenses:General & Administrative Expenses:Dues and Subscript…" at bounding box center [300, 352] width 106 height 24
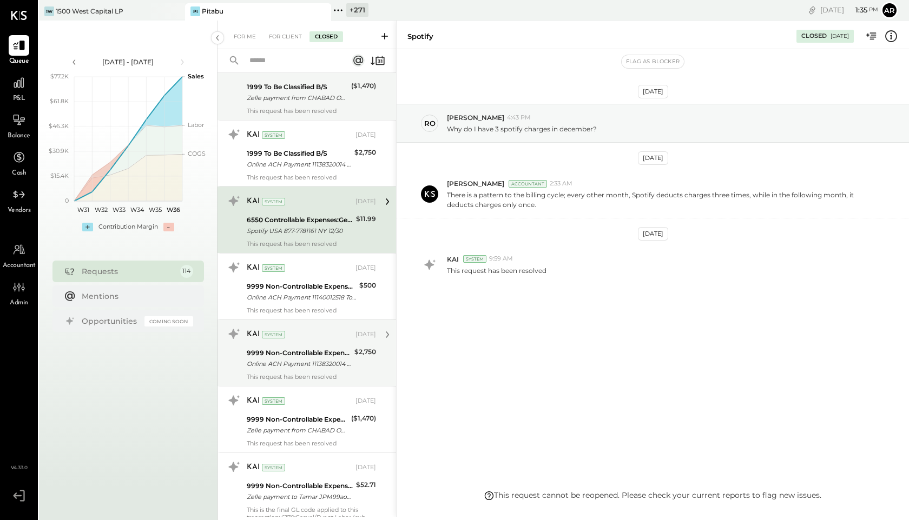
scroll to position [2016, 0]
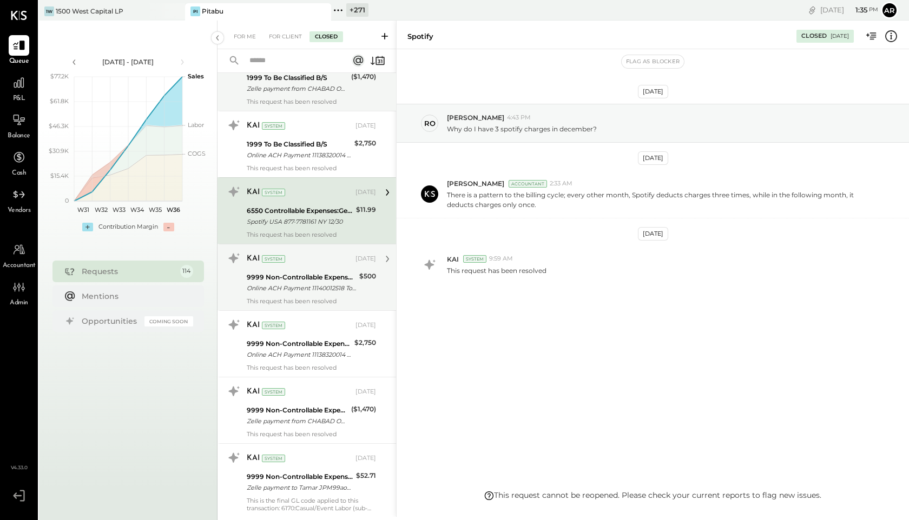
click at [294, 257] on div "KAI System" at bounding box center [300, 259] width 107 height 11
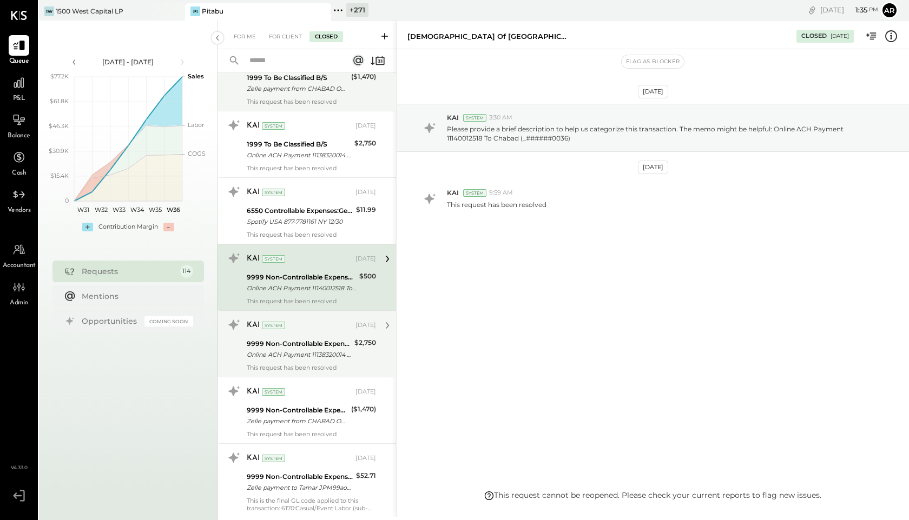
click at [302, 346] on div "9999 Non-Controllable Expenses:Other Income and Expenses:To Be Classified" at bounding box center [299, 344] width 104 height 11
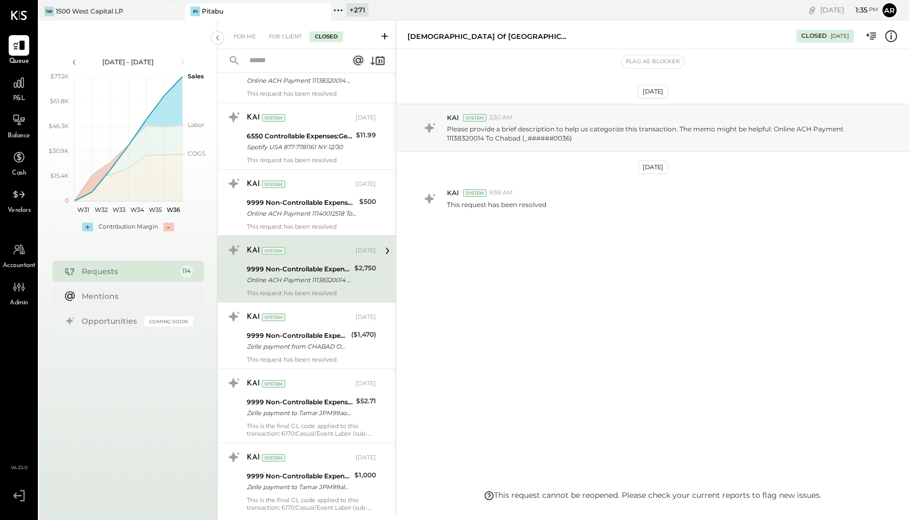
scroll to position [2149, 0]
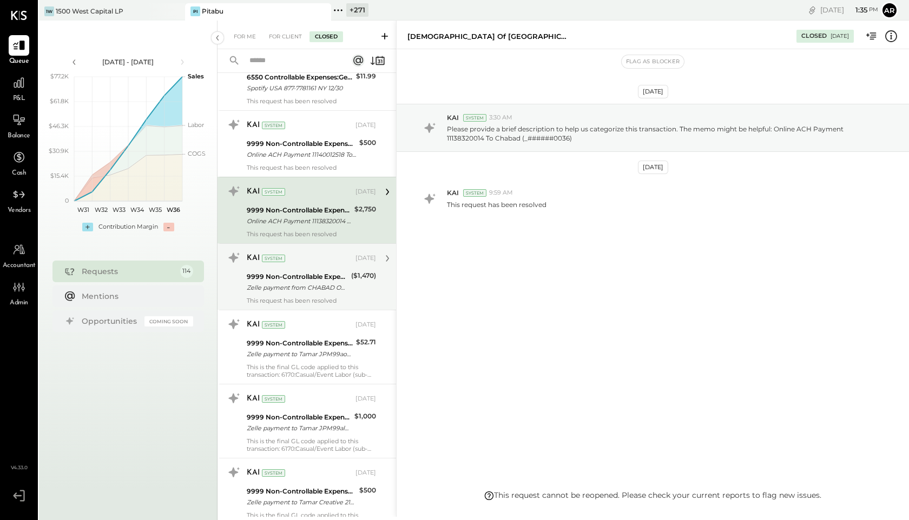
click at [300, 295] on div "KAI System [DATE] 9999 Non-Controllable Expenses:Other Income and Expenses:To B…" at bounding box center [311, 276] width 129 height 55
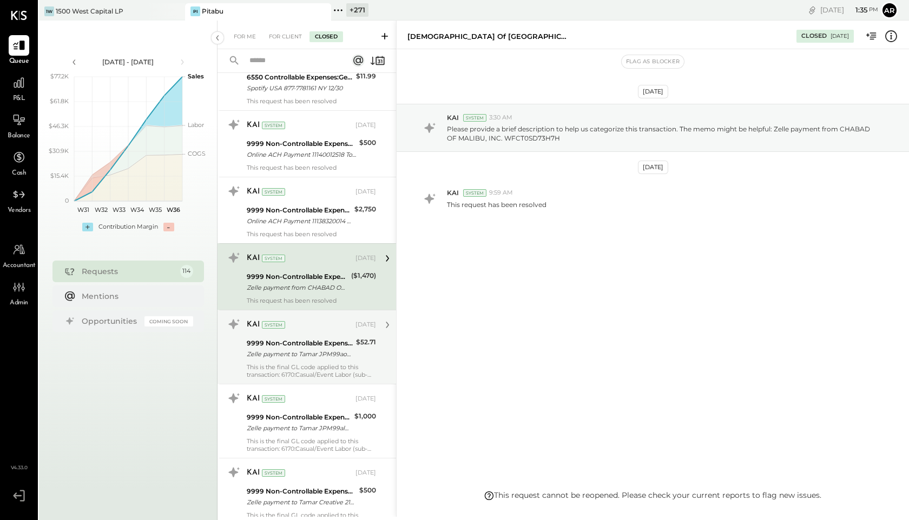
click at [306, 336] on div "KAI System [DATE] 9999 Non-Controllable Expenses:Other Income and Expenses:To B…" at bounding box center [311, 347] width 129 height 63
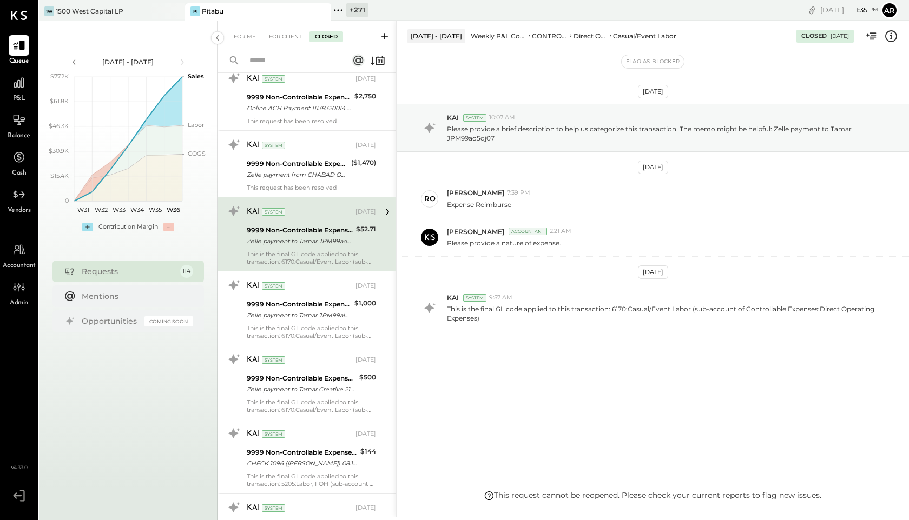
scroll to position [2256, 0]
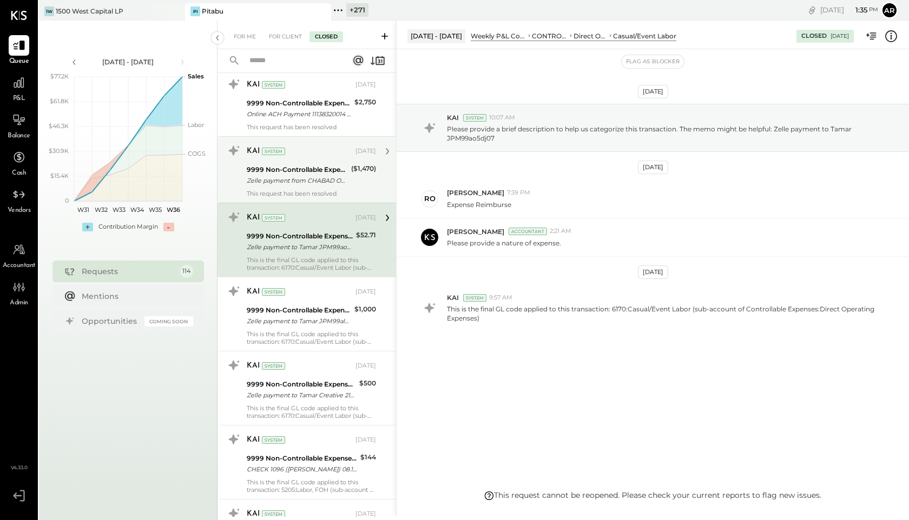
click at [309, 182] on div "Zelle payment from CHABAD OF MALIBU, INC. WFCT0SD73H7H" at bounding box center [297, 180] width 101 height 11
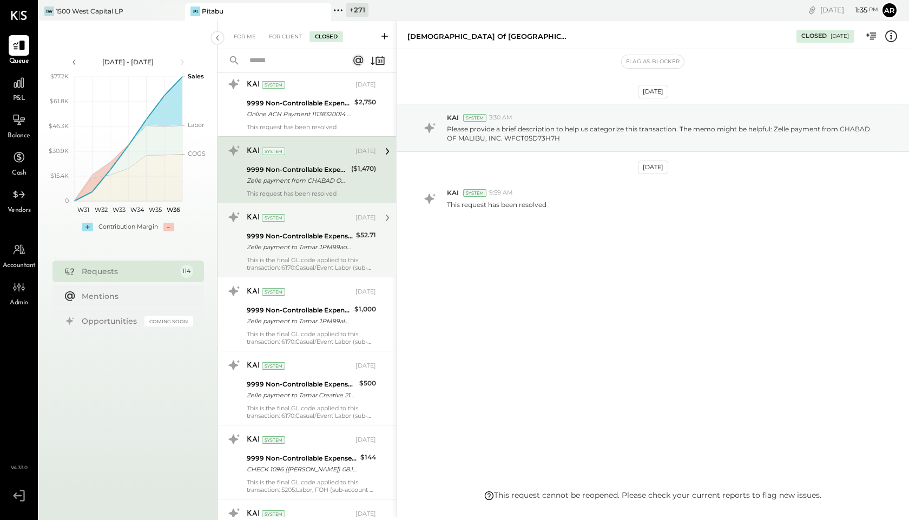
click at [307, 228] on div "KAI System [DATE] 9999 Non-Controllable Expenses:Other Income and Expenses:To B…" at bounding box center [311, 240] width 129 height 63
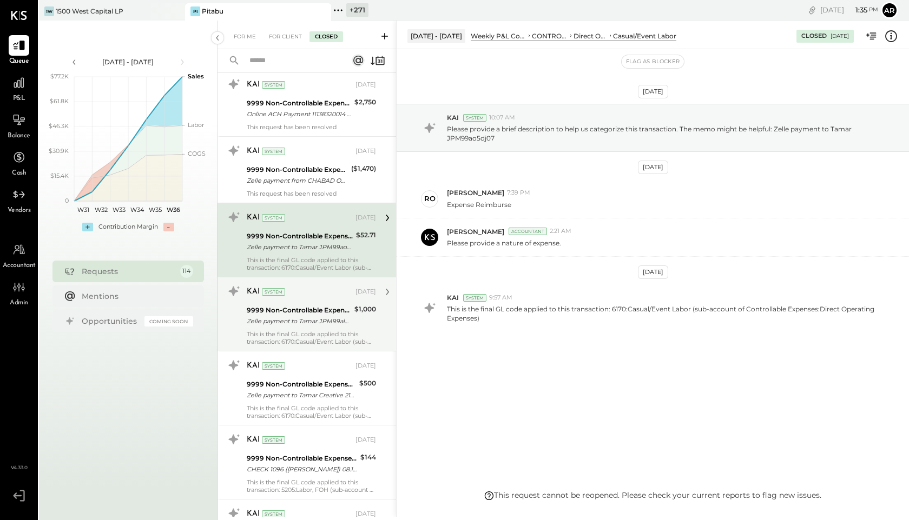
click at [306, 304] on div "9999 Non-Controllable Expenses:Other Income and Expenses:To Be Classified Zelle…" at bounding box center [299, 316] width 104 height 24
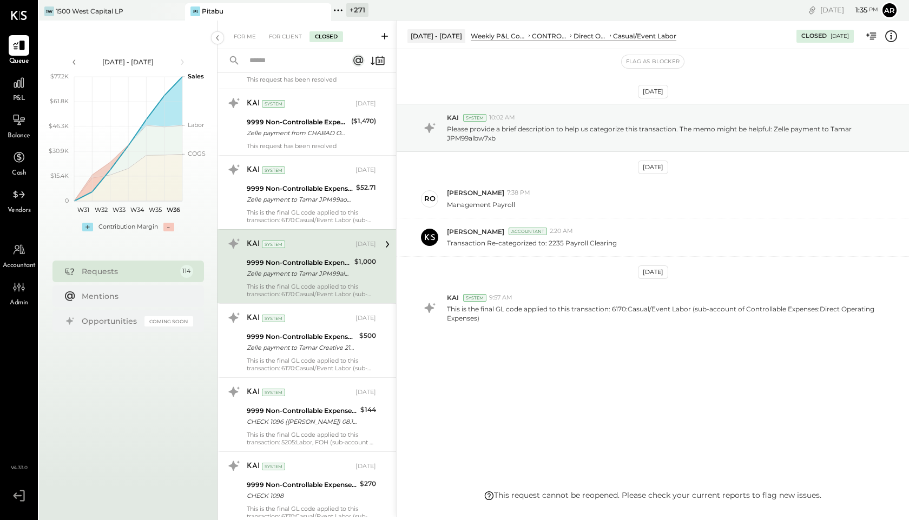
scroll to position [2309, 0]
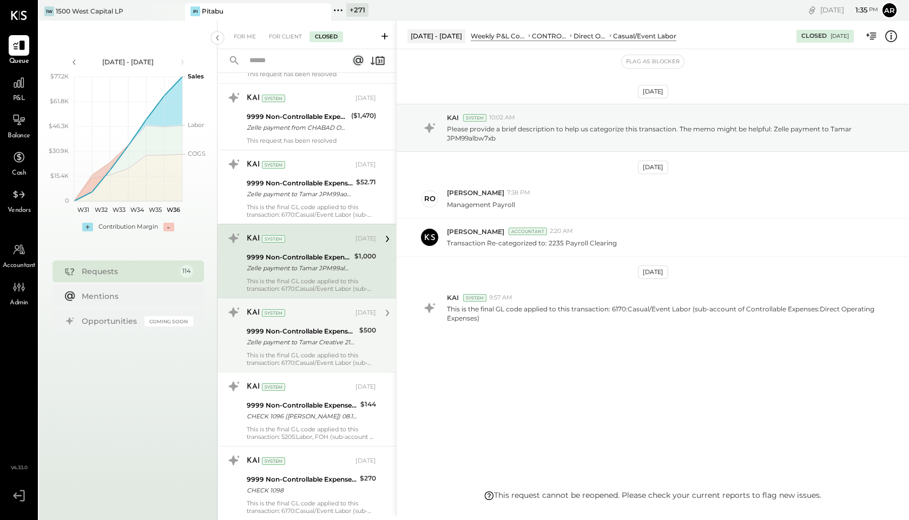
click at [305, 323] on div "KAI System [DATE] 9999 Non-Controllable Expenses:Other Income and Expenses:To B…" at bounding box center [311, 335] width 129 height 63
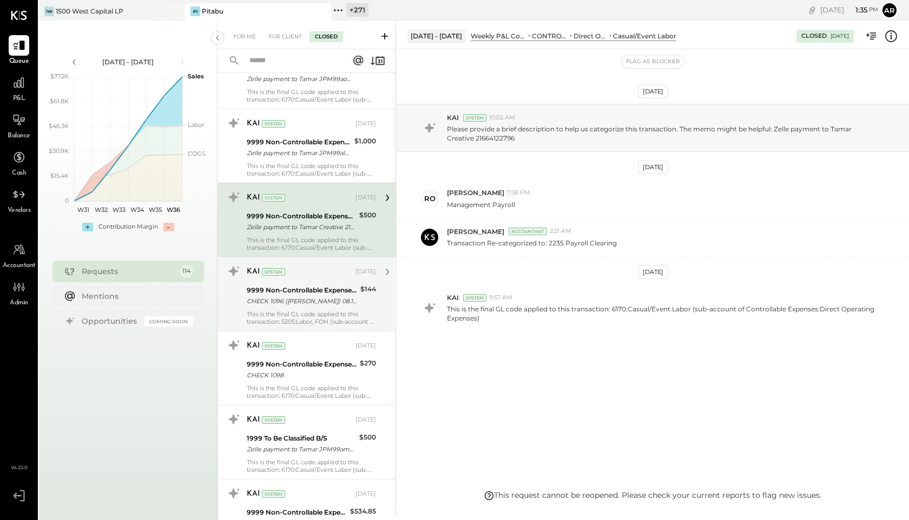
scroll to position [2438, 0]
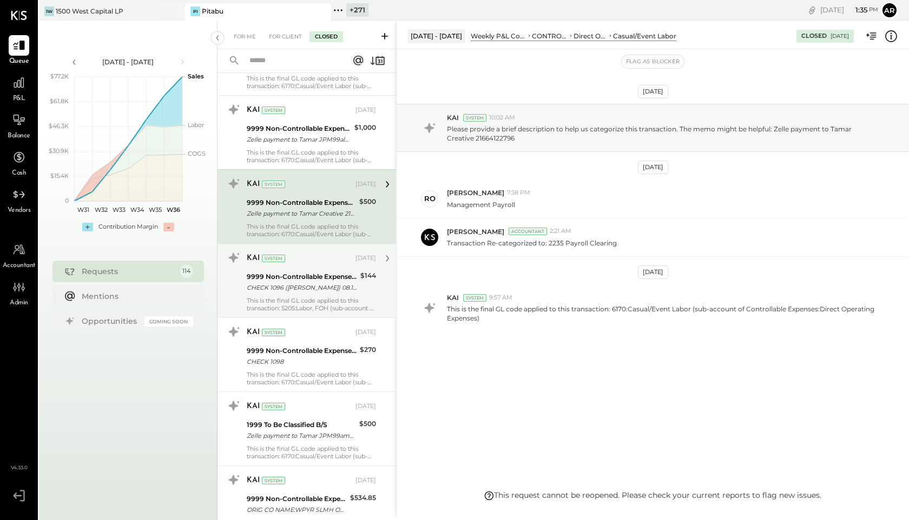
click at [307, 289] on div "CHECK 1096 ([PERSON_NAME]) 08.18-08.24" at bounding box center [302, 287] width 110 height 11
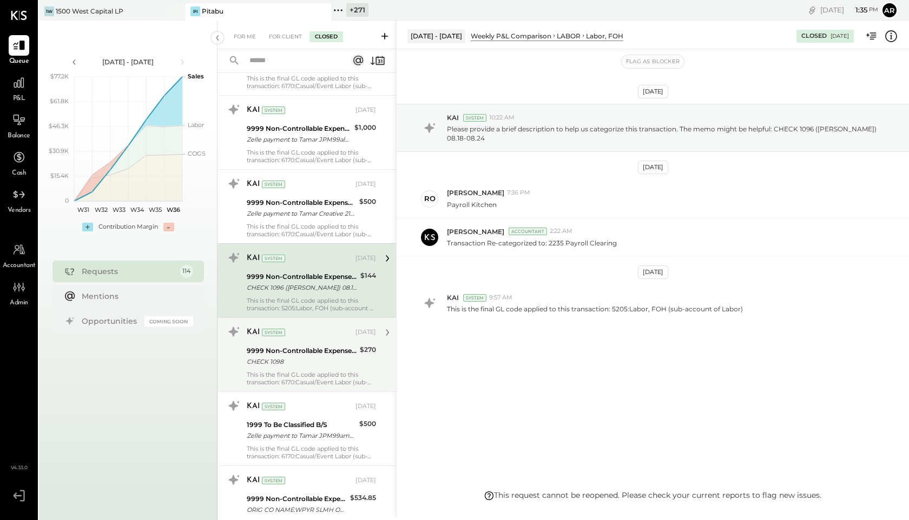
click at [305, 365] on div "CHECK 1098" at bounding box center [302, 361] width 110 height 11
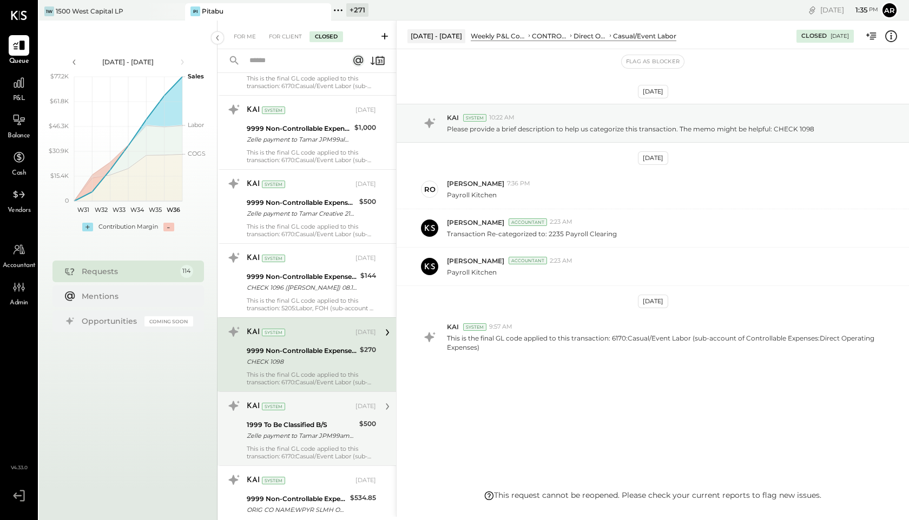
click at [305, 399] on div "KAI System [DATE]" at bounding box center [311, 406] width 129 height 15
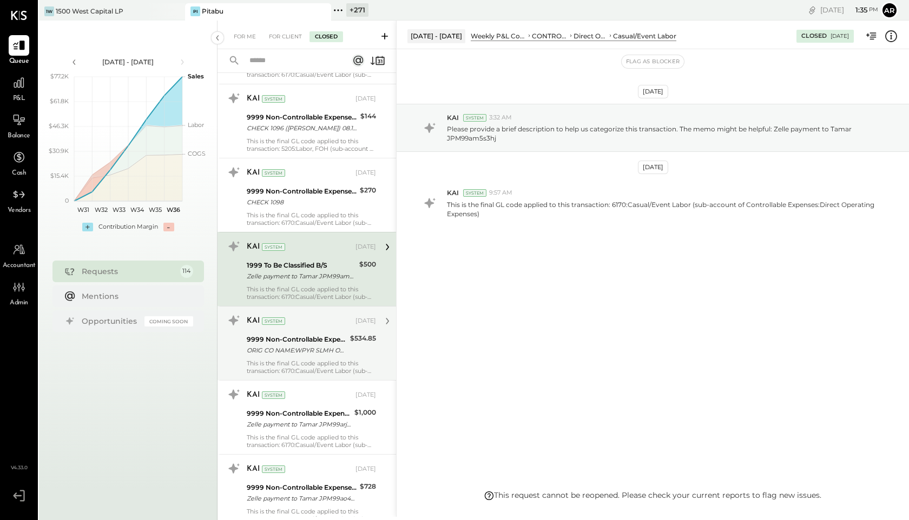
scroll to position [2602, 0]
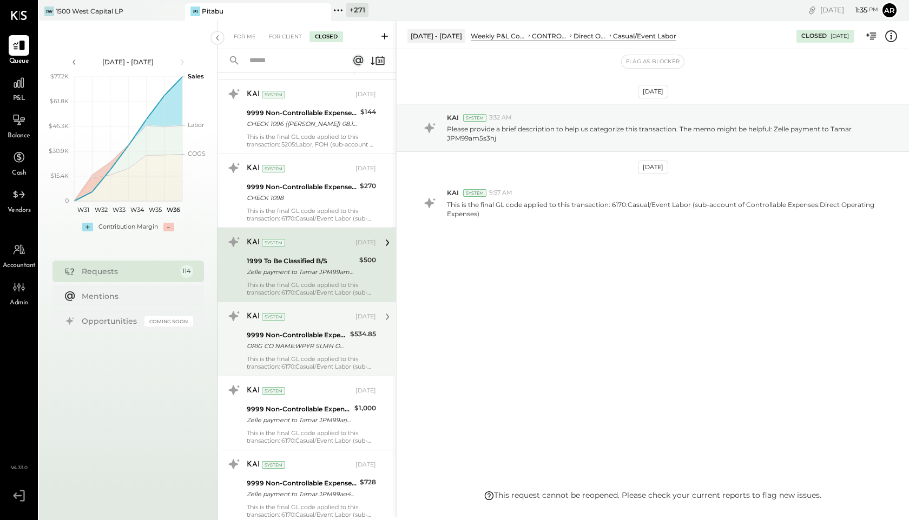
click at [302, 353] on div "KAI System [DATE] 9999 Non-Controllable Expenses:Other Income and Expenses:To B…" at bounding box center [311, 339] width 129 height 63
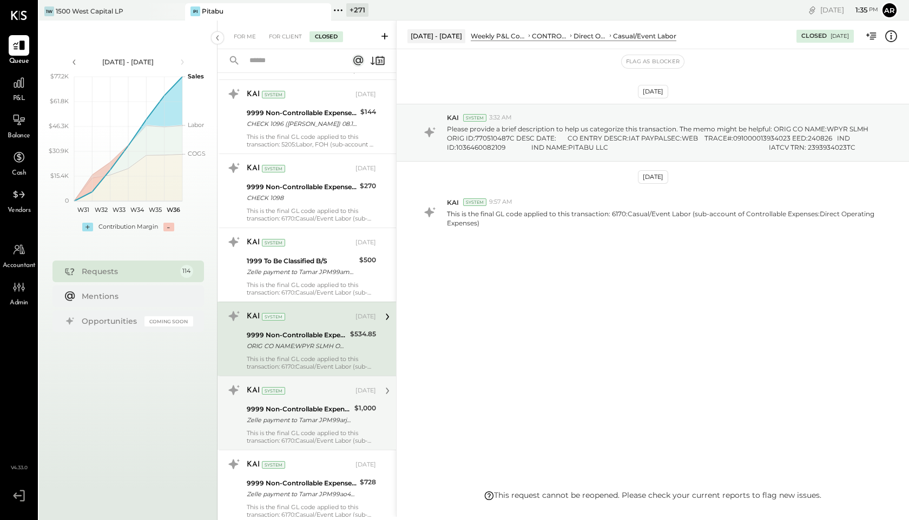
click at [302, 407] on div "9999 Non-Controllable Expenses:Other Income and Expenses:To Be Classified" at bounding box center [299, 409] width 104 height 11
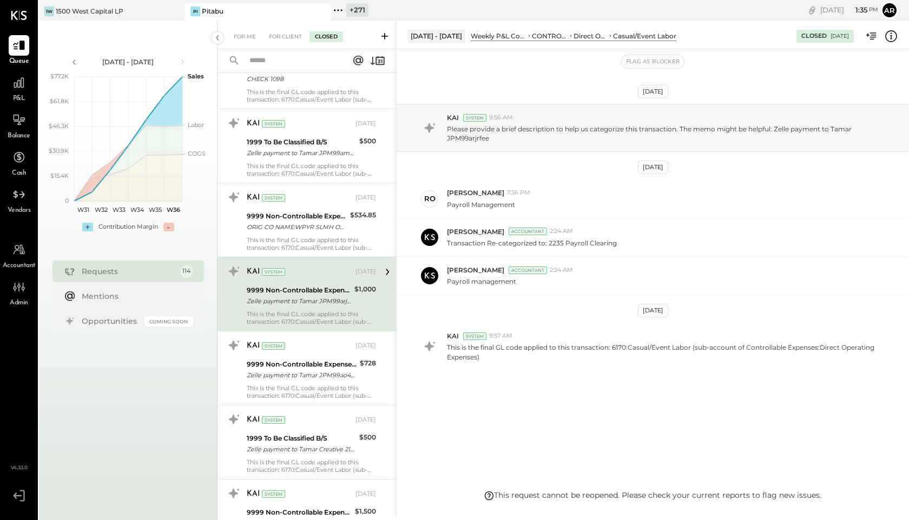
scroll to position [2730, 0]
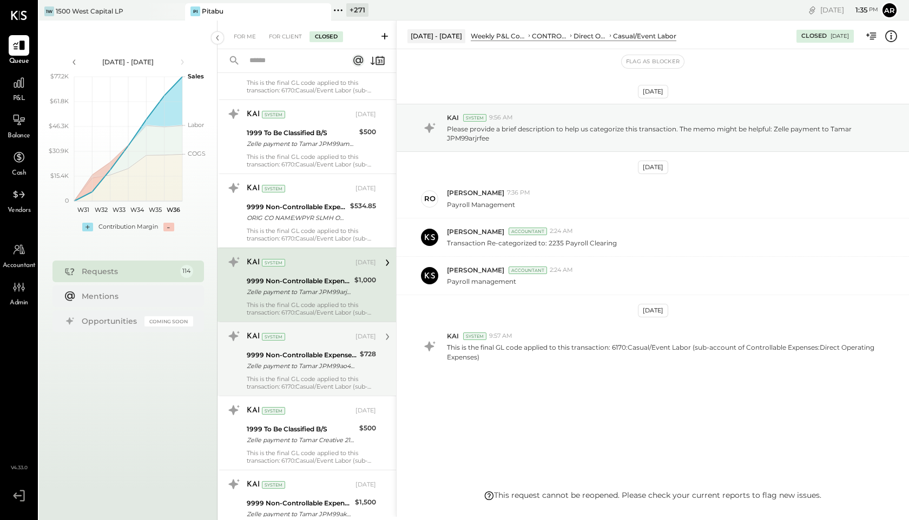
click at [303, 356] on div "9999 Non-Controllable Expenses:Other Income and Expenses:To Be Classified" at bounding box center [302, 355] width 110 height 11
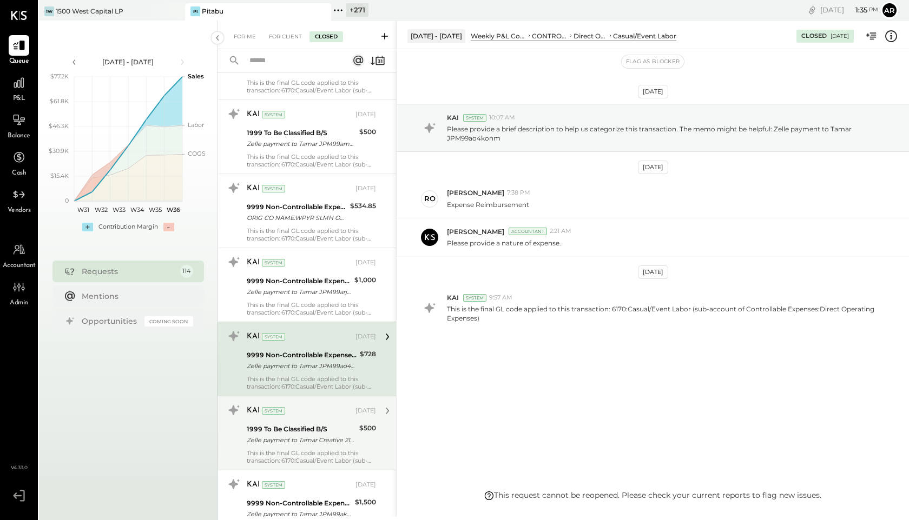
click at [306, 433] on div "1999 To Be Classified B/S" at bounding box center [301, 429] width 109 height 11
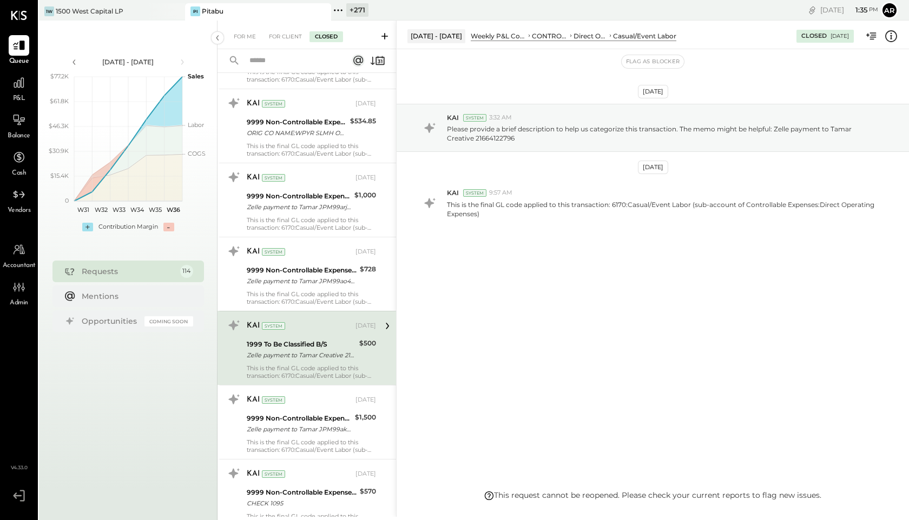
scroll to position [2868, 0]
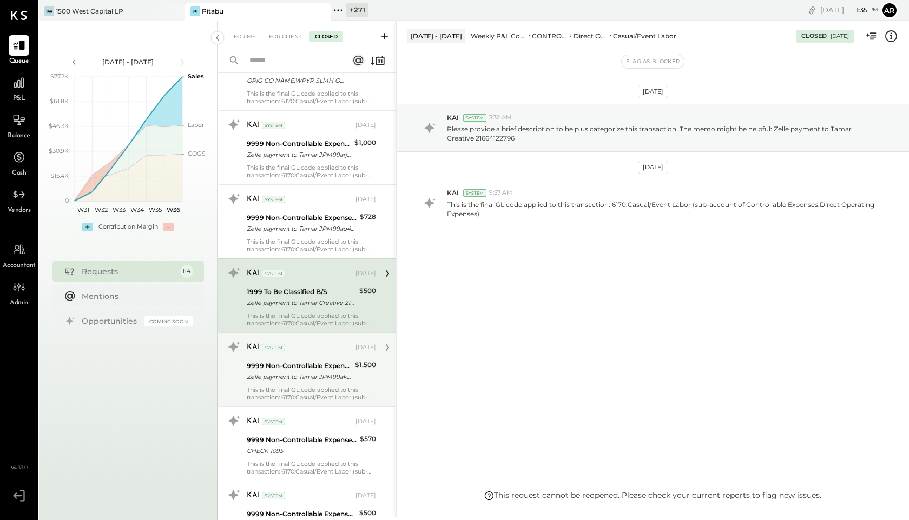
click at [304, 367] on div "9999 Non-Controllable Expenses:Other Income and Expenses:To Be Classified" at bounding box center [299, 366] width 105 height 11
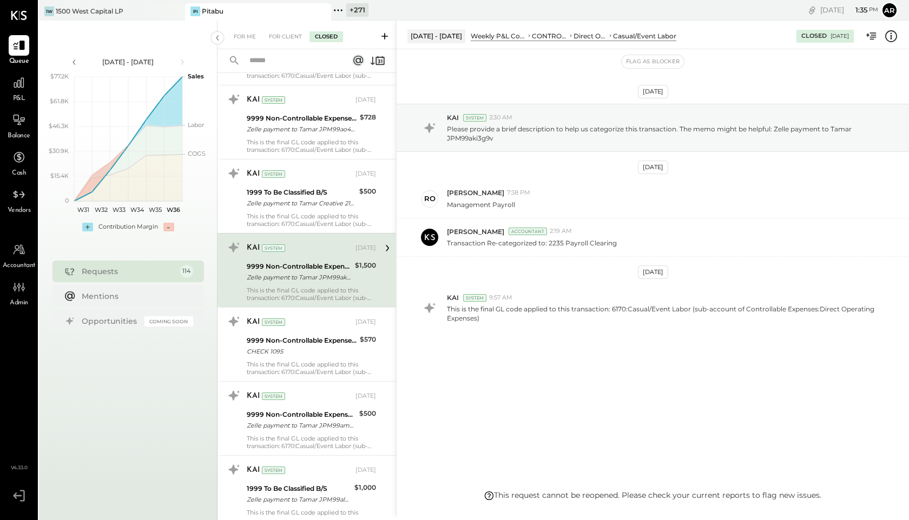
scroll to position [3060, 0]
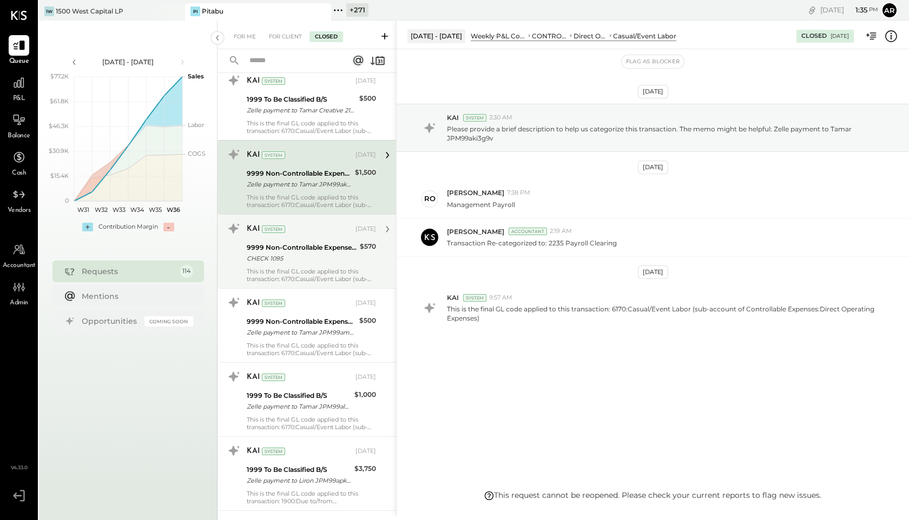
click at [313, 248] on div "9999 Non-Controllable Expenses:Other Income and Expenses:To Be Classified" at bounding box center [302, 247] width 110 height 11
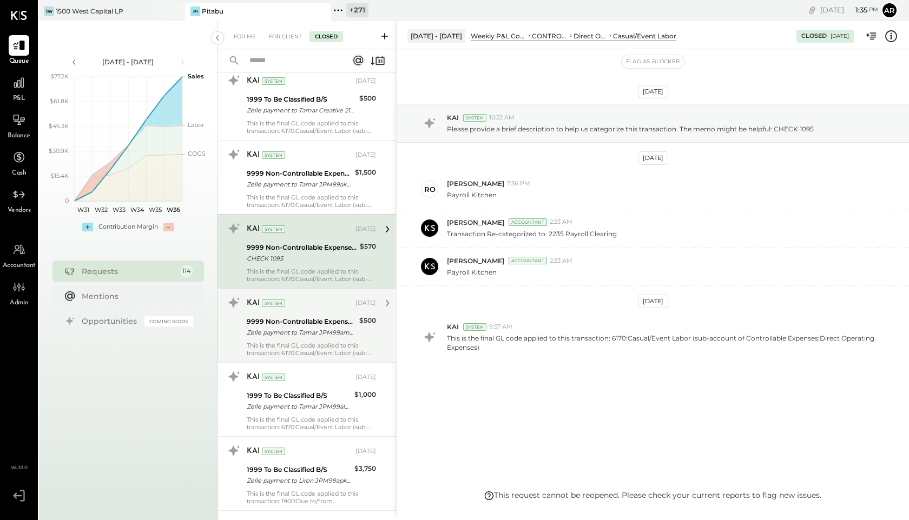
click at [311, 339] on div "KAI System [DATE] 9999 Non-Controllable Expenses:Other Income and Expenses:To B…" at bounding box center [311, 325] width 129 height 63
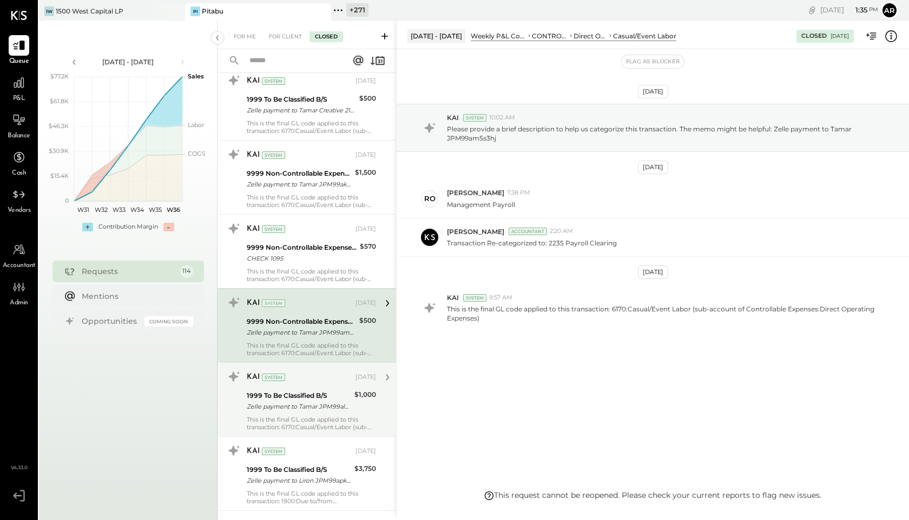
click at [311, 408] on div "Zelle payment to Tamar JPM99albw7xb" at bounding box center [299, 406] width 104 height 11
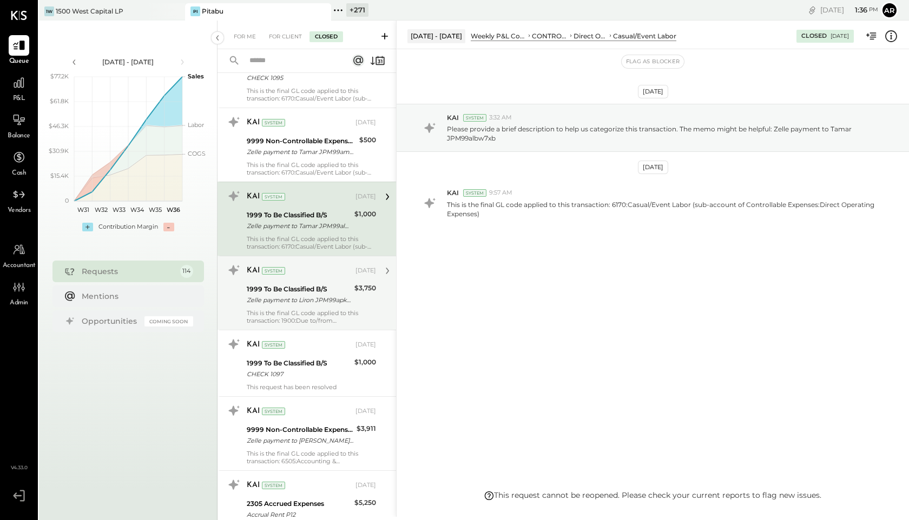
scroll to position [3242, 0]
click at [332, 294] on div "Zelle payment to Liron JPM99apk3l9s" at bounding box center [299, 298] width 104 height 11
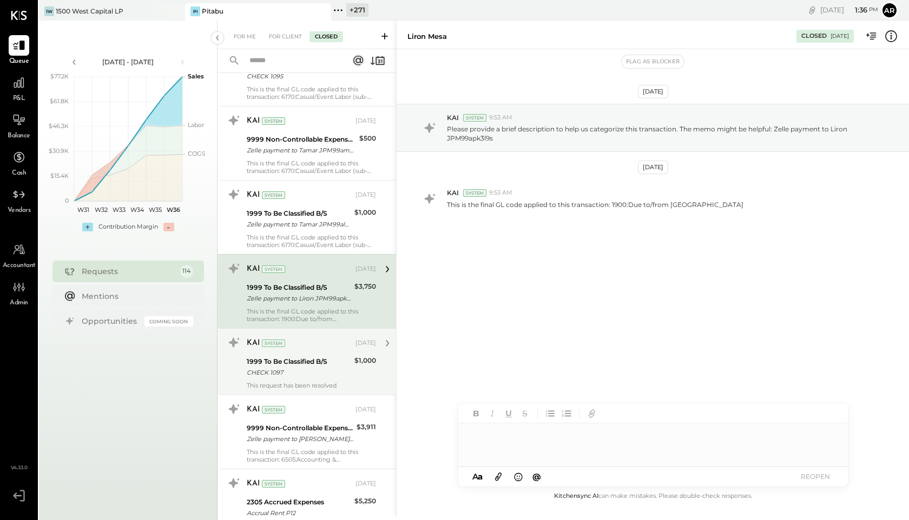
click at [326, 370] on div "CHECK 1097" at bounding box center [299, 372] width 104 height 11
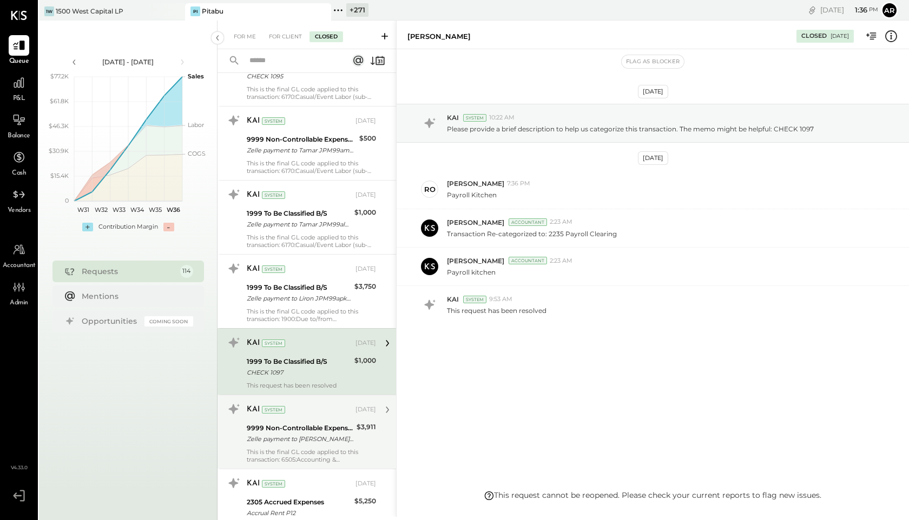
click at [327, 425] on div "9999 Non-Controllable Expenses:Other Income and Expenses:To Be Classified" at bounding box center [300, 428] width 107 height 11
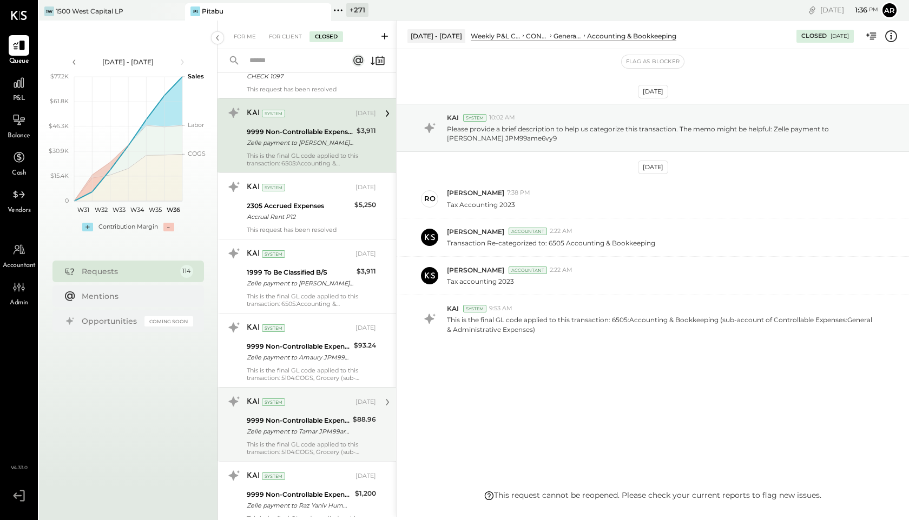
scroll to position [3540, 0]
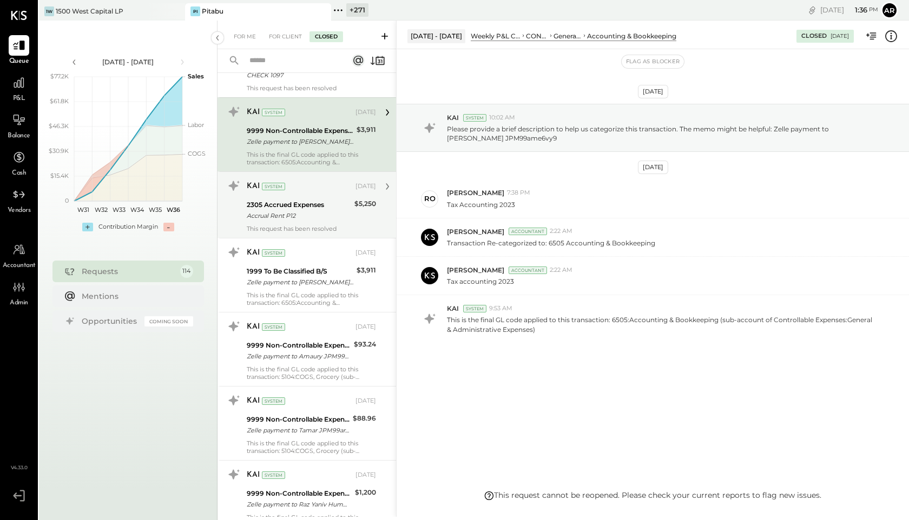
click at [312, 206] on div "2305 Accrued Expenses" at bounding box center [299, 205] width 104 height 11
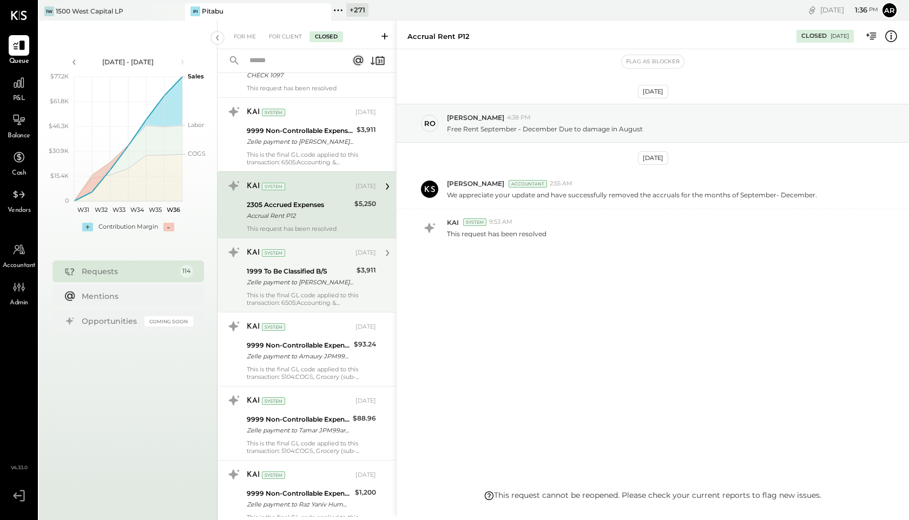
click at [312, 283] on div "Zelle payment to [PERSON_NAME] JPM99ame6vy9" at bounding box center [300, 282] width 107 height 11
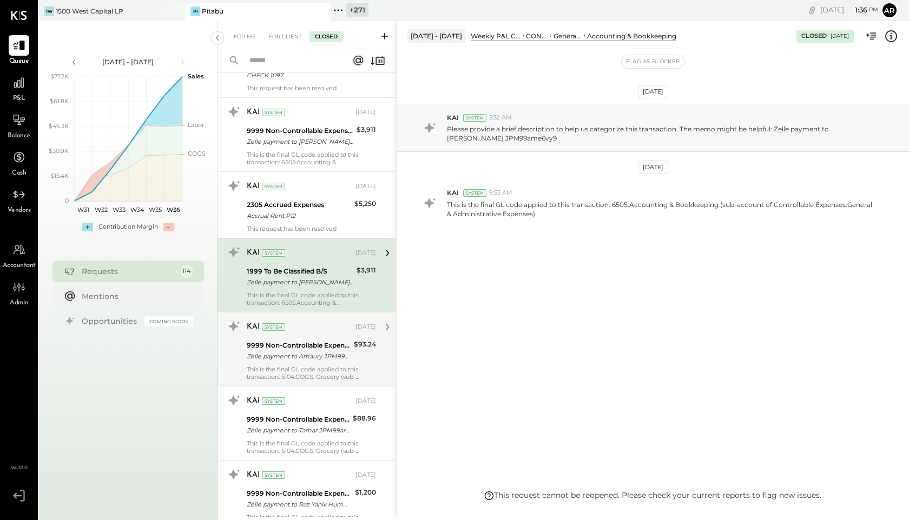
click at [310, 349] on div "9999 Non-Controllable Expenses:Other Income and Expenses:To Be Classified" at bounding box center [299, 345] width 104 height 11
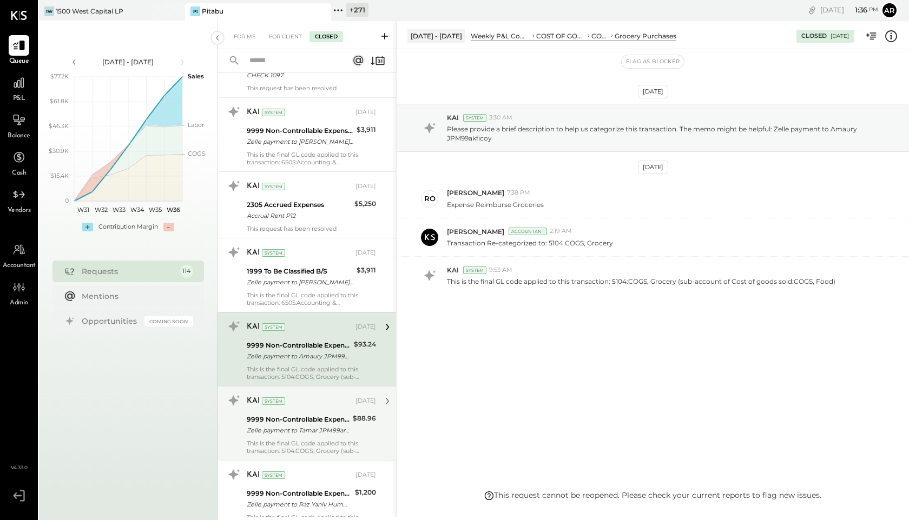
click at [308, 411] on div "KAI System [DATE] 9999 Non-Controllable Expenses:Other Income and Expenses:To B…" at bounding box center [311, 423] width 129 height 63
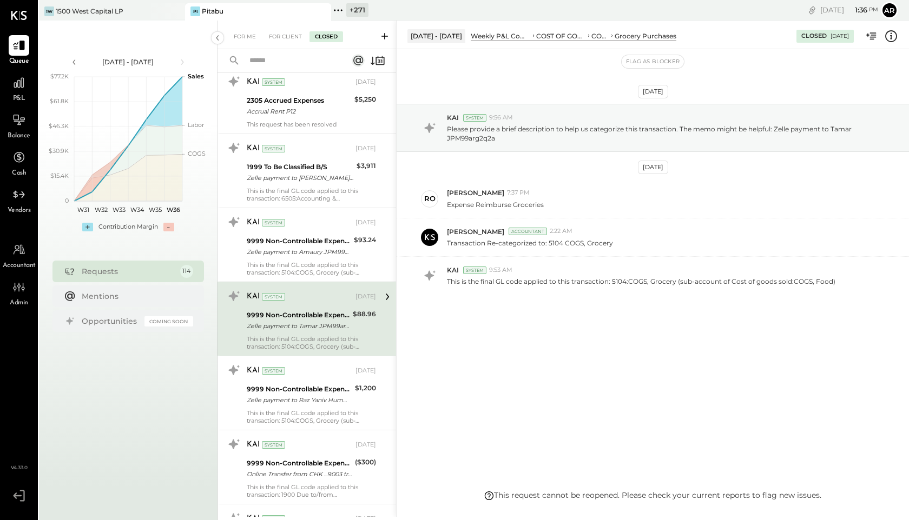
scroll to position [3716, 0]
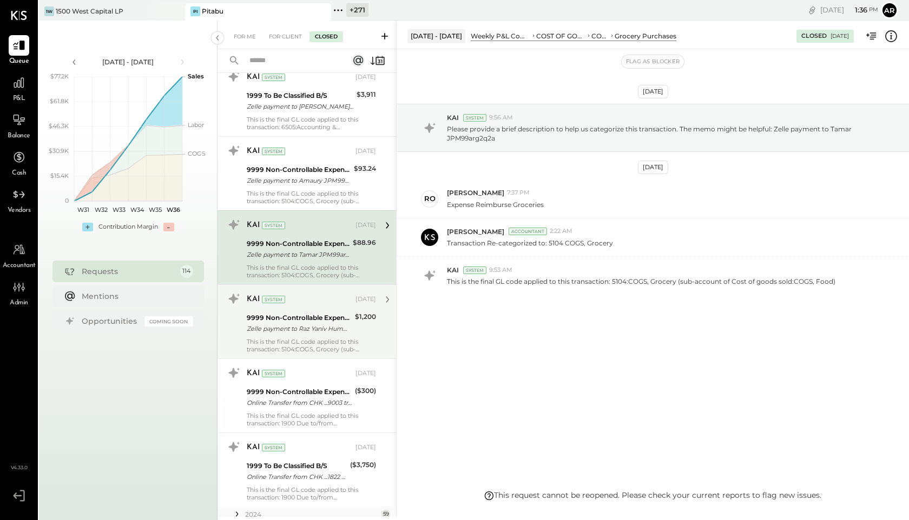
click at [287, 321] on div "9999 Non-Controllable Expenses:Other Income and Expenses:To Be Classified" at bounding box center [299, 318] width 105 height 11
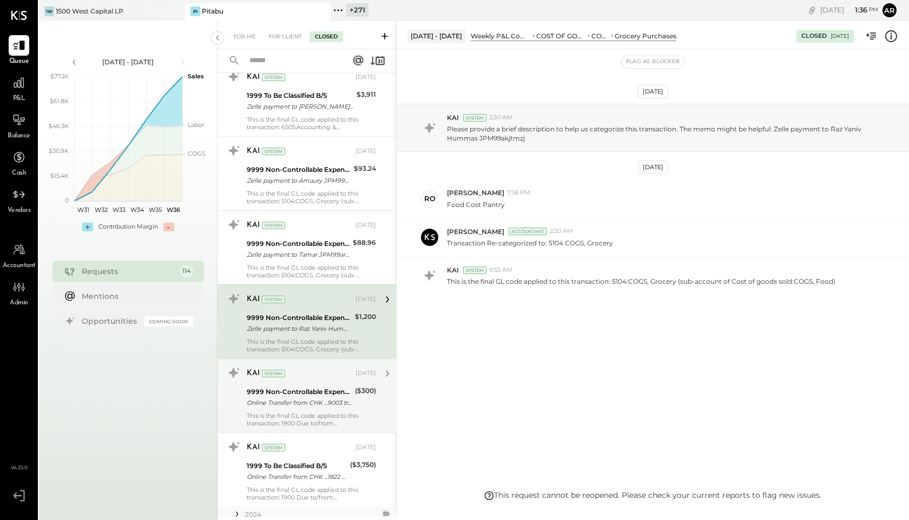
click at [316, 410] on div "KAI System [DATE] 9999 Non-Controllable Expenses:Other Income and Expenses:To B…" at bounding box center [311, 396] width 129 height 63
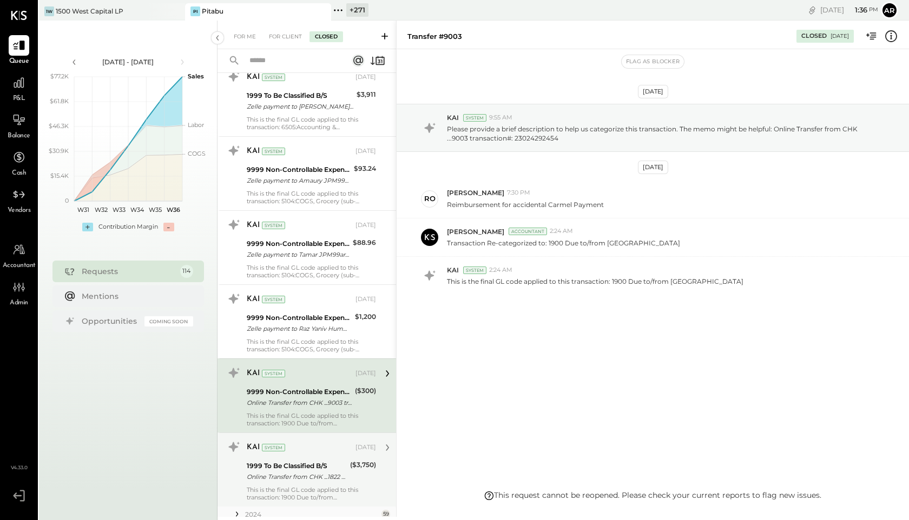
click at [313, 458] on div "KAI System [DATE] 1999 To Be Classified B/S Online Transfer from CHK ...1822 tr…" at bounding box center [311, 470] width 129 height 63
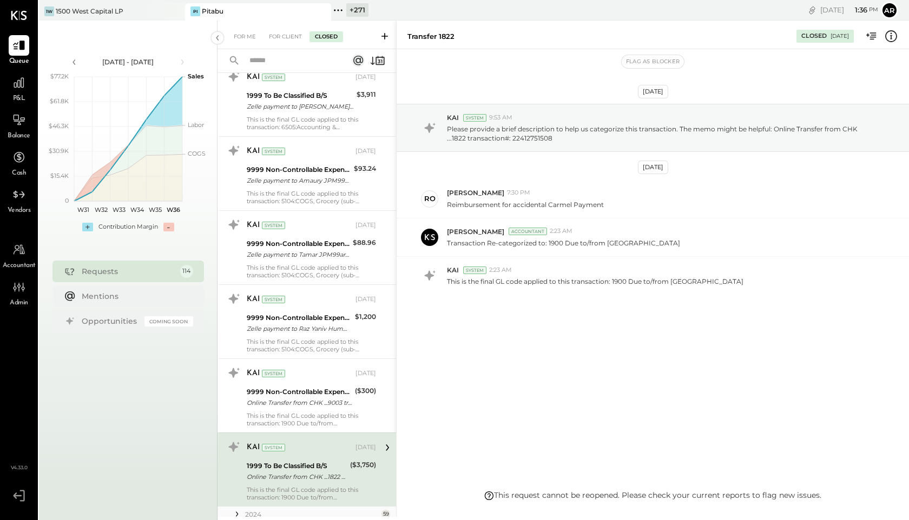
scroll to position [3753, 0]
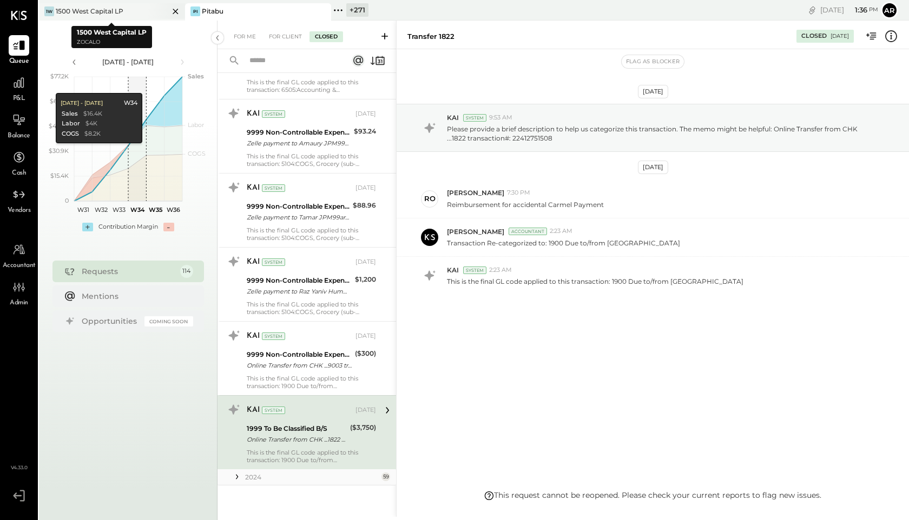
click at [133, 10] on div "1W 1500 West Capital LP" at bounding box center [104, 11] width 130 height 10
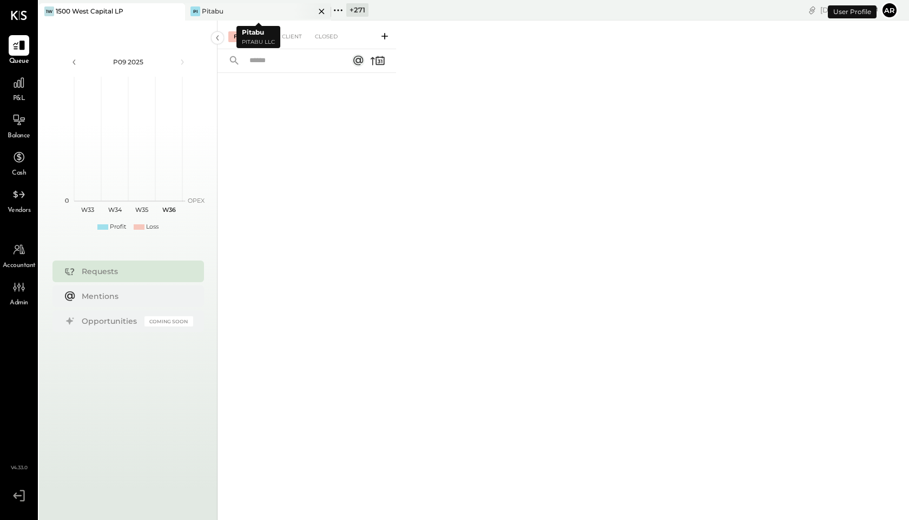
click at [320, 11] on icon at bounding box center [322, 11] width 14 height 13
